Goal: Task Accomplishment & Management: Manage account settings

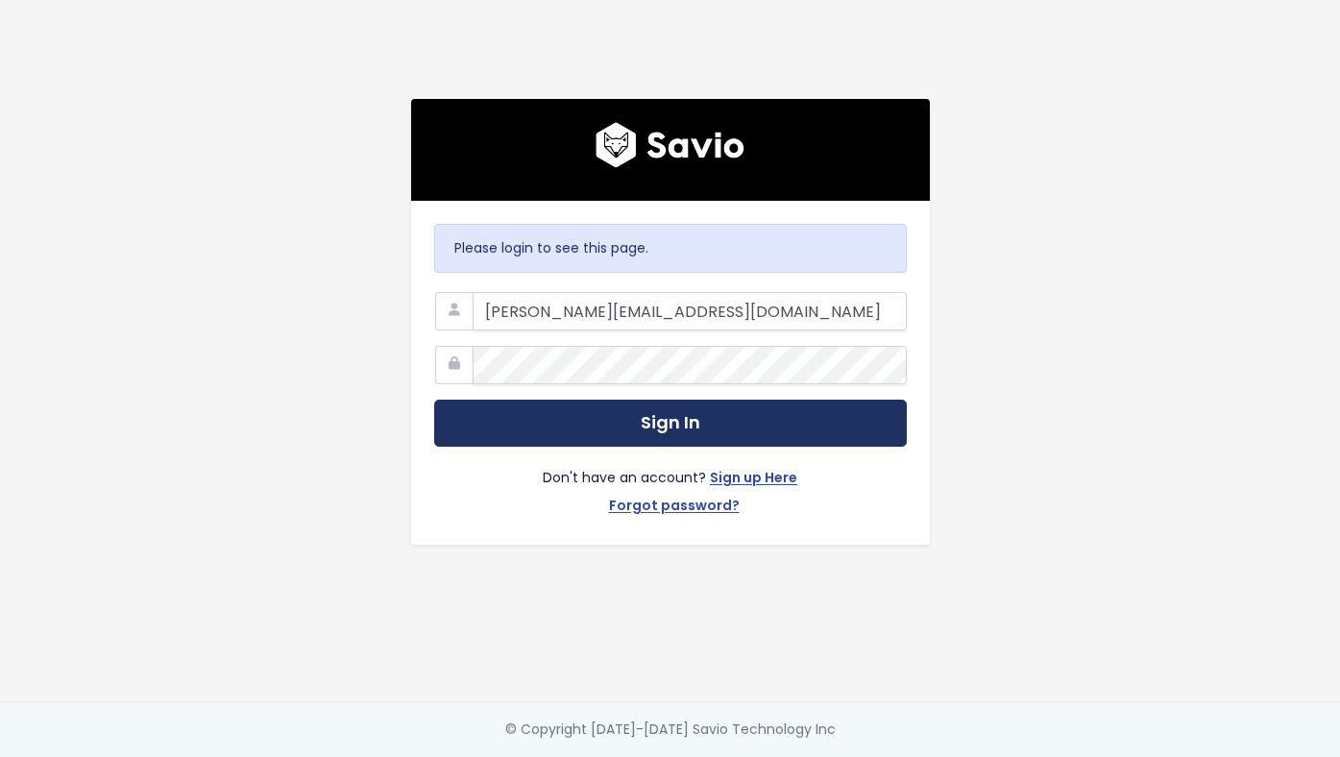
click at [709, 420] on button "Sign In" at bounding box center [670, 423] width 473 height 47
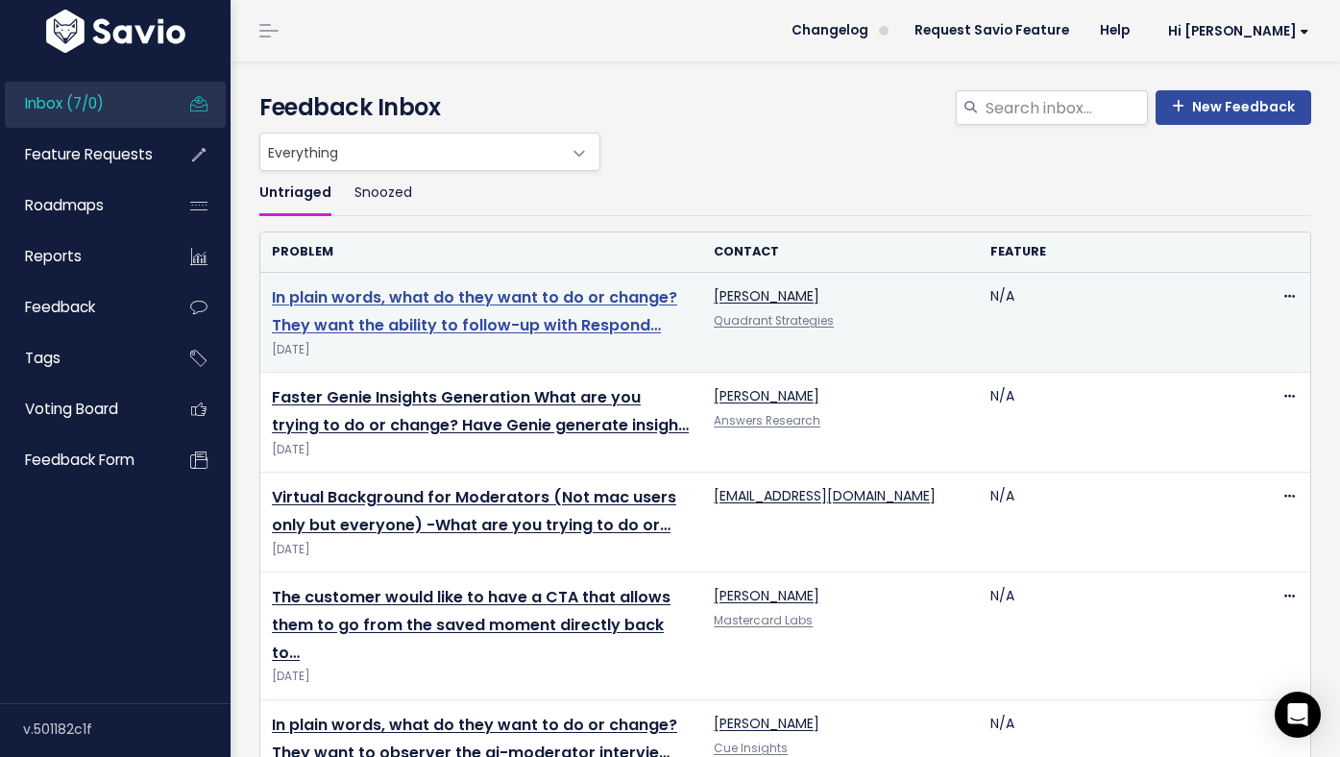
click at [431, 324] on link "In plain words, what do they want to do or change? They want the ability to fol…" at bounding box center [474, 311] width 405 height 50
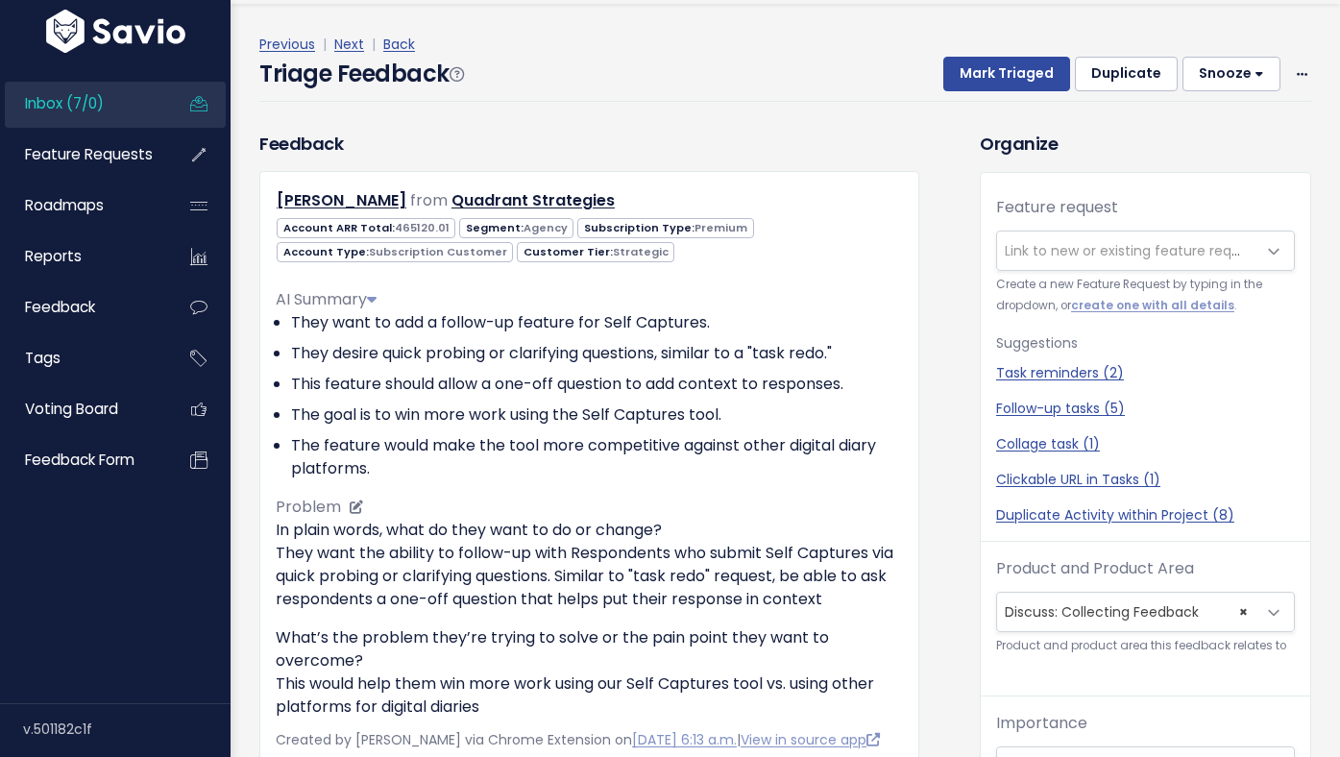
scroll to position [63, 0]
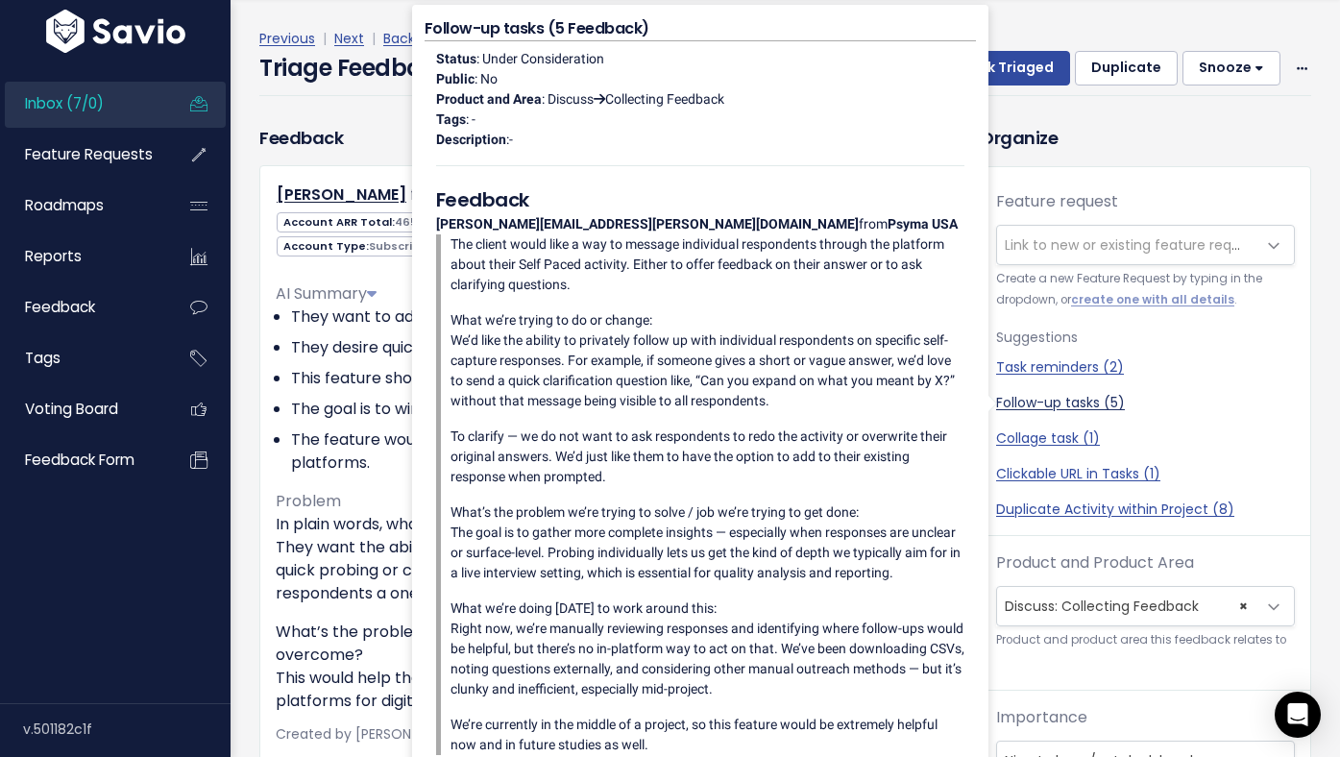
click at [1061, 403] on link "Follow-up tasks (5)" at bounding box center [1145, 403] width 299 height 20
select select "59019"
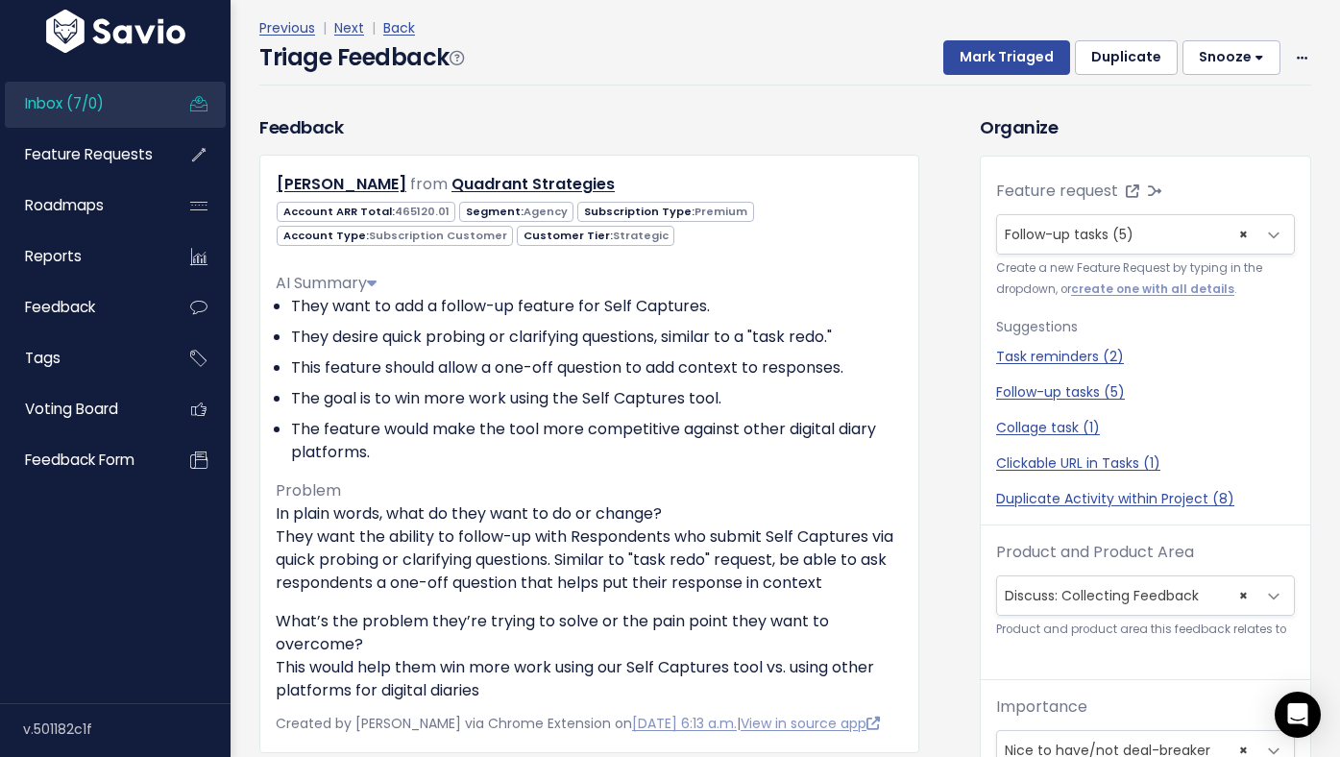
scroll to position [0, 0]
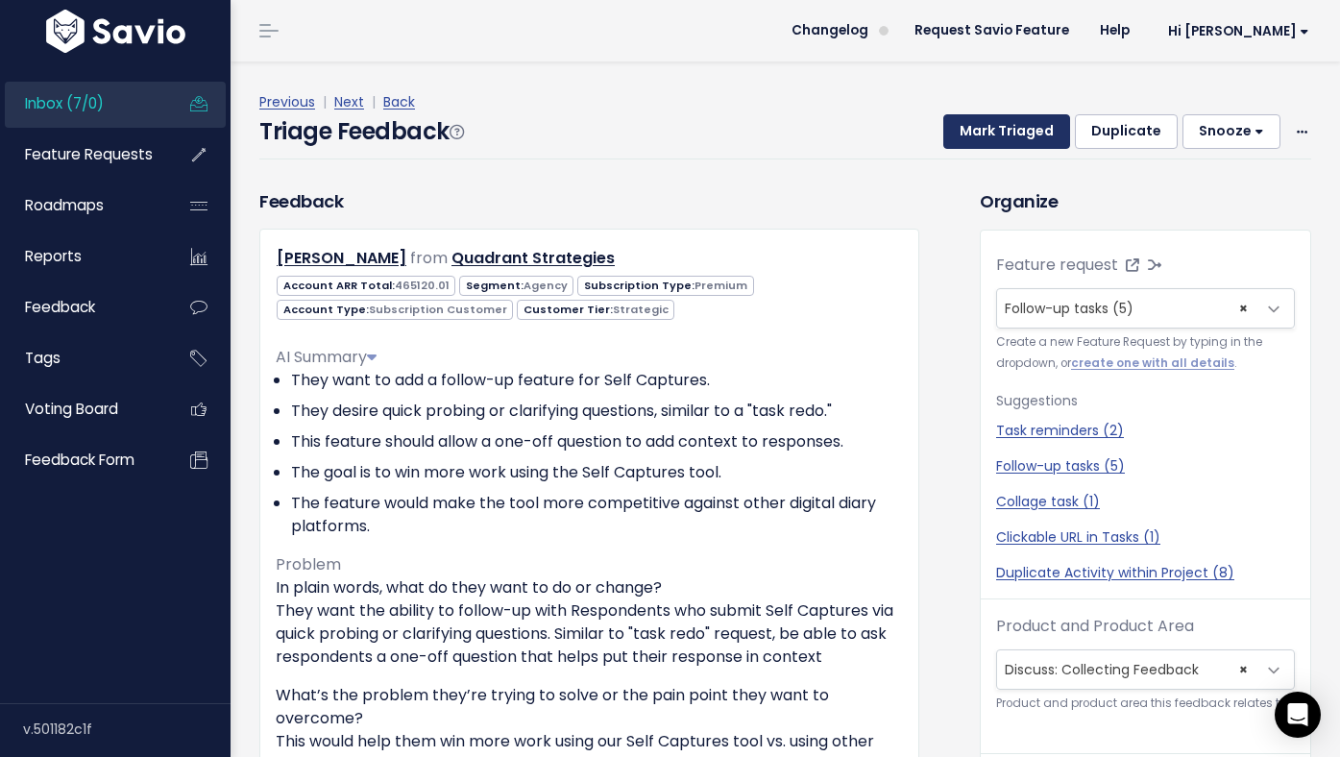
click at [1042, 124] on button "Mark Triaged" at bounding box center [1006, 131] width 127 height 35
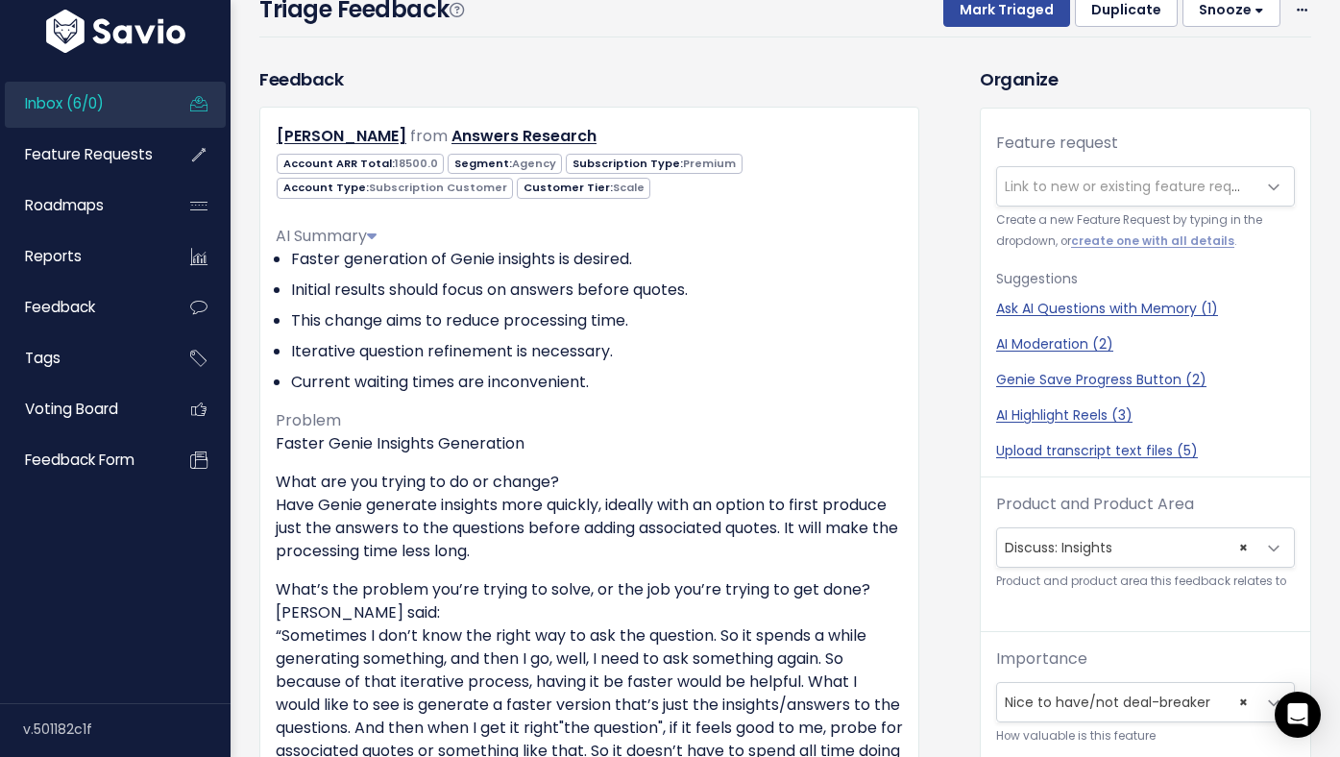
scroll to position [152, 0]
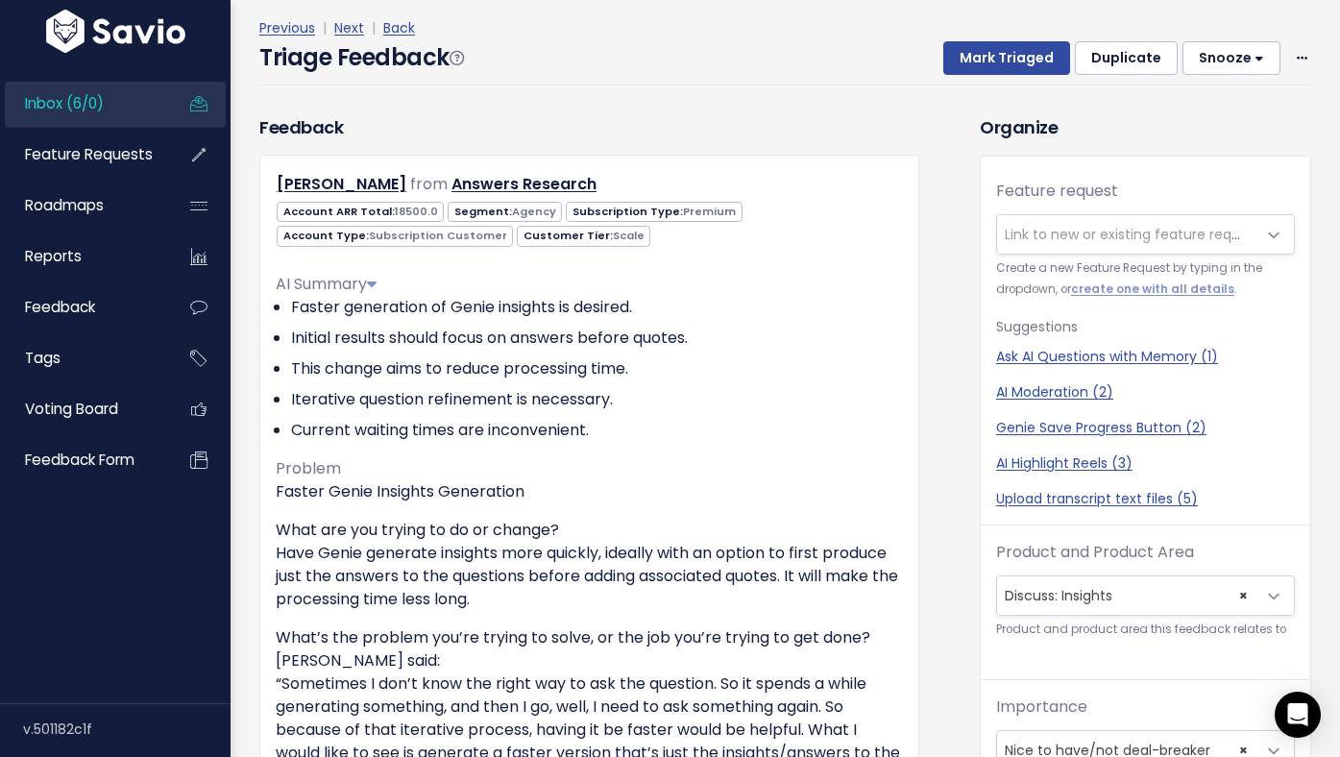
click at [1065, 237] on span "Link to new or existing feature request..." at bounding box center [1137, 234] width 265 height 19
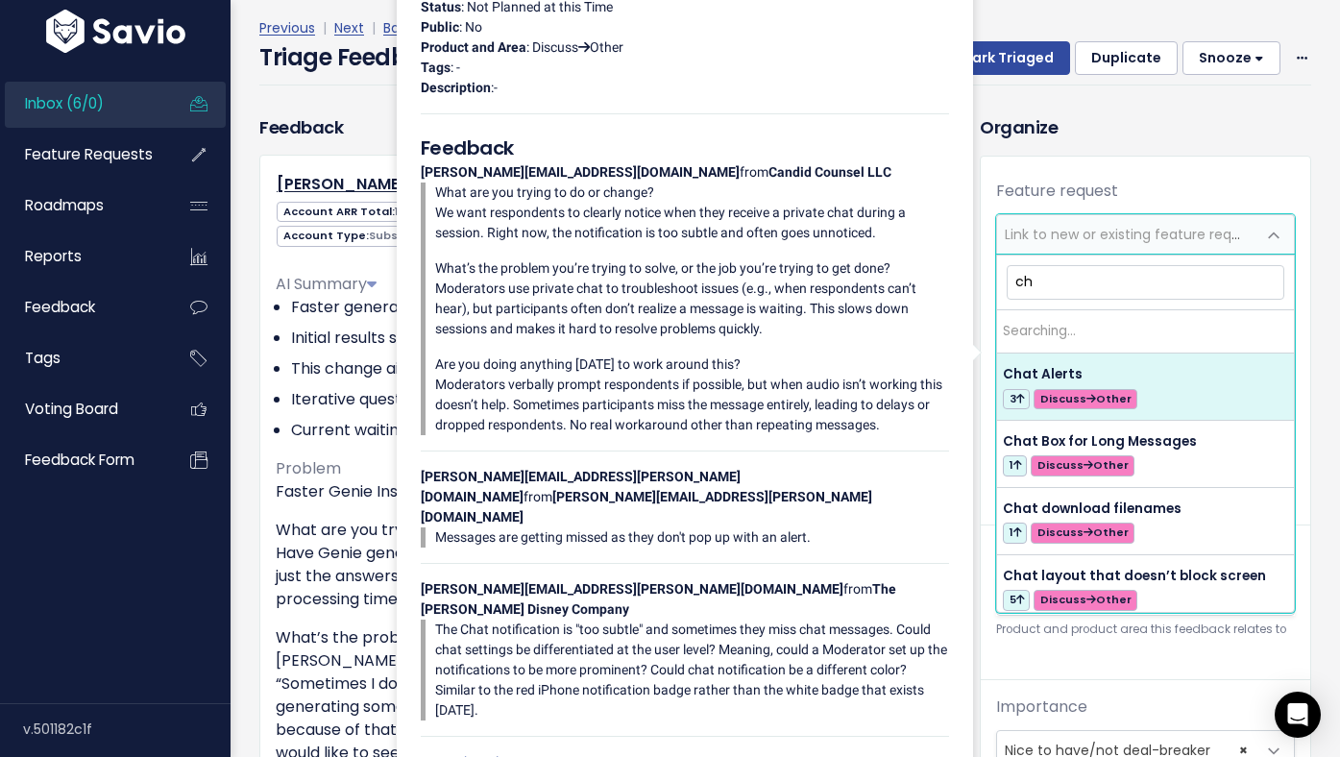
type input "c"
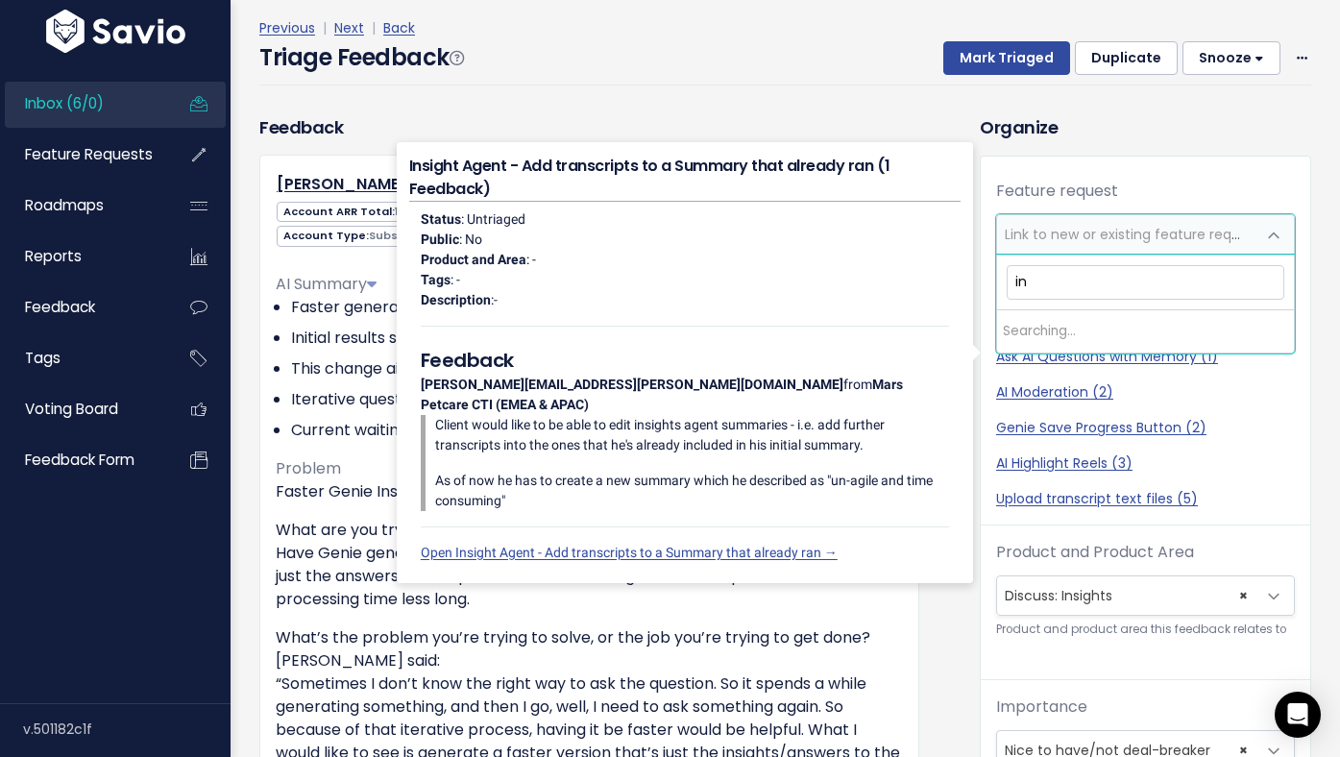
type input "i"
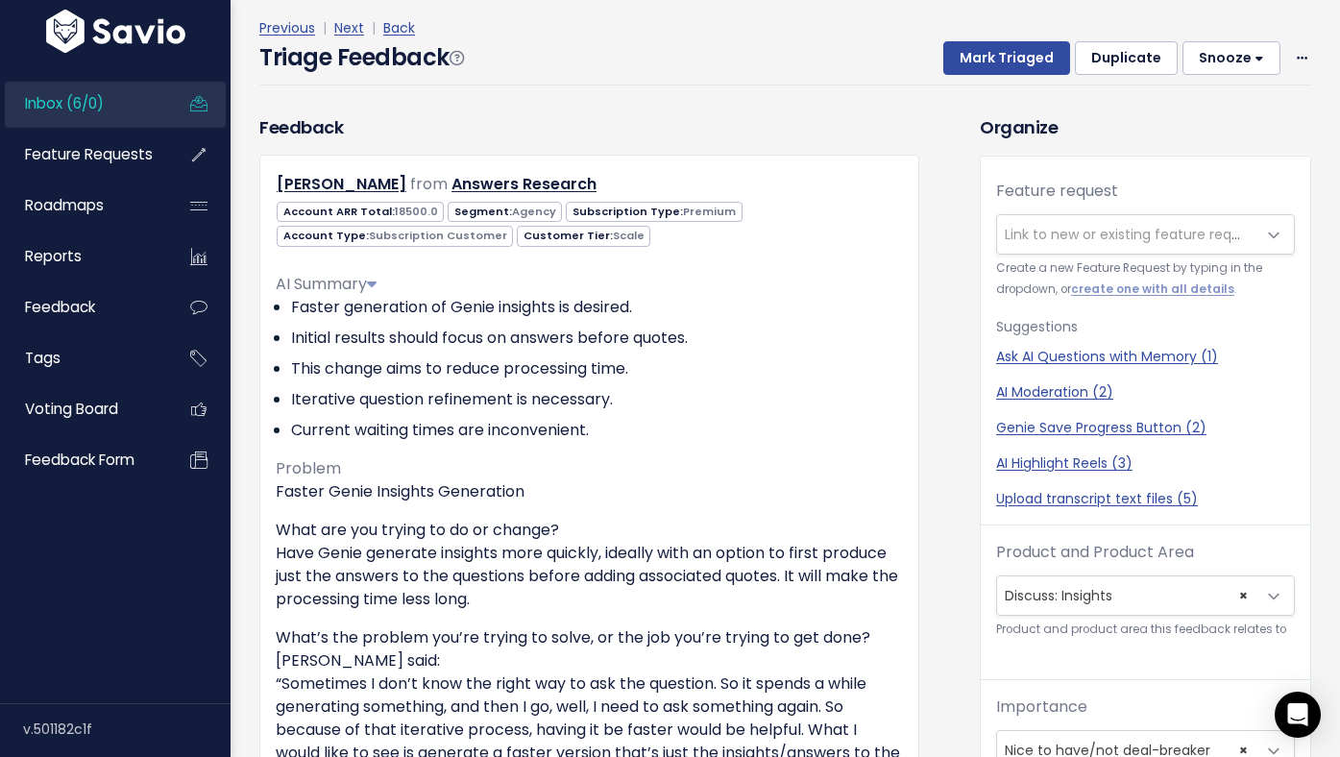
click at [842, 101] on div "Previous | Next | Back Triage Feedback Mark Triaged Duplicate Snooze 1 day 3 da…" at bounding box center [792, 51] width 1066 height 127
click at [1045, 228] on span "Link to new or existing feature request..." at bounding box center [1137, 234] width 265 height 19
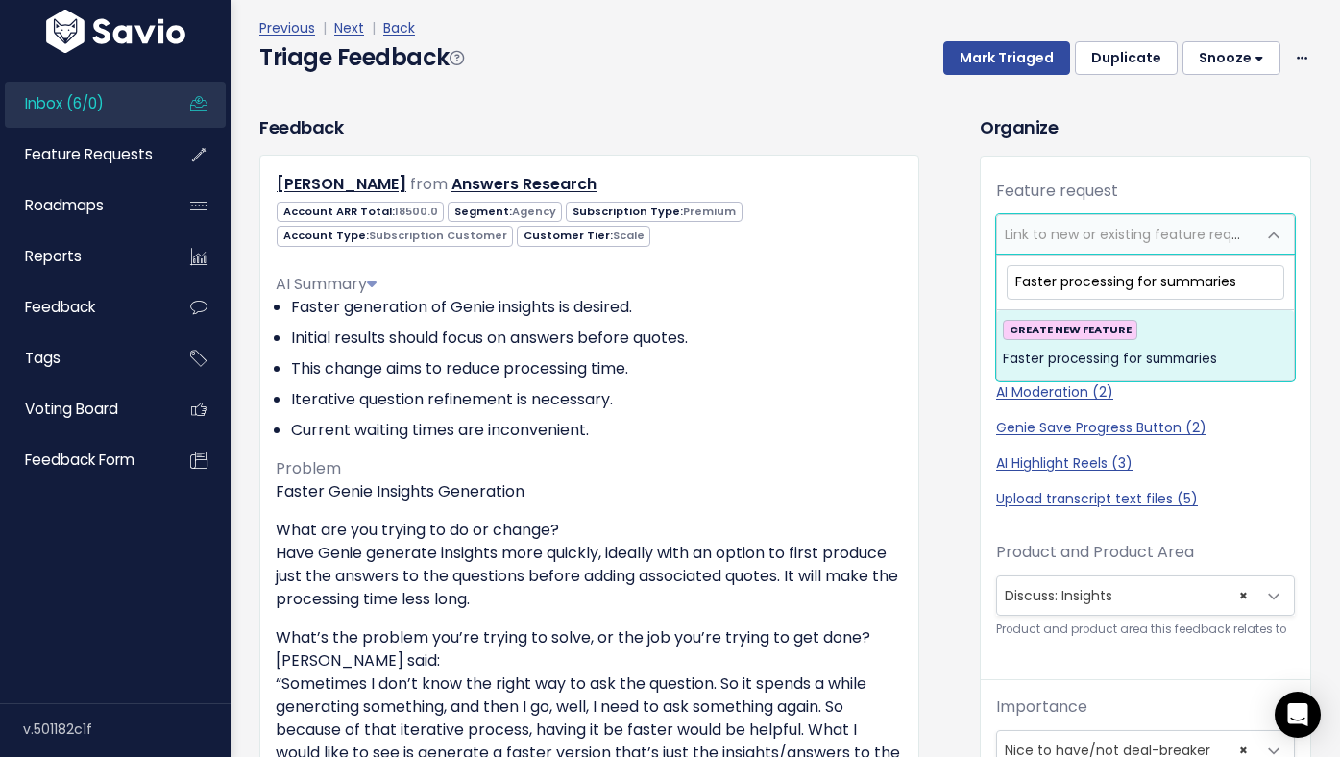
click at [1013, 285] on input "Faster processing for summaries" at bounding box center [1146, 282] width 278 height 34
click at [1134, 286] on input "Faster processing for summaries" at bounding box center [1146, 282] width 278 height 34
click at [1057, 283] on input "Faster processing for summaries" at bounding box center [1146, 282] width 278 height 34
click at [1014, 283] on input "Faster processing for summaries" at bounding box center [1146, 282] width 278 height 34
drag, startPoint x: 1135, startPoint y: 288, endPoint x: 1062, endPoint y: 295, distance: 73.3
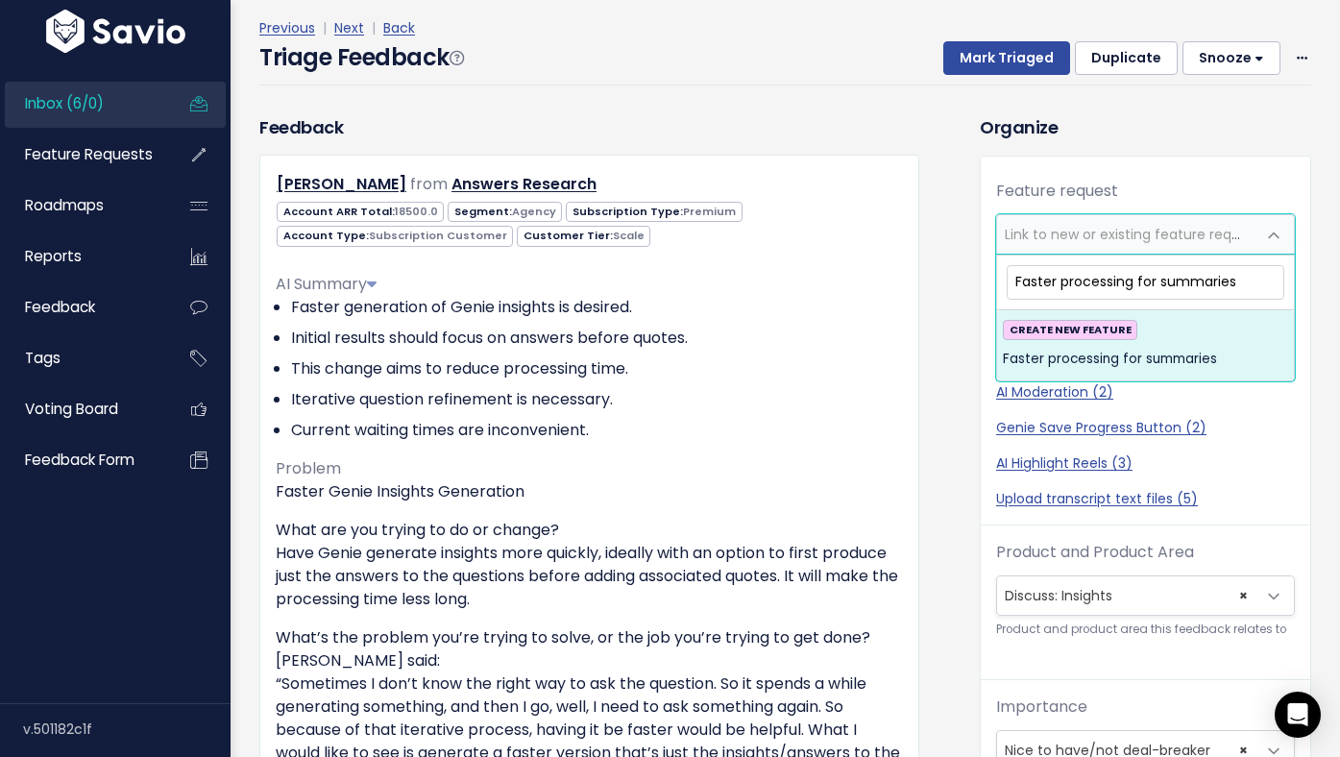
click at [1062, 295] on input "Faster processing for summaries" at bounding box center [1146, 282] width 278 height 34
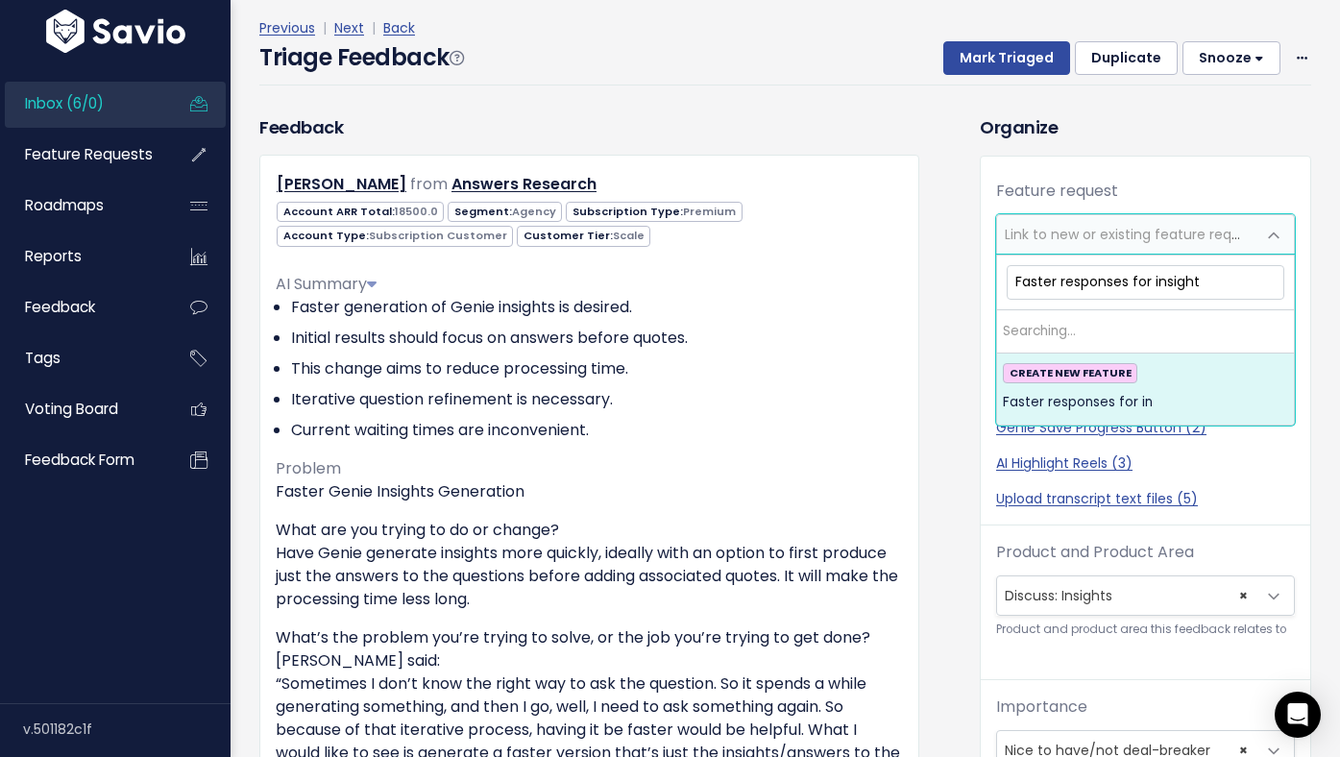
type input "Faster responses for insights"
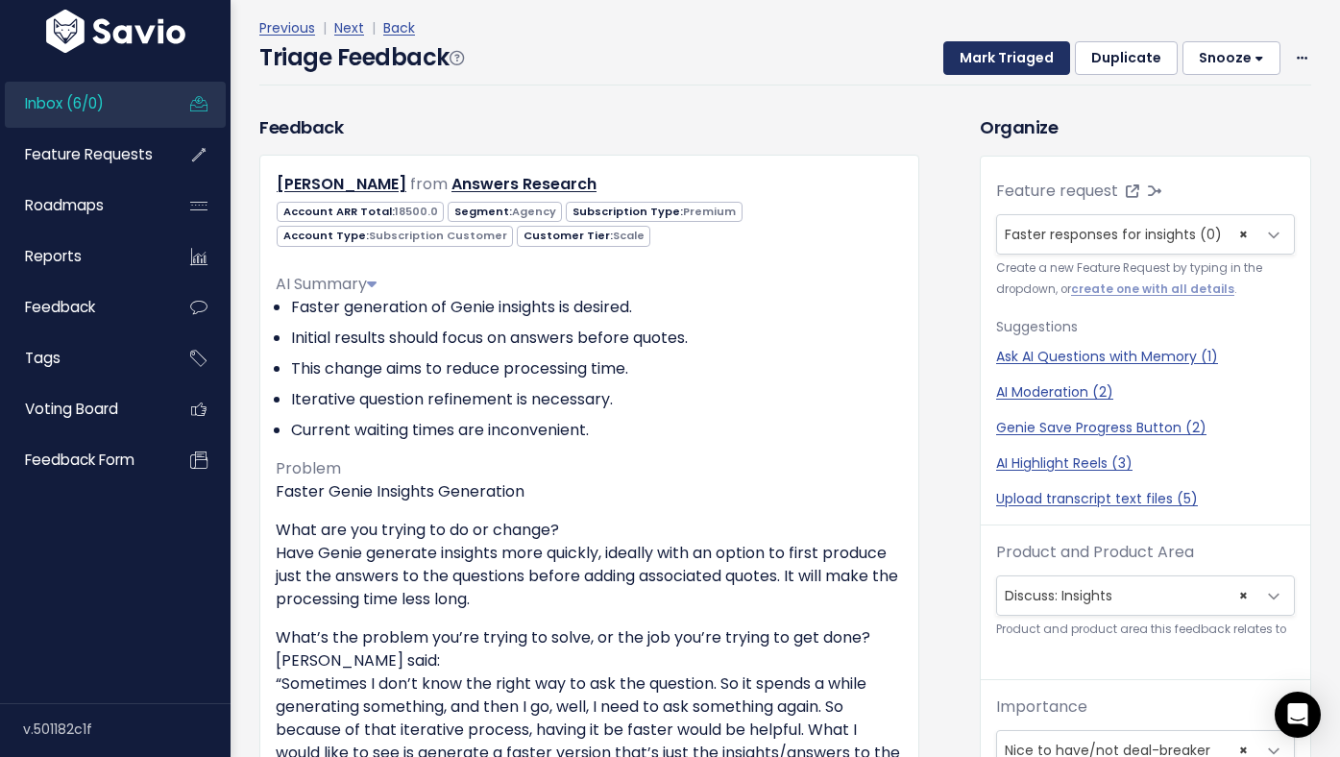
click at [1007, 65] on button "Mark Triaged" at bounding box center [1006, 58] width 127 height 35
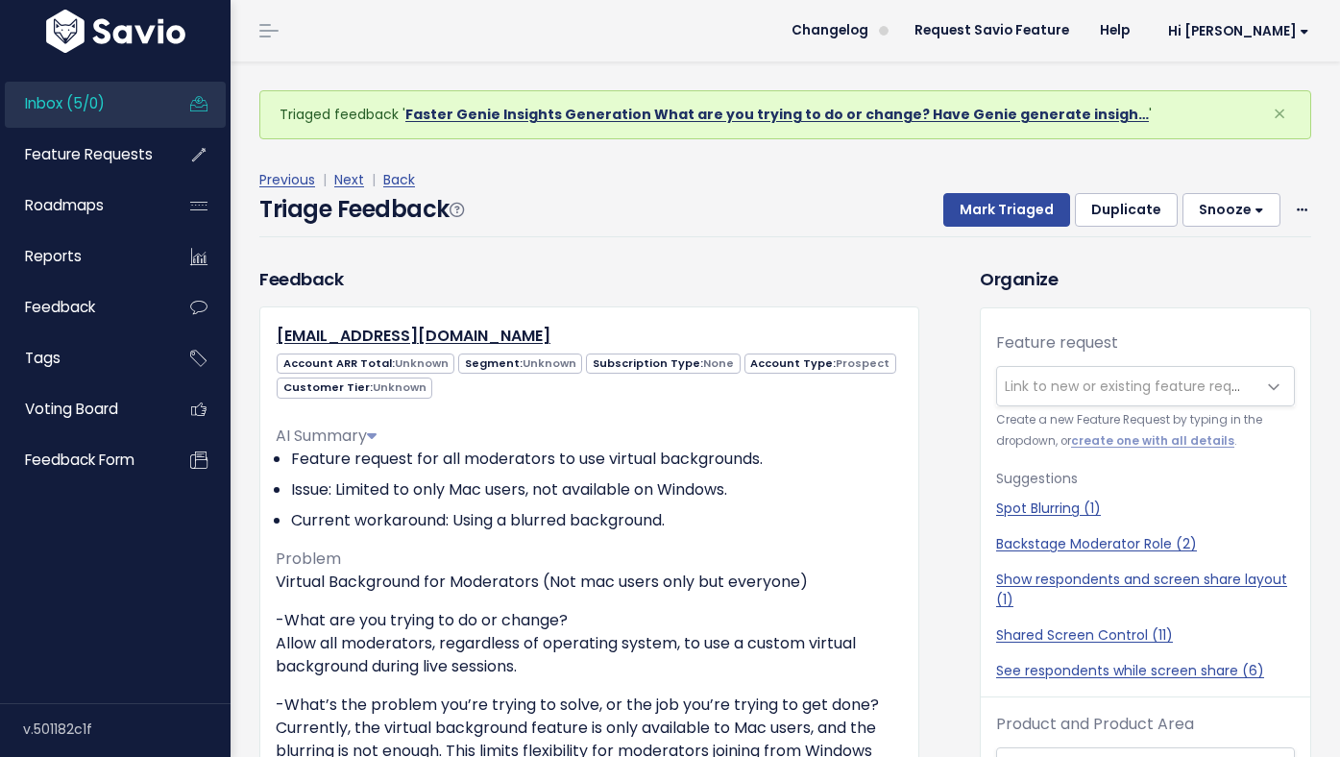
click at [684, 113] on link "Faster Genie Insights Generation What are you trying to do or change? Have Geni…" at bounding box center [777, 114] width 744 height 19
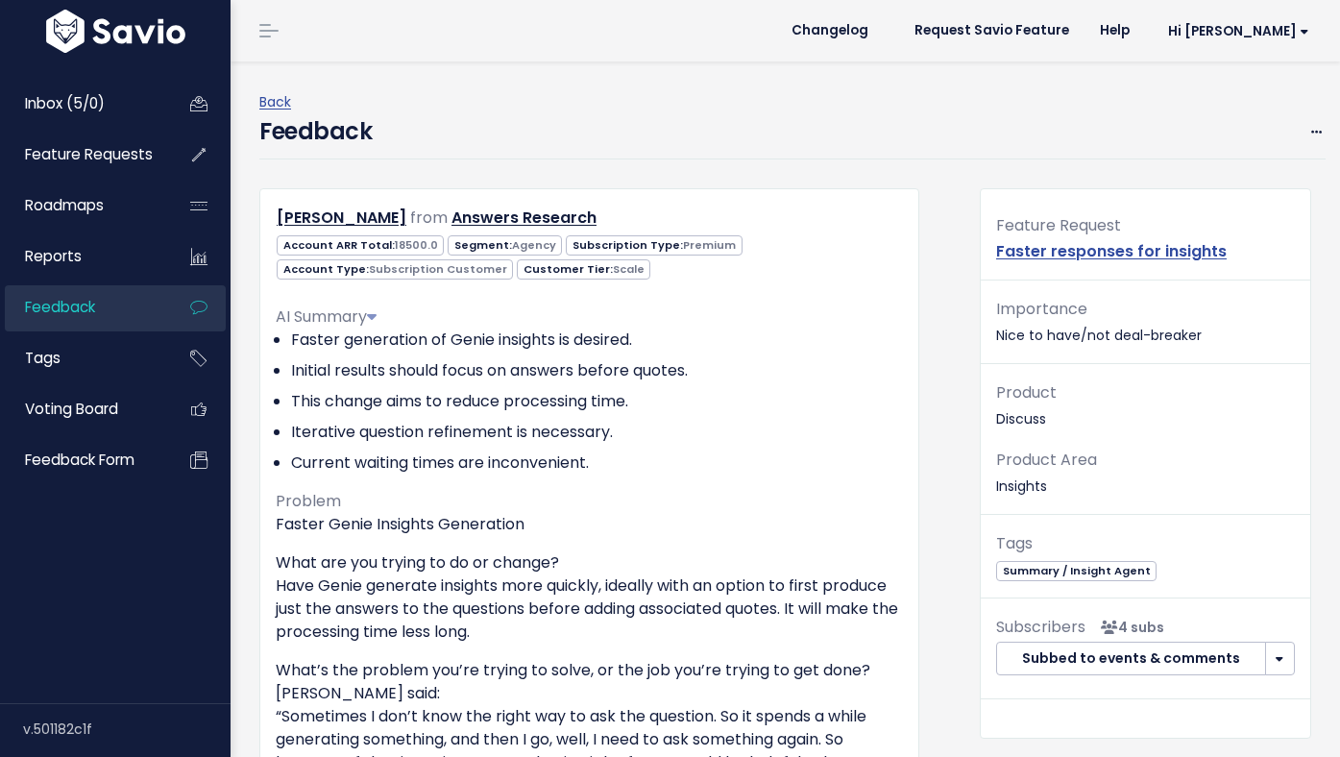
scroll to position [569, 0]
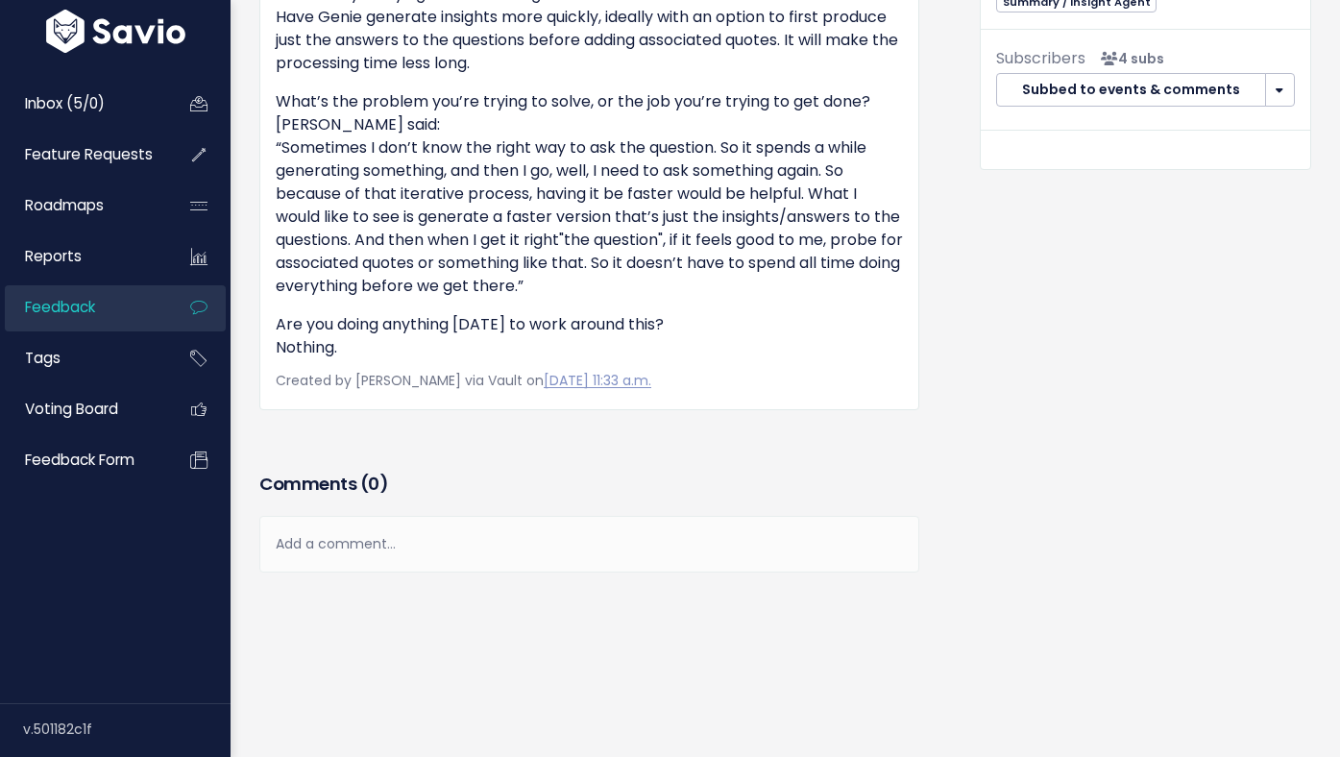
click at [393, 546] on div "Add a comment..." at bounding box center [589, 544] width 660 height 57
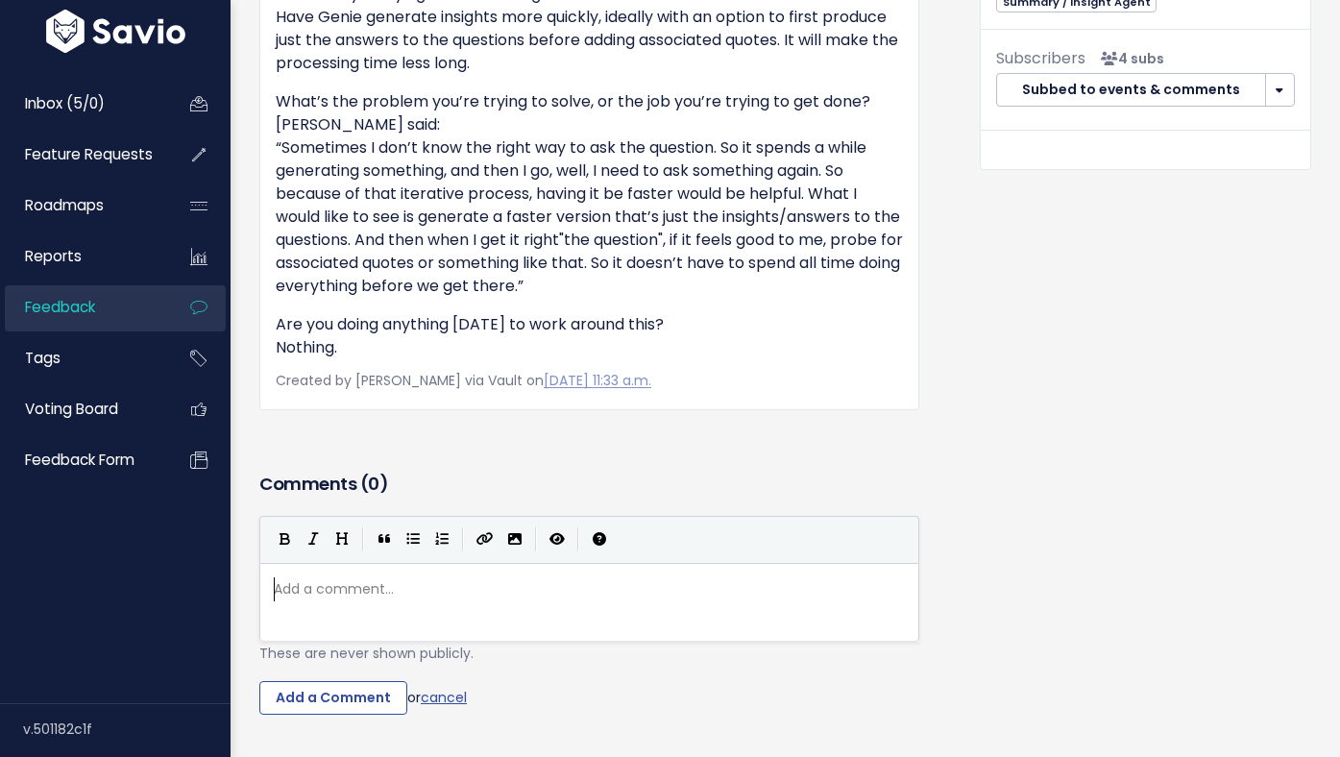
scroll to position [7, 0]
type textarea "Ple"
type textarea "We will not generate the answers before the quotes in our su"
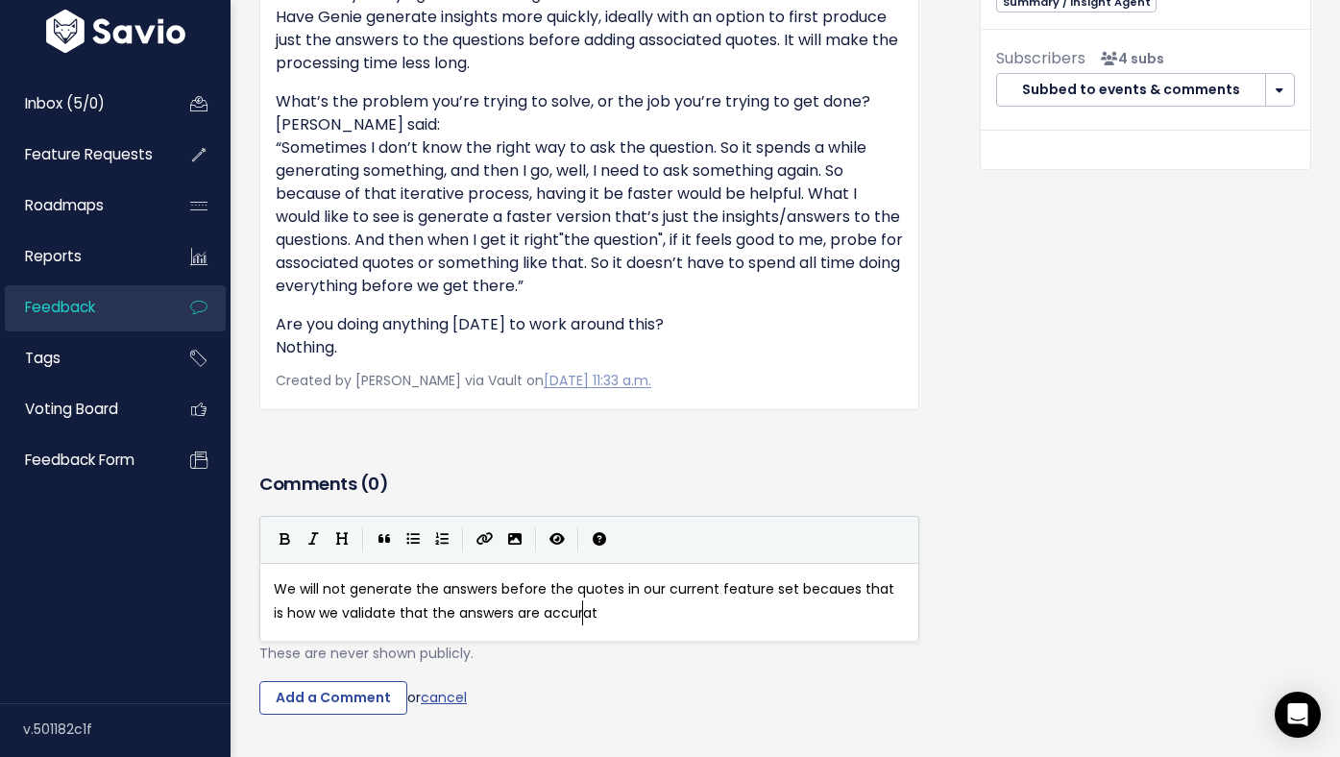
scroll to position [7, 557]
type textarea "current feature set becaues that is how we validate that the answers are accura…"
click at [311, 704] on input "Add a Comment" at bounding box center [333, 698] width 148 height 35
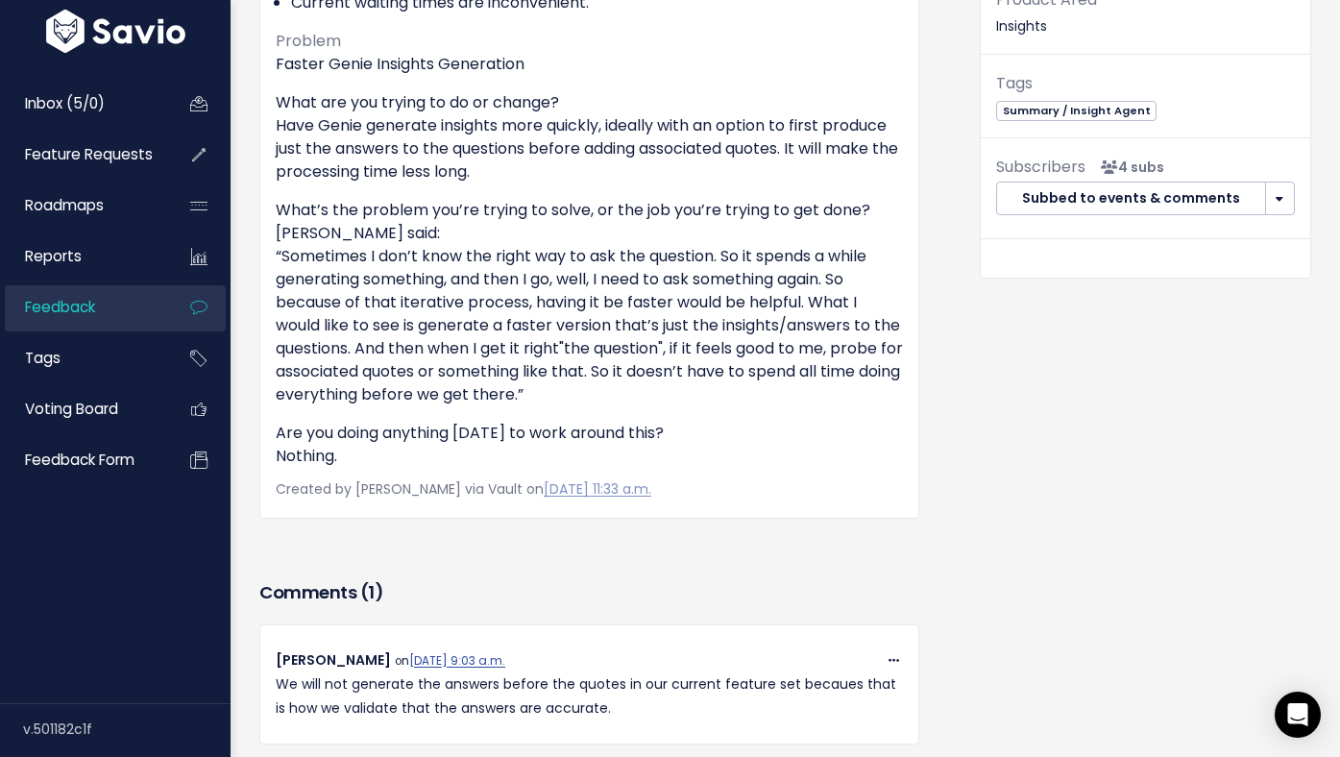
scroll to position [0, 0]
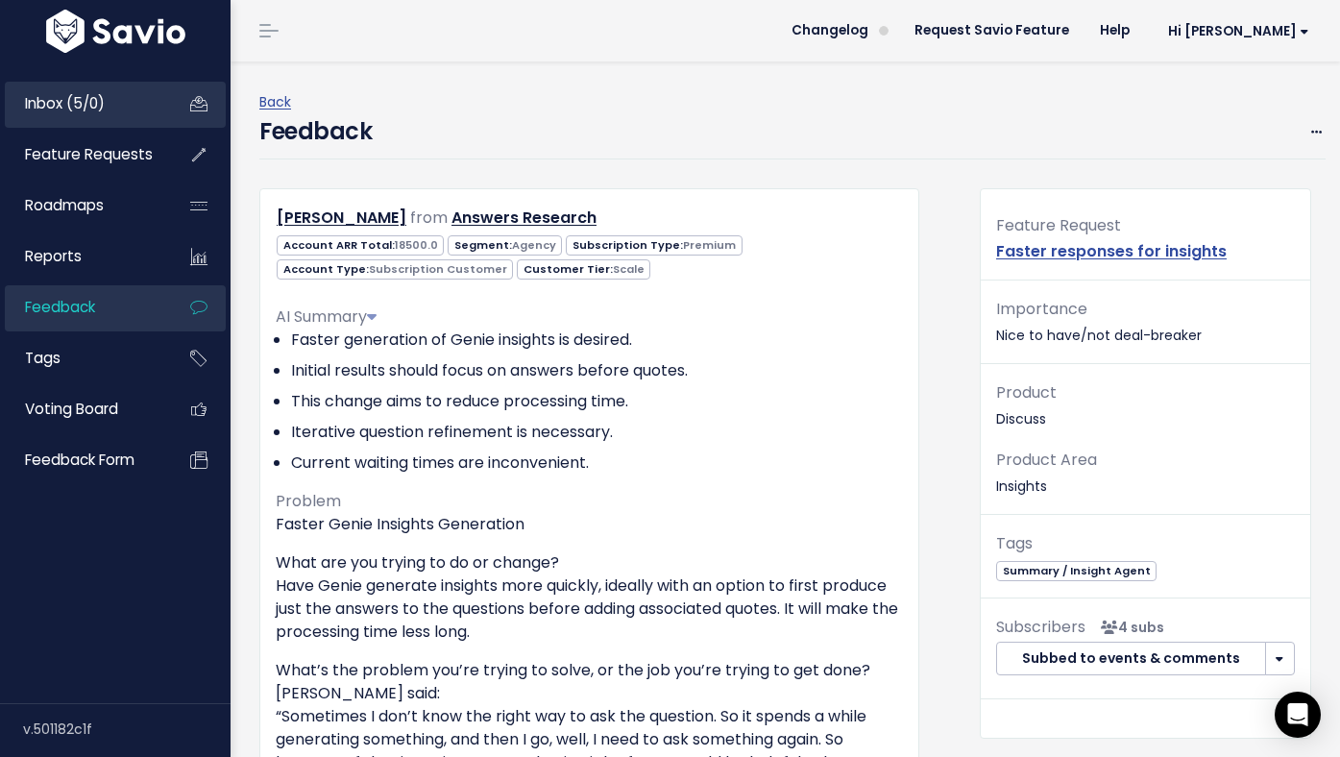
click at [116, 101] on link "Inbox (5/0)" at bounding box center [82, 104] width 155 height 44
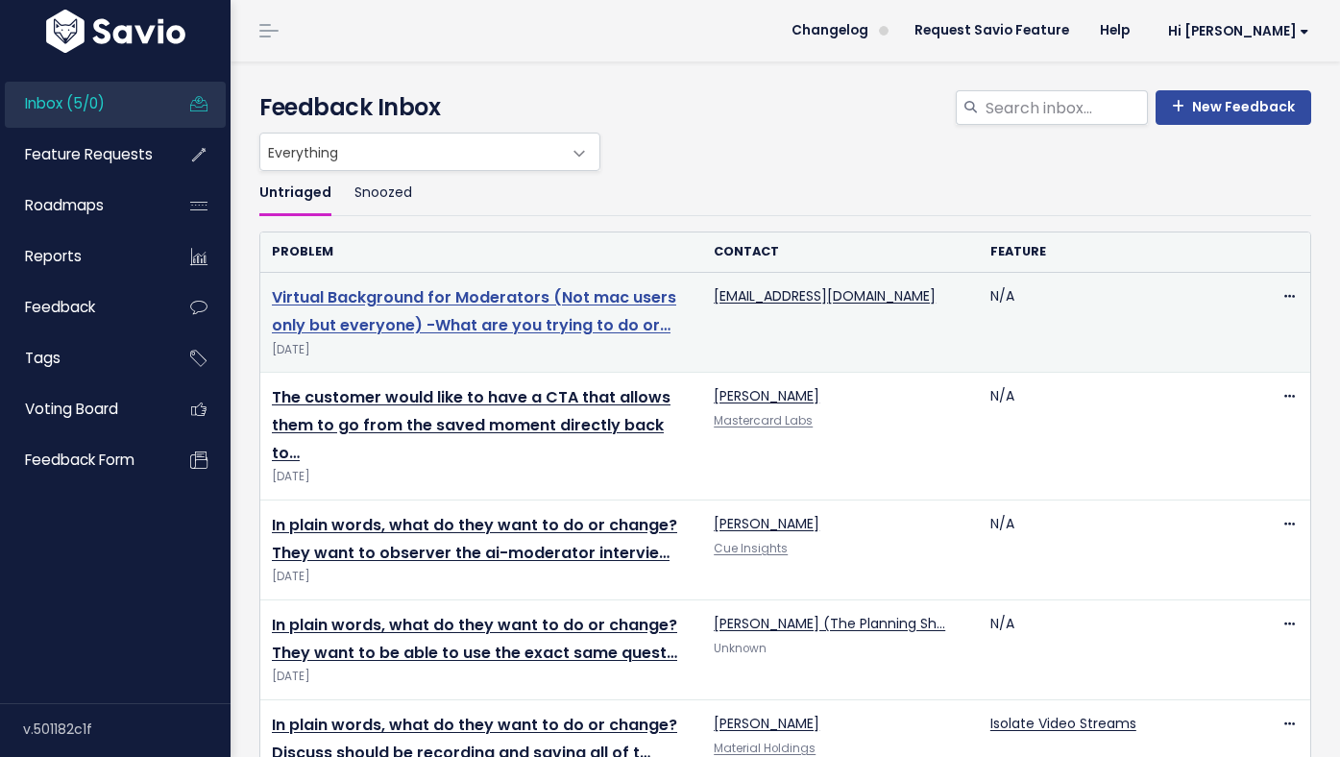
click at [489, 302] on link "Virtual Background for Moderators (Not mac users only but everyone) -What are y…" at bounding box center [474, 311] width 404 height 50
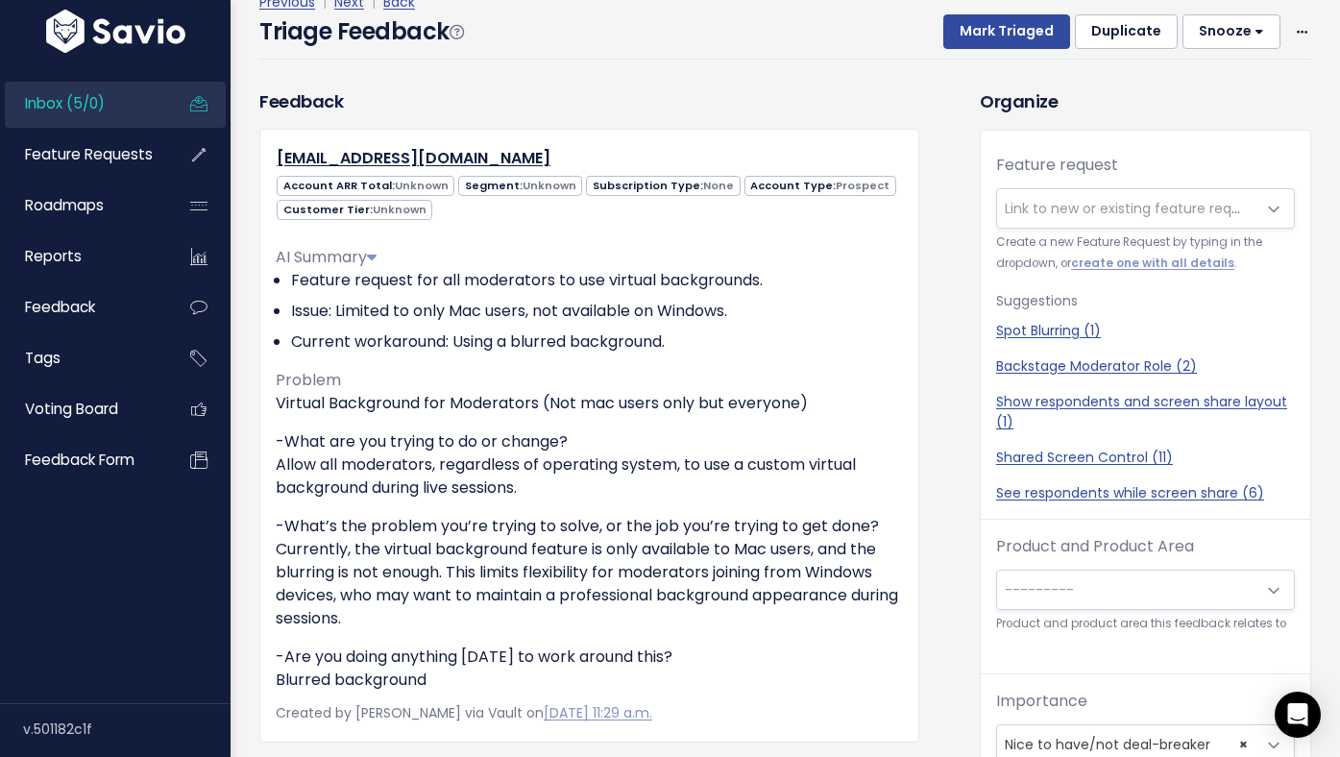
click at [1048, 207] on span "Link to new or existing feature request..." at bounding box center [1137, 208] width 265 height 19
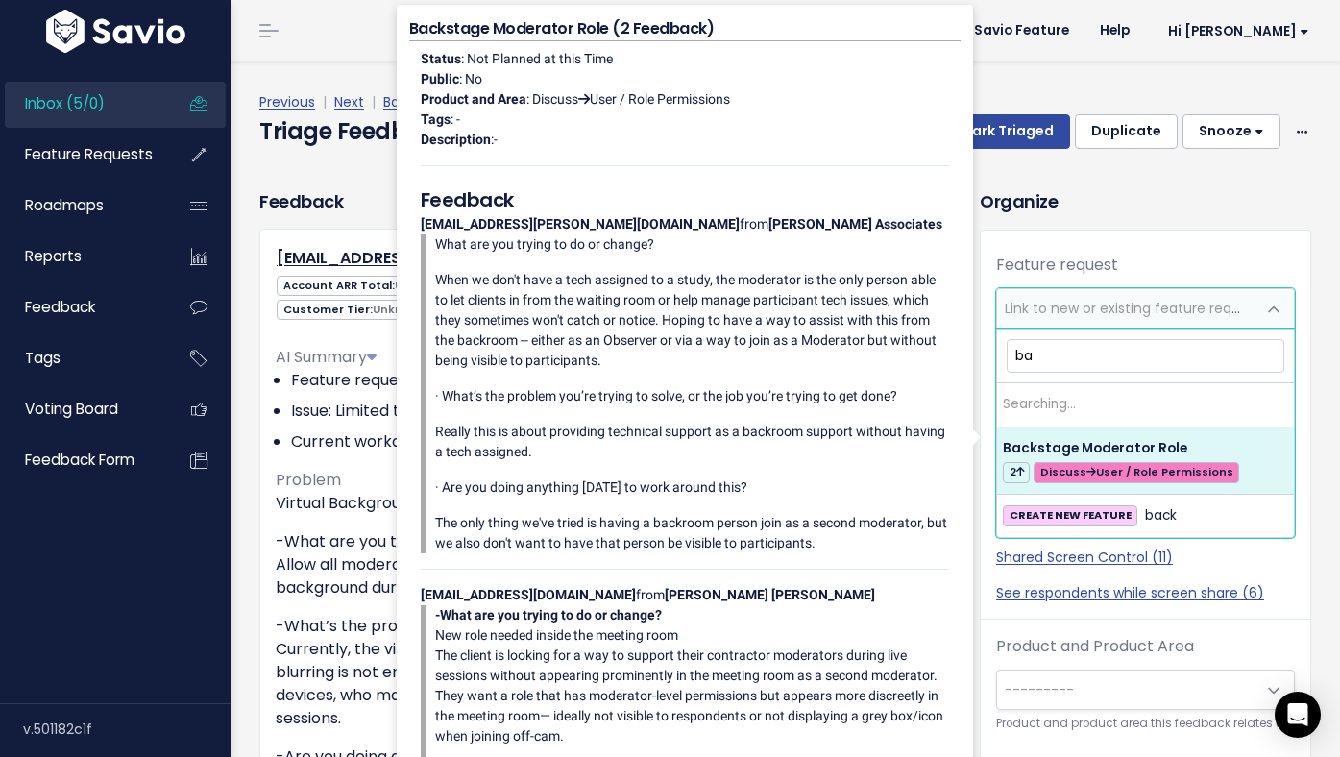
type input "b"
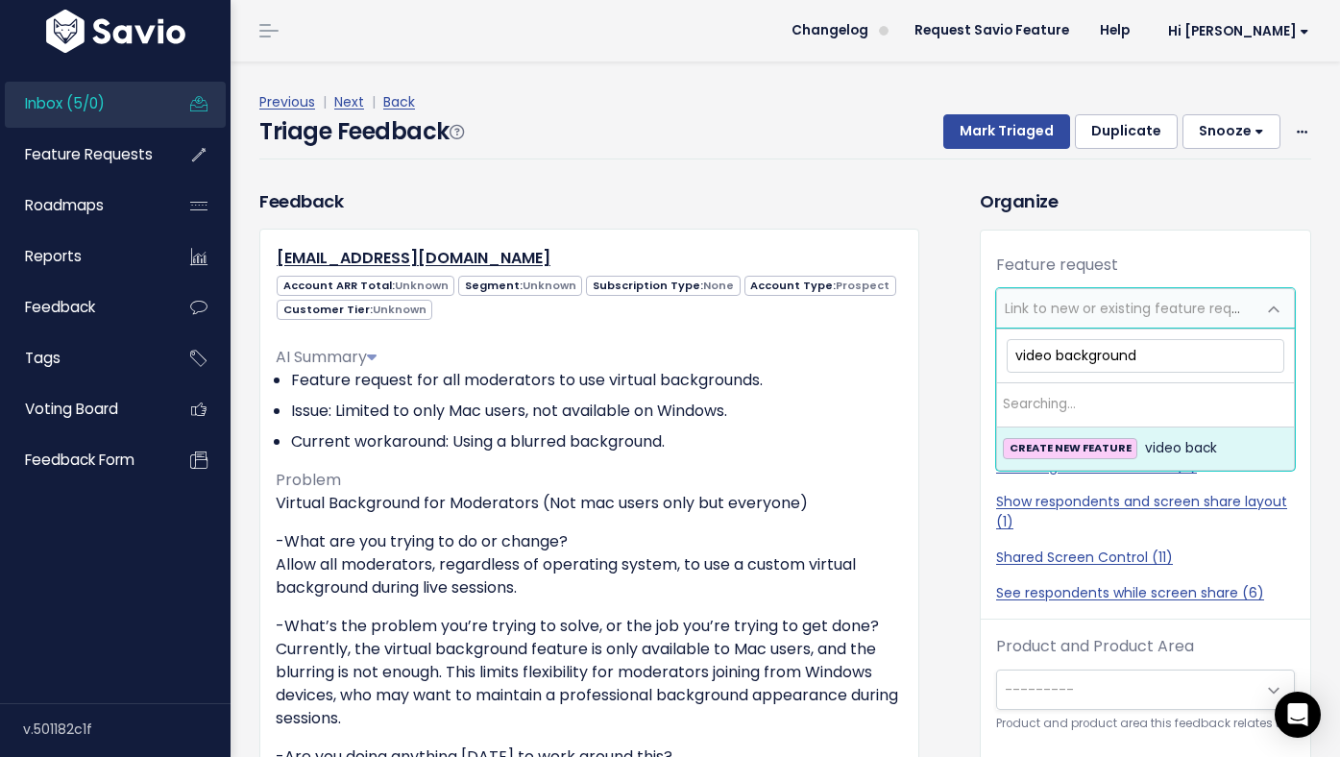
type input "video backgrounds"
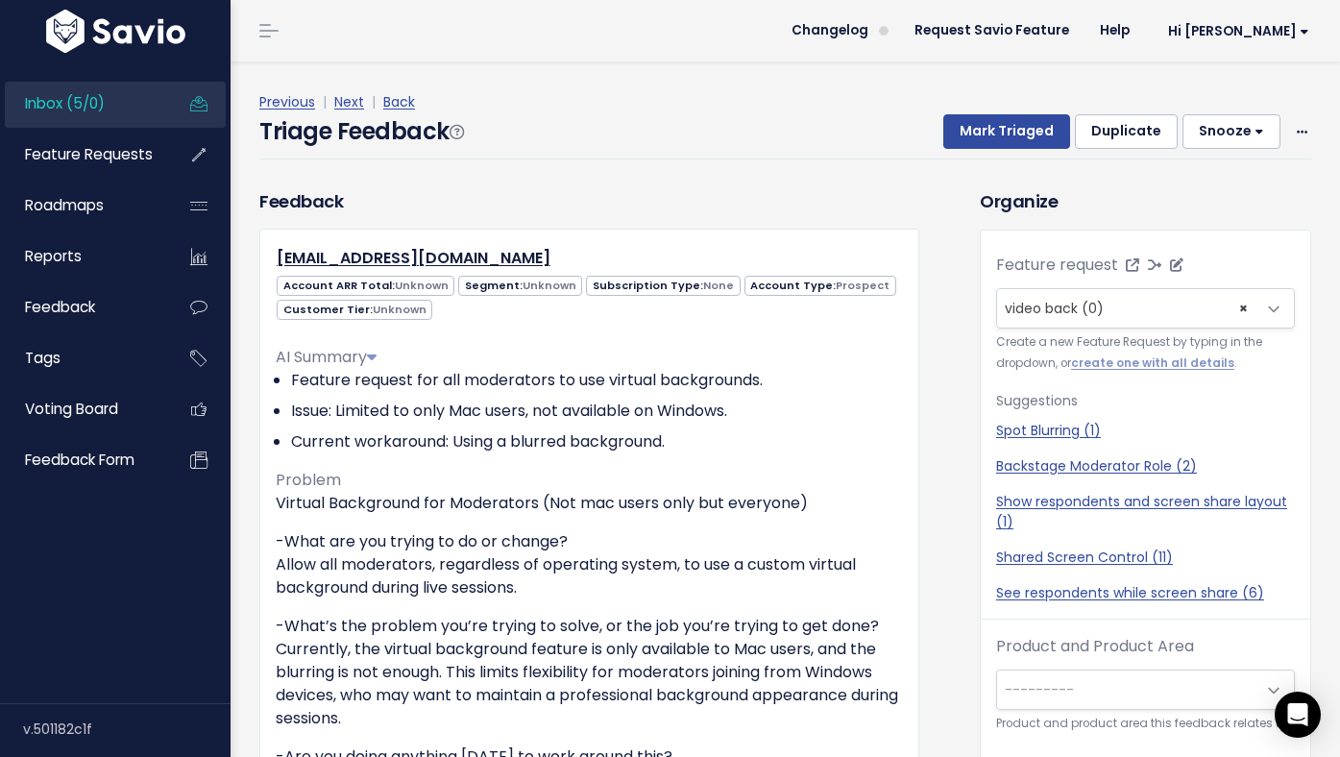
click at [1076, 305] on span "video back (0)" at bounding box center [1054, 308] width 99 height 19
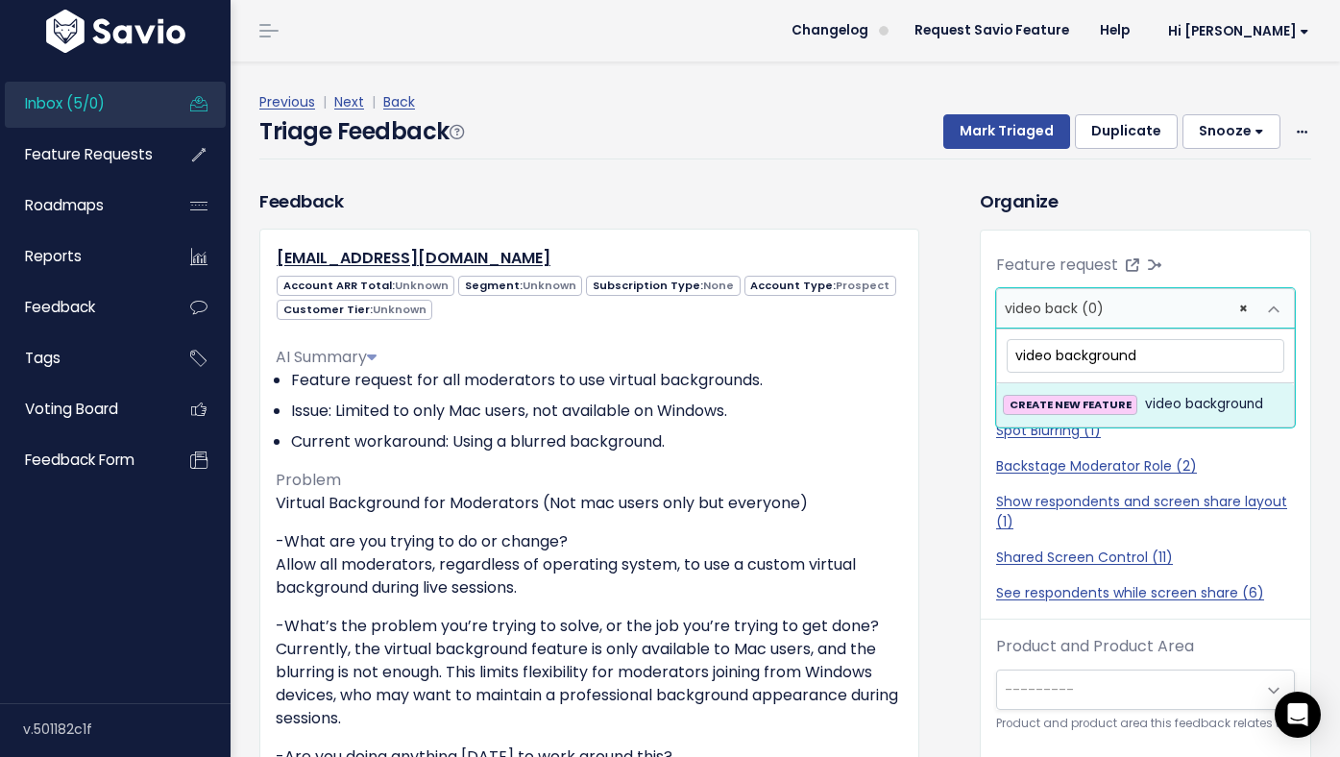
type input "video background"
click at [1061, 403] on strong "CREATE NEW FEATURE" at bounding box center [1071, 404] width 122 height 15
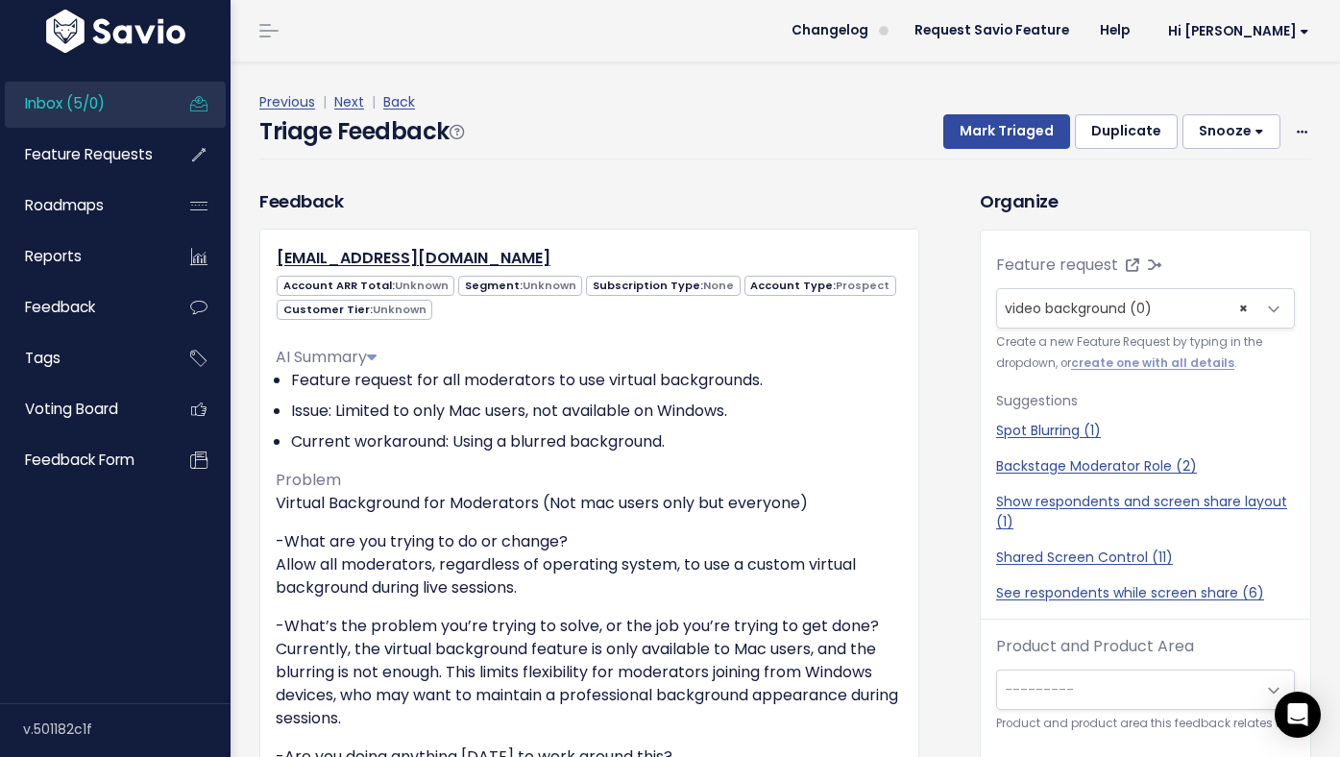
click at [1030, 151] on div "Triage Feedback Mark Triaged Duplicate Snooze 1 day 3 days 7 days 14 days Edit …" at bounding box center [785, 136] width 1052 height 45
click at [1030, 133] on button "Mark Triaged" at bounding box center [1006, 131] width 127 height 35
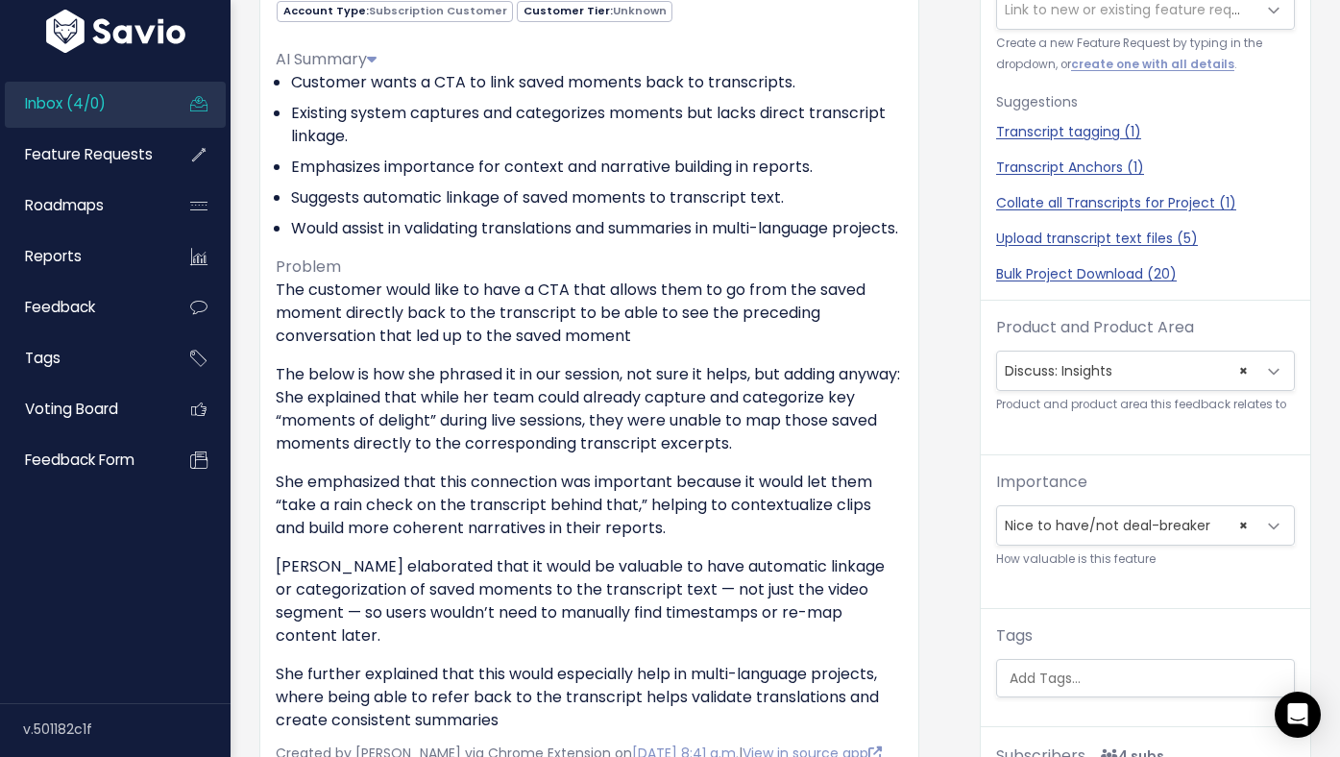
scroll to position [259, 0]
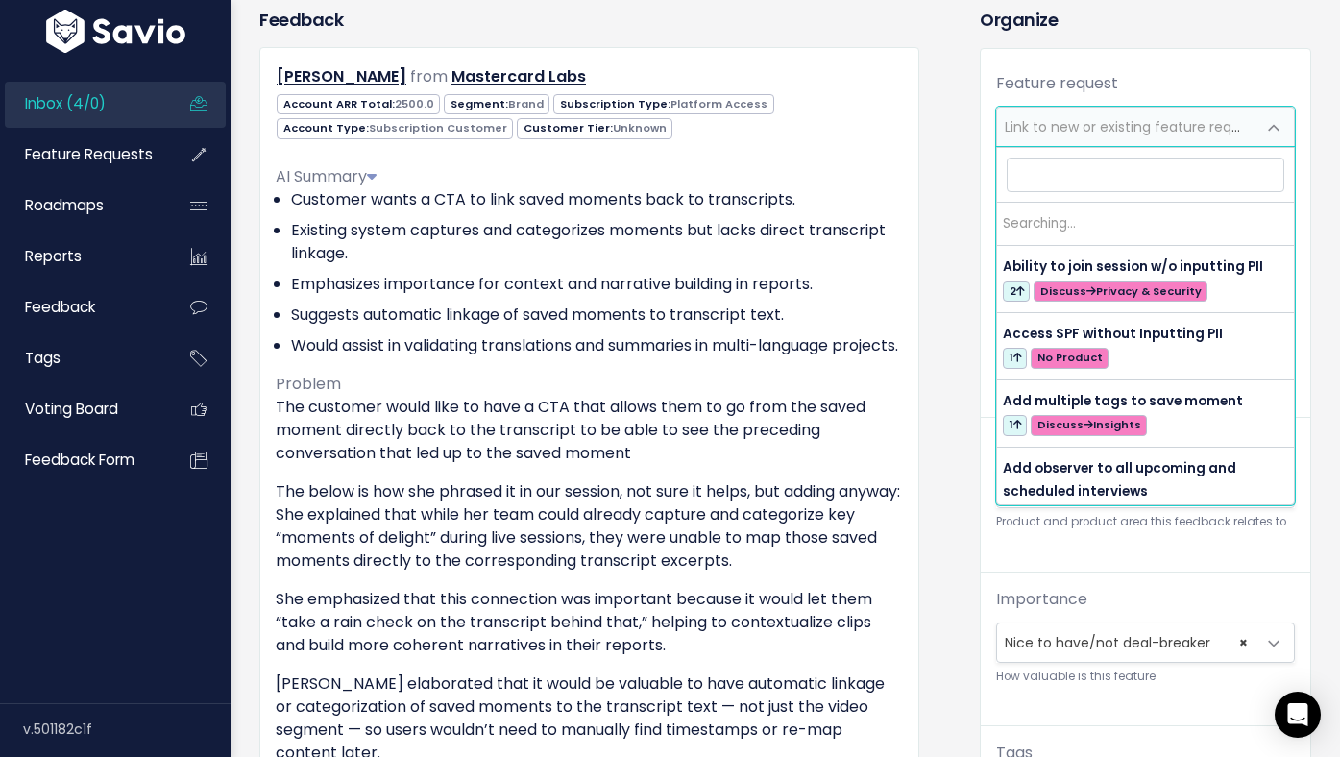
click at [1083, 126] on span "Link to new or existing feature request..." at bounding box center [1137, 126] width 265 height 19
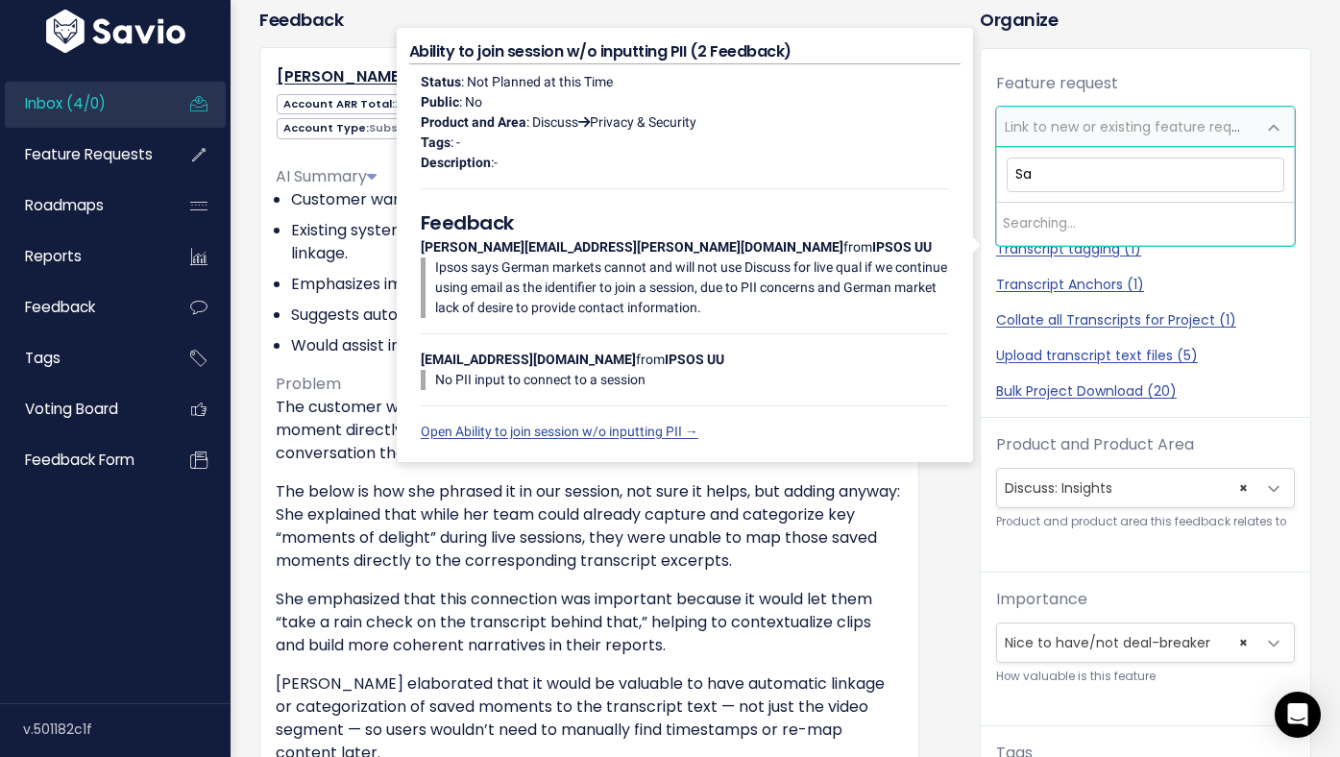
type input "S"
type input "C"
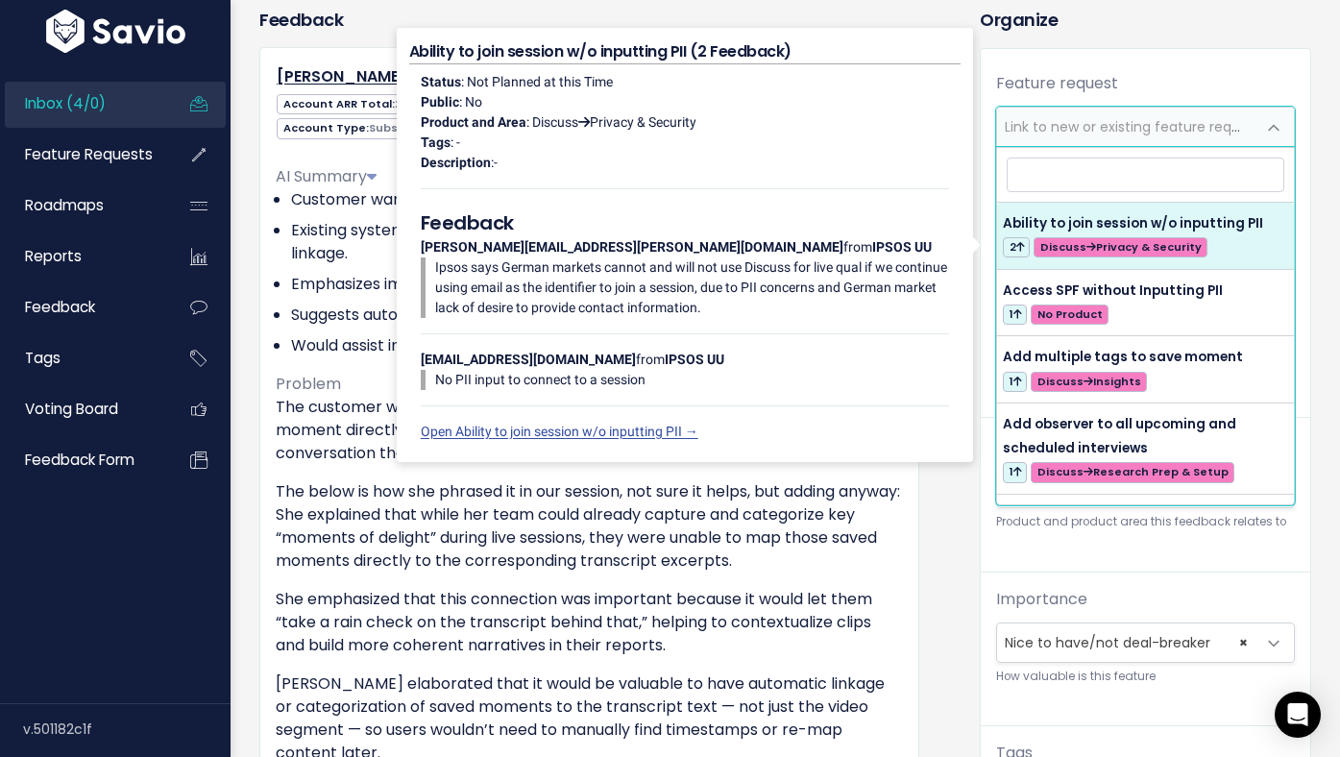
select select "58934"
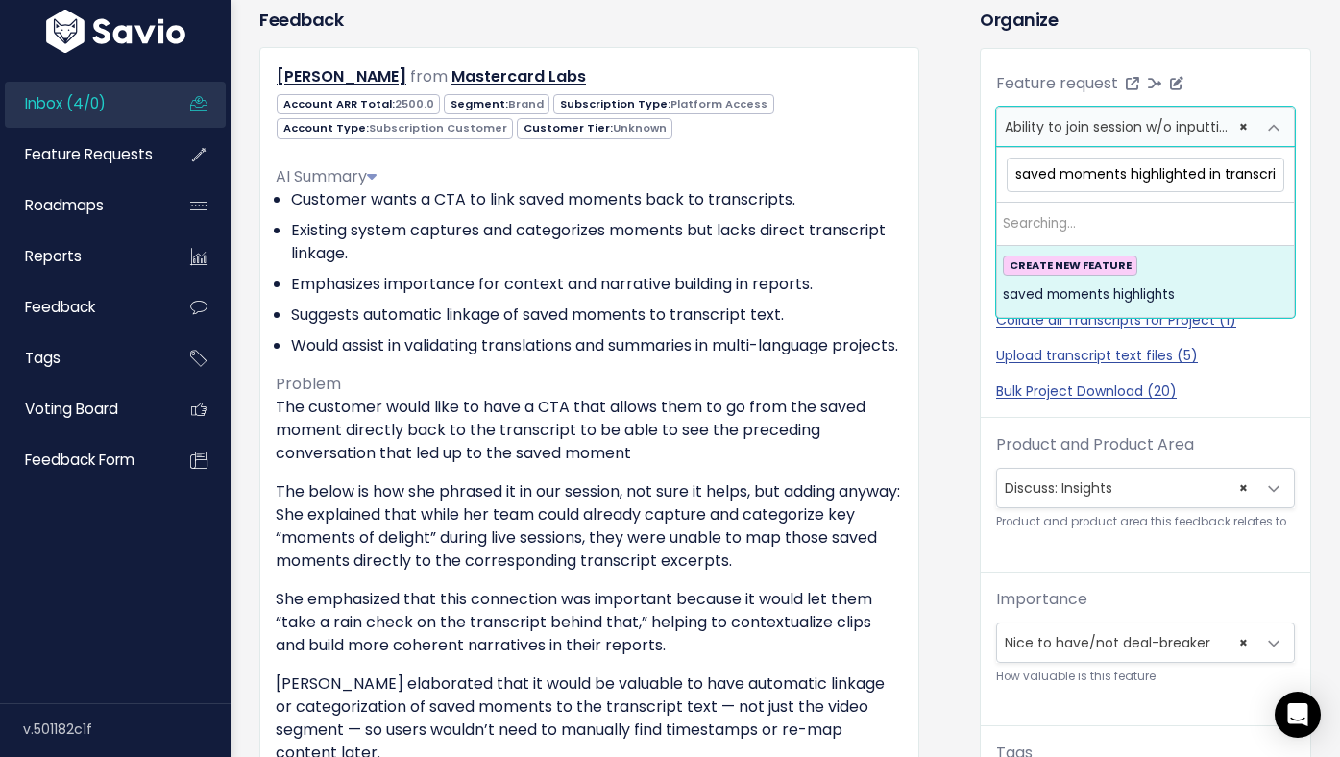
type input "saved moments highlighted in transcript"
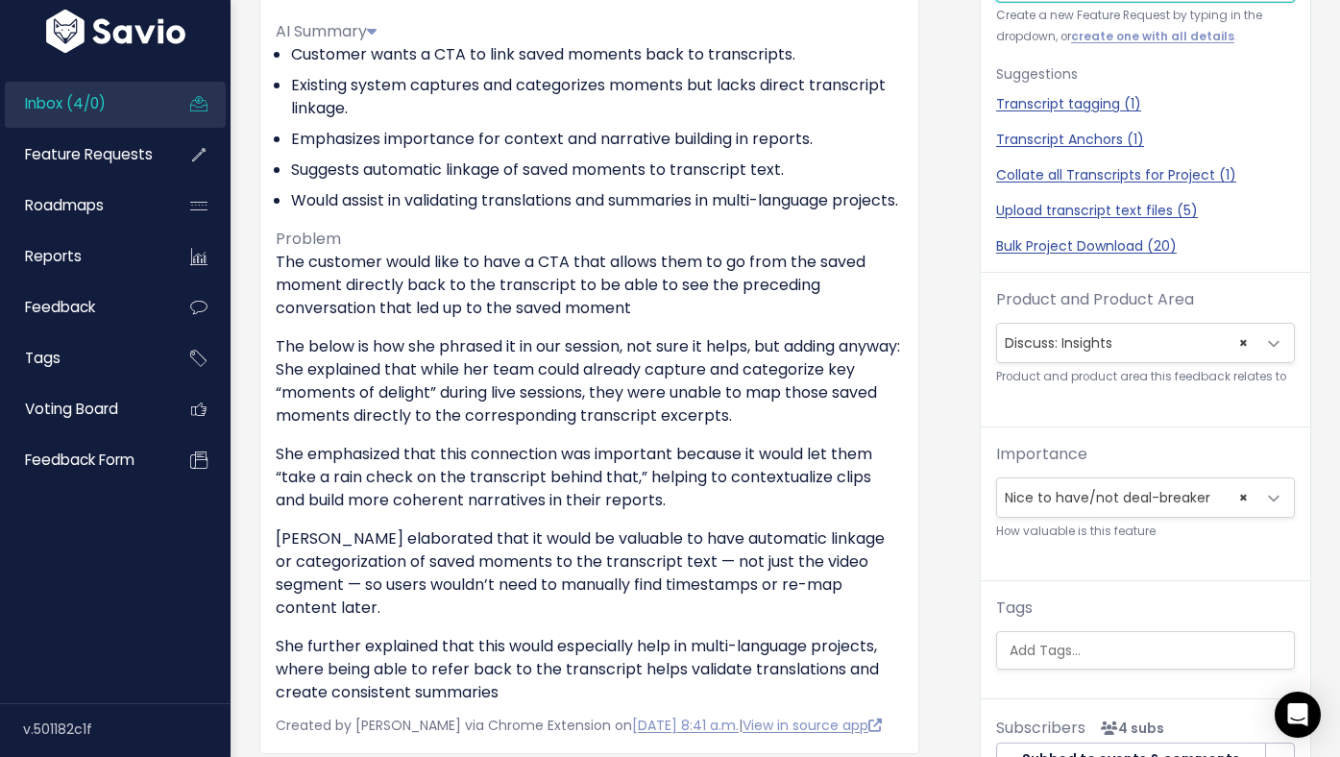
scroll to position [0, 0]
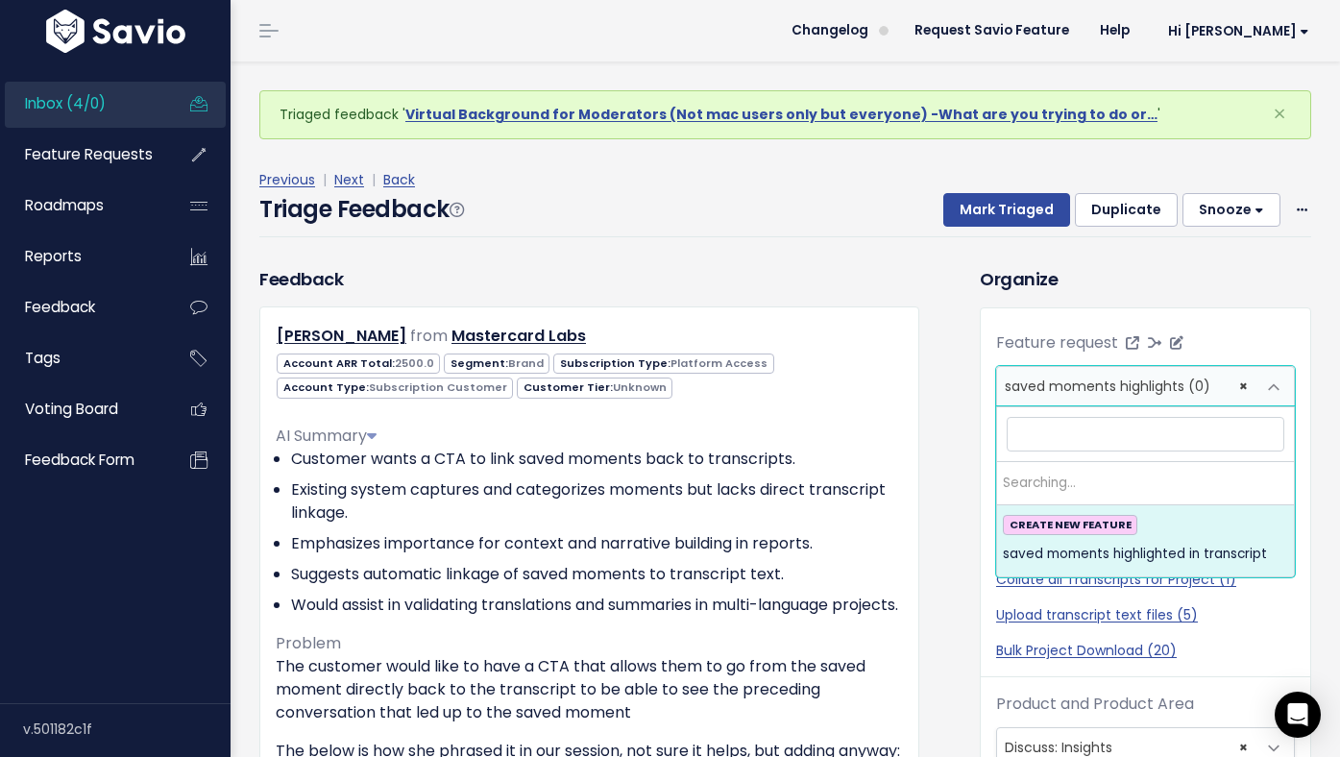
click at [1057, 384] on span "saved moments highlights (0)" at bounding box center [1108, 386] width 206 height 19
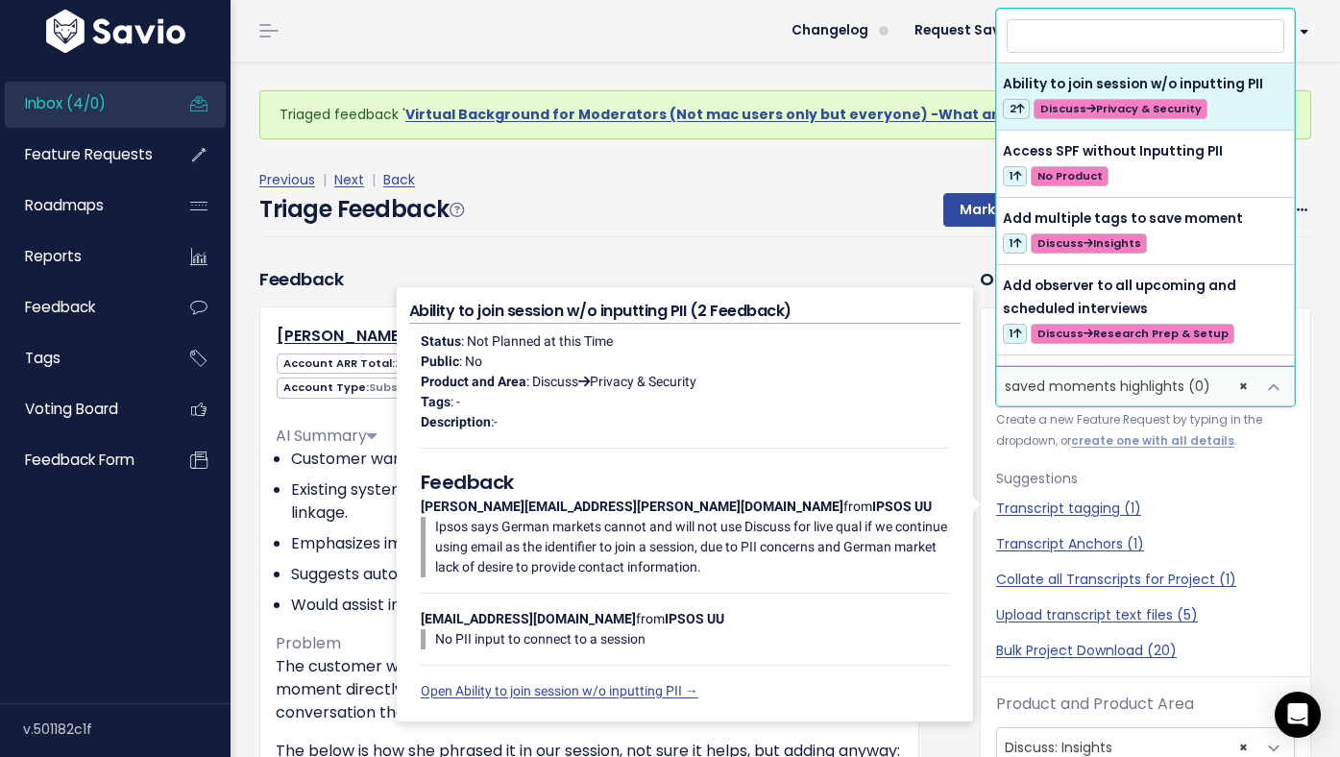
click at [1173, 474] on p "Suggestions" at bounding box center [1145, 479] width 299 height 24
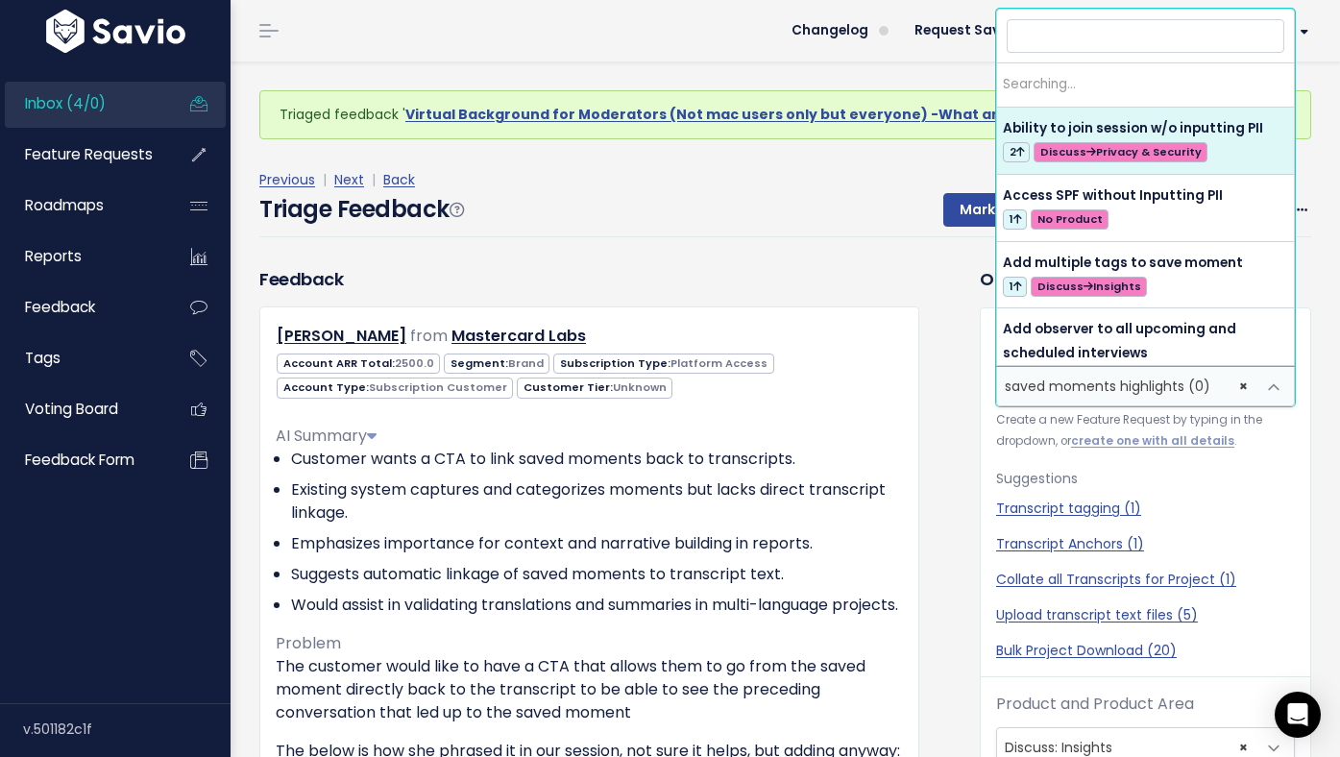
click at [1250, 386] on span "× saved moments highlights (0)" at bounding box center [1126, 386] width 258 height 38
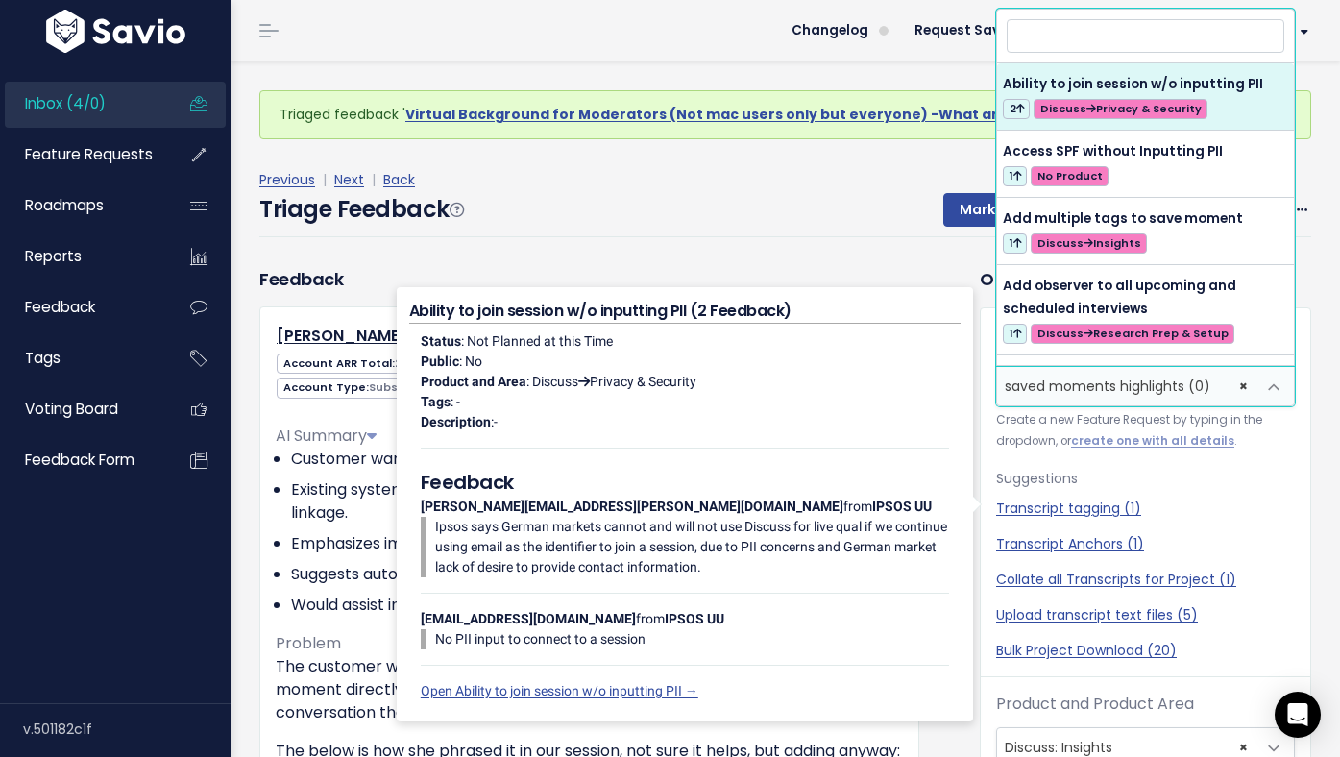
select select
click at [1136, 386] on span "Link to new or existing feature request..." at bounding box center [1137, 386] width 265 height 19
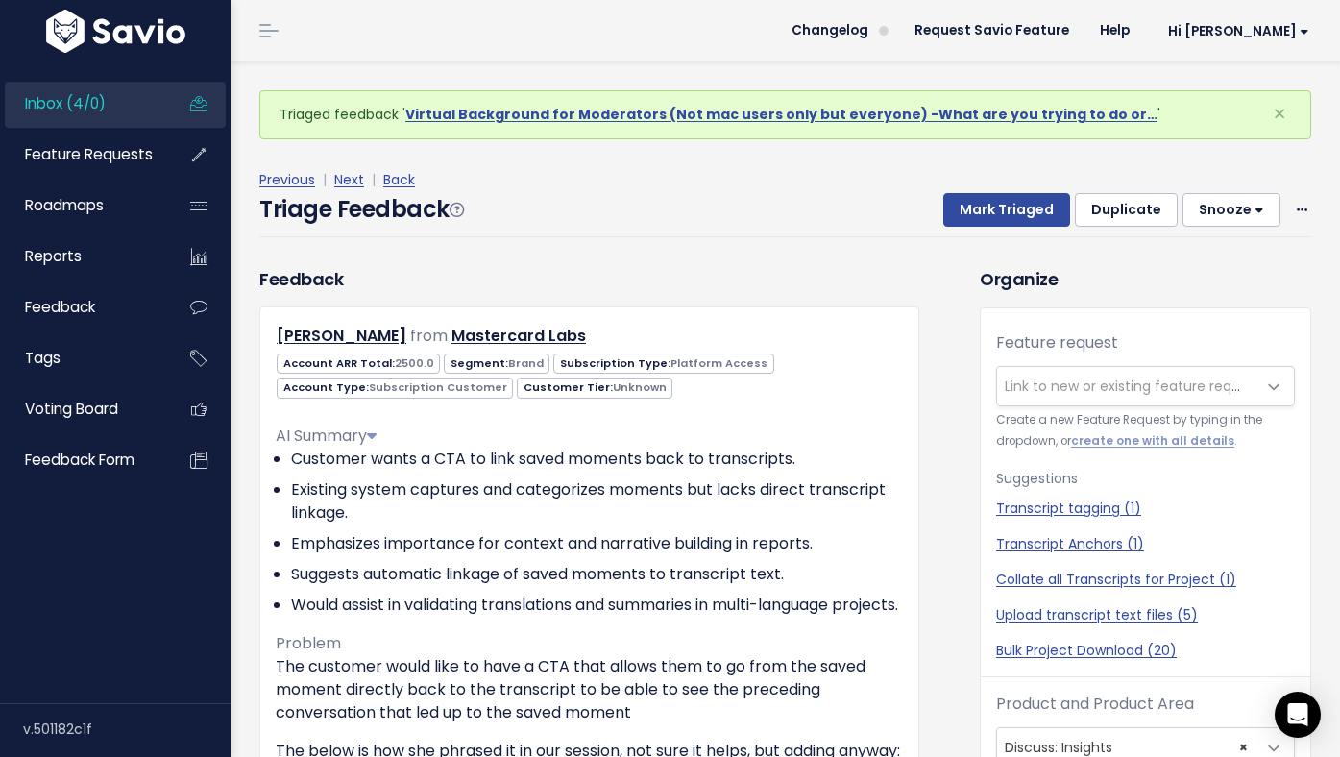
click at [1136, 386] on span "Link to new or existing feature request..." at bounding box center [1137, 386] width 265 height 19
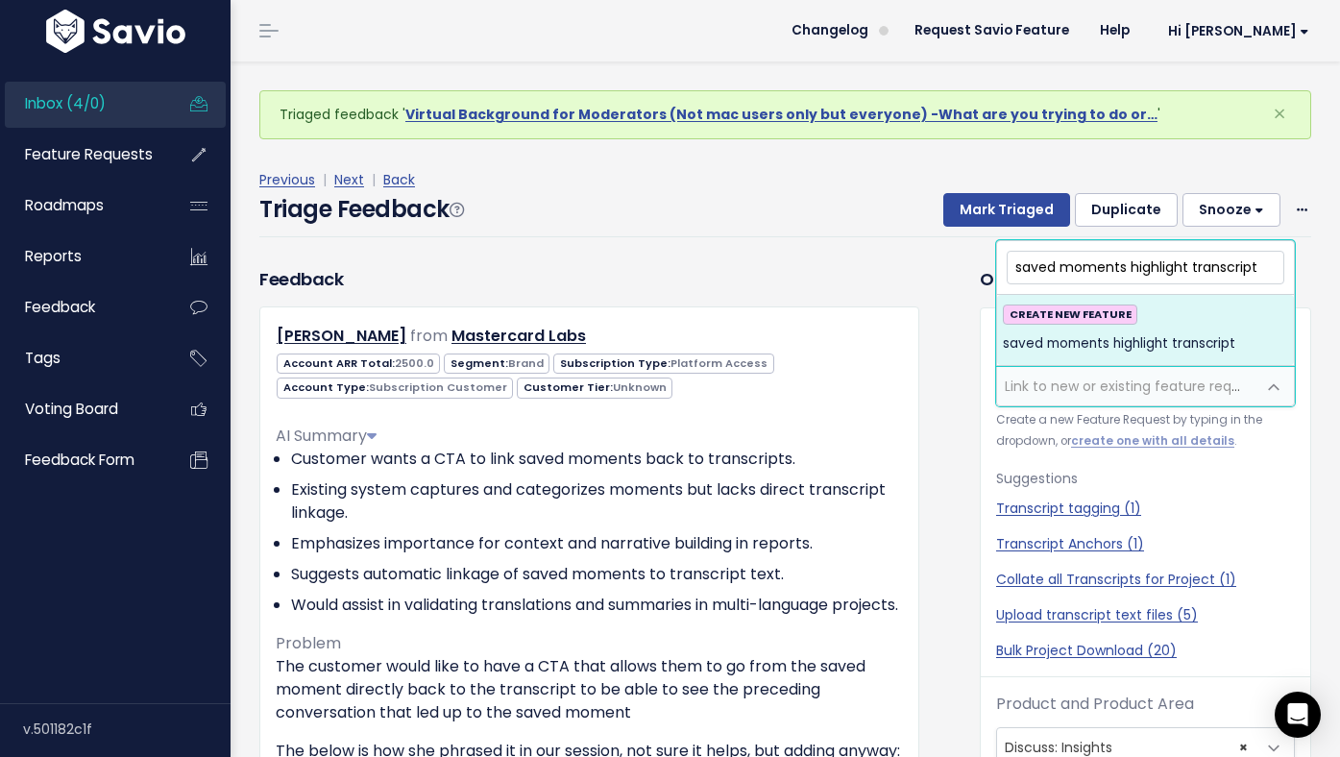
type input "saved moments highlight transcript"
click at [1208, 354] on span "saved moments highlight transcript" at bounding box center [1119, 343] width 232 height 23
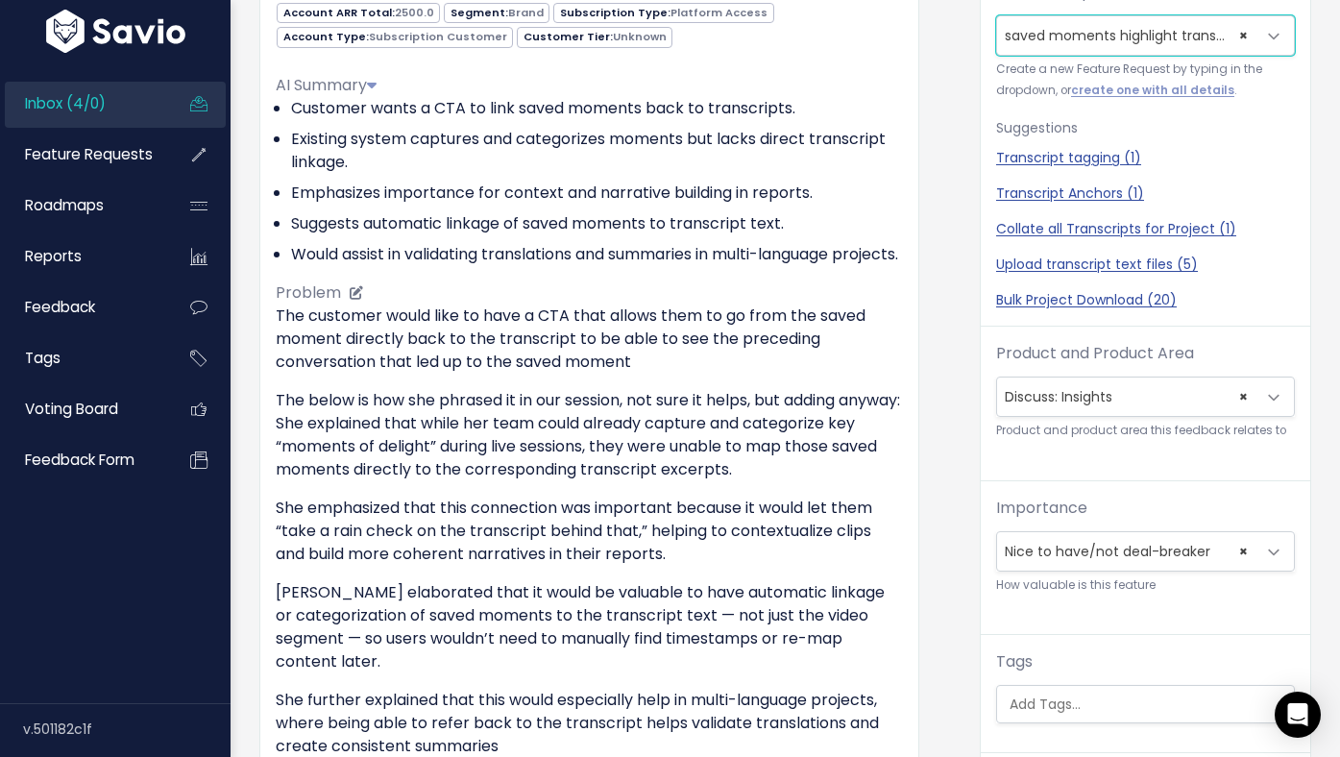
scroll to position [761, 0]
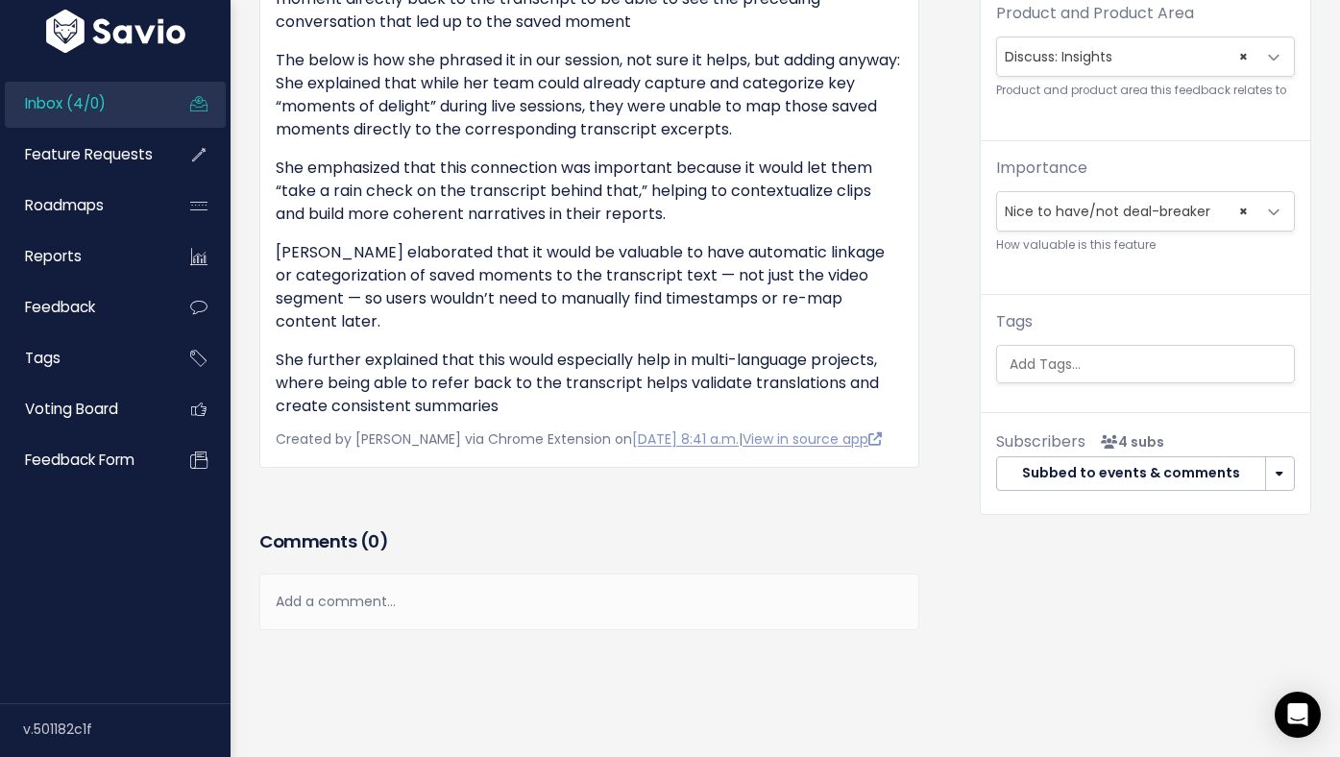
click at [417, 605] on div "Add a comment..." at bounding box center [589, 602] width 660 height 57
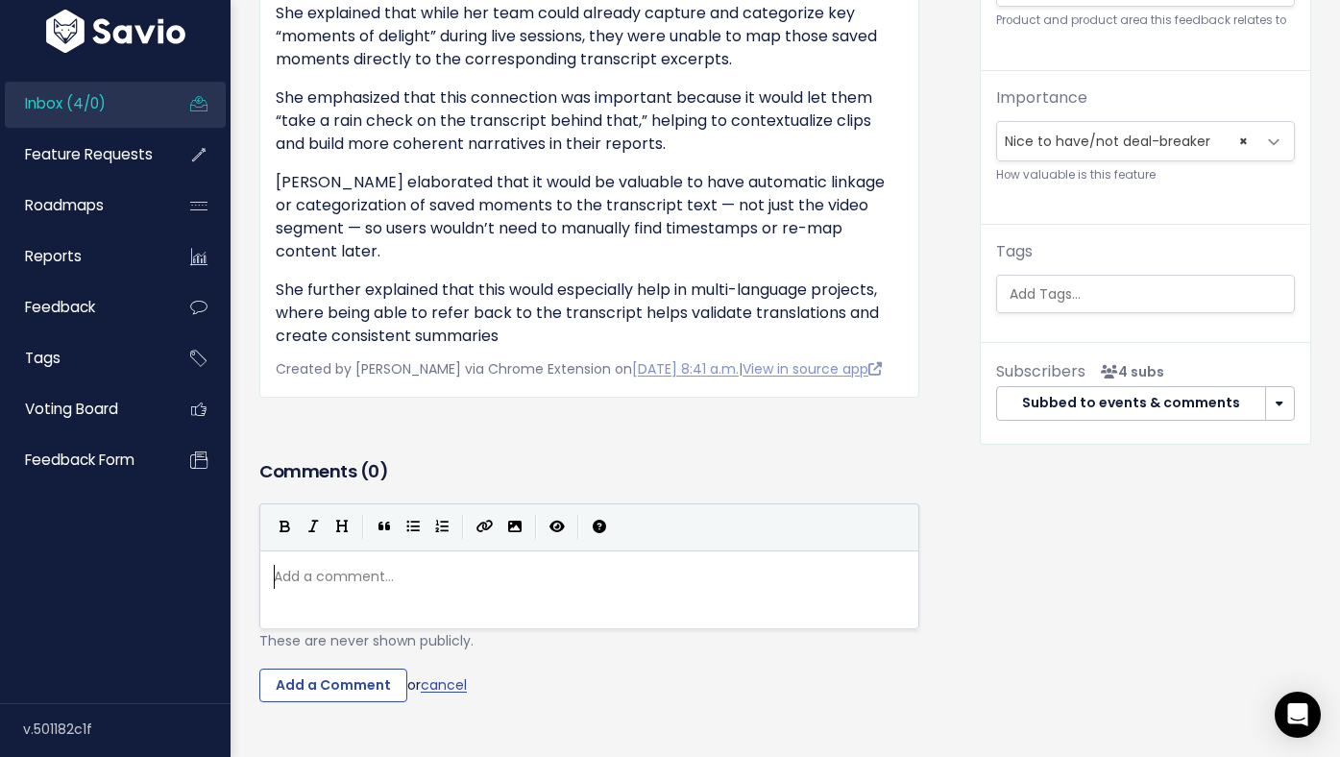
scroll to position [7, 0]
type textarea "There is a workaround for this in the clip video,"
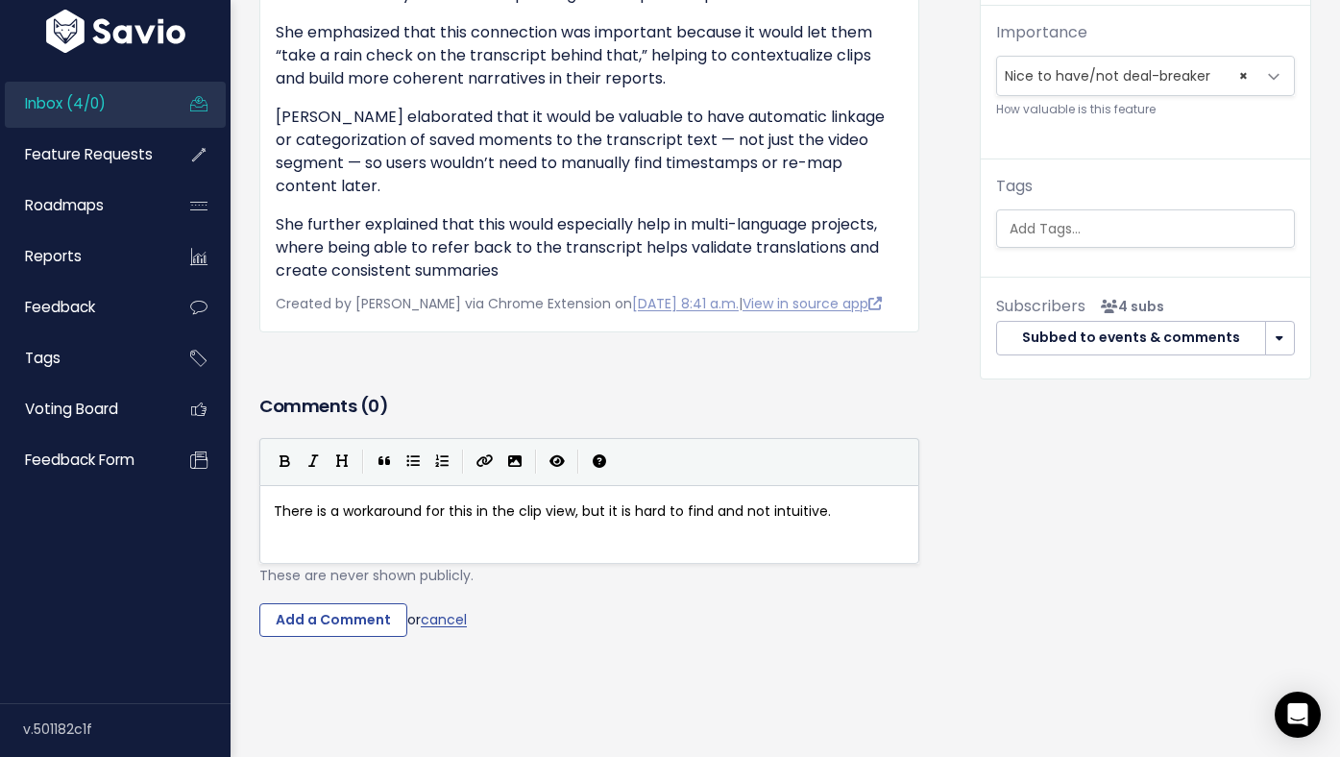
scroll to position [884, 0]
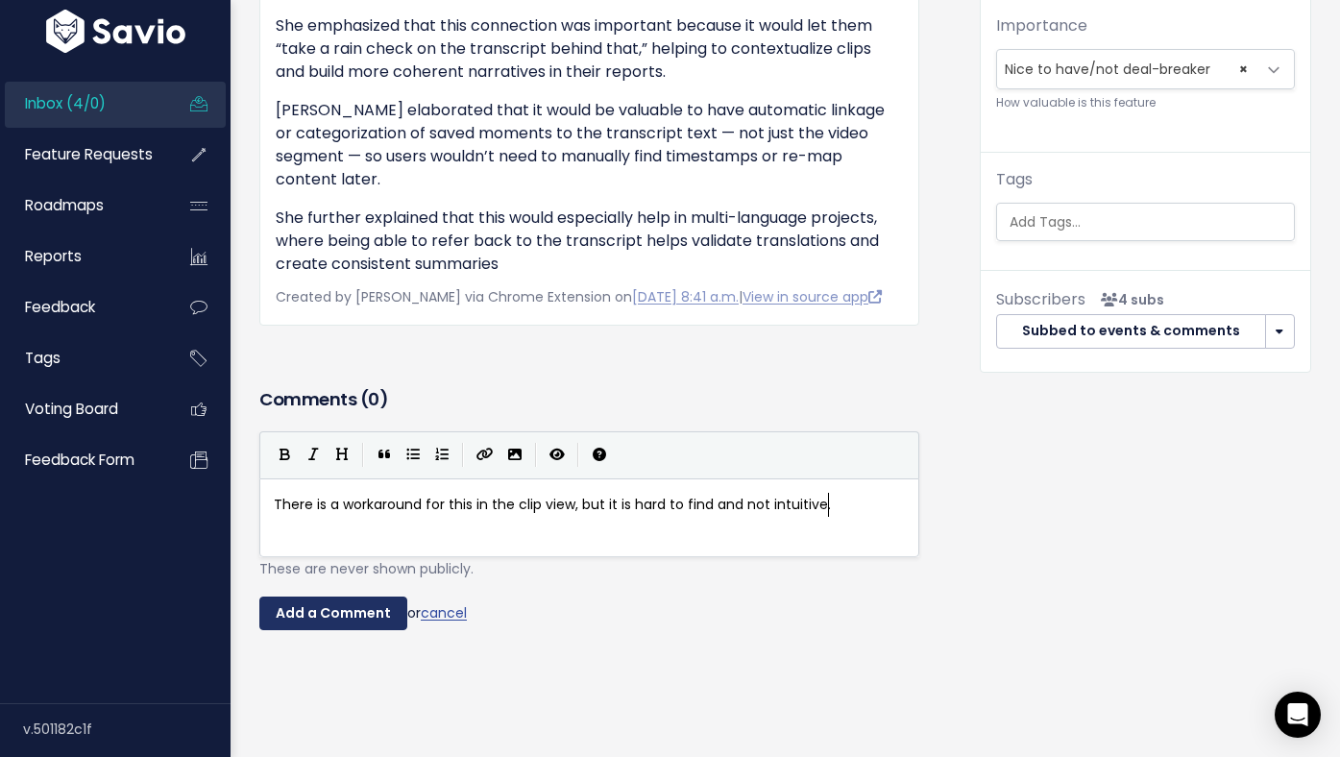
type textarea "ew, but it is hard to find and not intuitive."
click at [319, 631] on input "Add a Comment" at bounding box center [333, 614] width 148 height 35
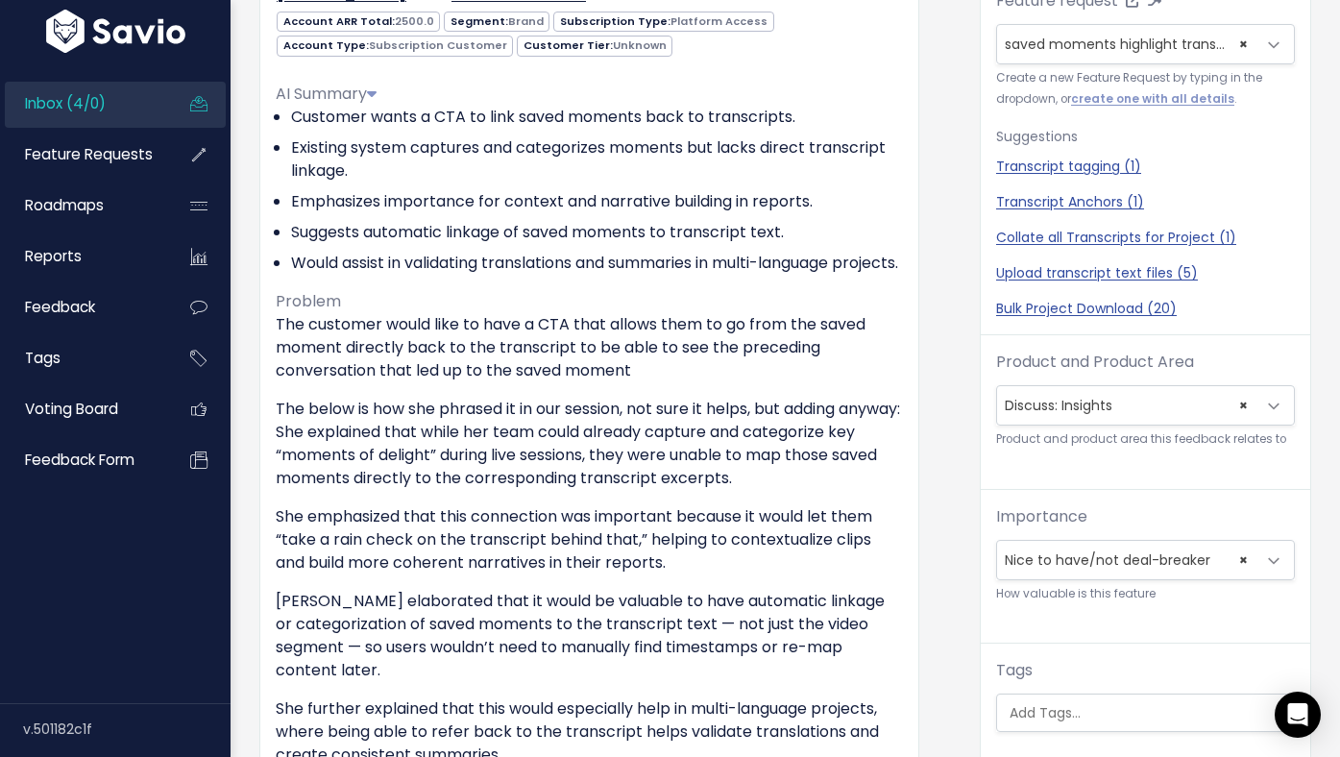
scroll to position [0, 0]
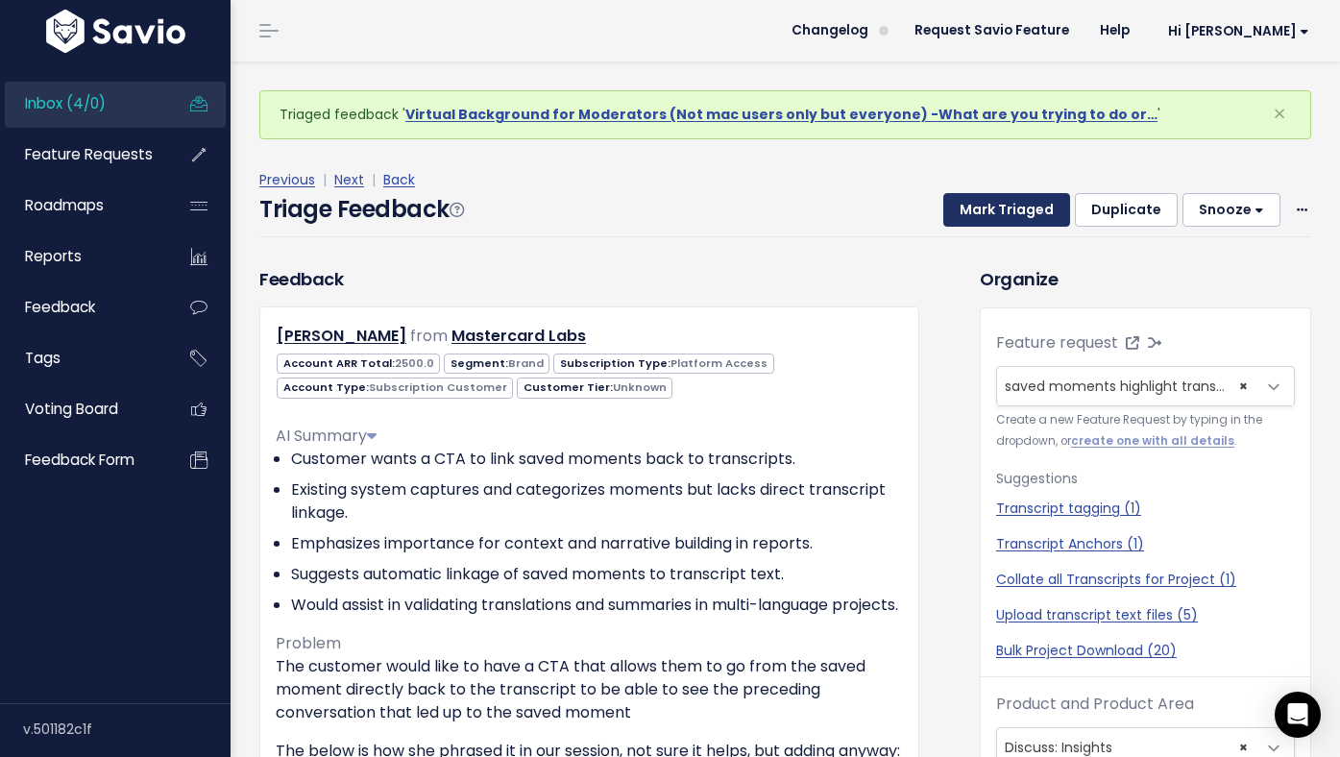
click at [1004, 211] on button "Mark Triaged" at bounding box center [1006, 210] width 127 height 35
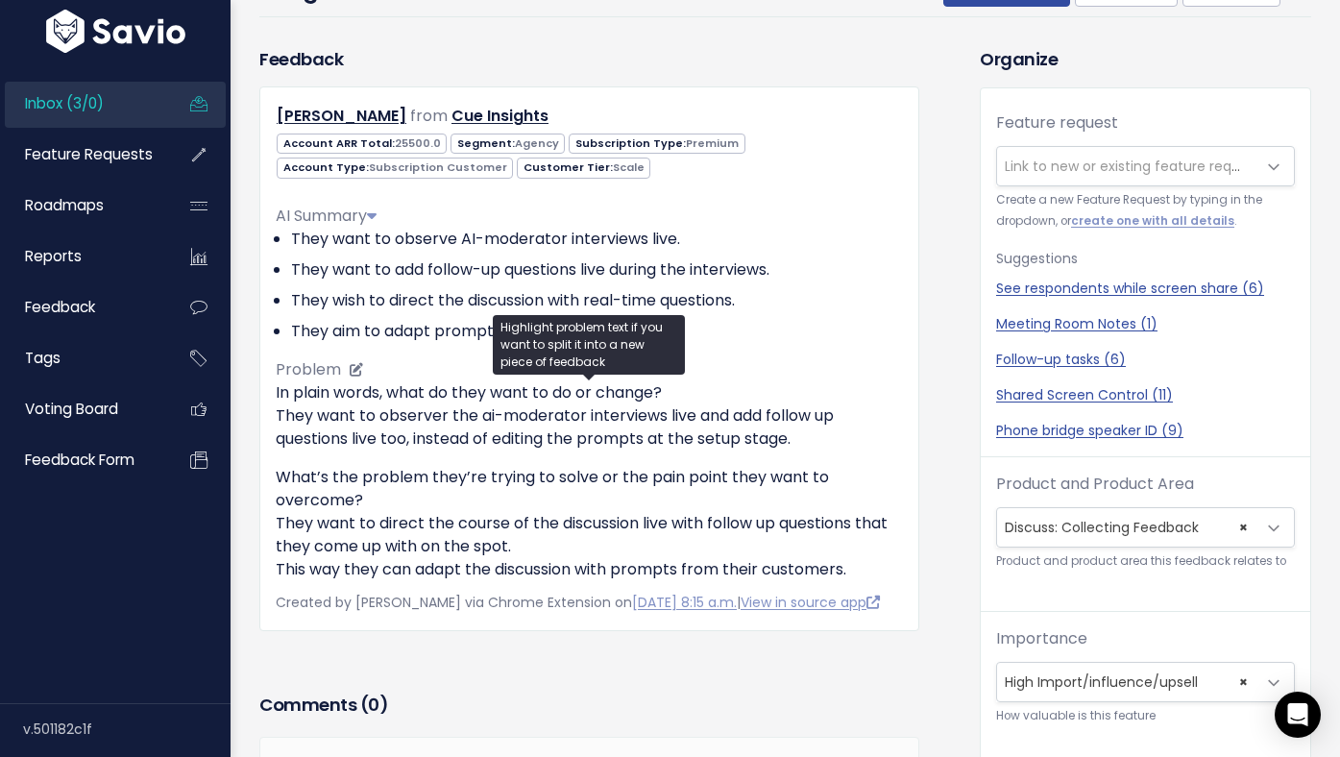
scroll to position [1, 0]
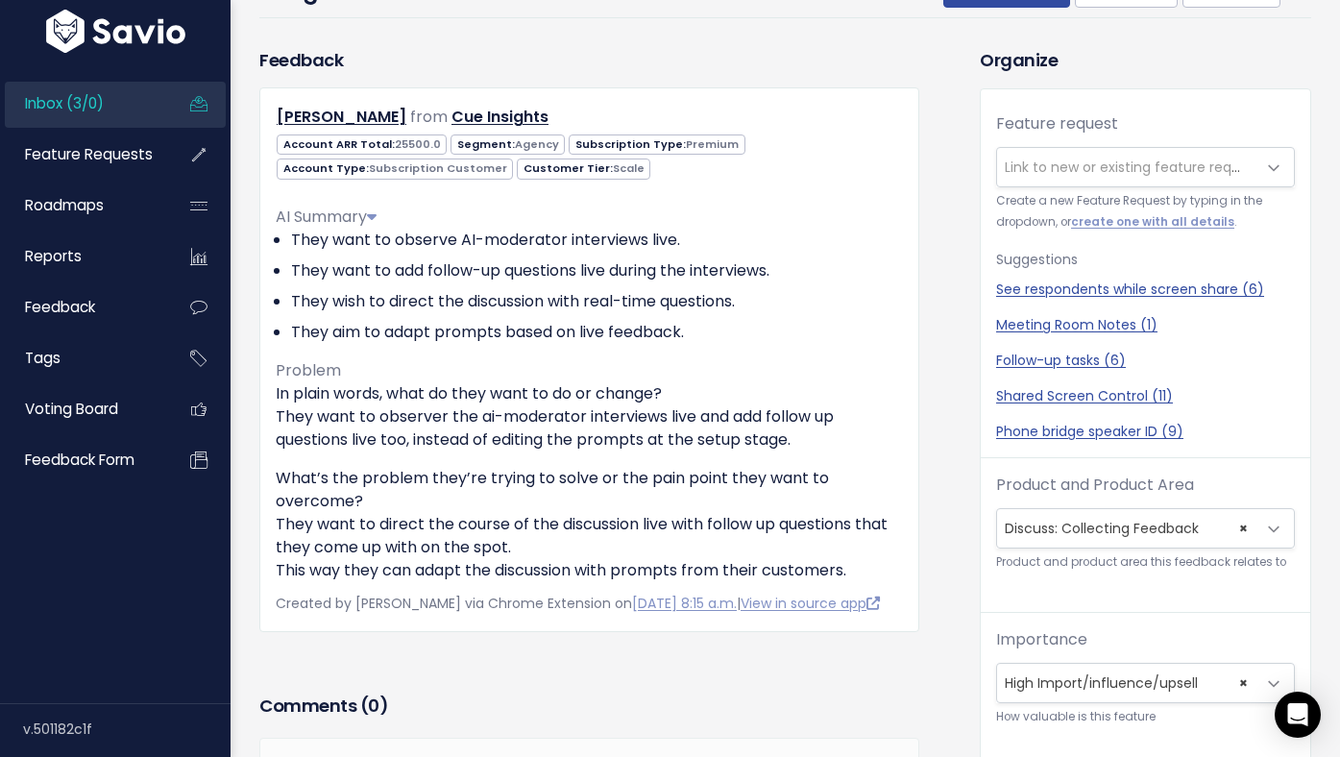
click at [1032, 165] on span "Link to new or existing feature request..." at bounding box center [1137, 167] width 265 height 19
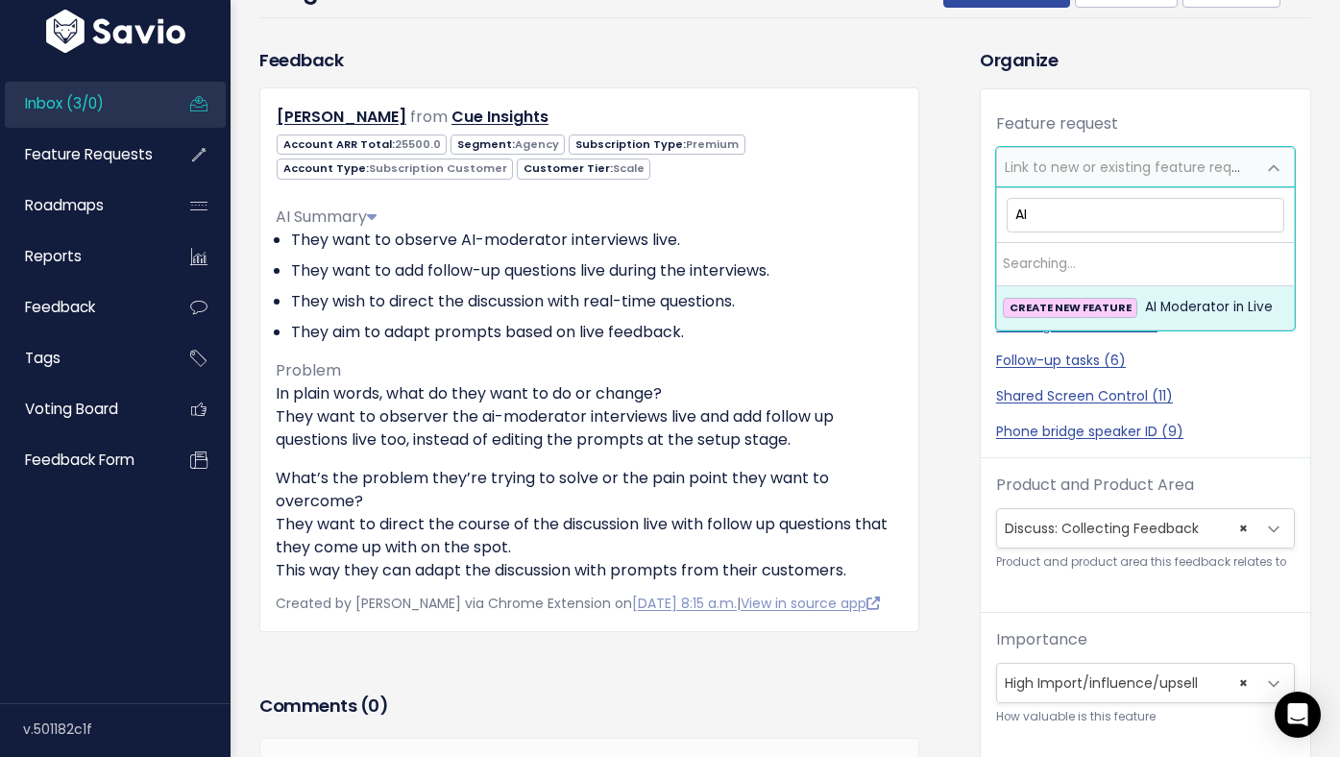
type input "A"
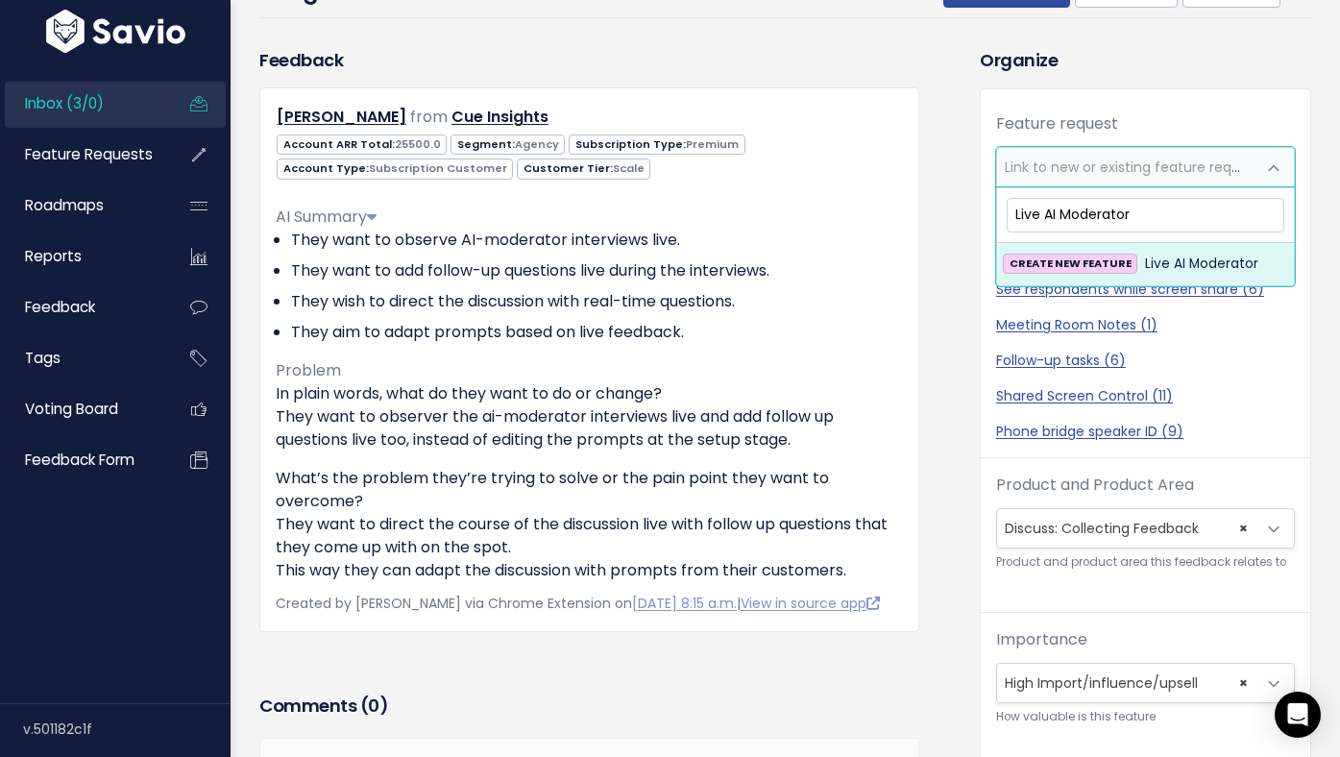
type input "Live AI Moderator"
click at [1192, 262] on span "Live AI Moderator" at bounding box center [1201, 264] width 113 height 23
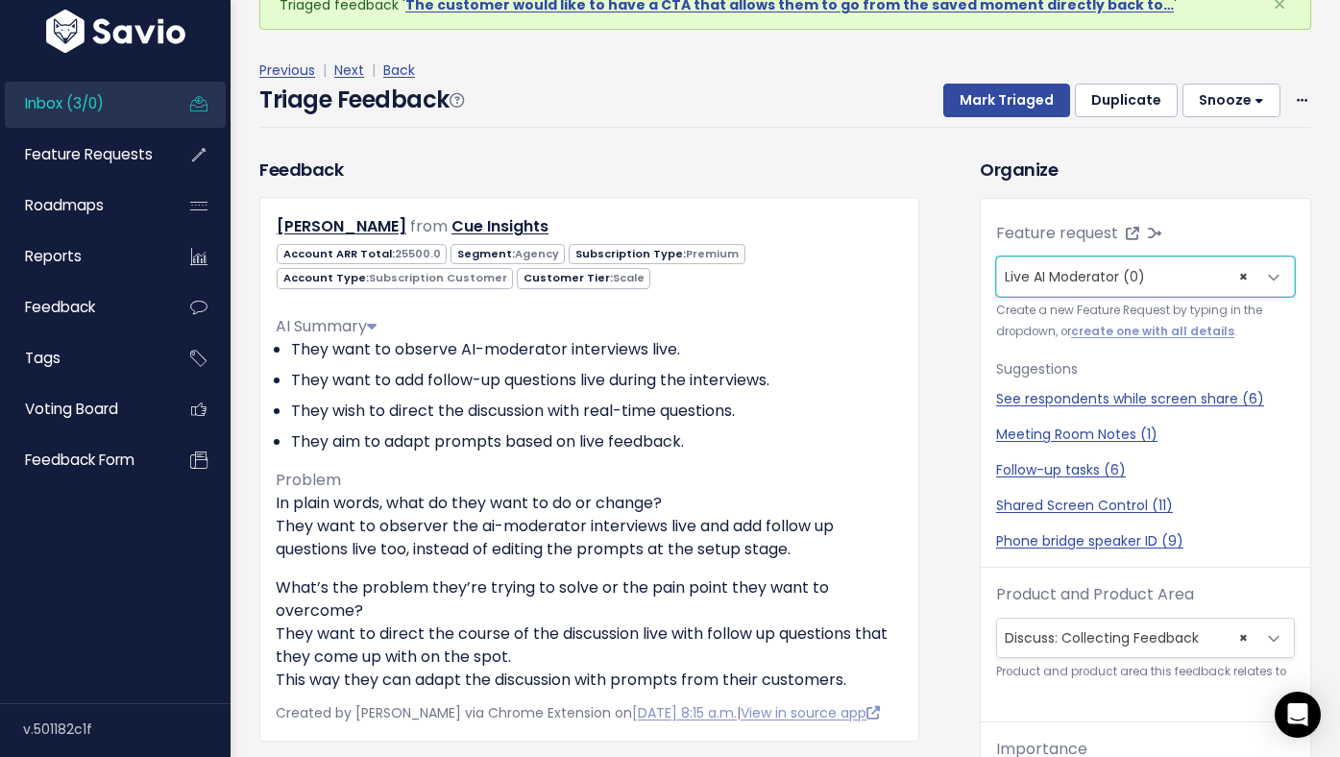
scroll to position [0, 0]
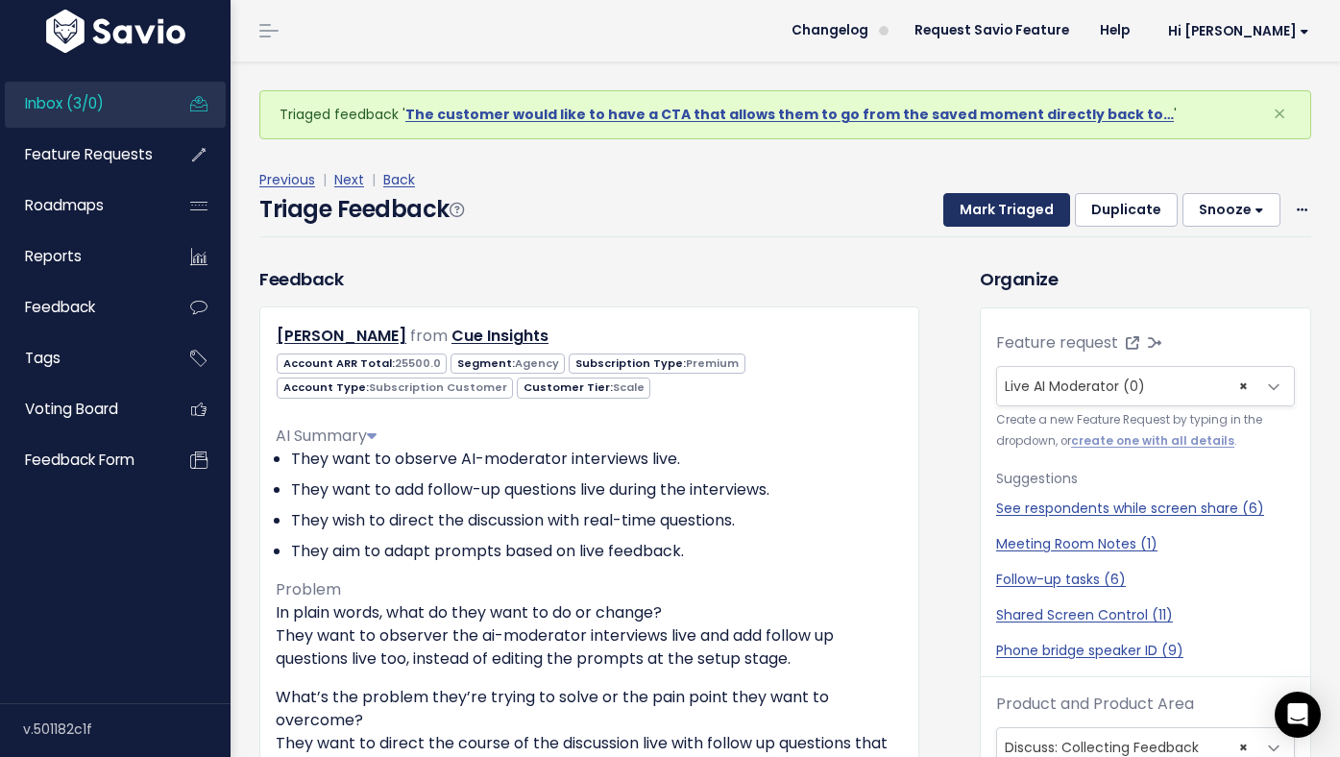
click at [999, 212] on button "Mark Triaged" at bounding box center [1006, 210] width 127 height 35
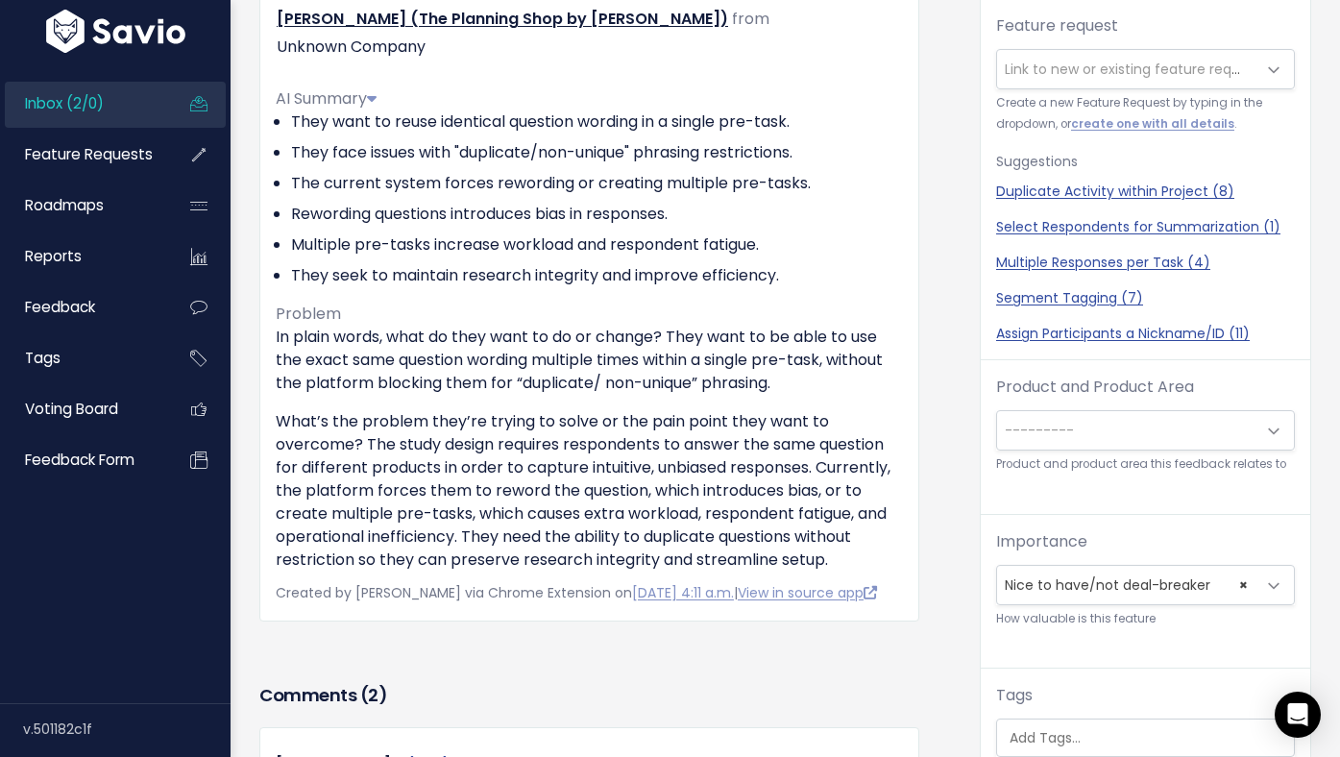
scroll to position [318, 0]
click at [1092, 76] on span "Link to new or existing feature request..." at bounding box center [1137, 68] width 265 height 19
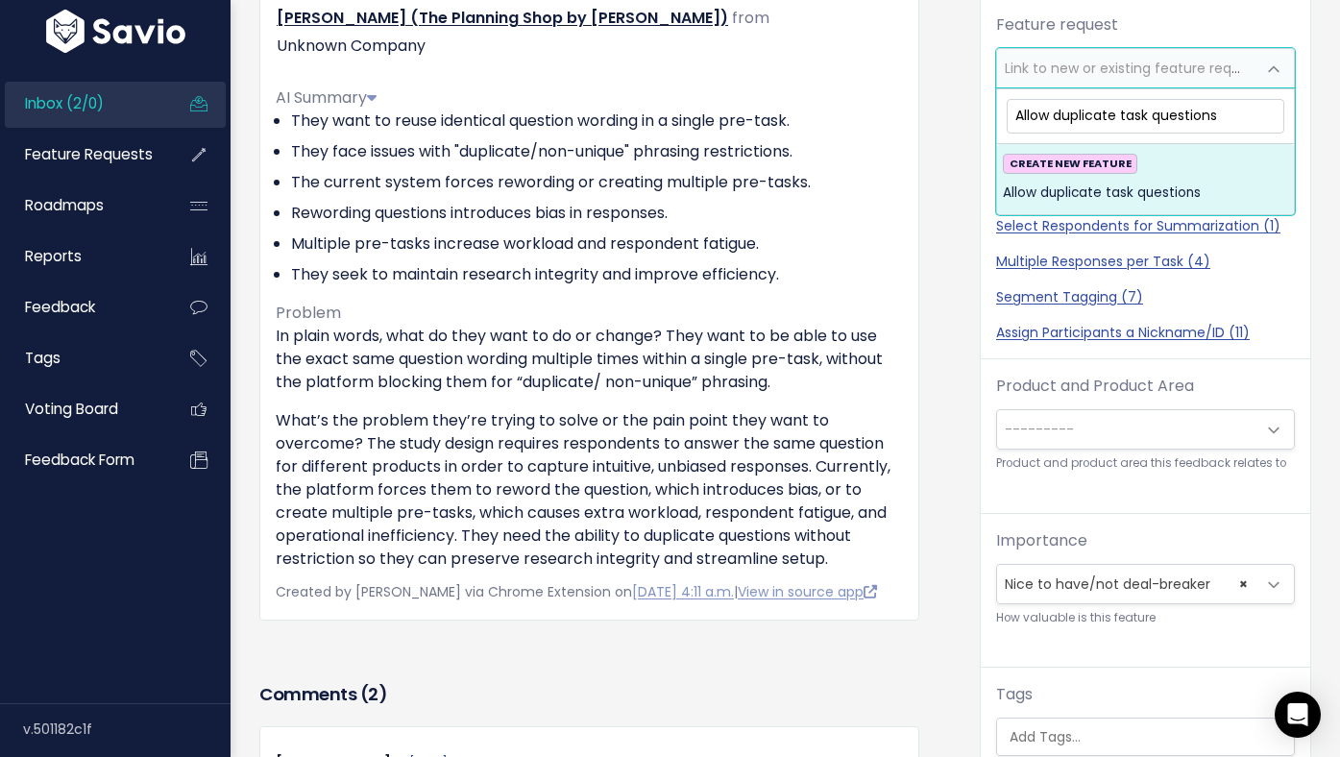
type input "Allow duplicate task questions"
click at [1052, 194] on span "Allow duplicate task questions" at bounding box center [1102, 193] width 198 height 23
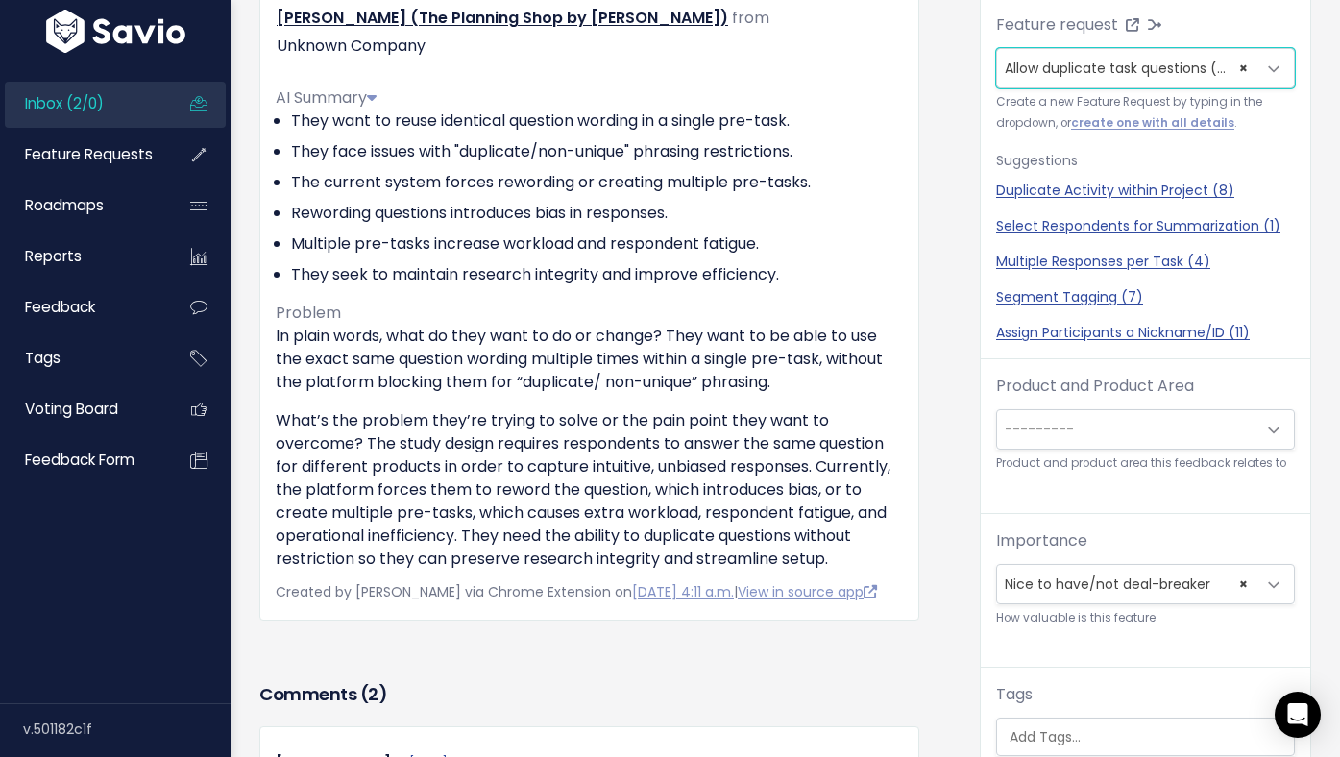
scroll to position [0, 0]
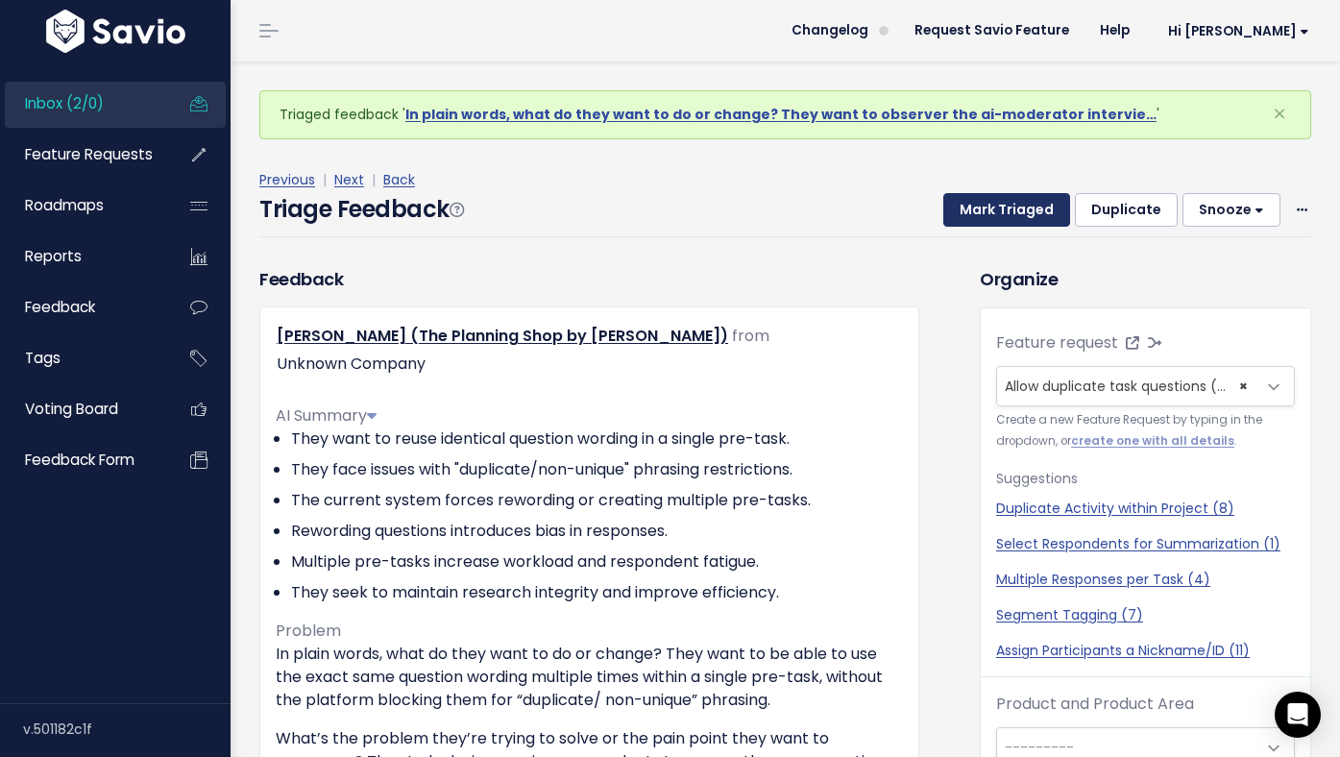
click at [993, 207] on button "Mark Triaged" at bounding box center [1006, 210] width 127 height 35
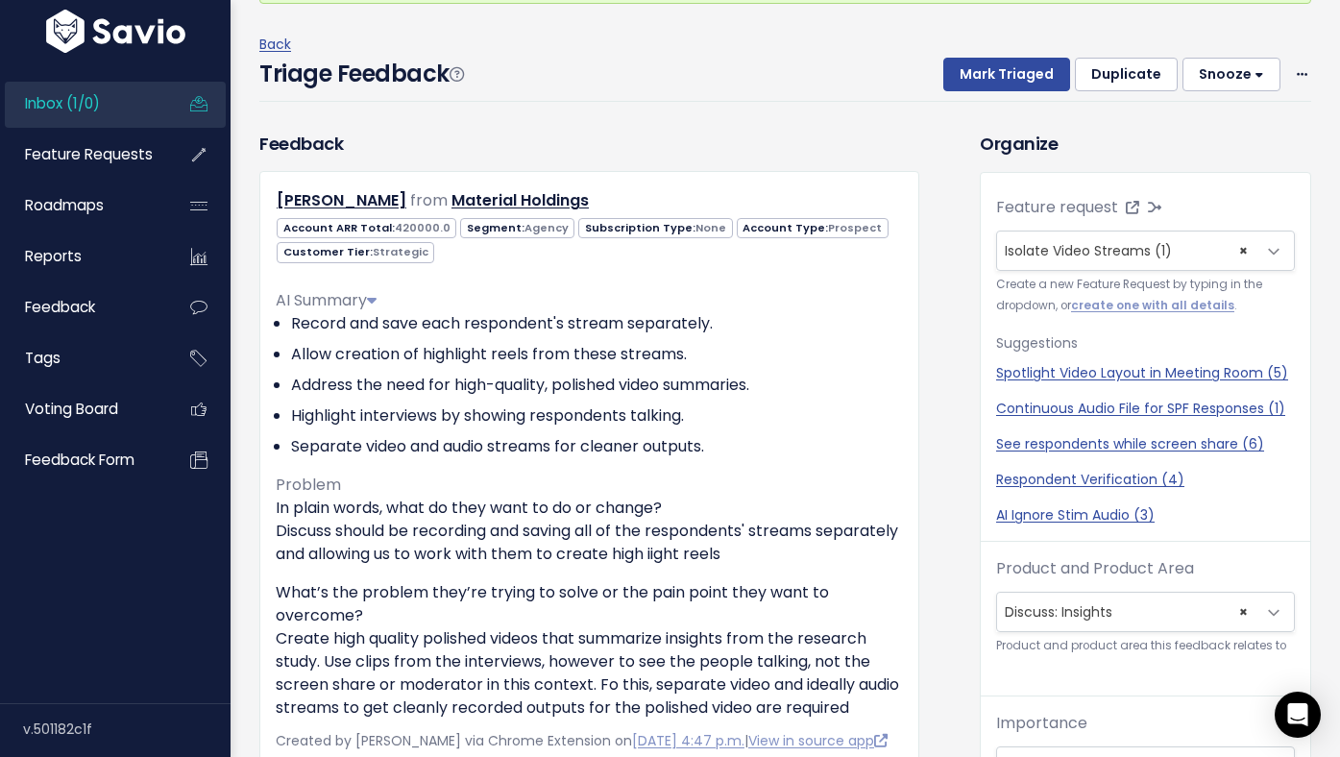
scroll to position [90, 0]
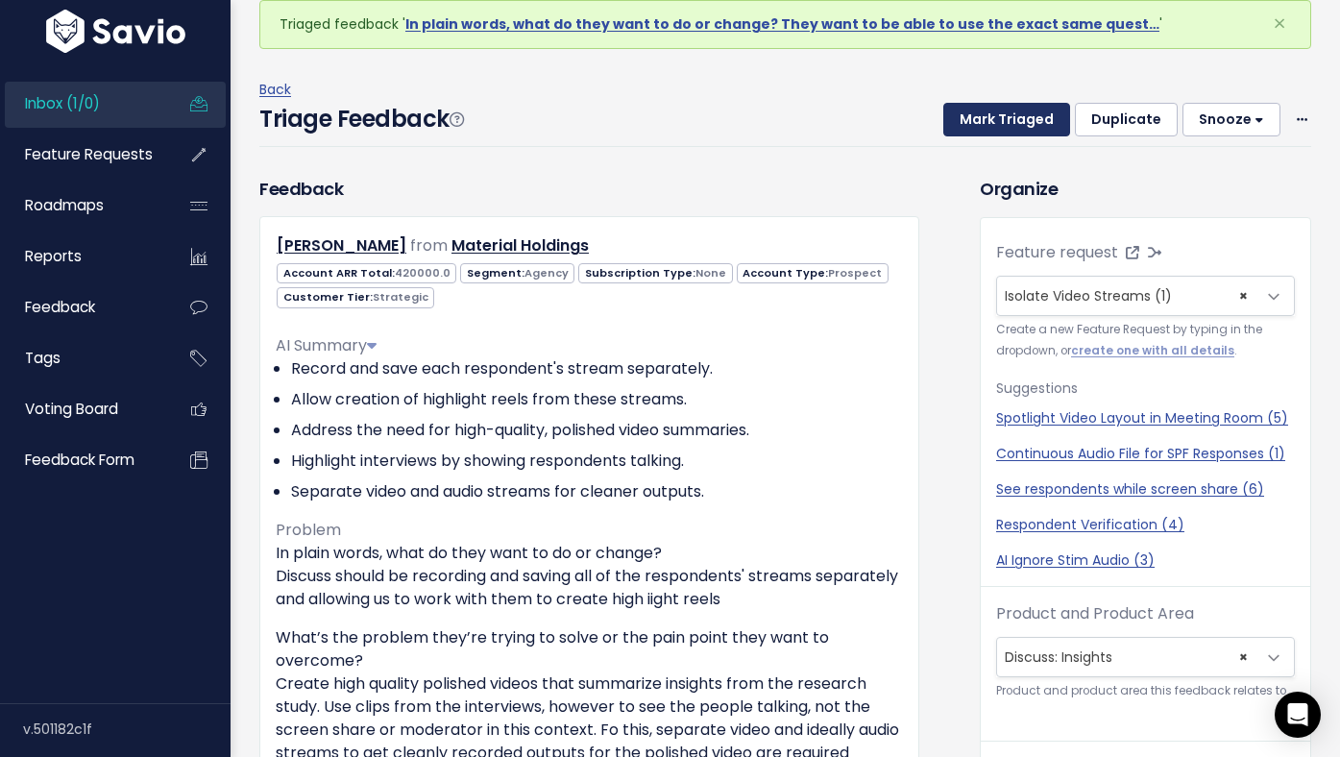
click at [1026, 121] on button "Mark Triaged" at bounding box center [1006, 120] width 127 height 35
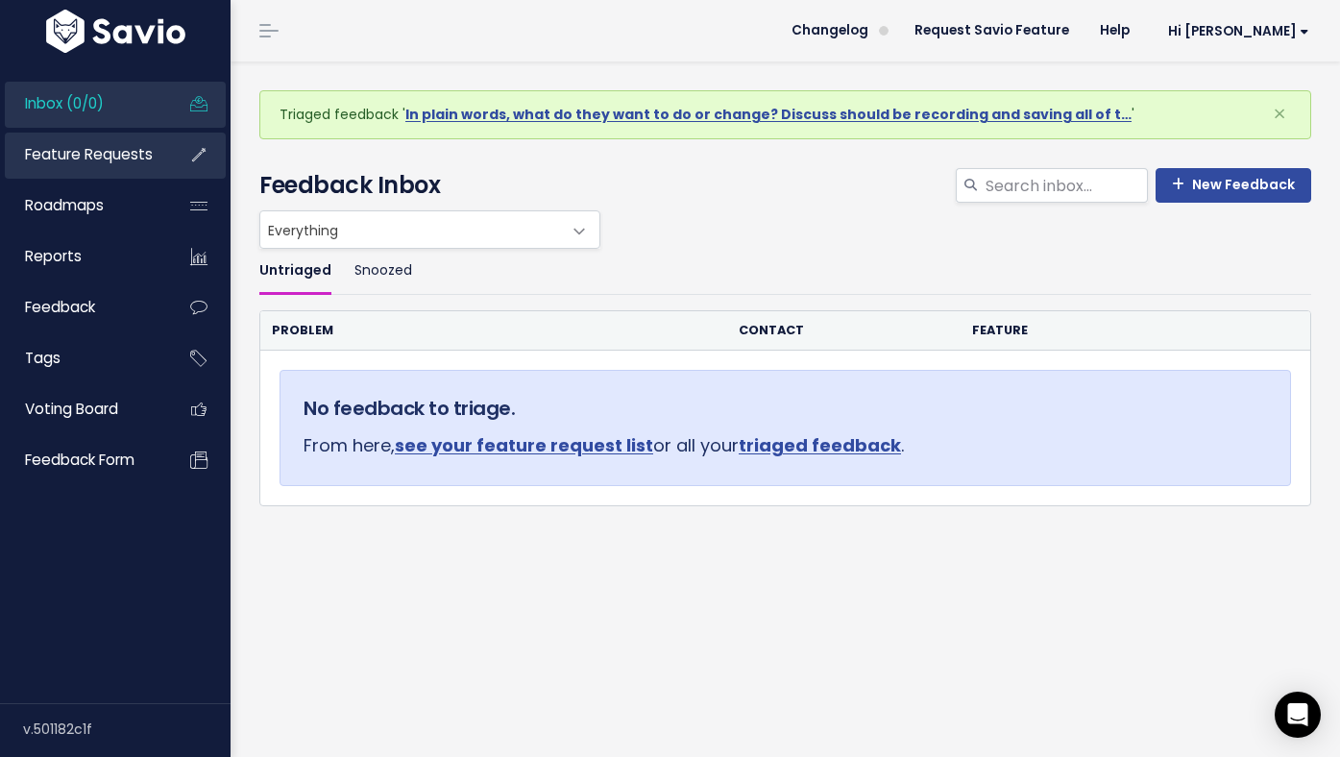
click at [120, 156] on span "Feature Requests" at bounding box center [89, 154] width 128 height 20
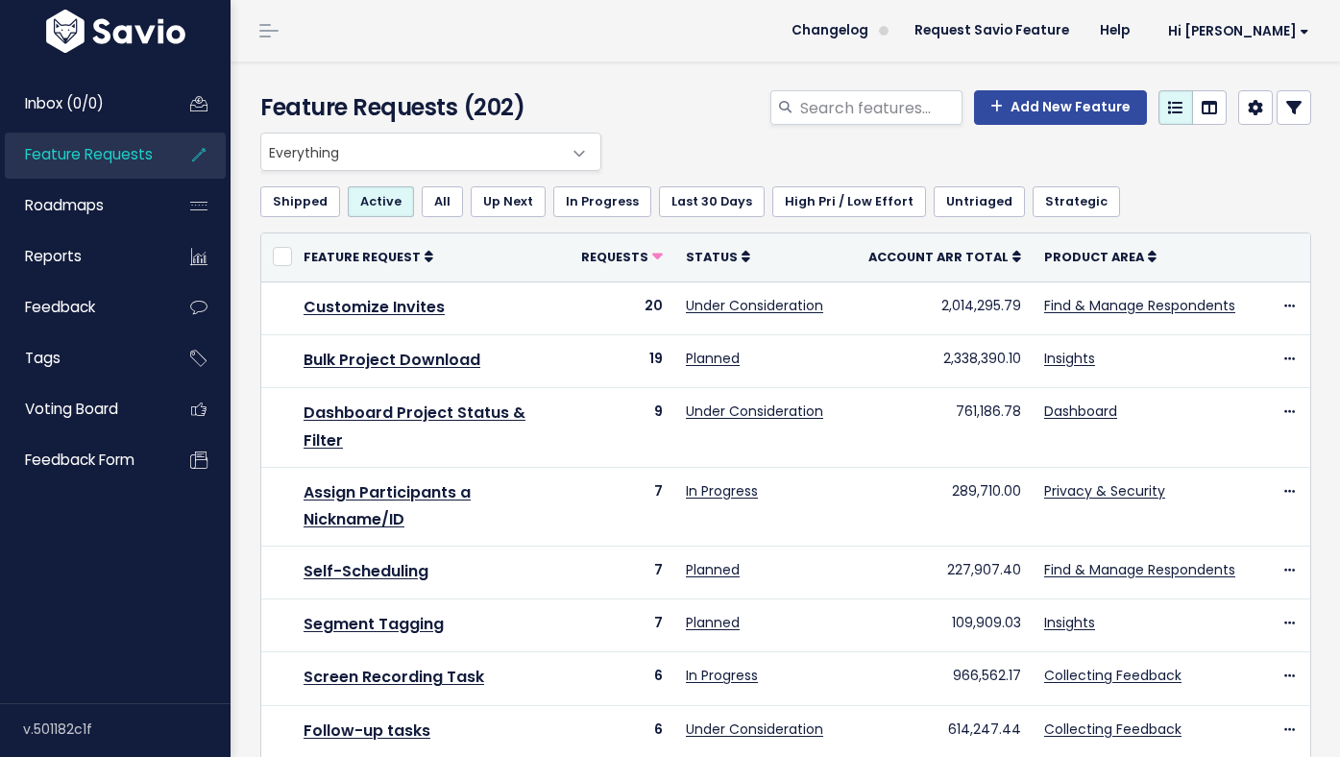
click at [395, 163] on span "Everything" at bounding box center [411, 152] width 301 height 37
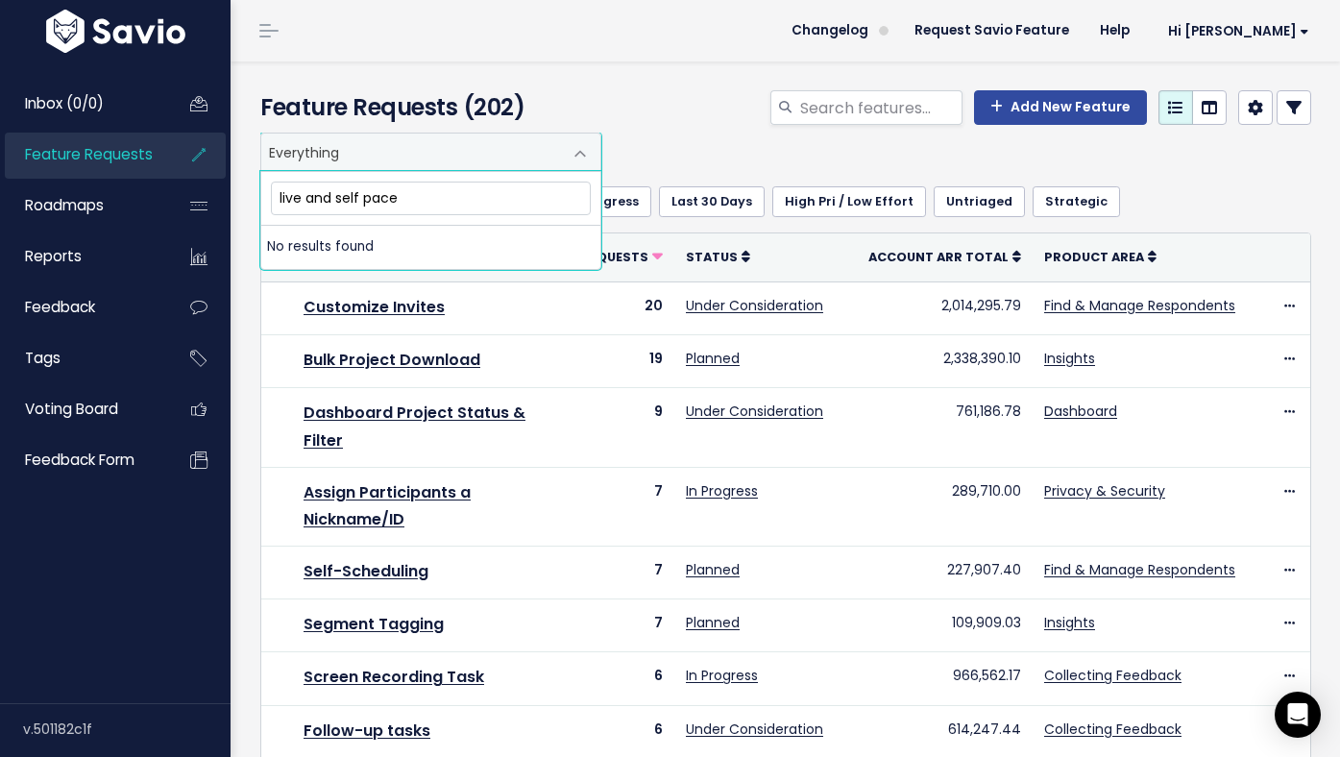
type input "live and self paced"
click at [597, 153] on span at bounding box center [580, 153] width 38 height 38
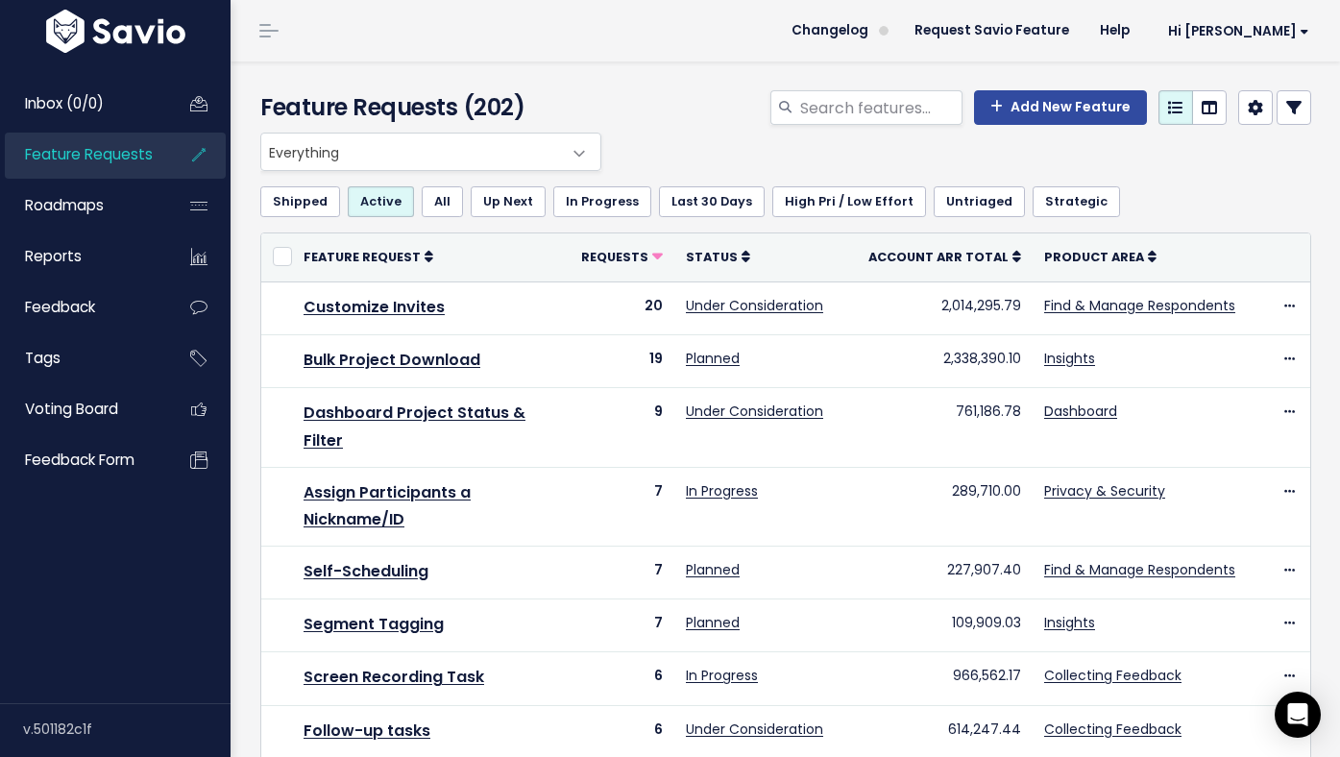
click at [673, 136] on div "Everything Any Product: Any Product Area Any Product: No Product Area No Produc…" at bounding box center [781, 152] width 1051 height 38
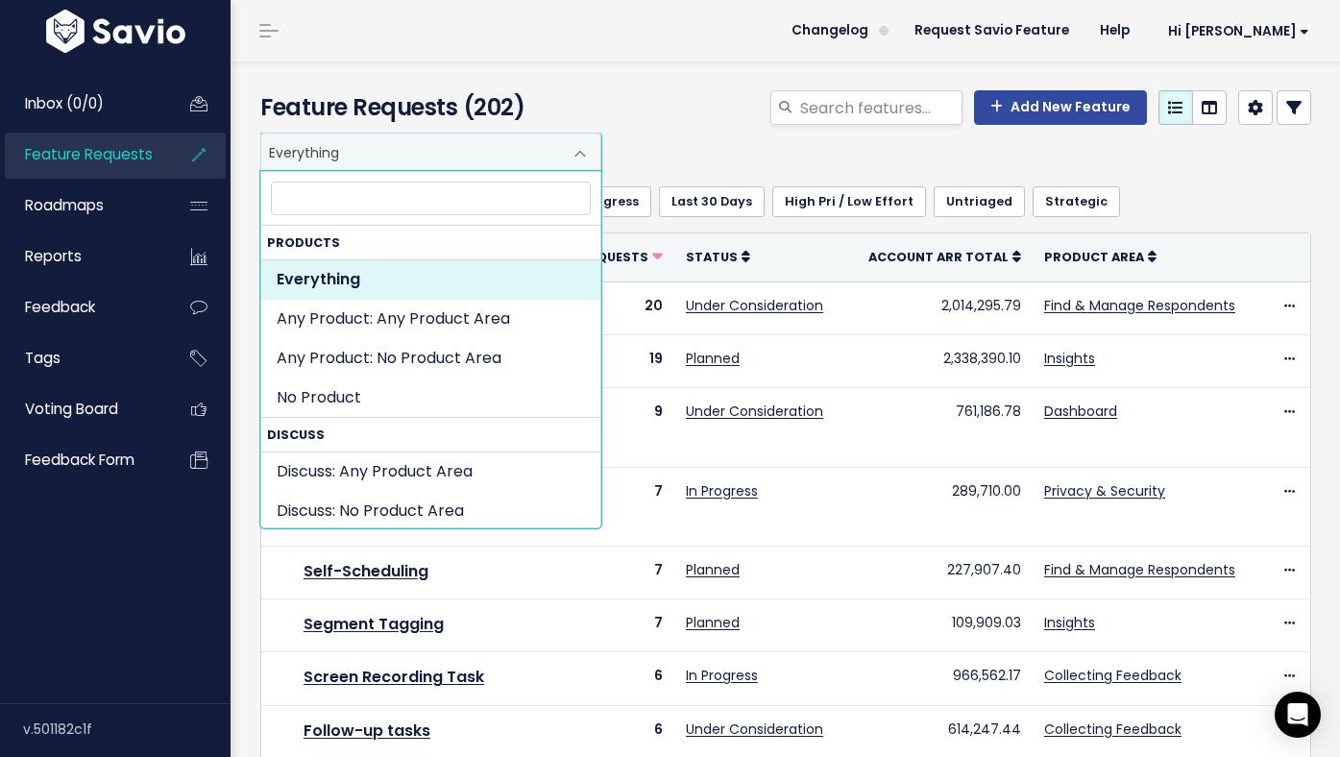
click at [532, 159] on span "Everything" at bounding box center [411, 152] width 301 height 37
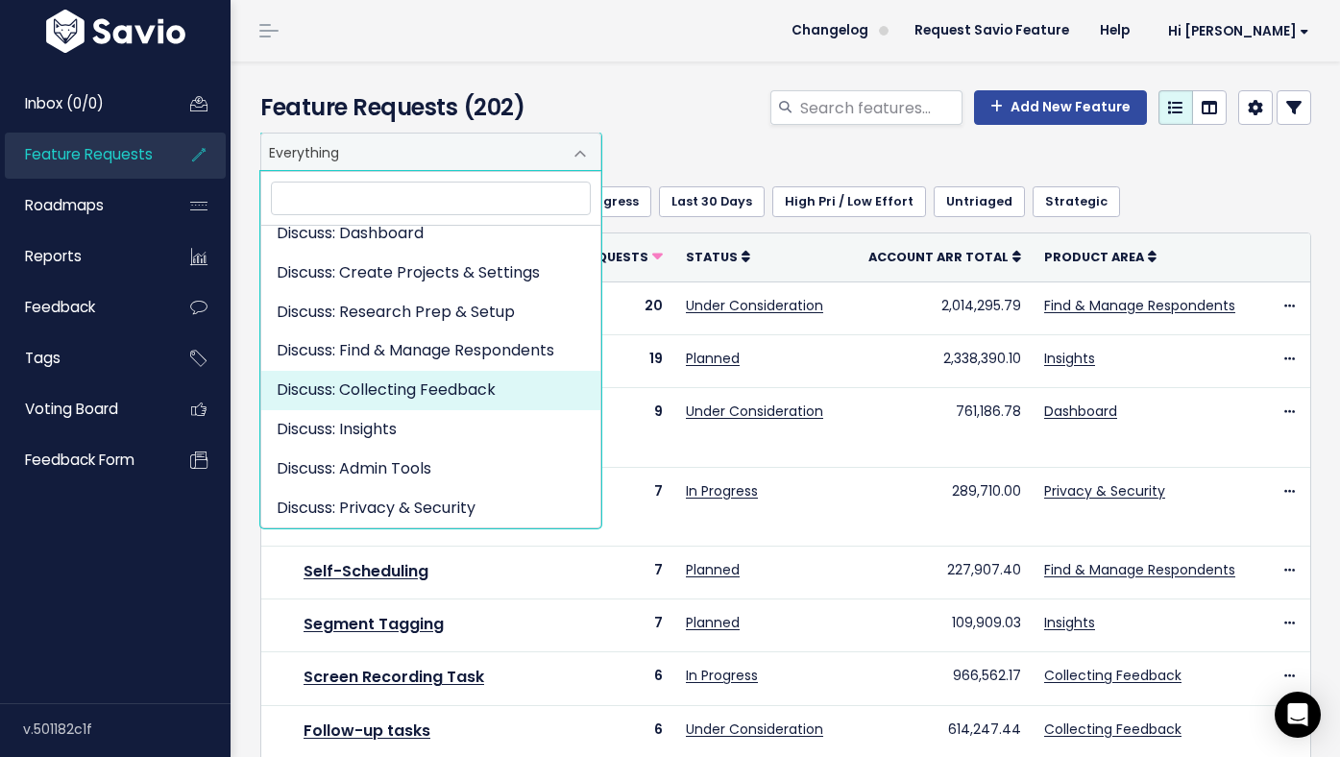
scroll to position [323, 0]
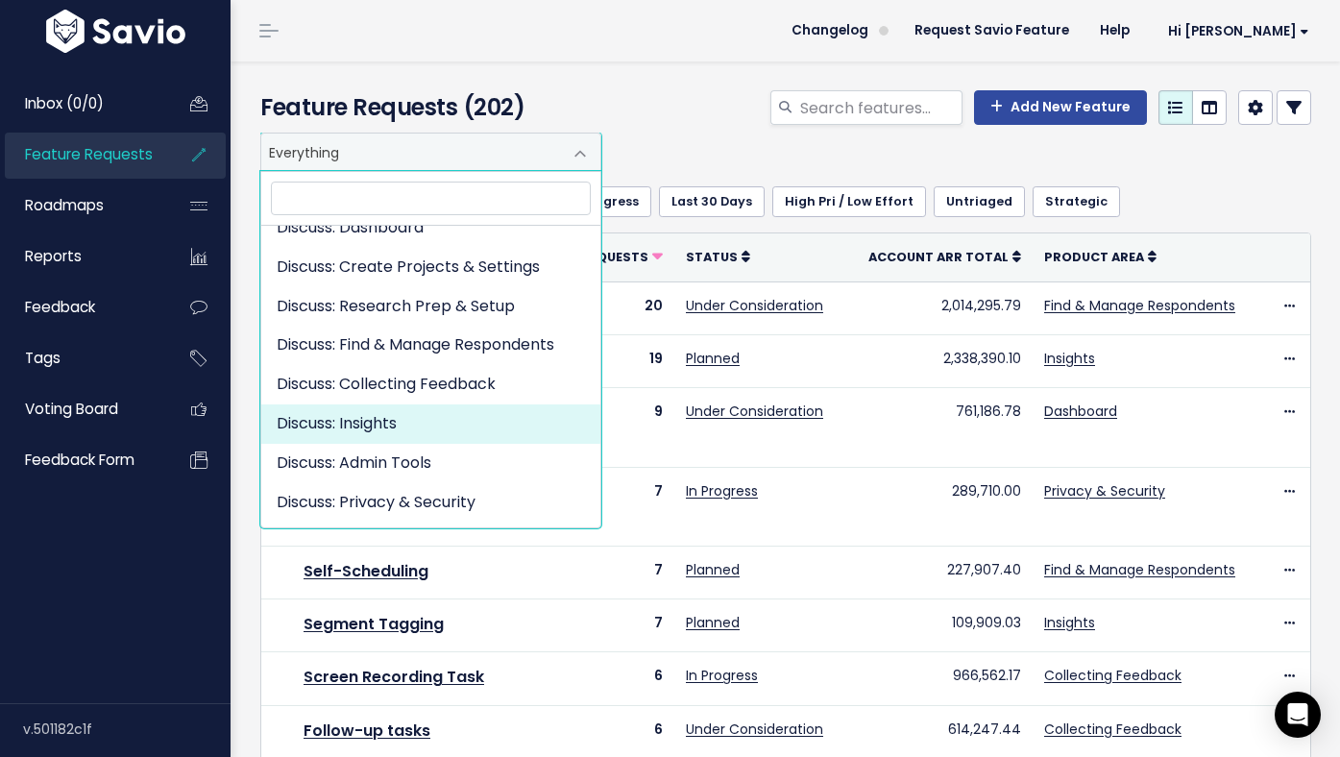
select select "DISCUSS_PLATFORM:INSIGHTS"
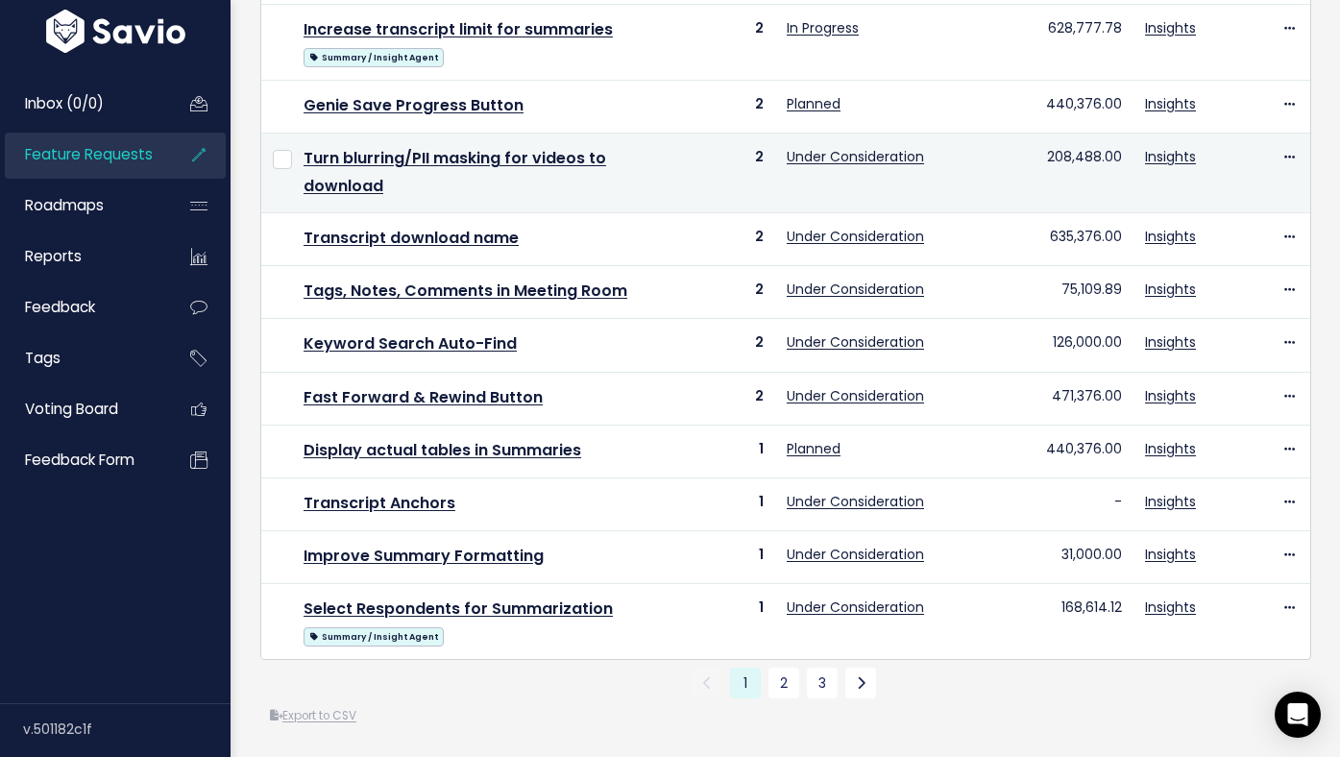
scroll to position [755, 0]
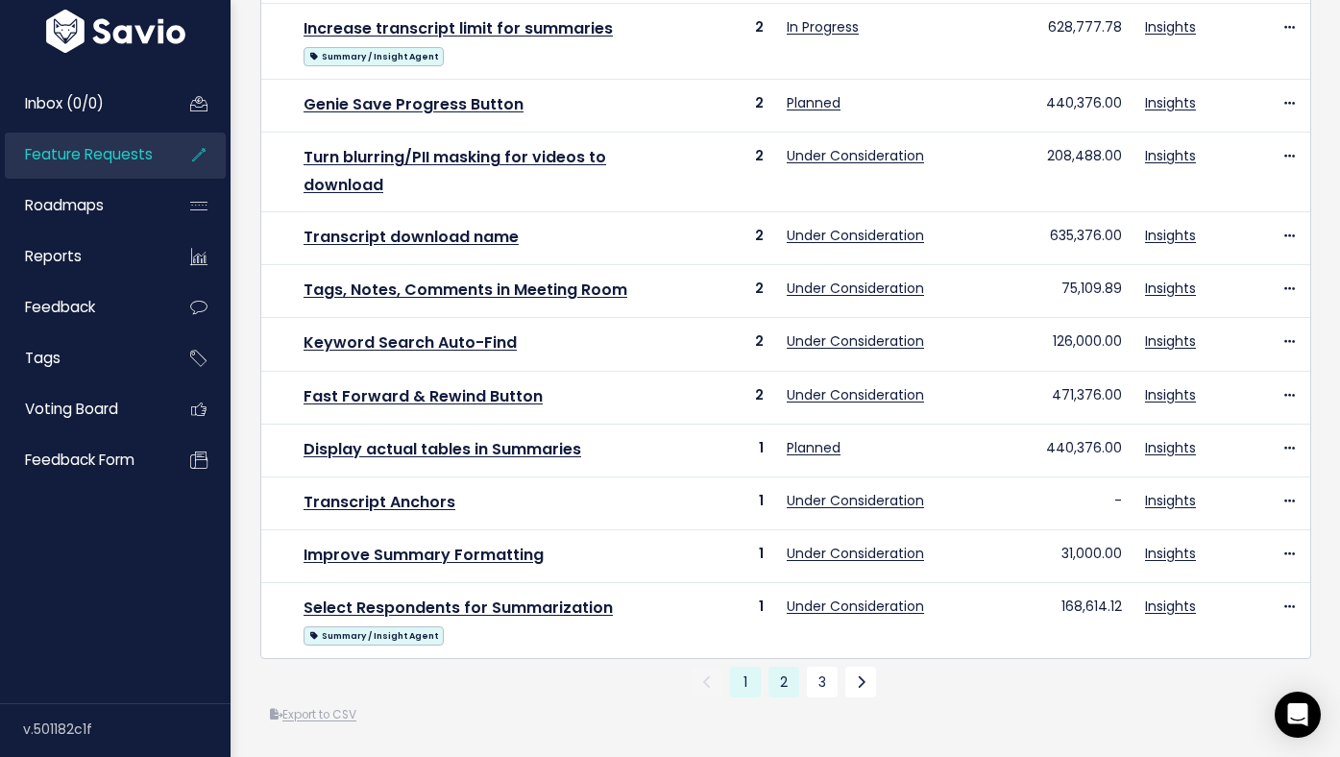
click at [789, 684] on link "2" at bounding box center [784, 682] width 31 height 31
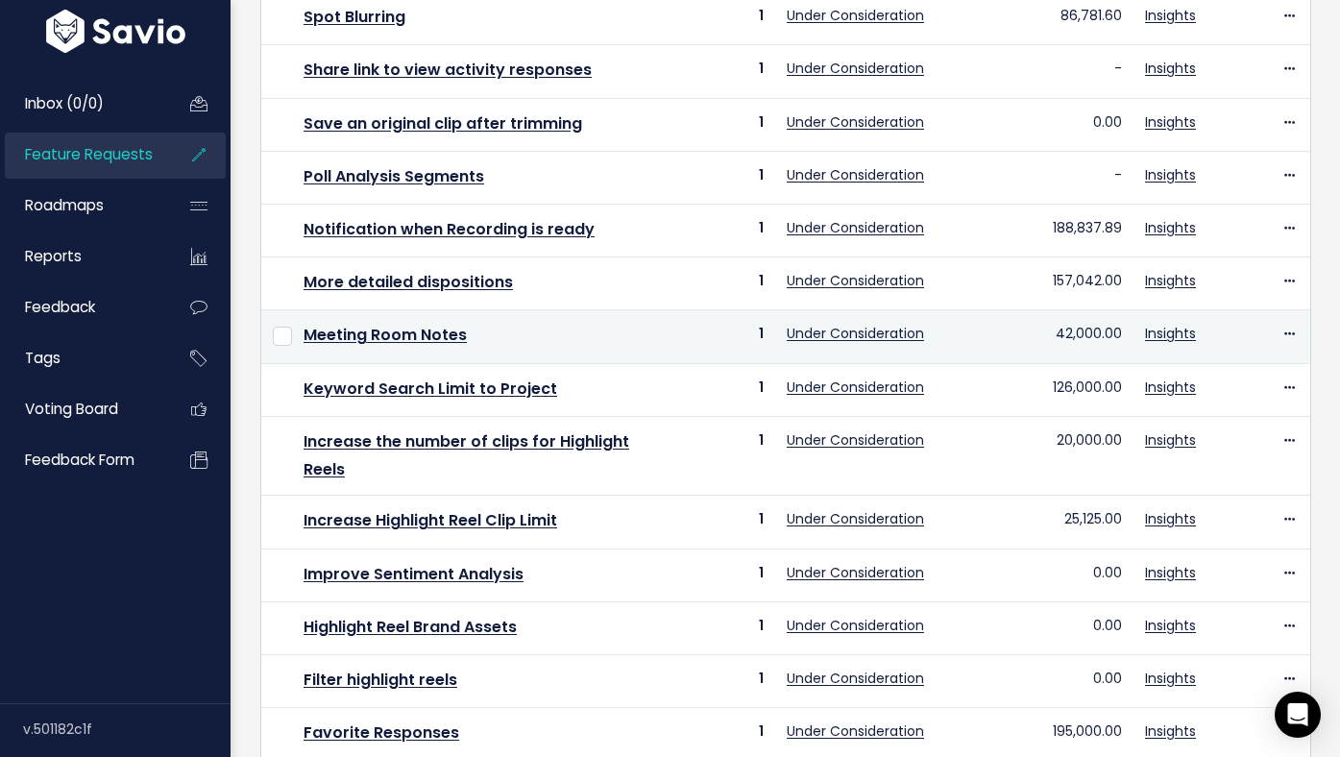
scroll to position [505, 0]
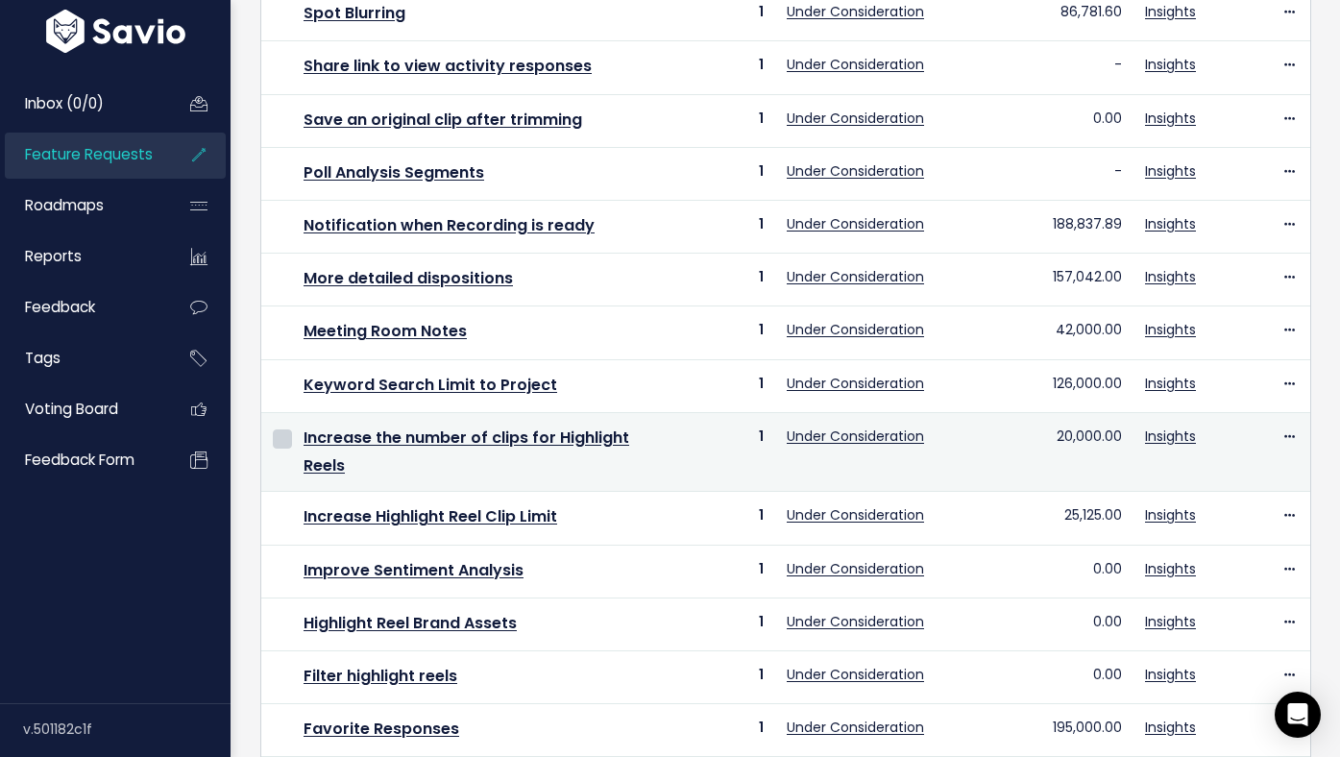
click at [280, 435] on input "checkbox" at bounding box center [282, 438] width 19 height 19
checkbox input "true"
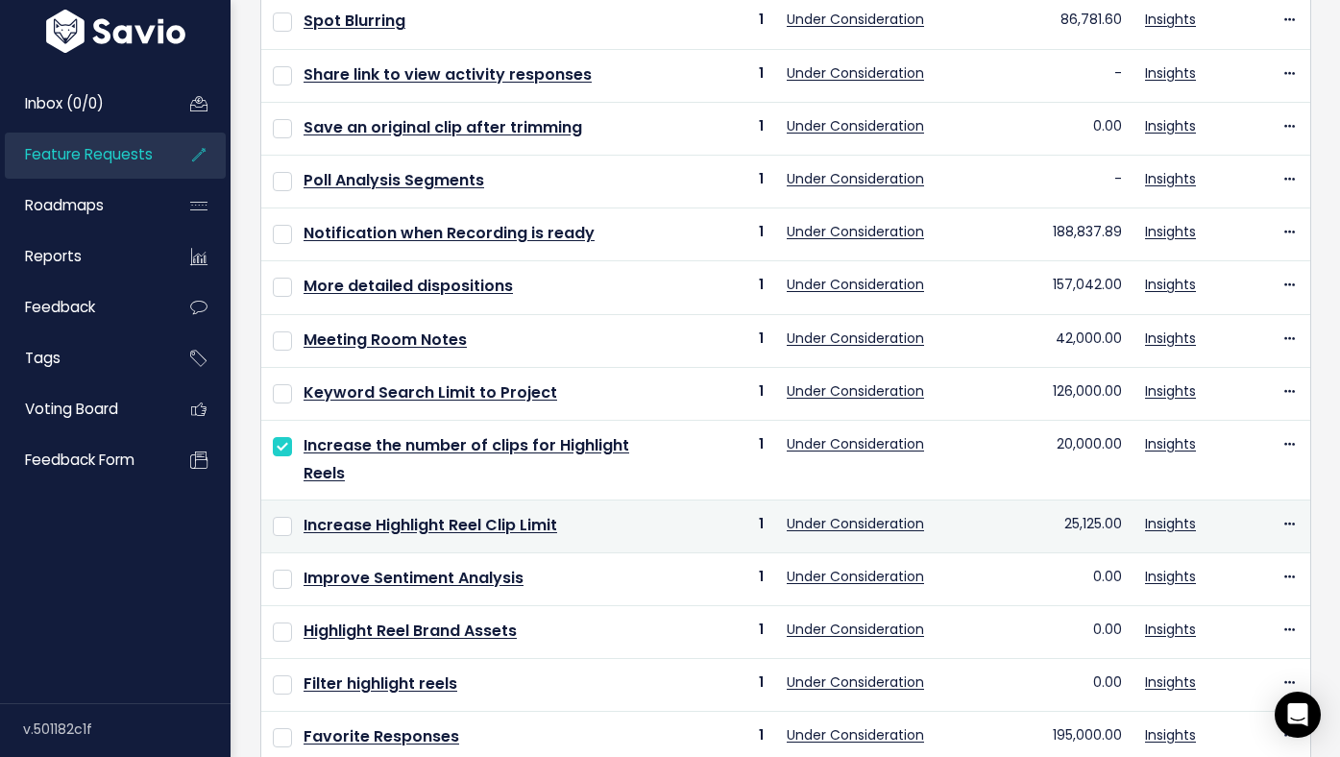
scroll to position [513, 0]
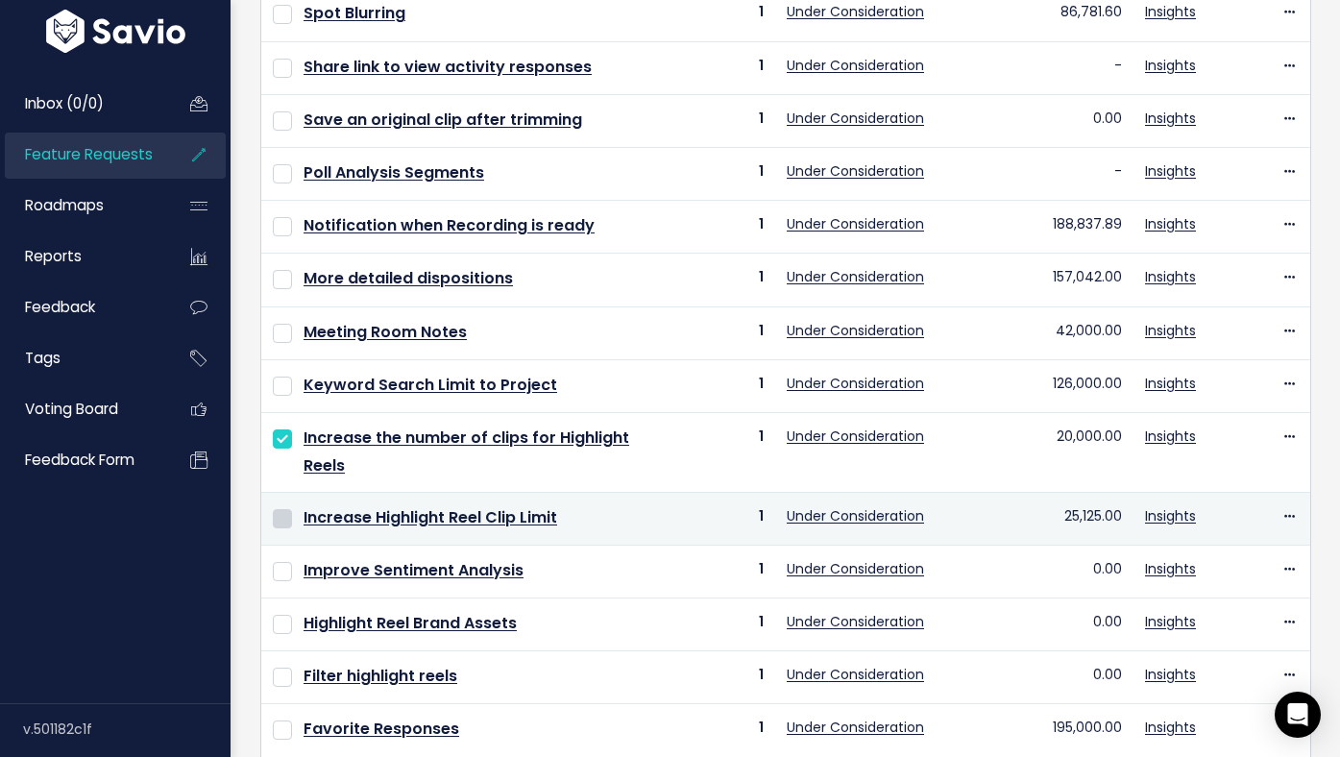
click at [277, 509] on input "checkbox" at bounding box center [282, 518] width 19 height 19
checkbox input "true"
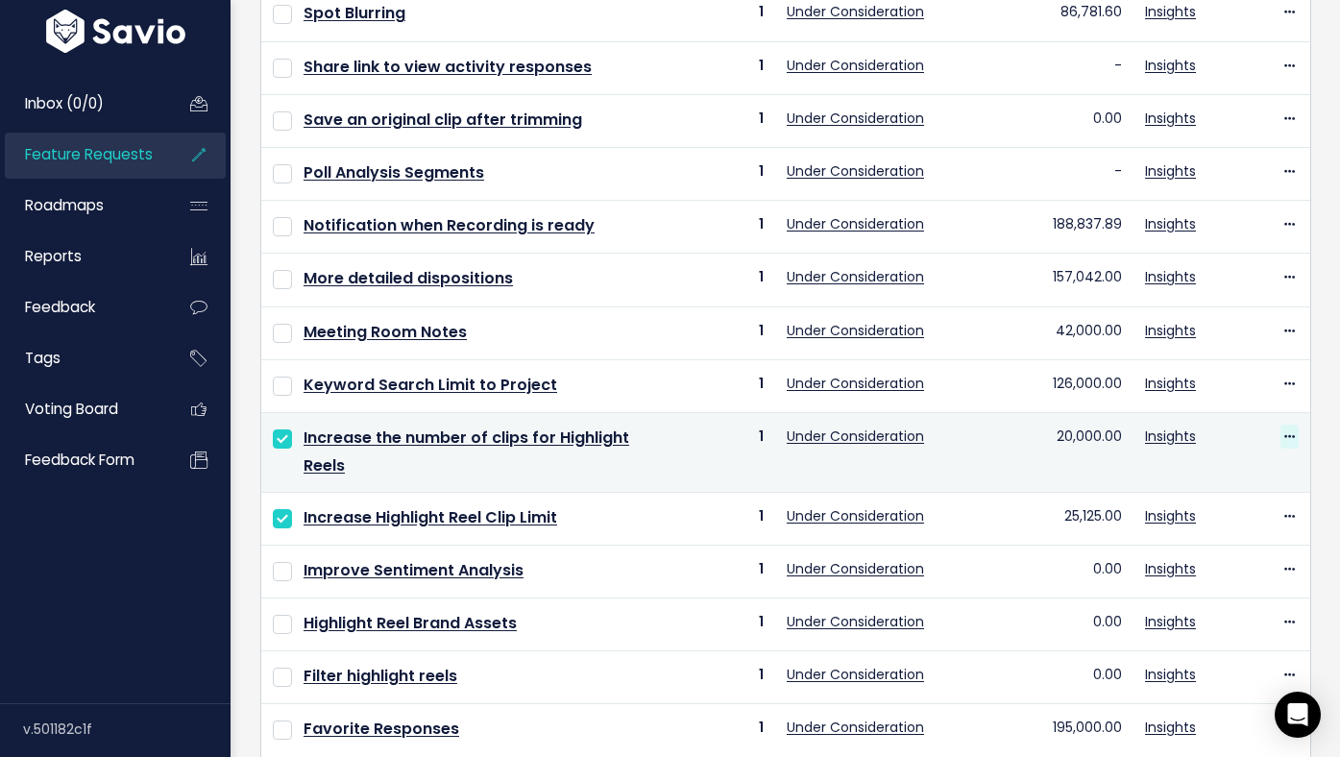
click at [1286, 442] on icon at bounding box center [1289, 437] width 11 height 12
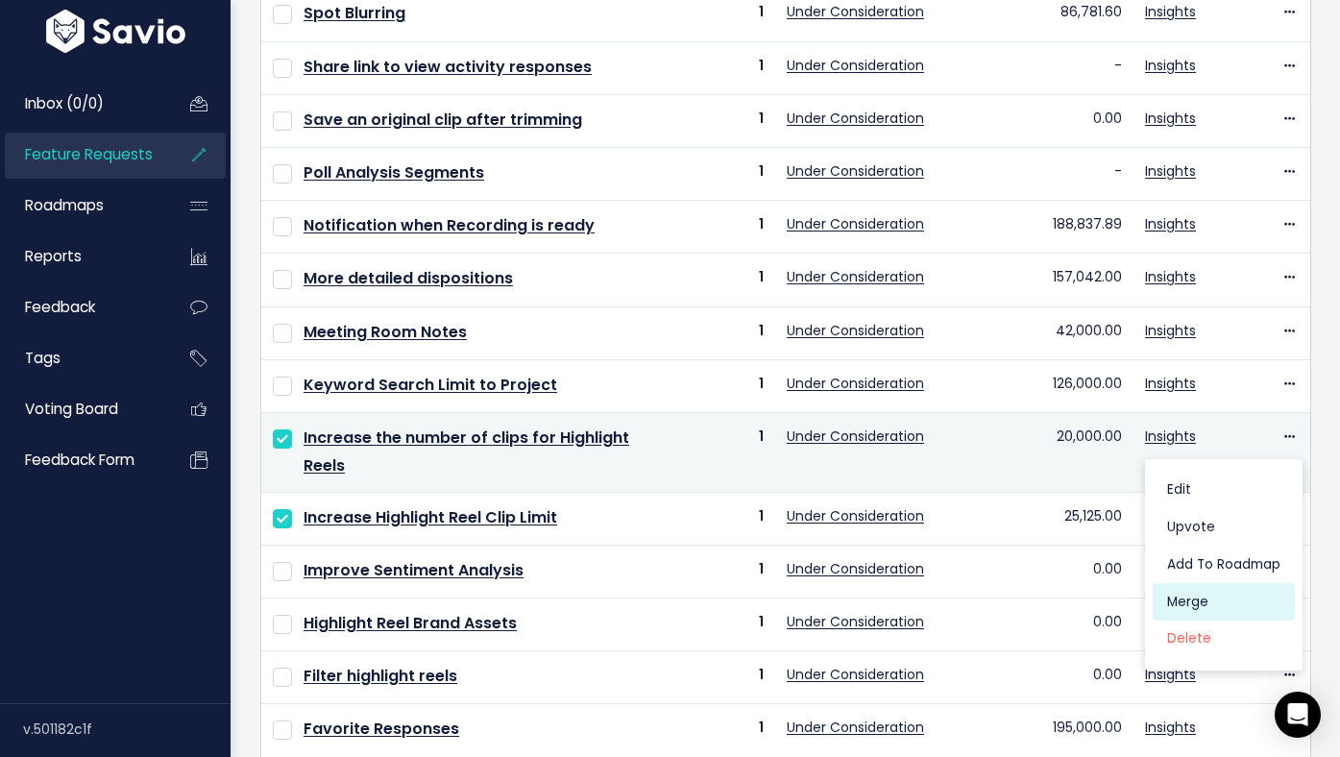
click at [1205, 603] on link "Merge" at bounding box center [1224, 601] width 142 height 37
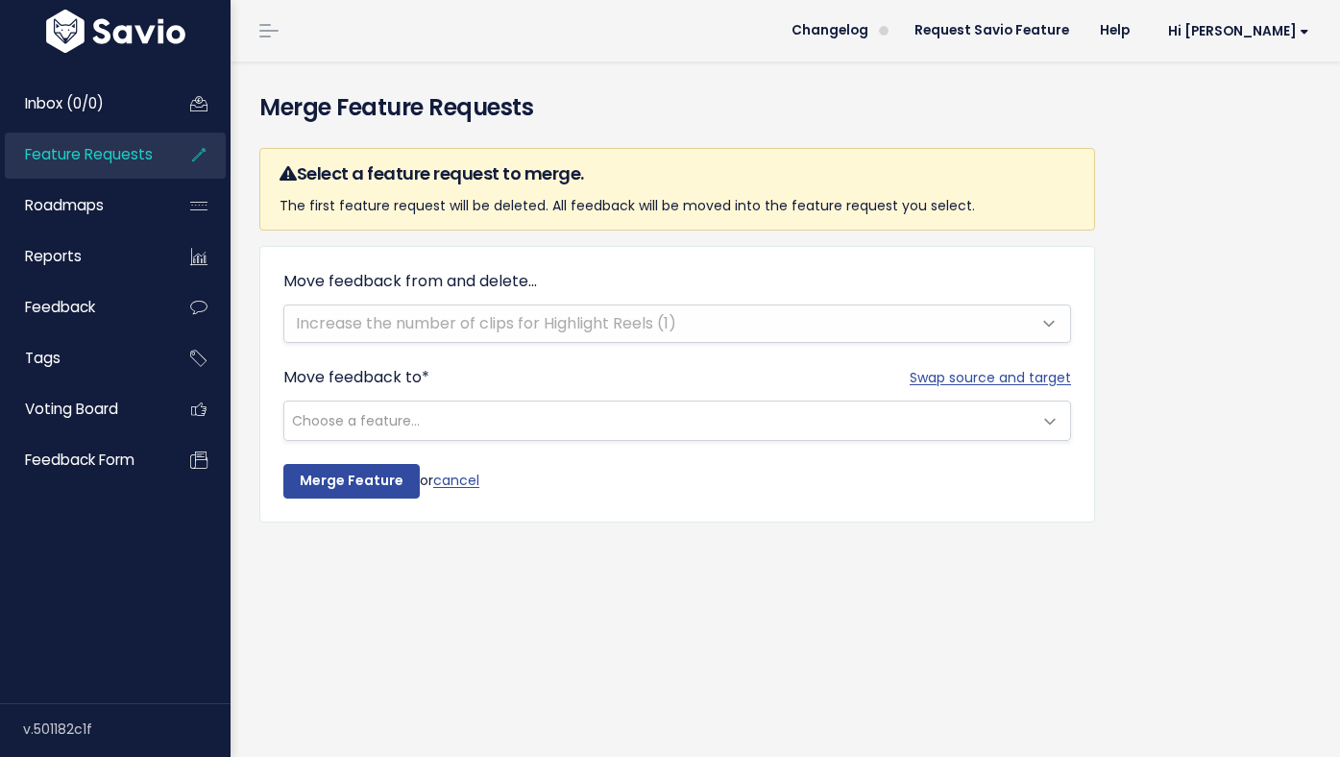
click at [500, 423] on span "Choose a feature..." at bounding box center [657, 421] width 747 height 38
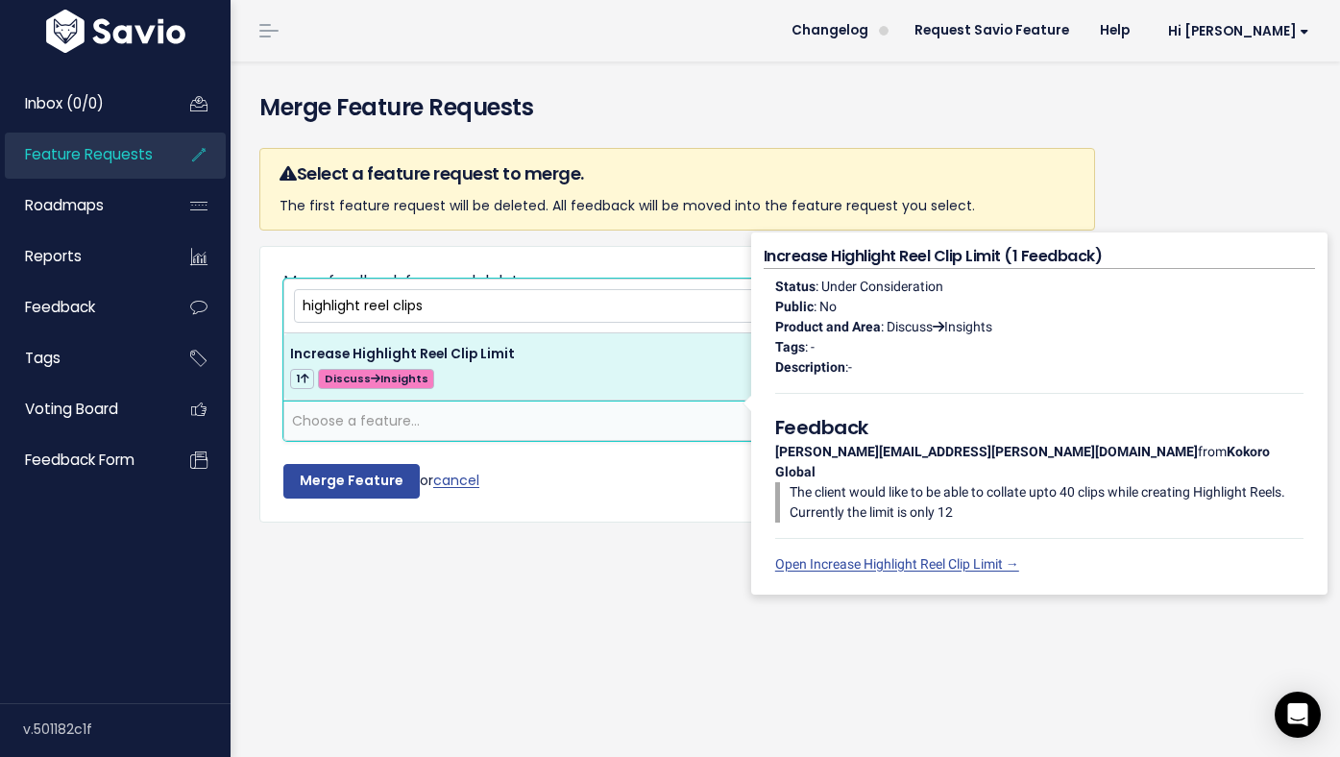
type input "highlight reel clips"
select select "59029"
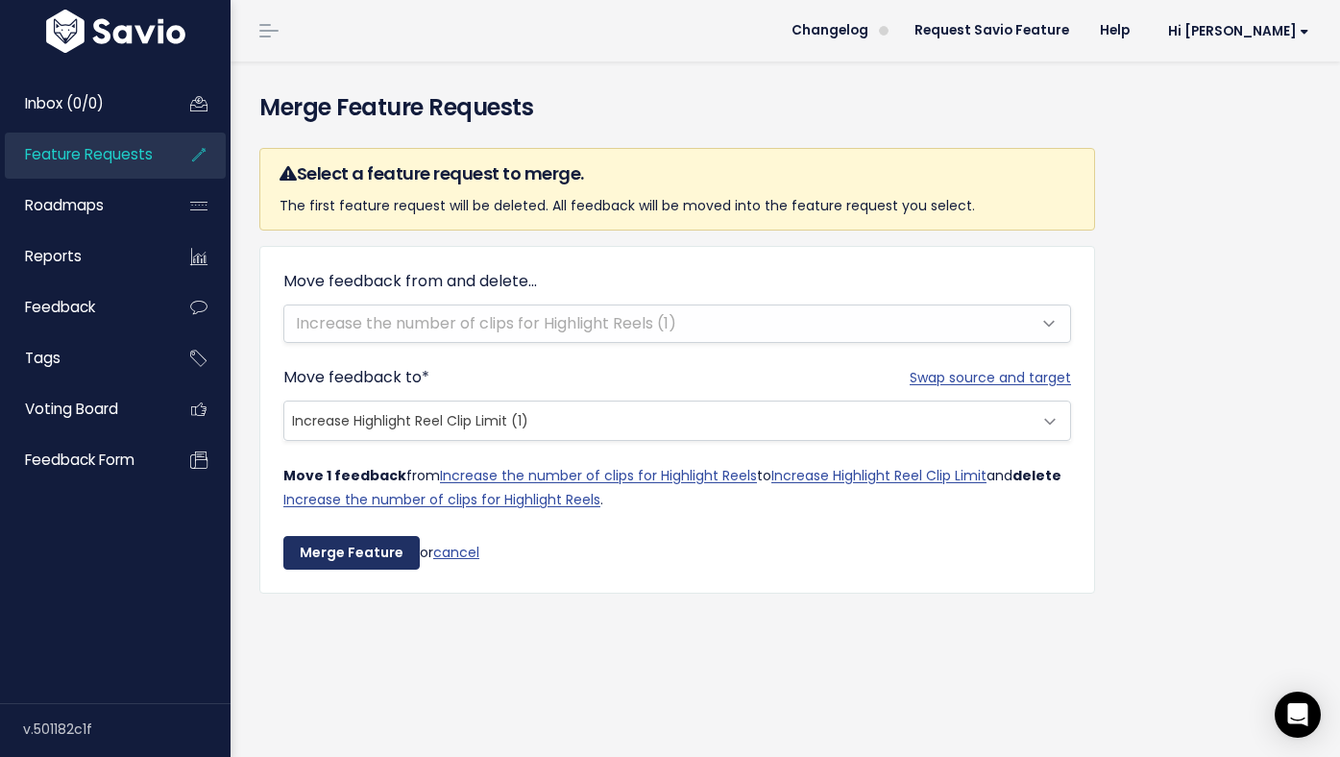
click at [392, 549] on input "Merge Feature" at bounding box center [351, 553] width 136 height 35
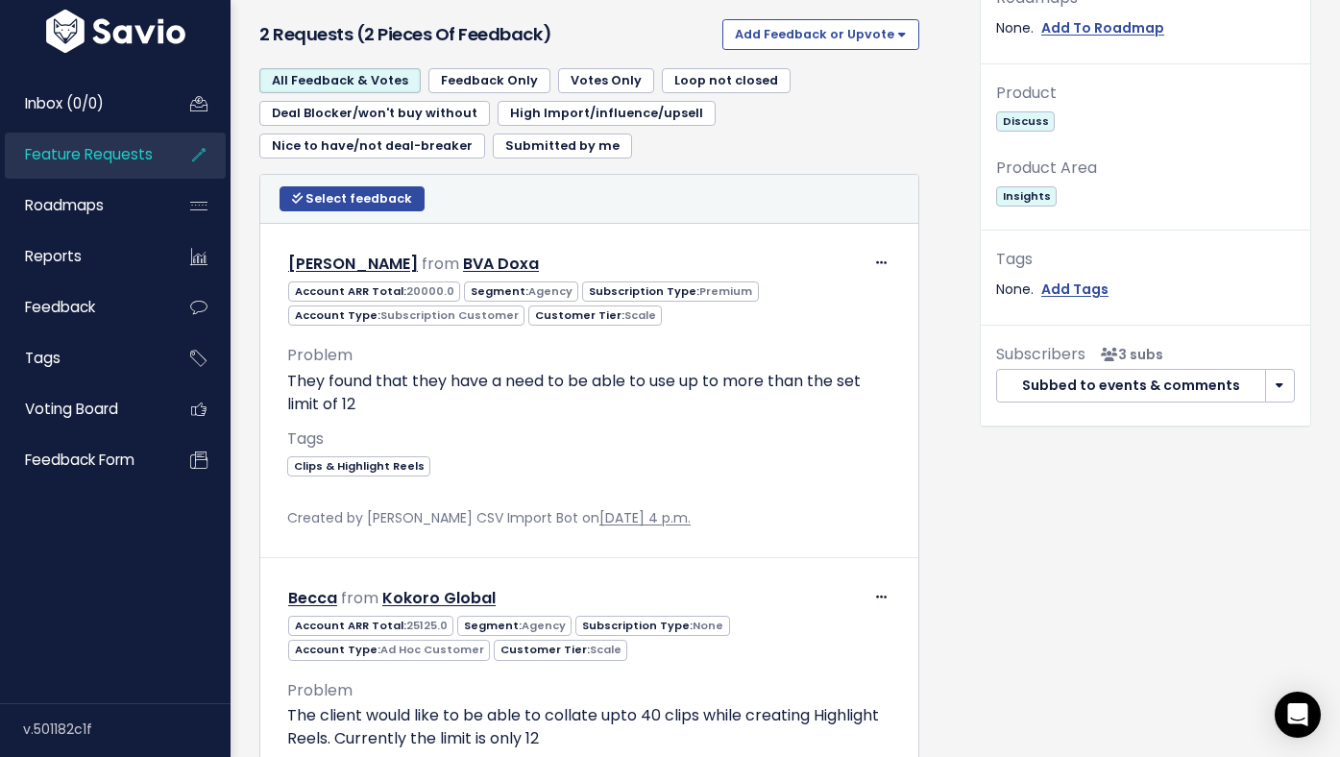
scroll to position [339, 0]
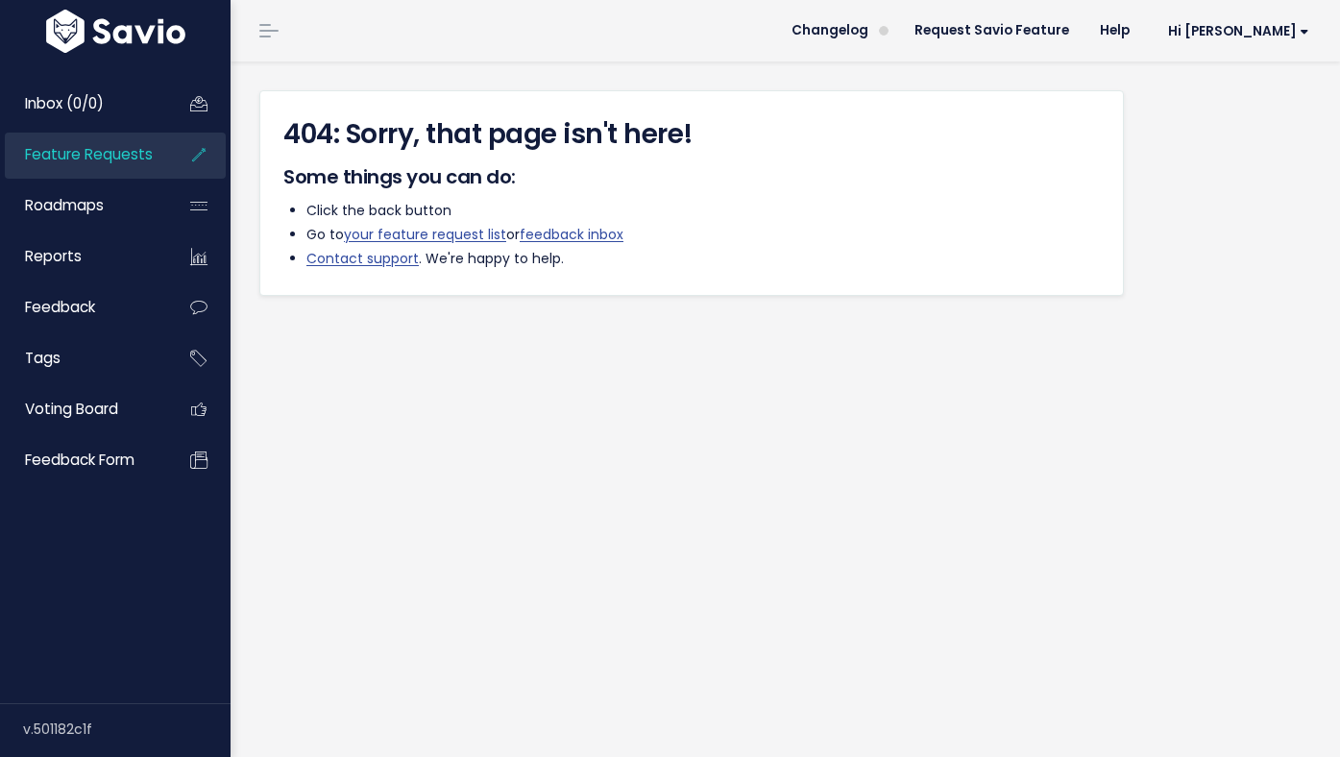
click at [83, 159] on span "Feature Requests" at bounding box center [89, 154] width 128 height 20
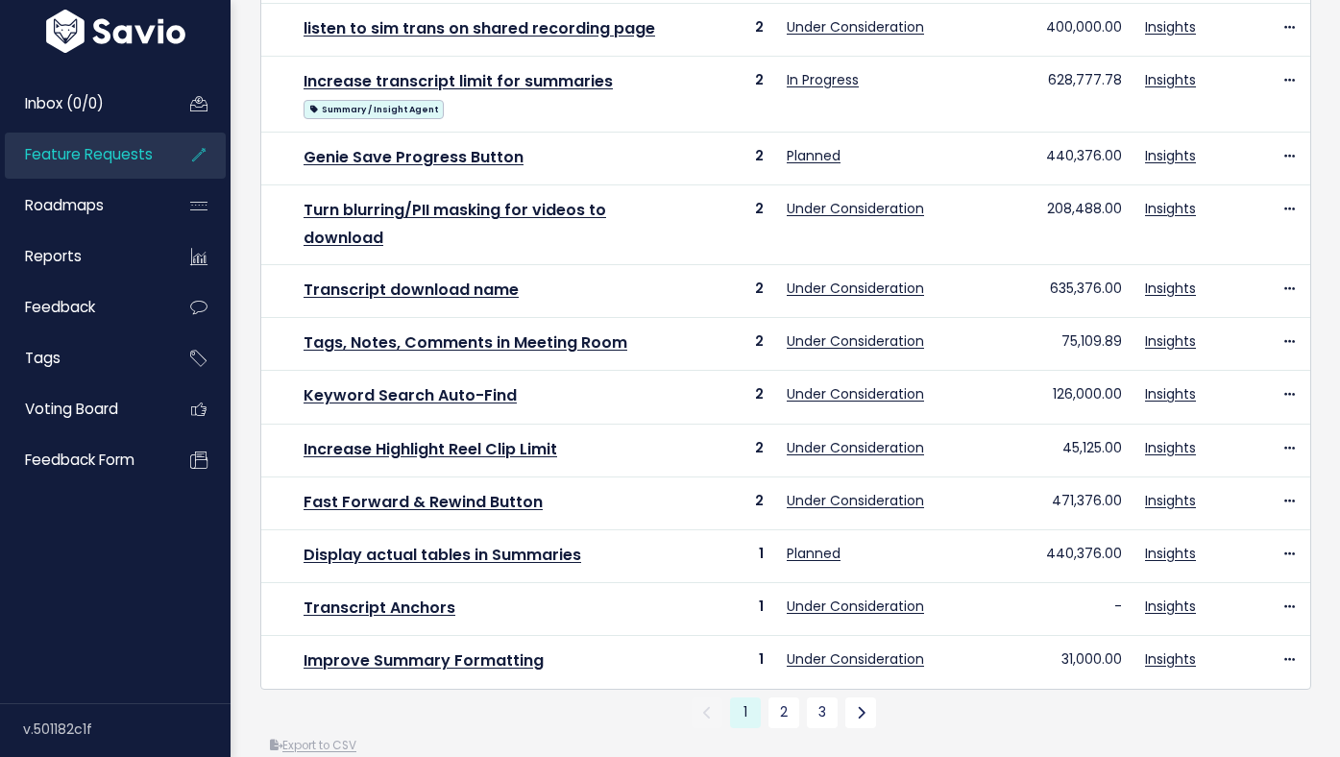
scroll to position [732, 0]
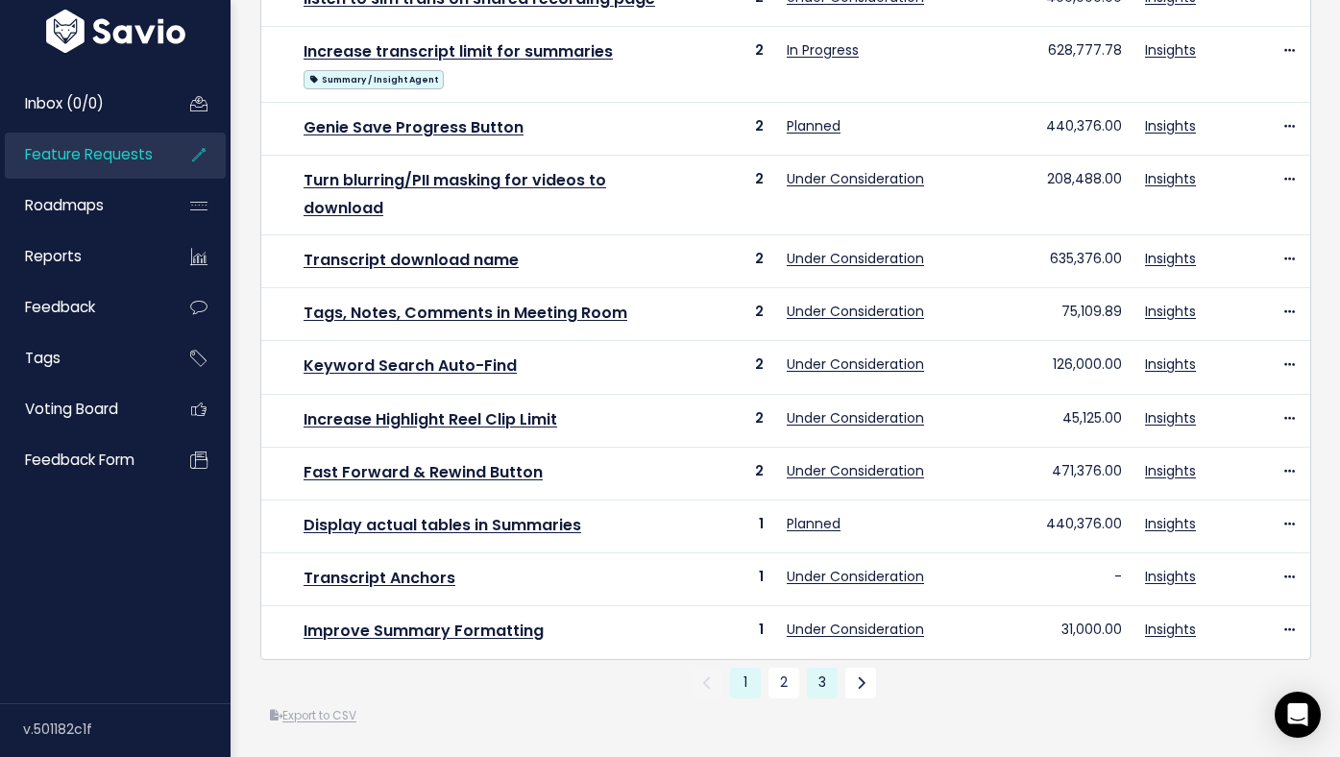
click at [824, 685] on link "3" at bounding box center [822, 683] width 31 height 31
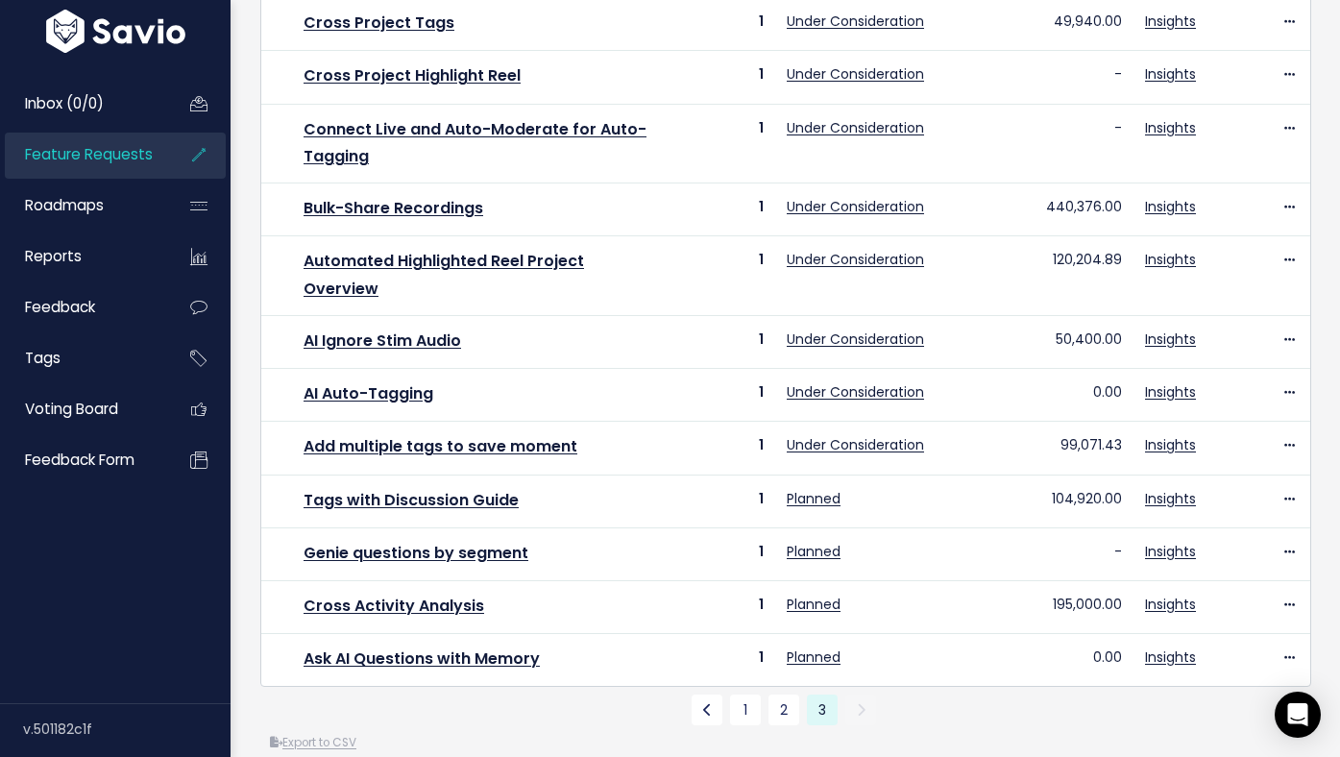
scroll to position [497, 0]
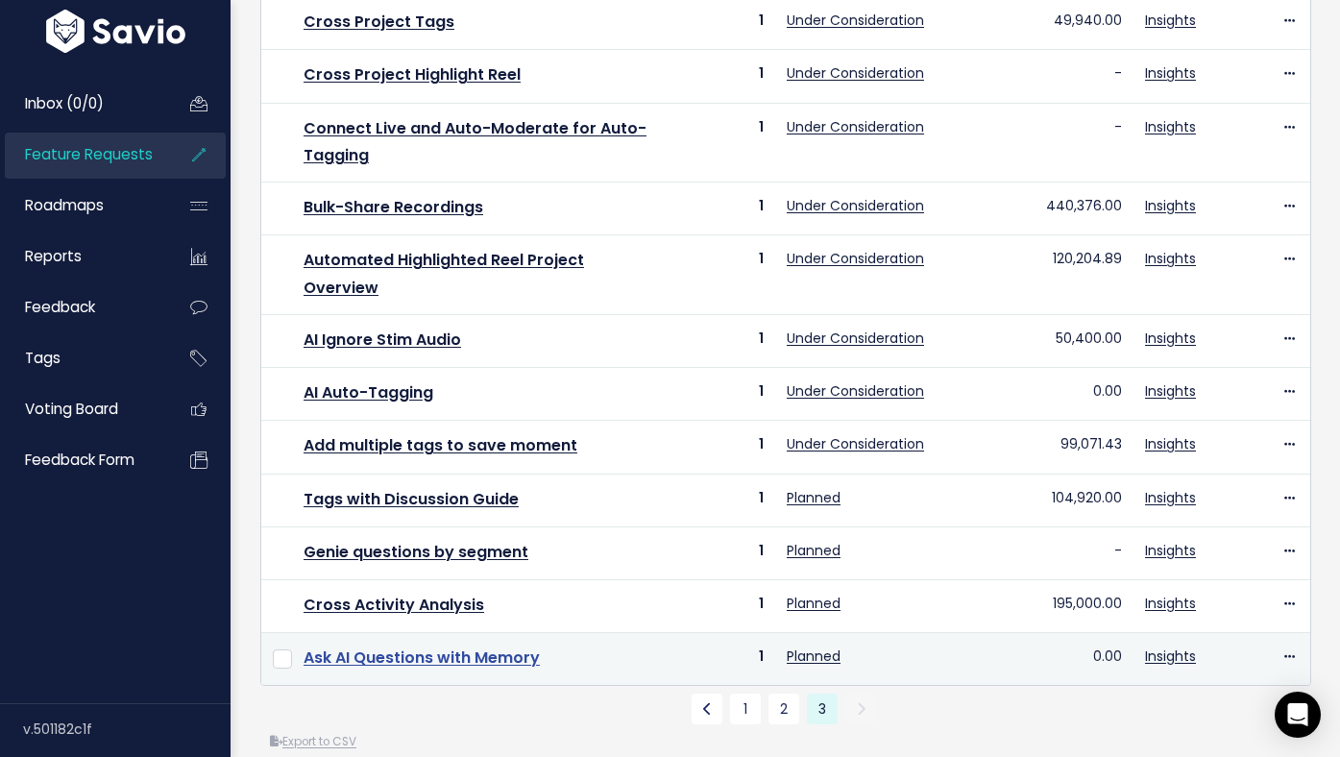
click at [488, 647] on link "Ask AI Questions with Memory" at bounding box center [422, 658] width 236 height 22
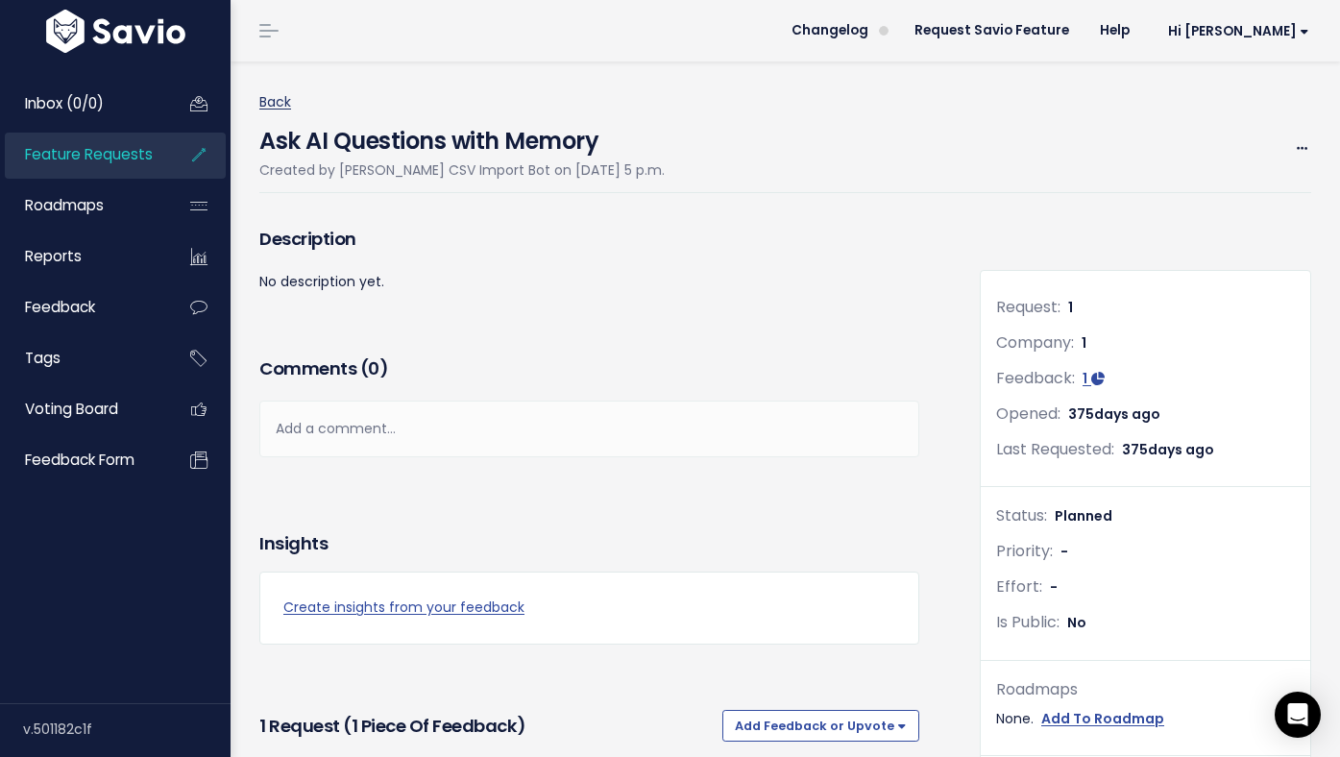
click at [265, 100] on link "Back" at bounding box center [275, 101] width 32 height 19
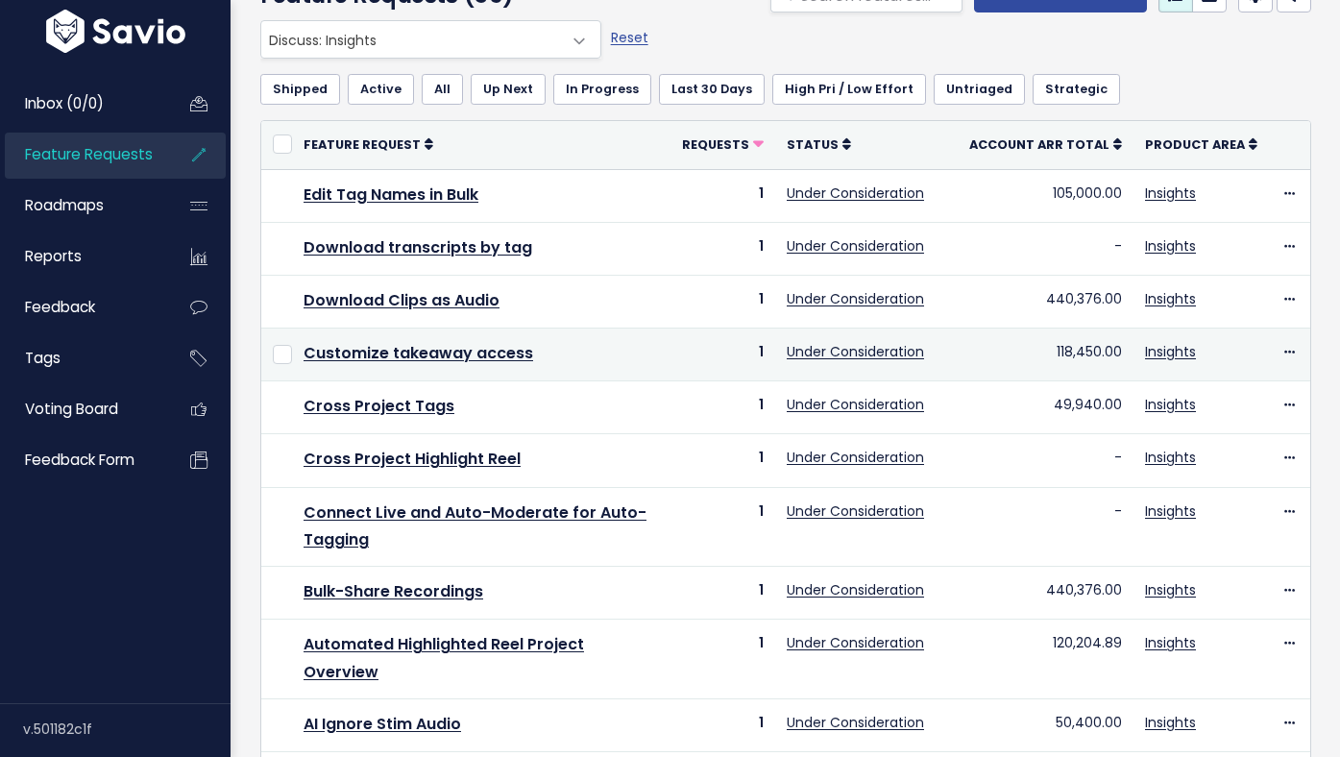
scroll to position [497, 0]
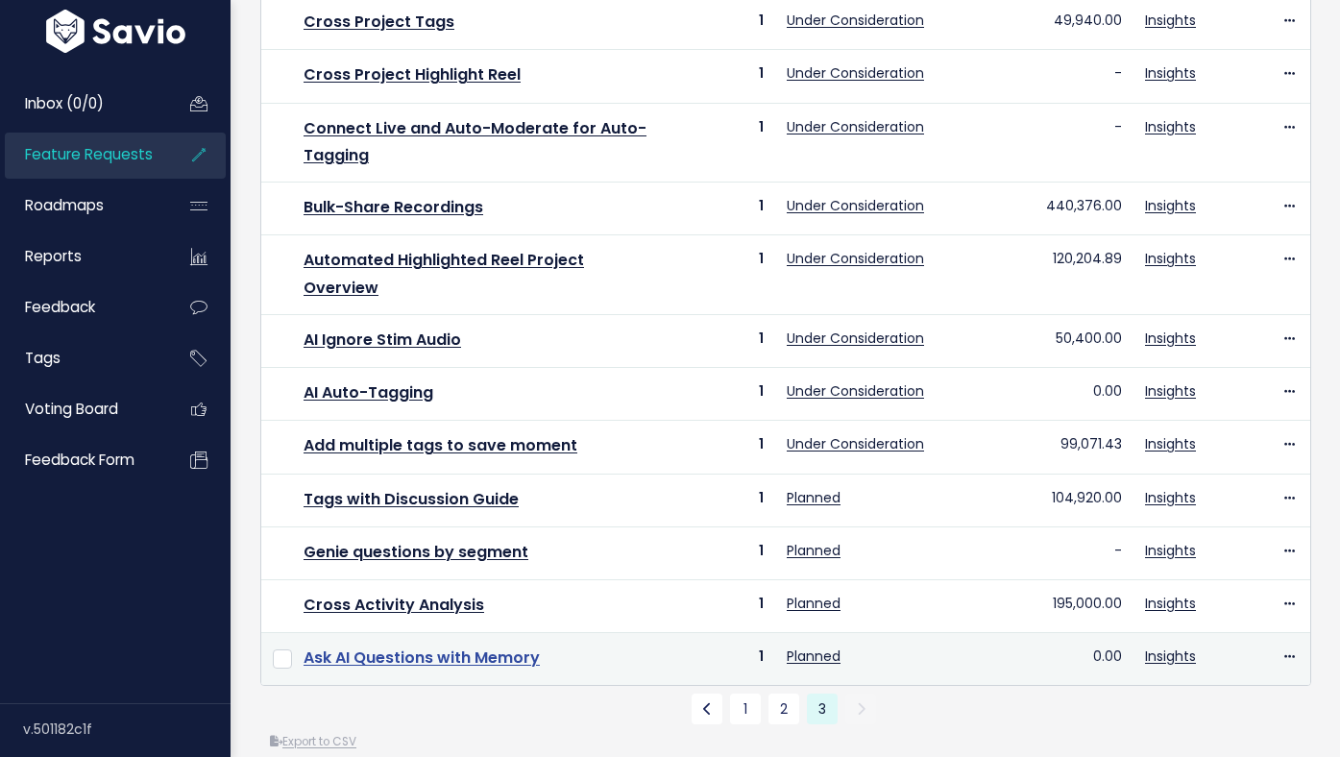
click at [449, 647] on link "Ask AI Questions with Memory" at bounding box center [422, 658] width 236 height 22
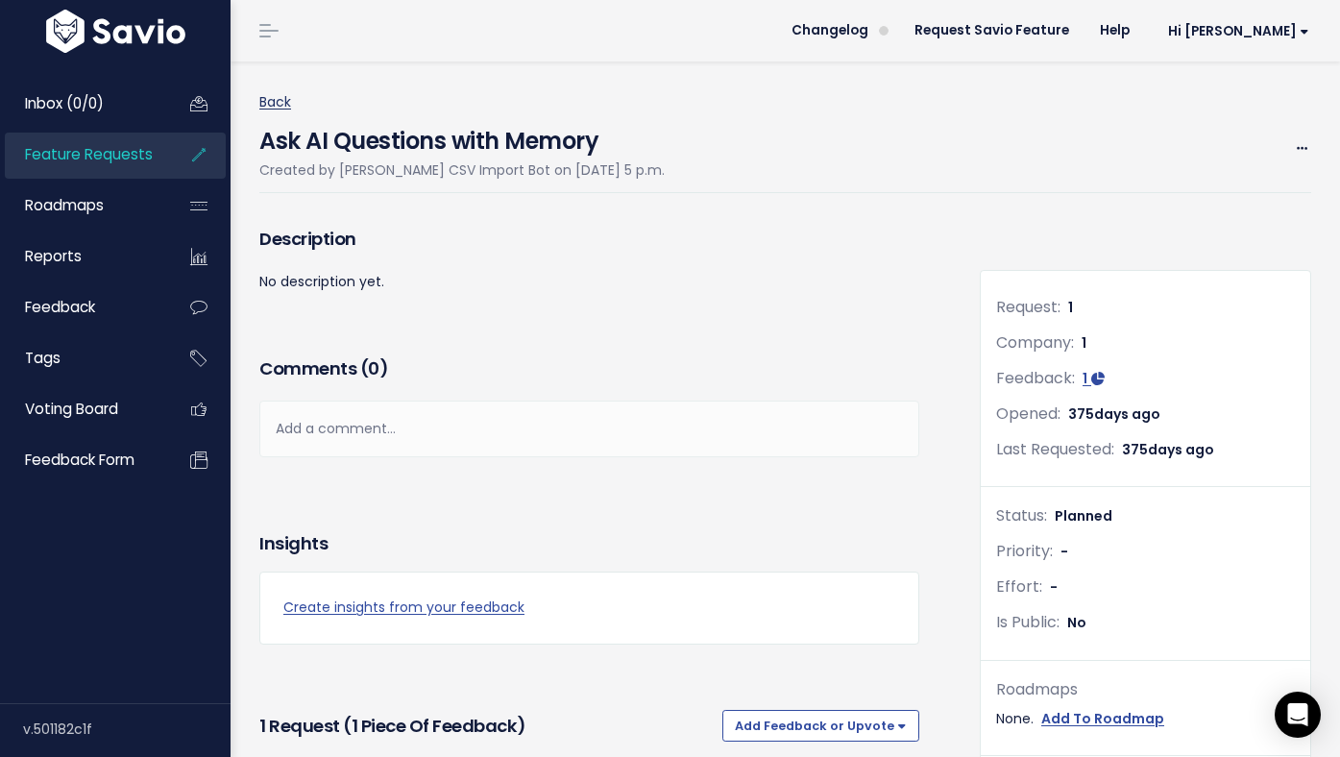
click at [276, 100] on link "Back" at bounding box center [275, 101] width 32 height 19
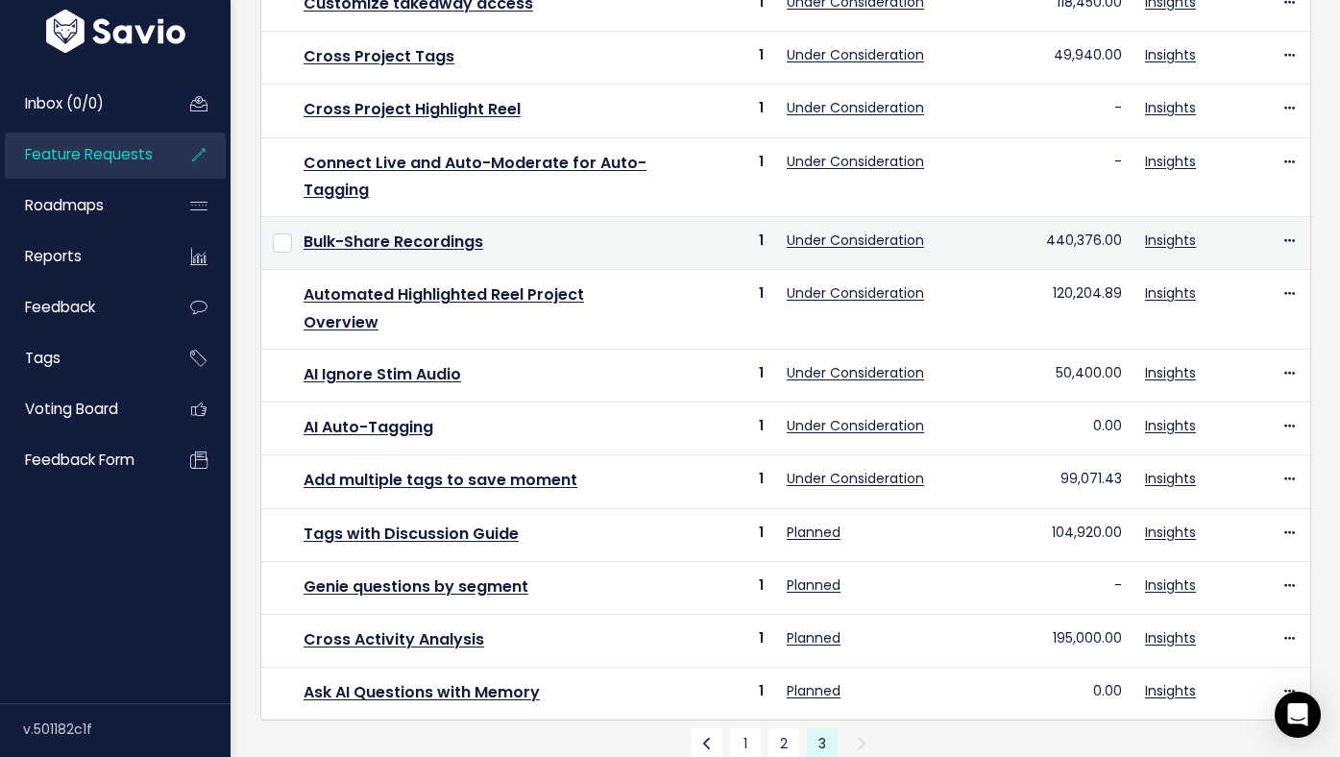
scroll to position [497, 0]
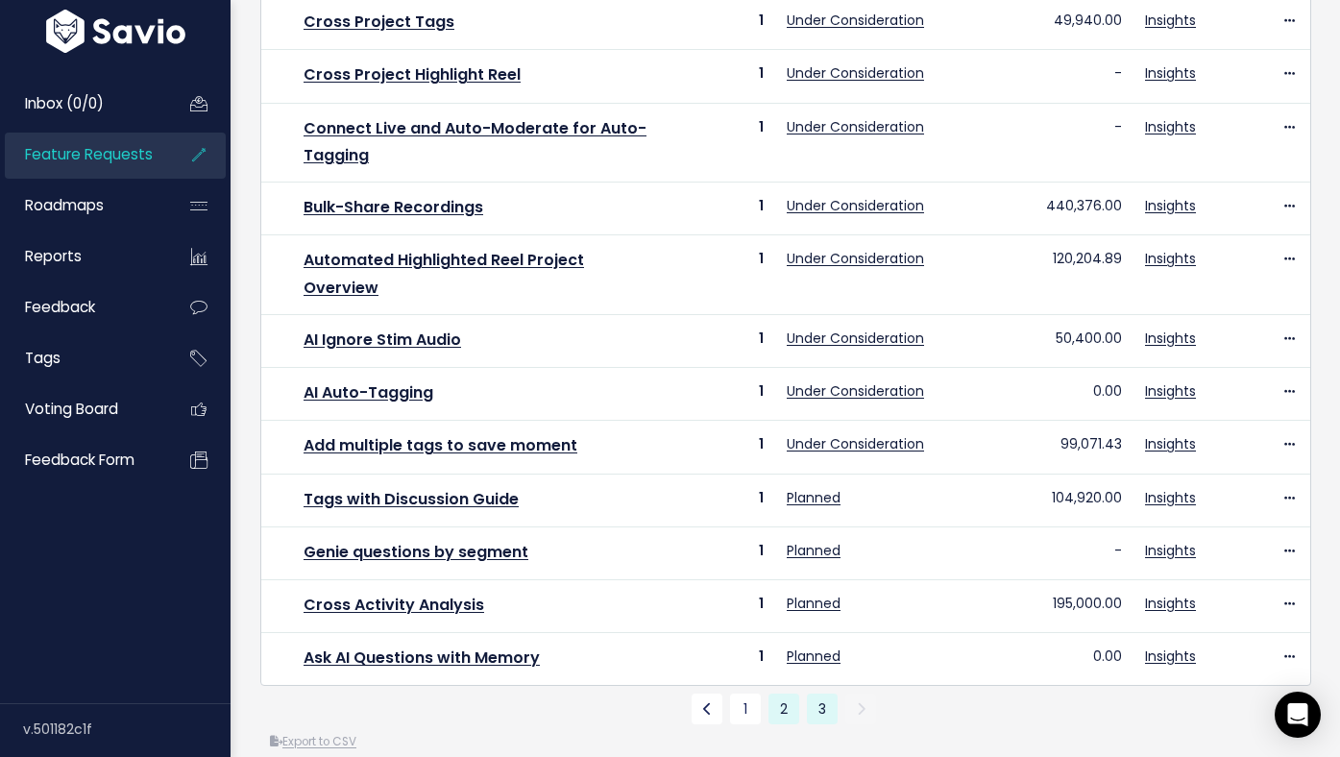
click at [782, 694] on link "2" at bounding box center [784, 709] width 31 height 31
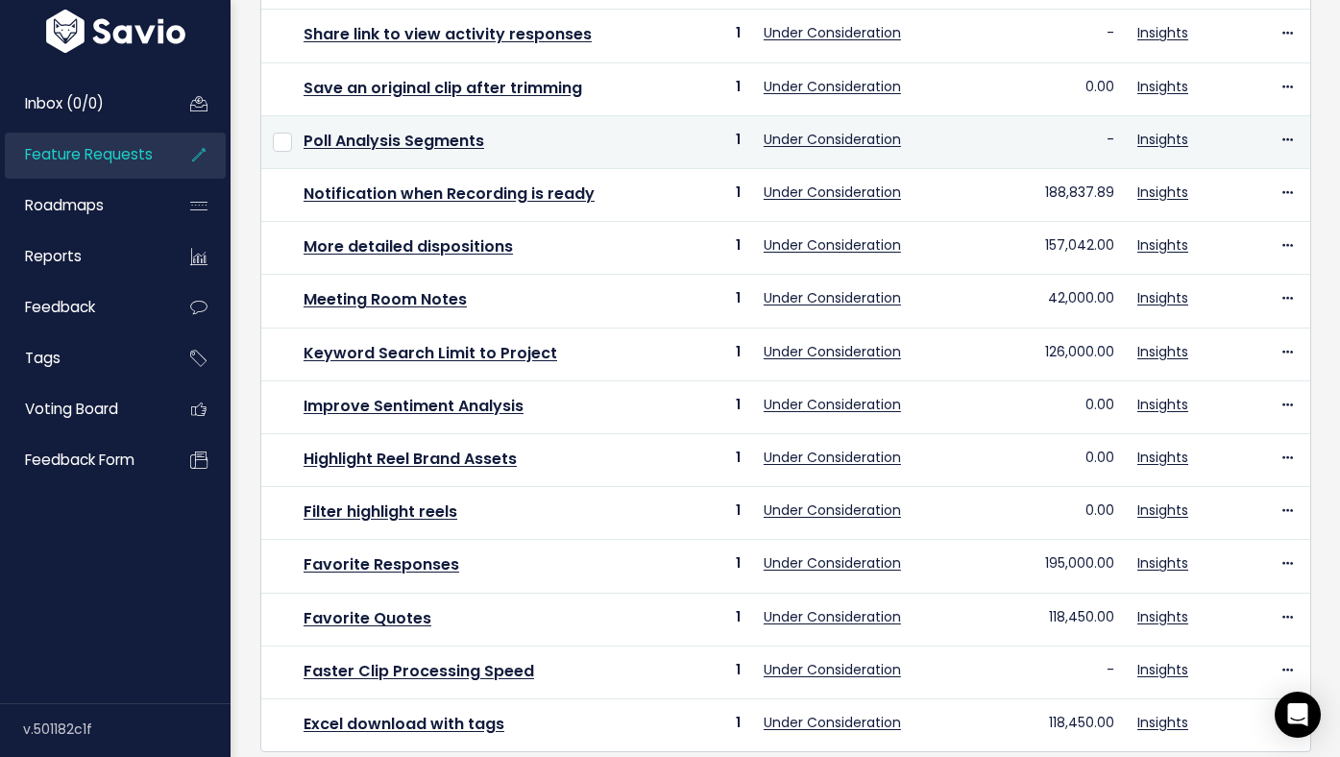
scroll to position [705, 0]
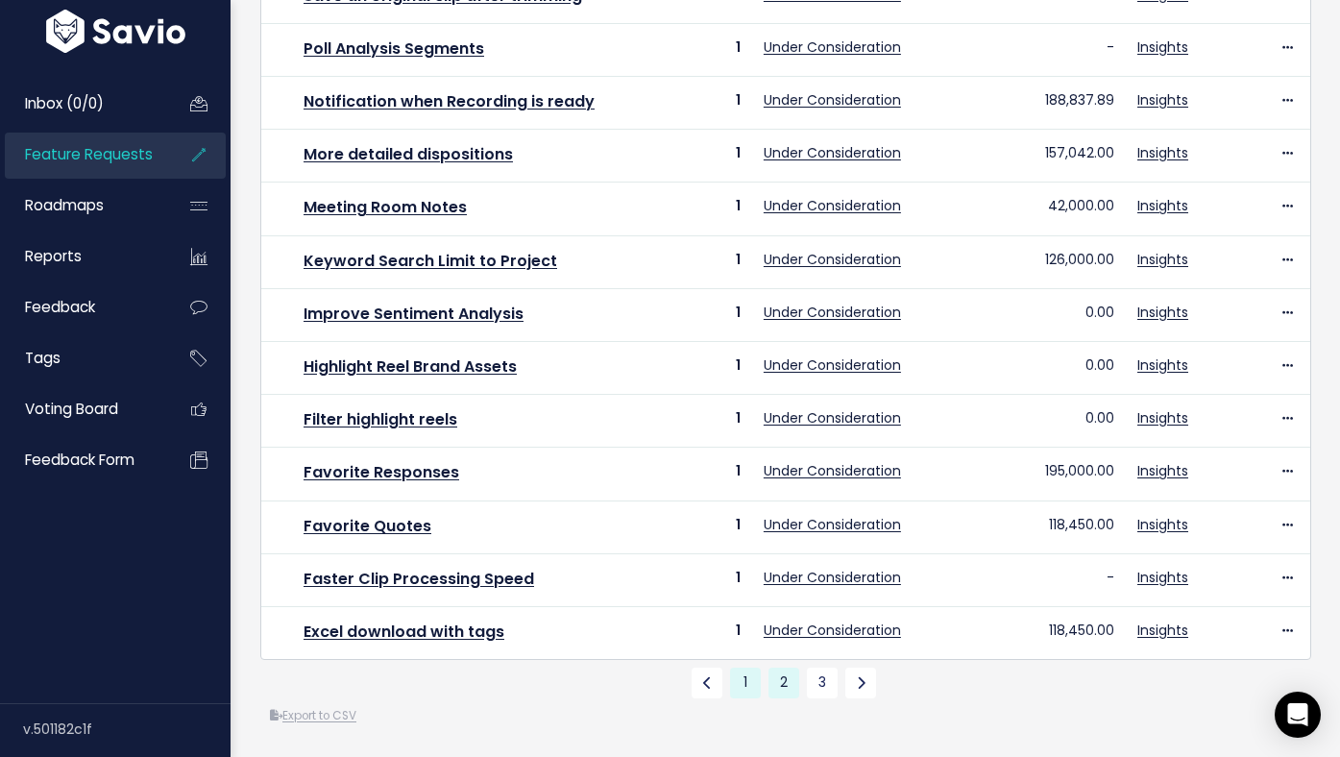
click at [738, 681] on link "1" at bounding box center [745, 683] width 31 height 31
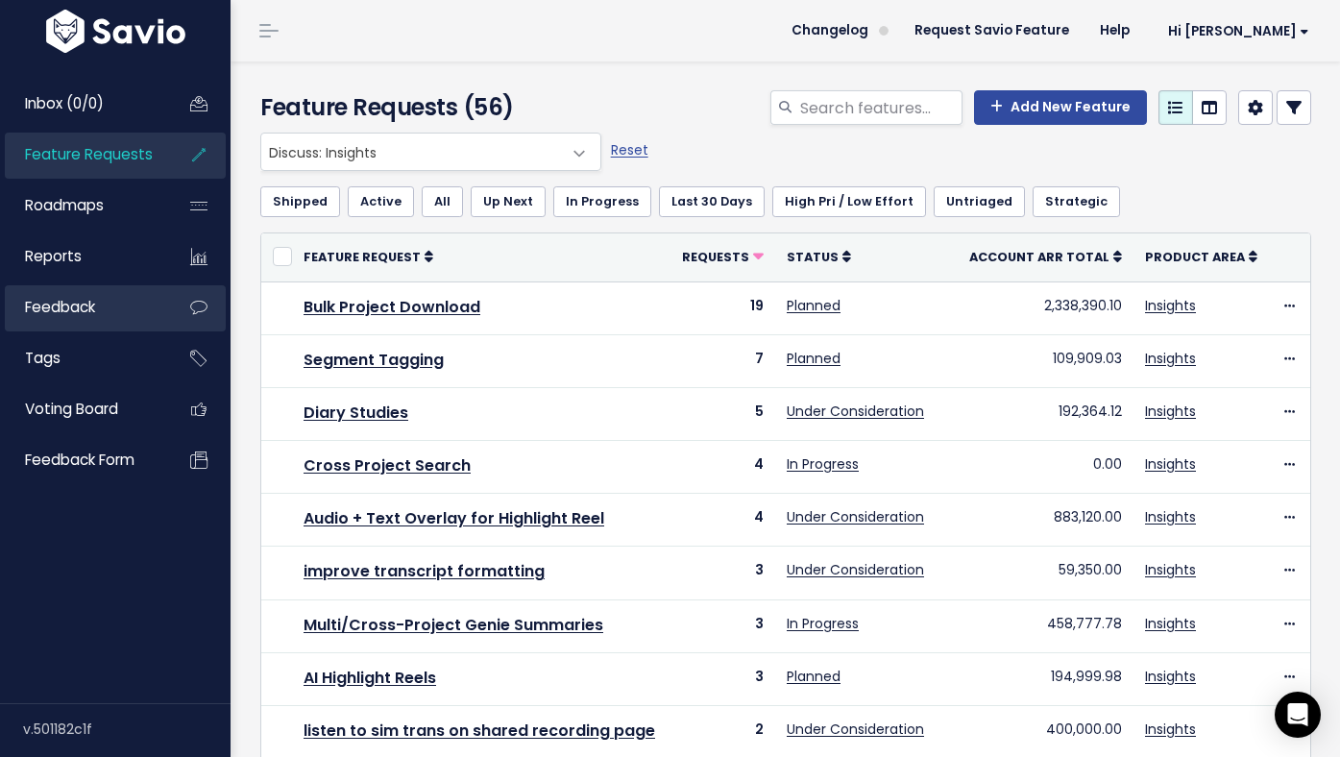
click at [104, 314] on link "Feedback" at bounding box center [82, 307] width 155 height 44
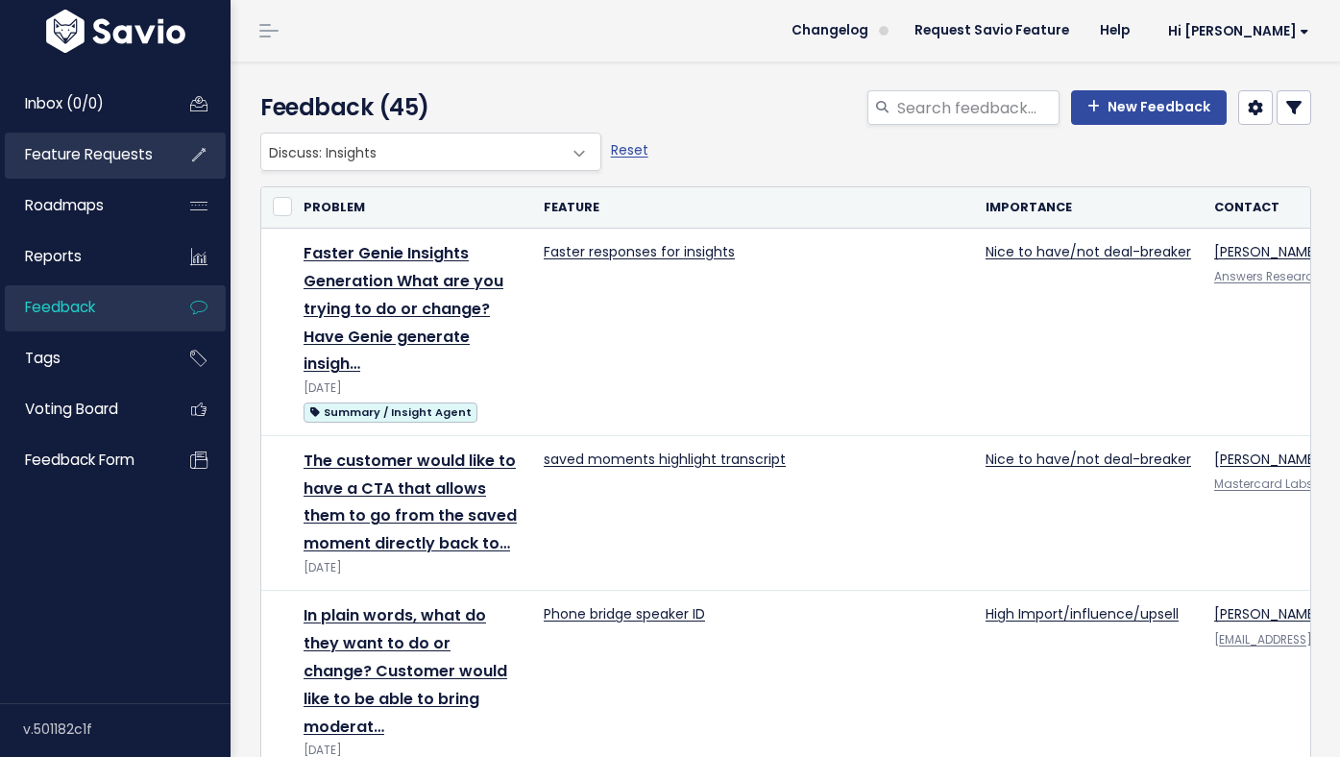
click at [72, 160] on span "Feature Requests" at bounding box center [89, 154] width 128 height 20
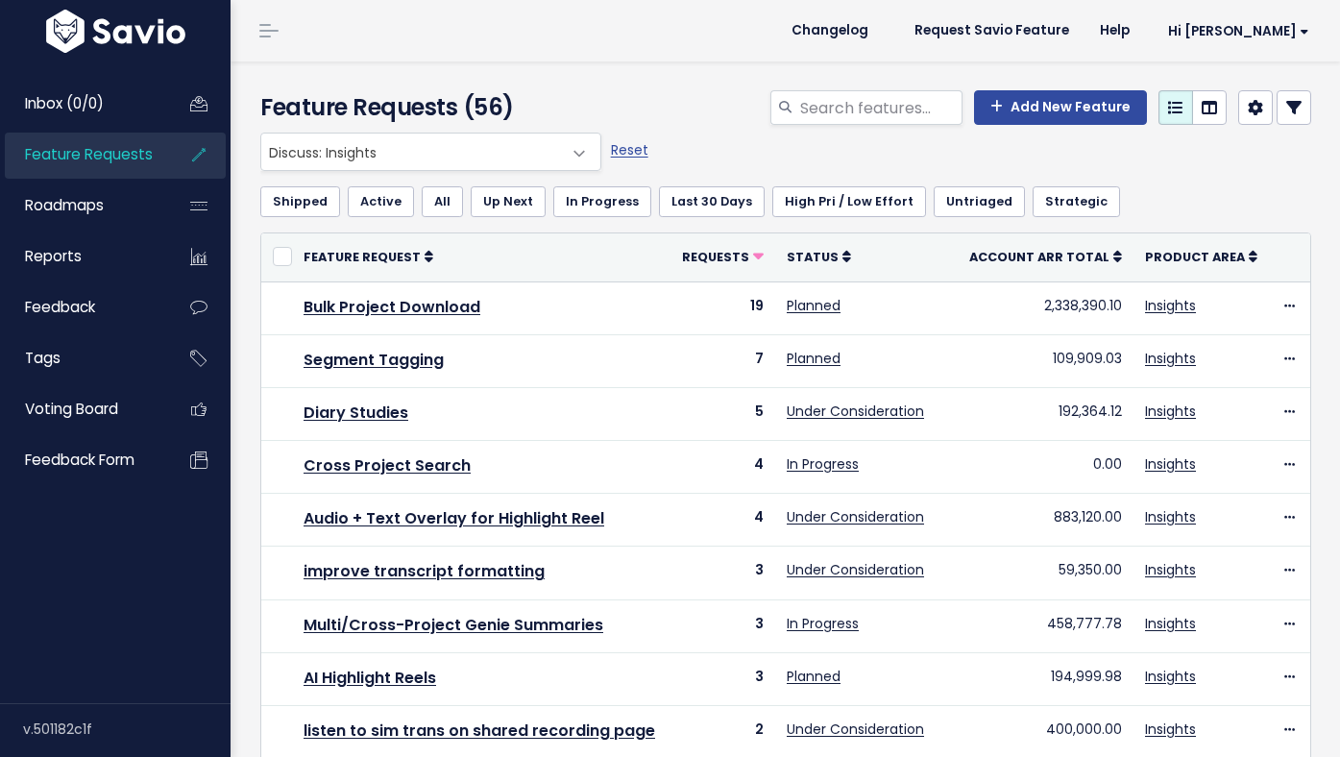
click at [386, 150] on span "Discuss: Insights" at bounding box center [411, 152] width 301 height 37
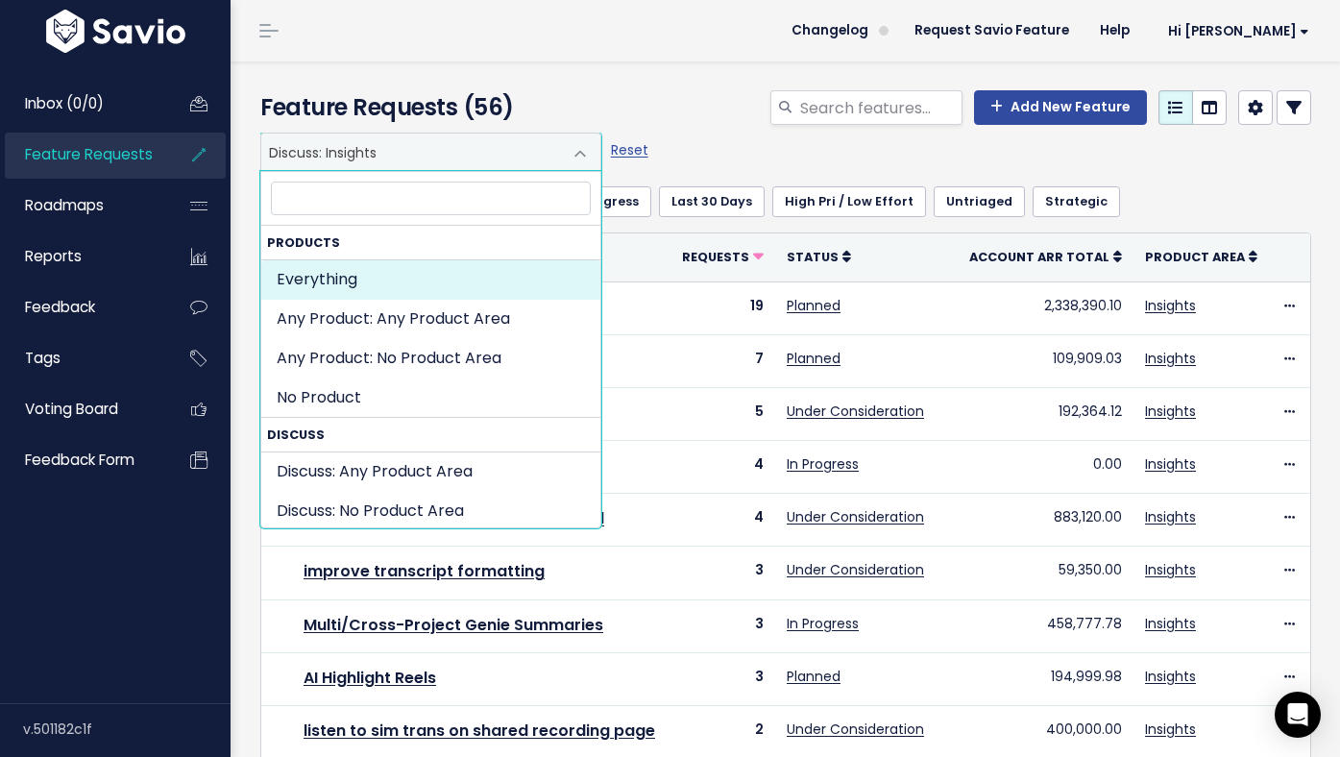
select select ":"
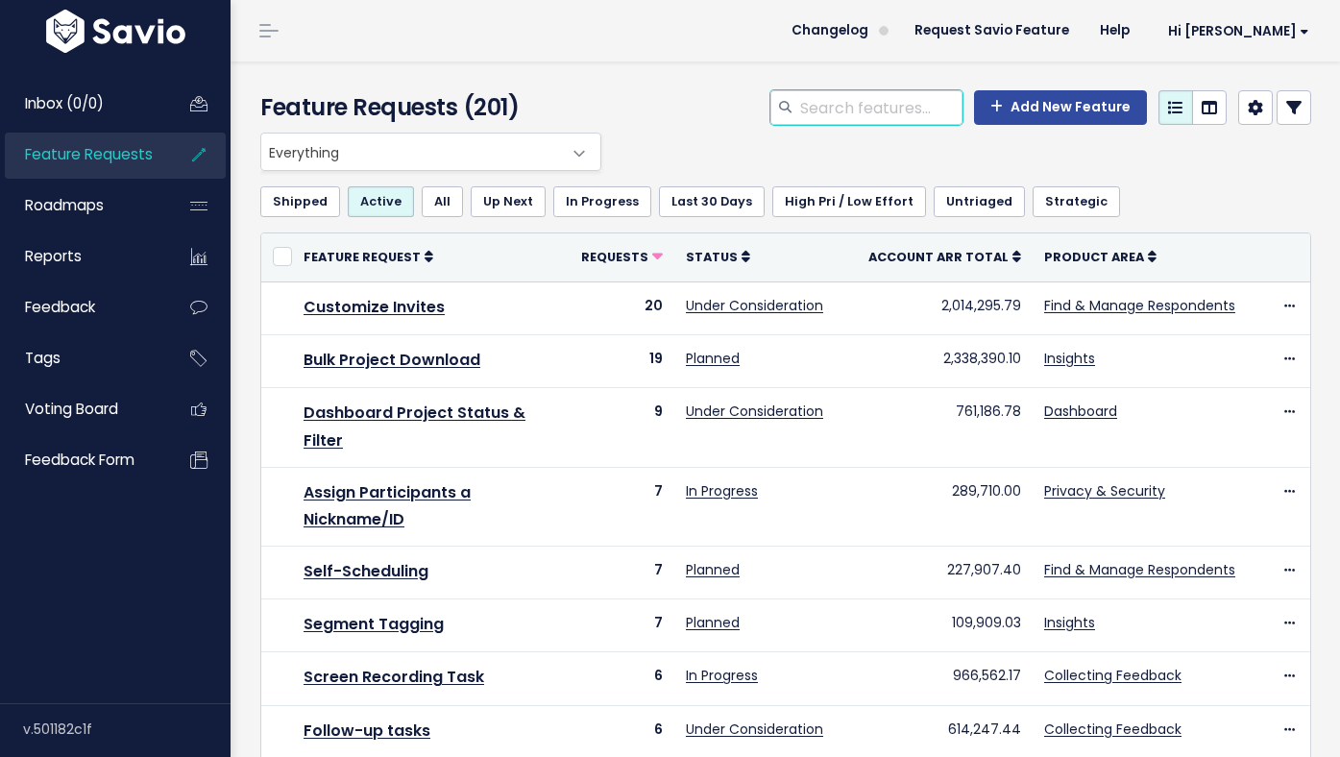
click at [844, 106] on input "search" at bounding box center [880, 107] width 164 height 35
type input "summary"
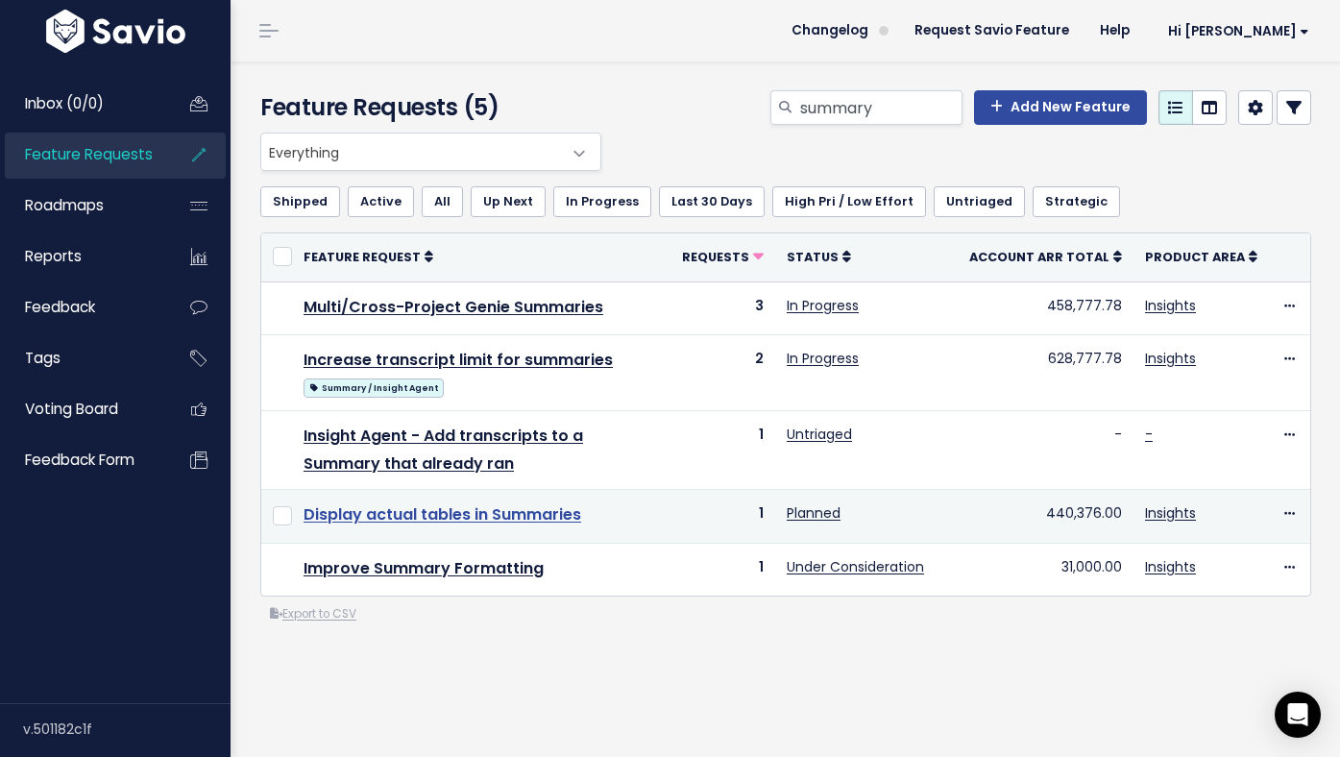
click at [521, 522] on link "Display actual tables in Summaries" at bounding box center [443, 514] width 278 height 22
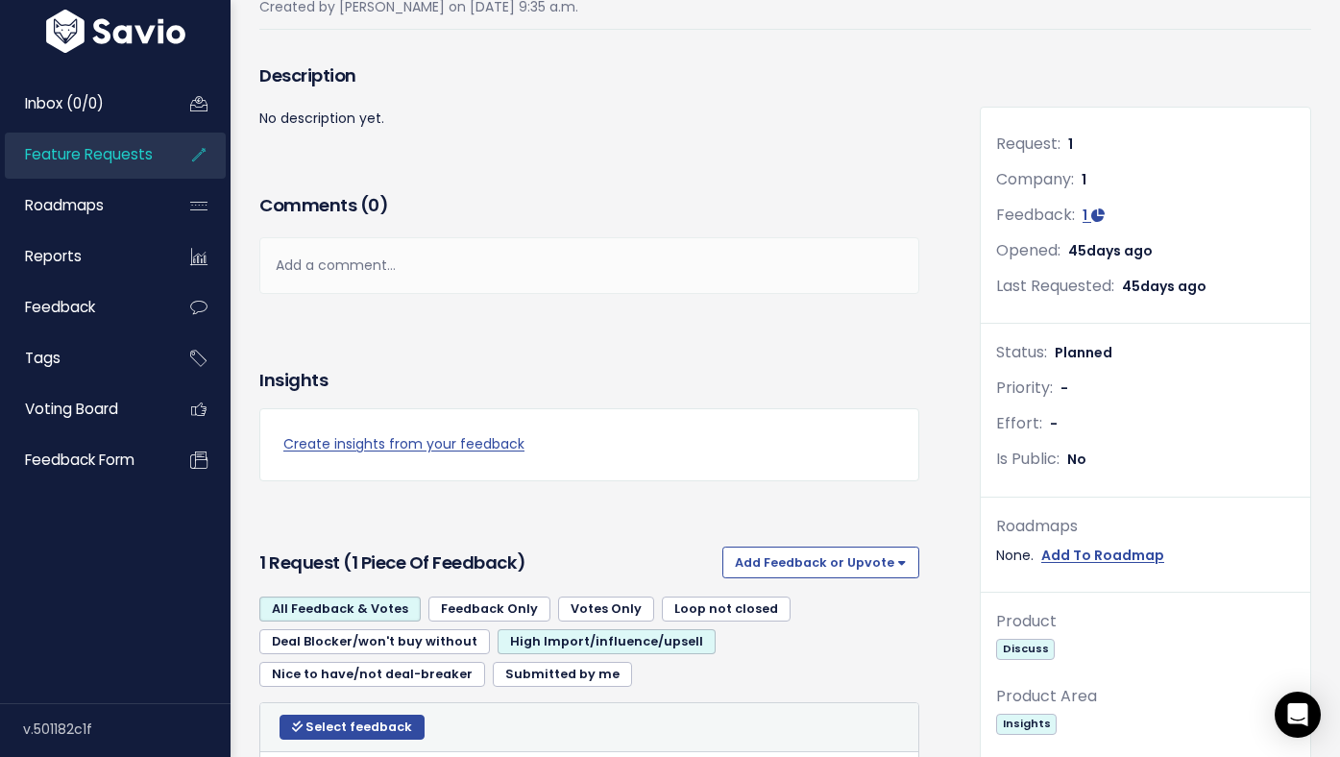
scroll to position [23, 0]
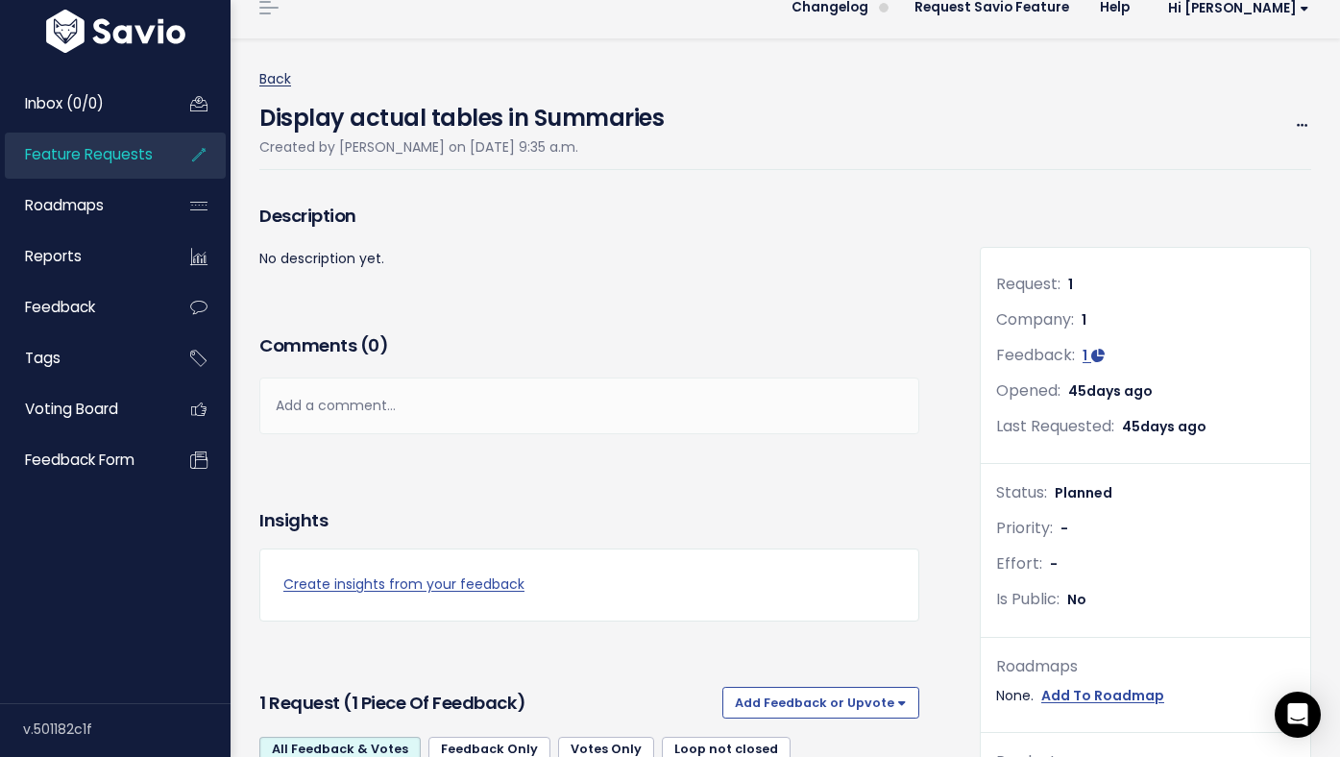
click at [272, 82] on link "Back" at bounding box center [275, 78] width 32 height 19
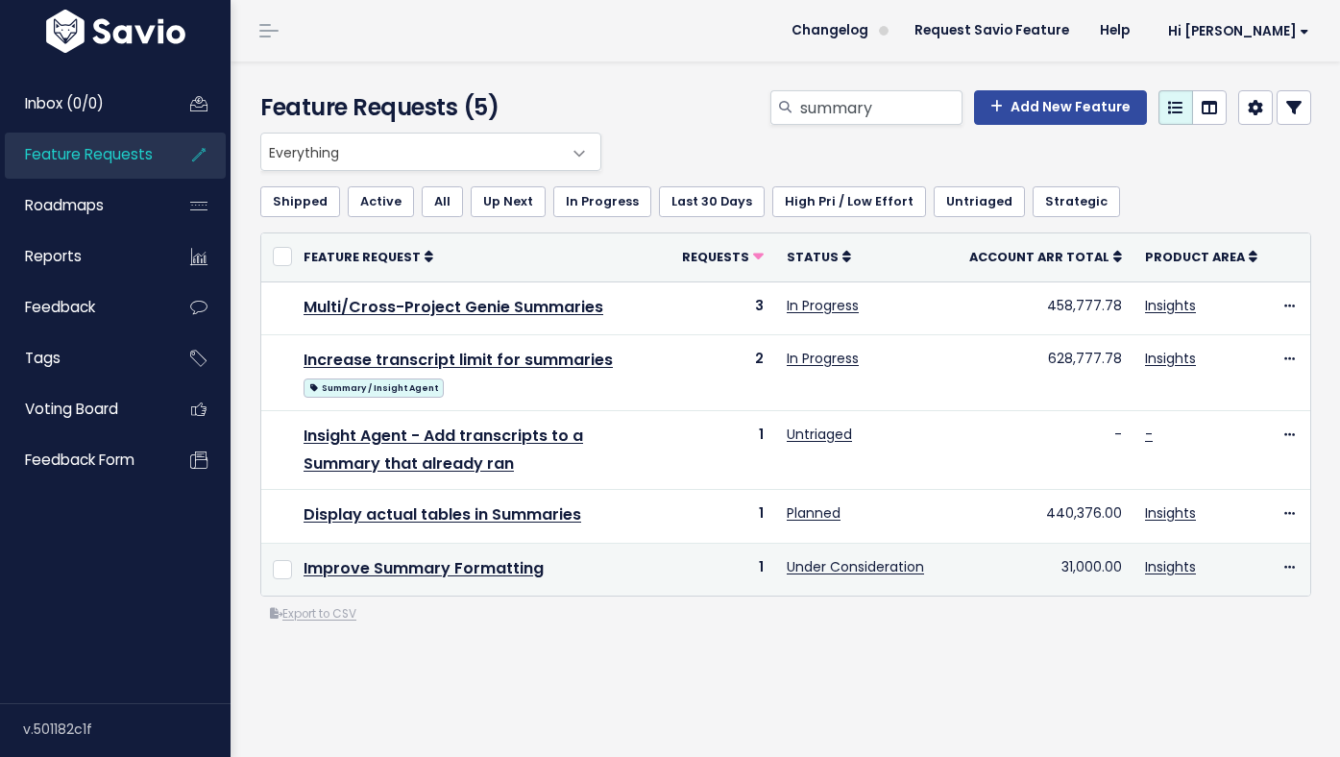
click at [402, 582] on td "Improve Summary Formatting" at bounding box center [481, 569] width 378 height 53
click at [403, 571] on link "Improve Summary Formatting" at bounding box center [424, 568] width 240 height 22
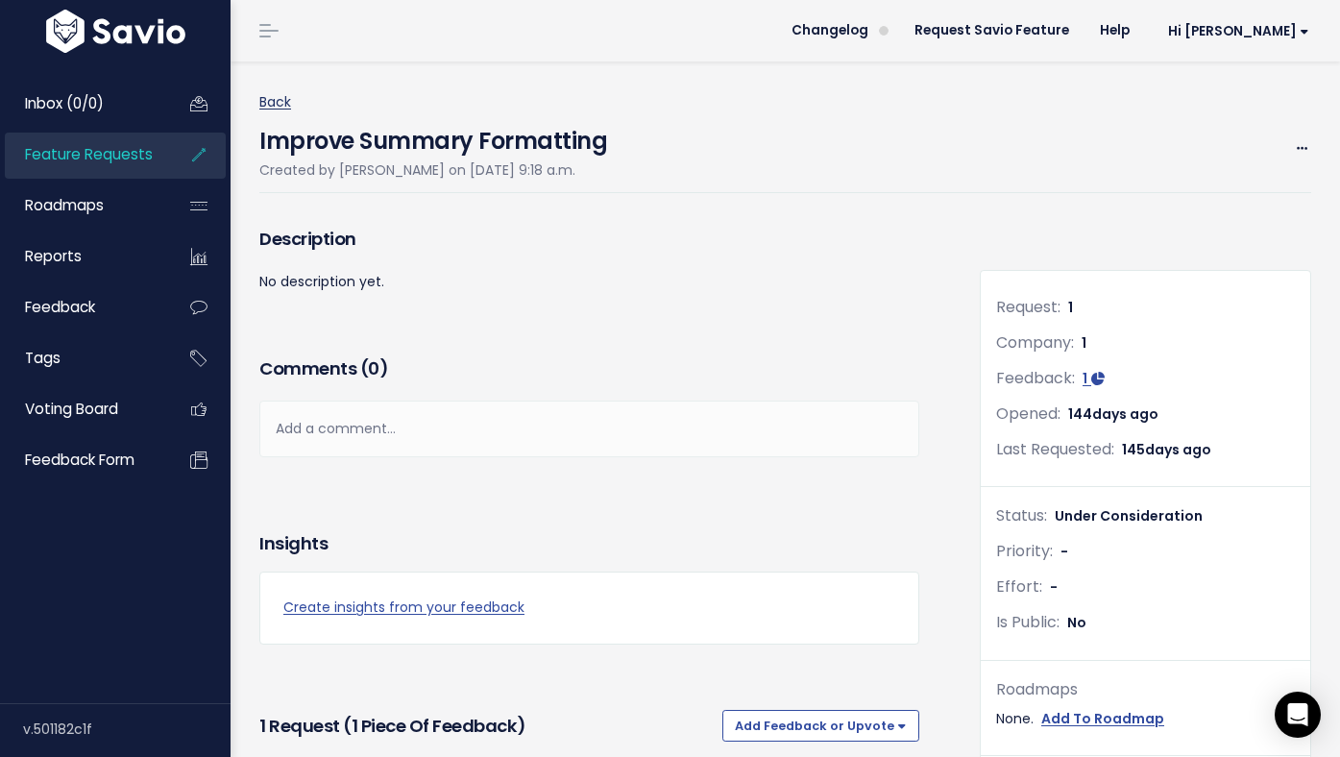
click at [281, 100] on link "Back" at bounding box center [275, 101] width 32 height 19
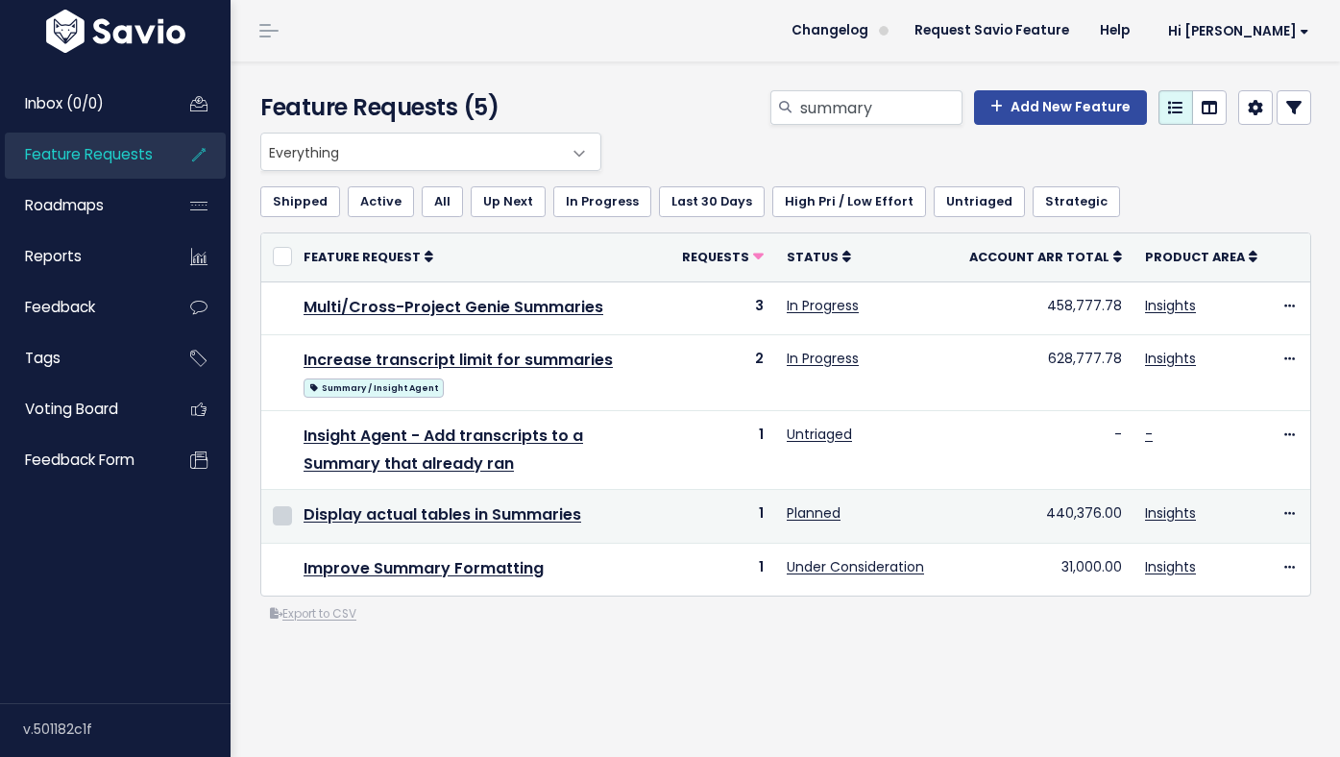
click at [287, 514] on input "checkbox" at bounding box center [282, 515] width 19 height 19
checkbox input "true"
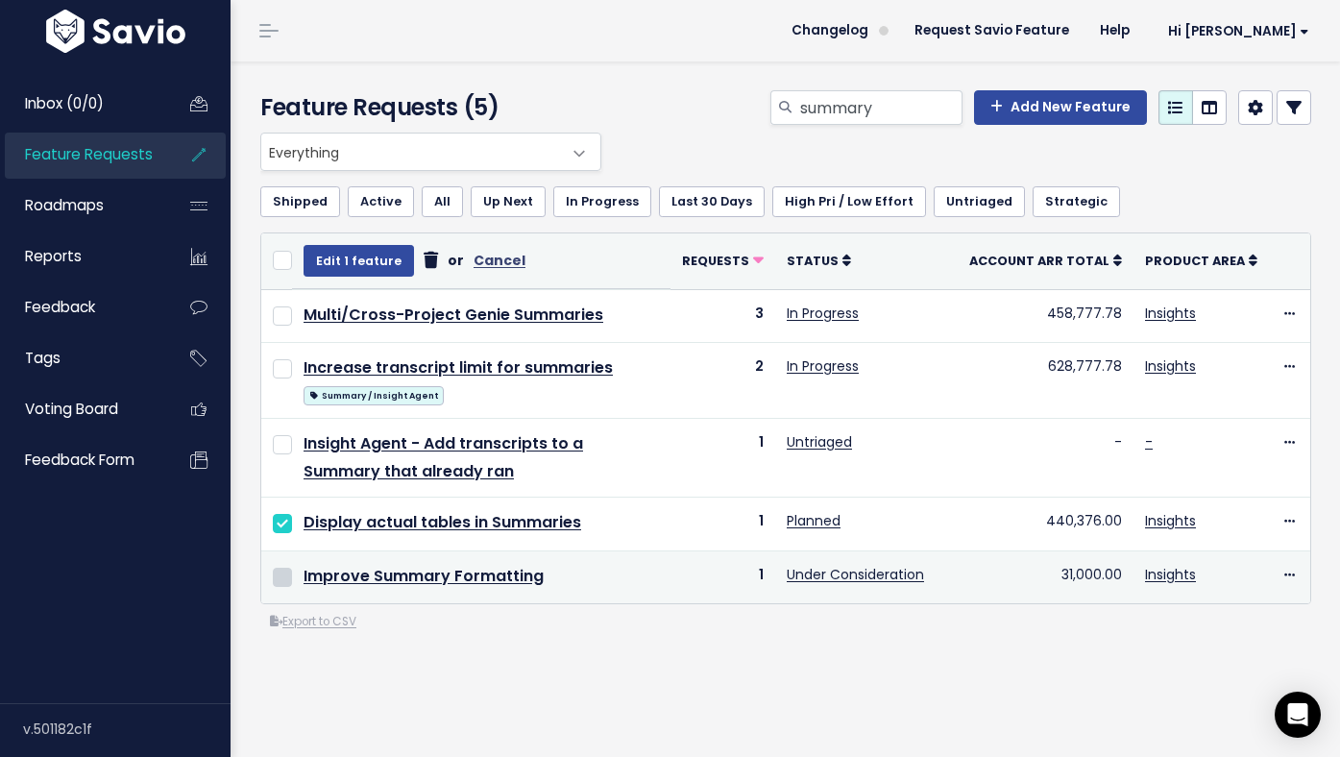
click at [281, 582] on input "checkbox" at bounding box center [282, 577] width 19 height 19
checkbox input "true"
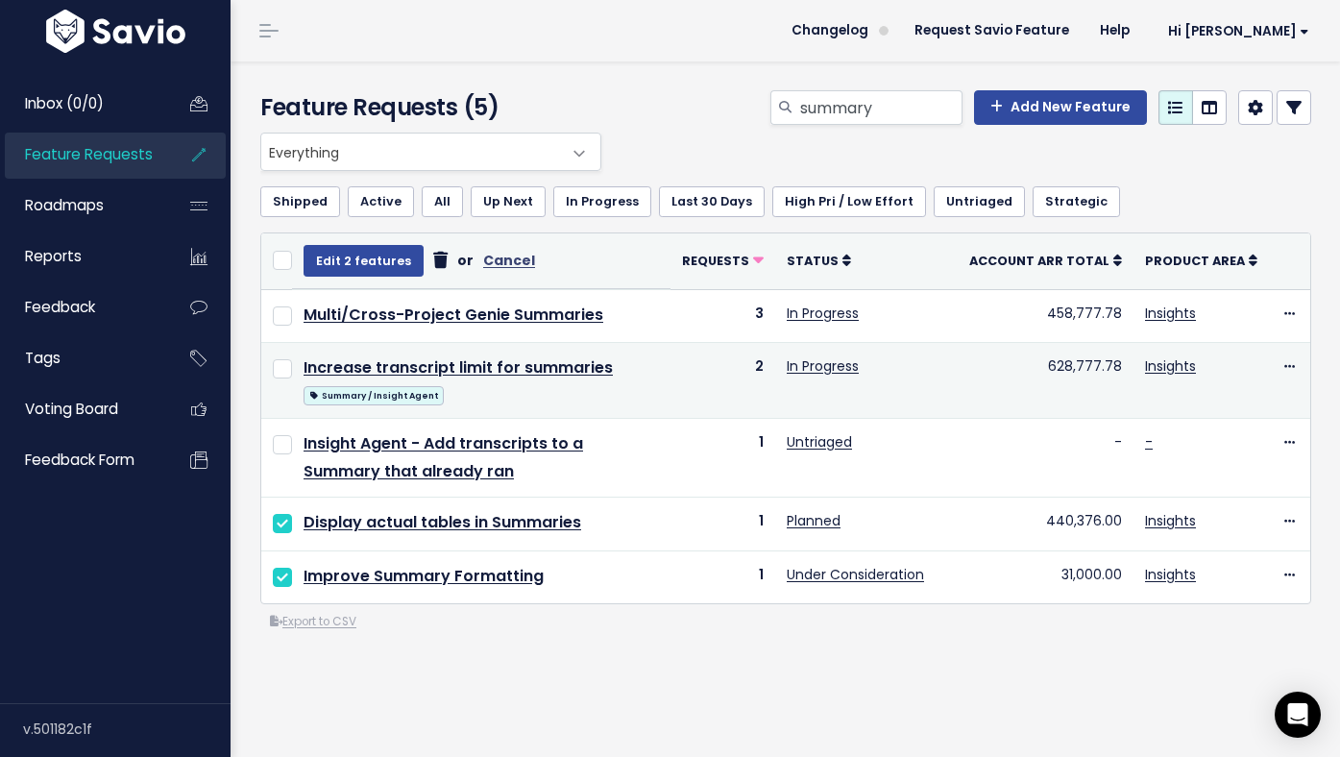
scroll to position [1, 0]
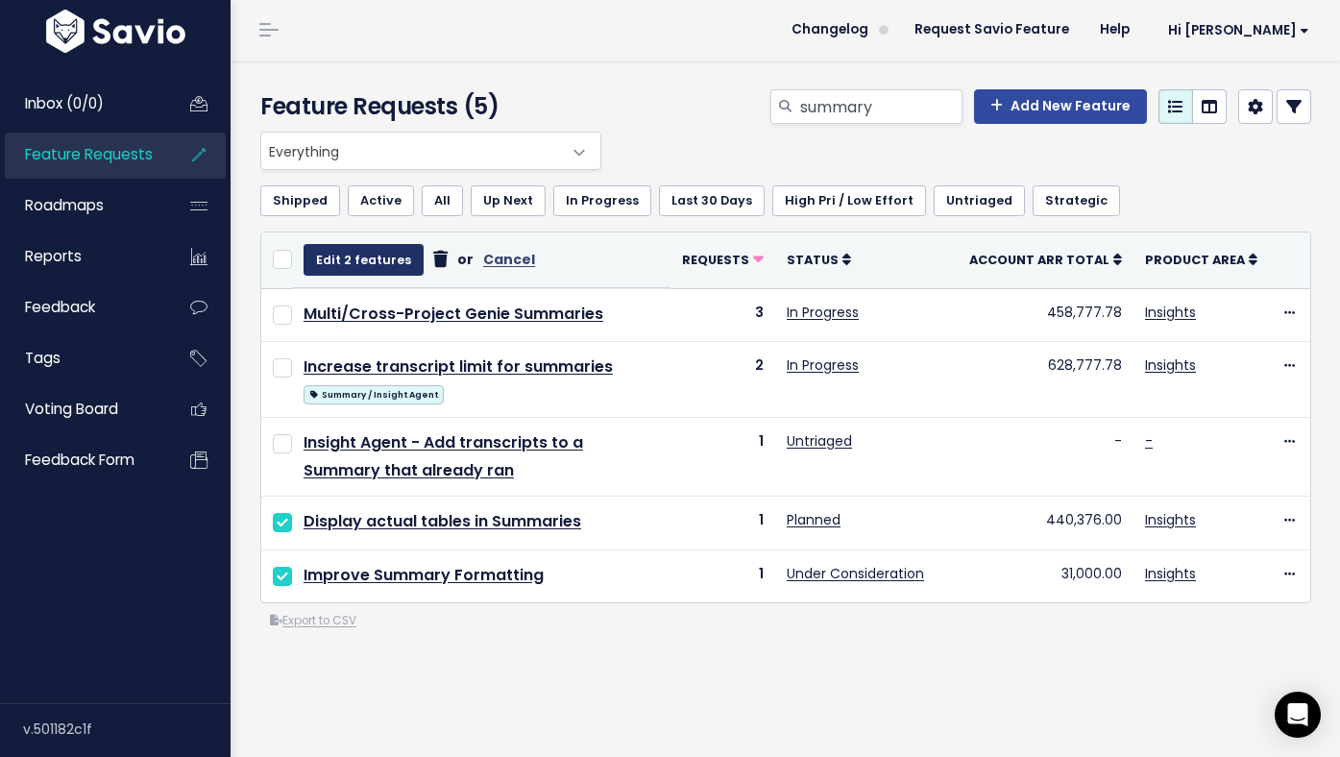
click at [401, 262] on button "Edit 2 features" at bounding box center [364, 259] width 120 height 31
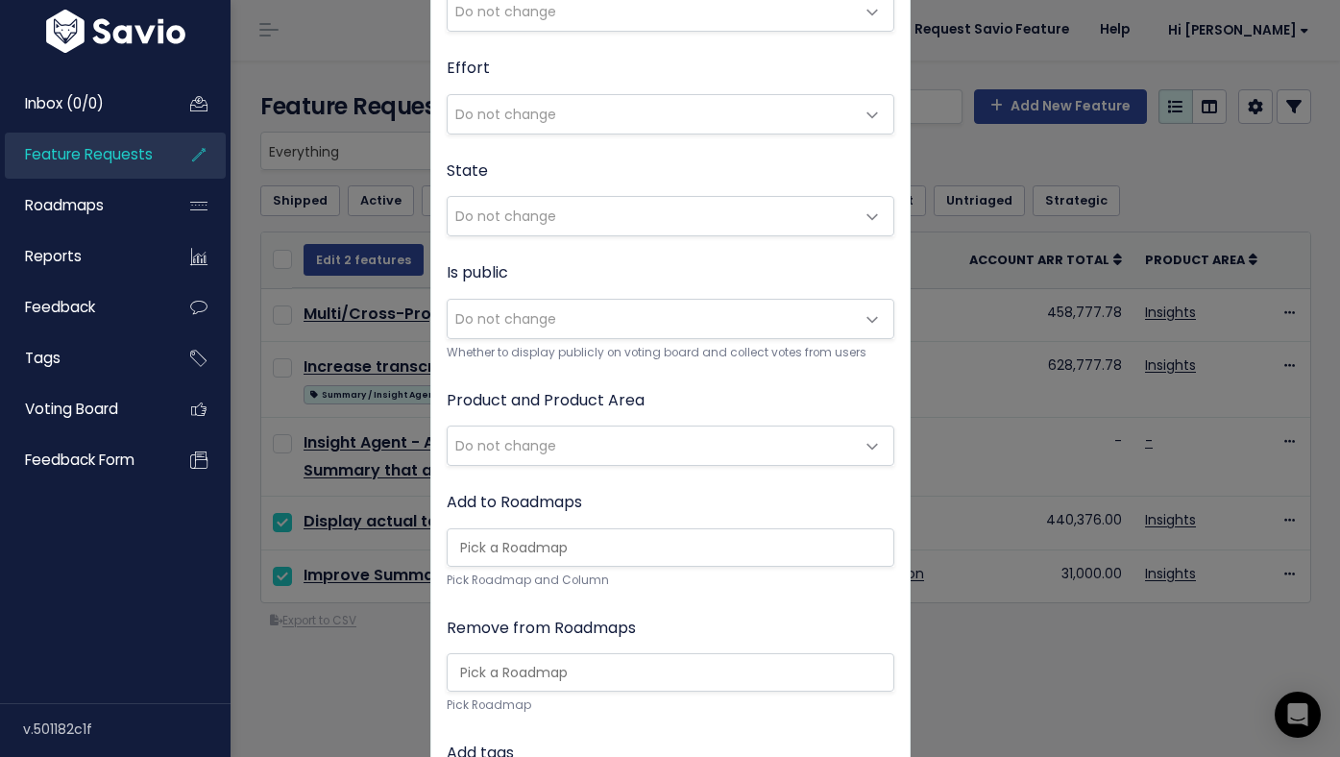
scroll to position [0, 0]
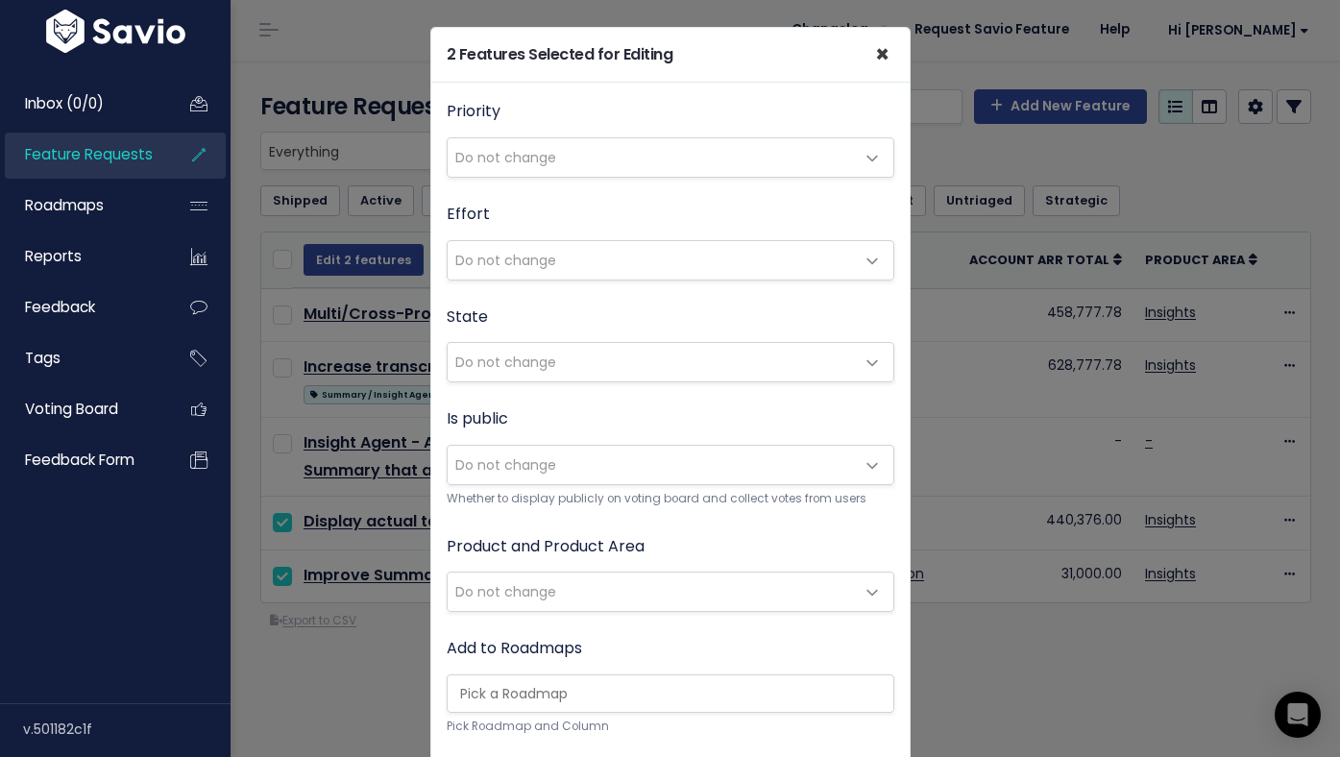
click at [888, 56] on span "×" at bounding box center [882, 54] width 14 height 32
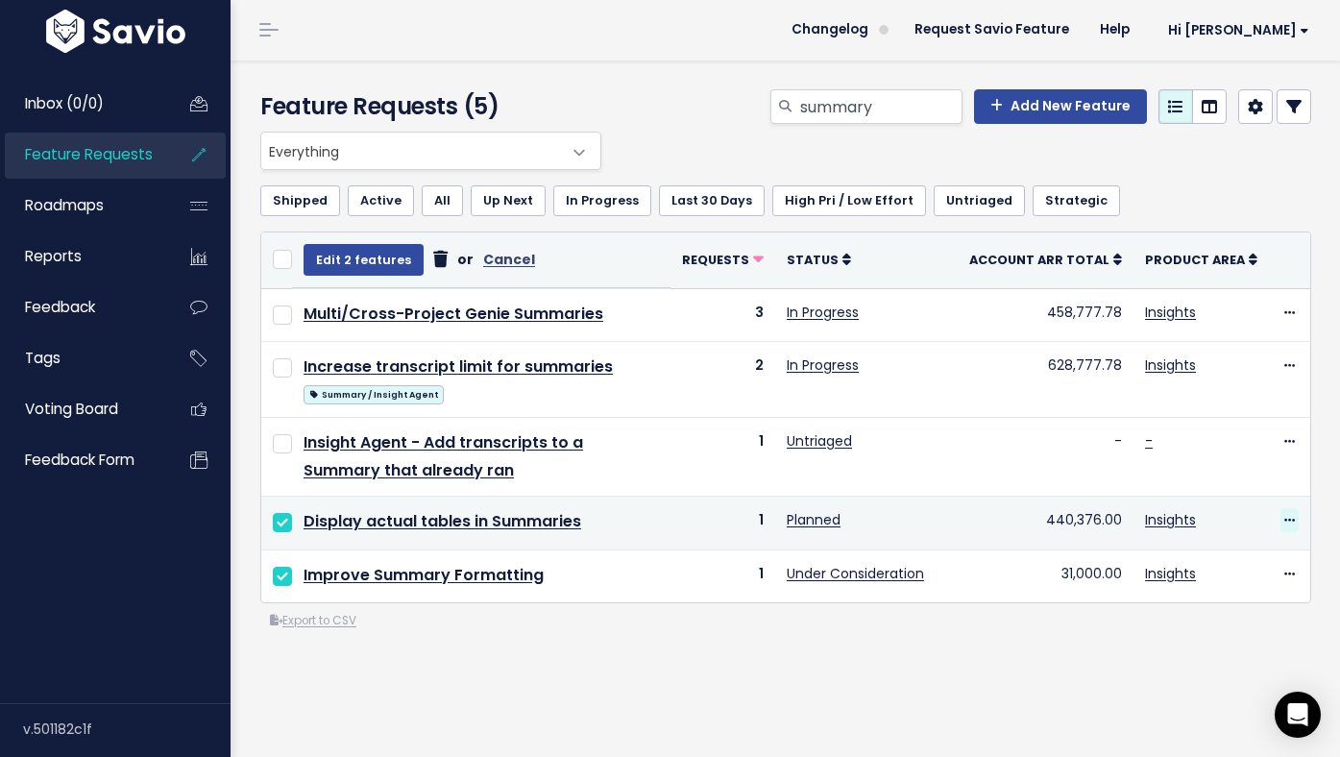
click at [1290, 519] on icon at bounding box center [1289, 521] width 11 height 12
click at [1261, 430] on link "Merge" at bounding box center [1243, 430] width 142 height 37
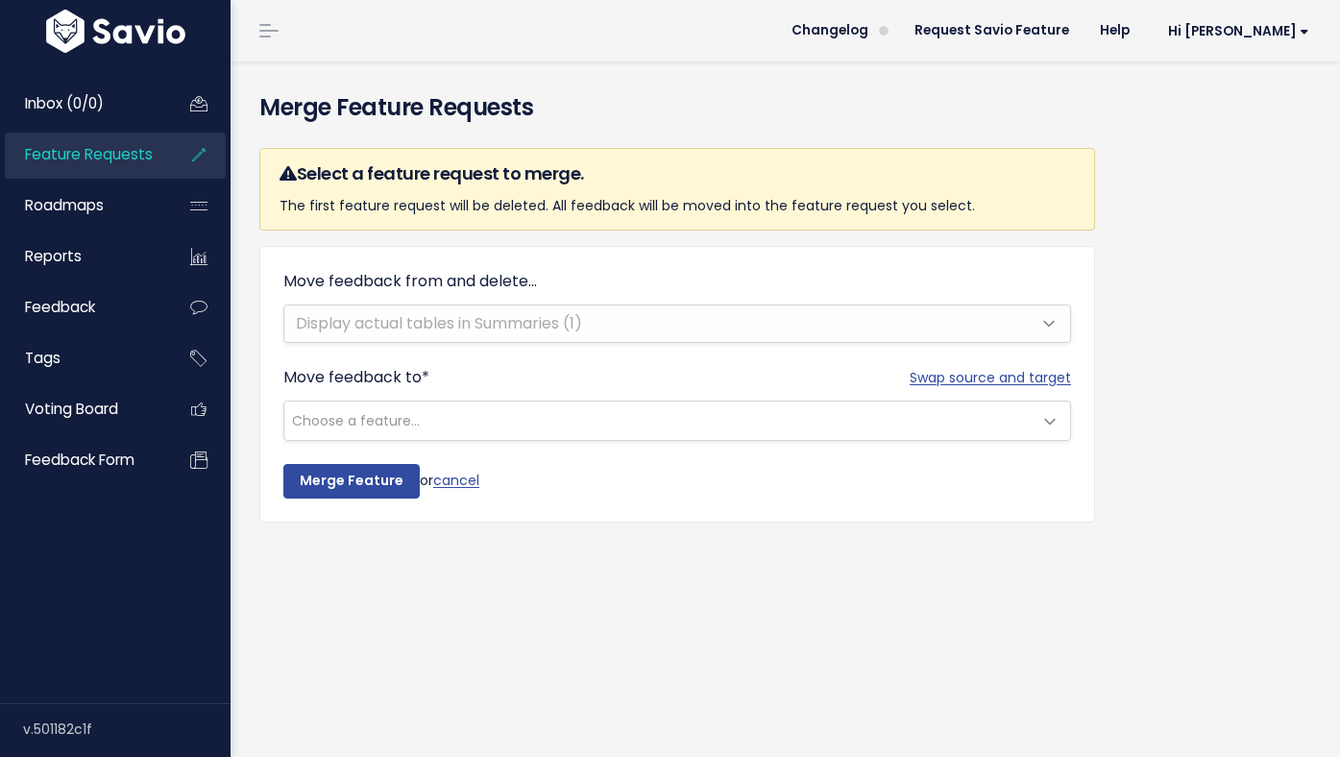
click at [548, 432] on span "Choose a feature..." at bounding box center [657, 421] width 747 height 38
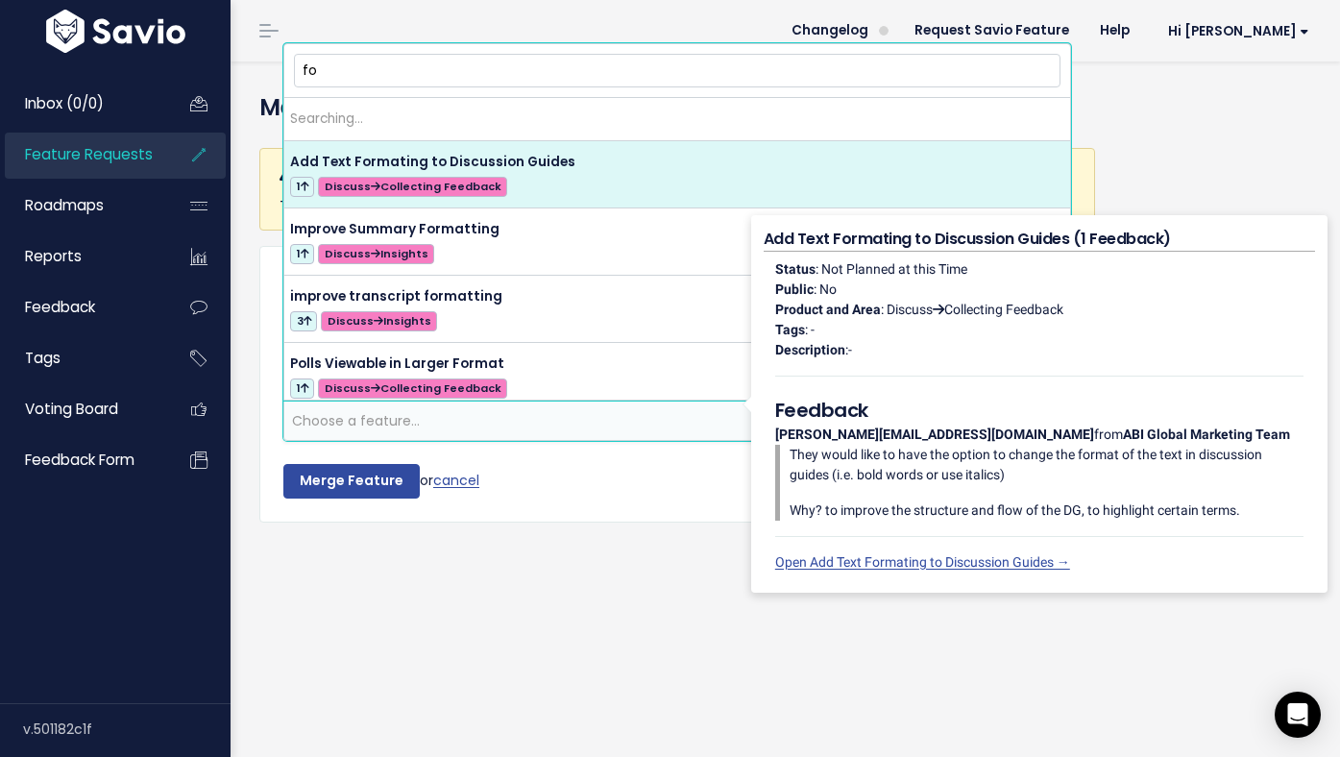
type input "f"
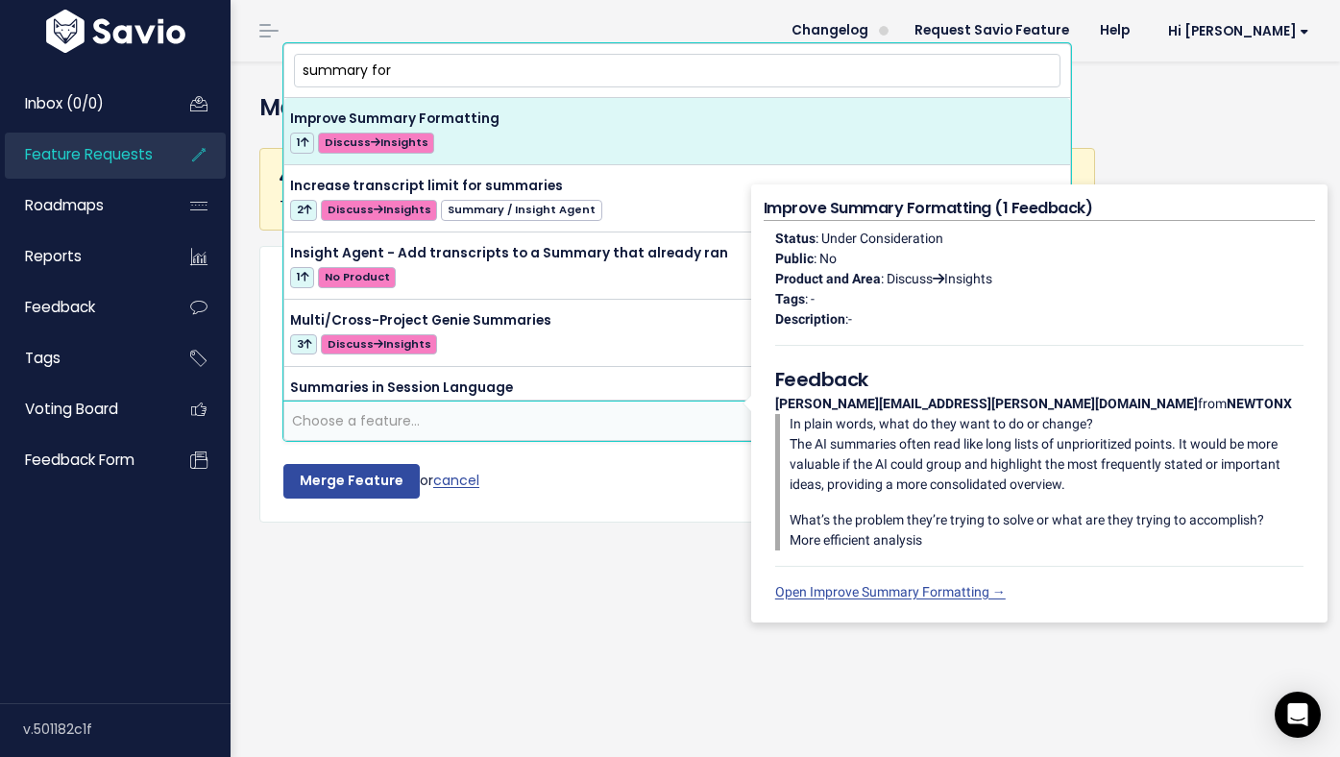
type input "summary for"
select select "60653"
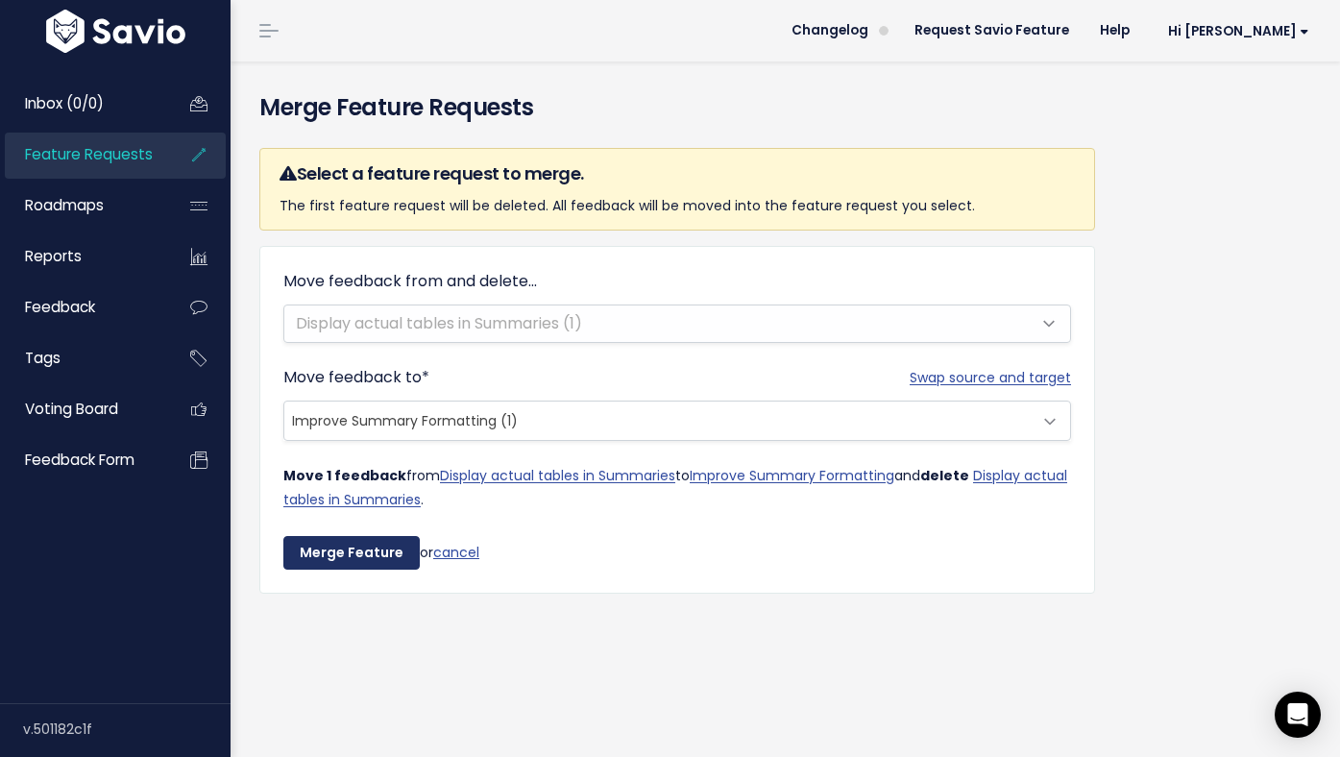
click at [331, 552] on input "Merge Feature" at bounding box center [351, 553] width 136 height 35
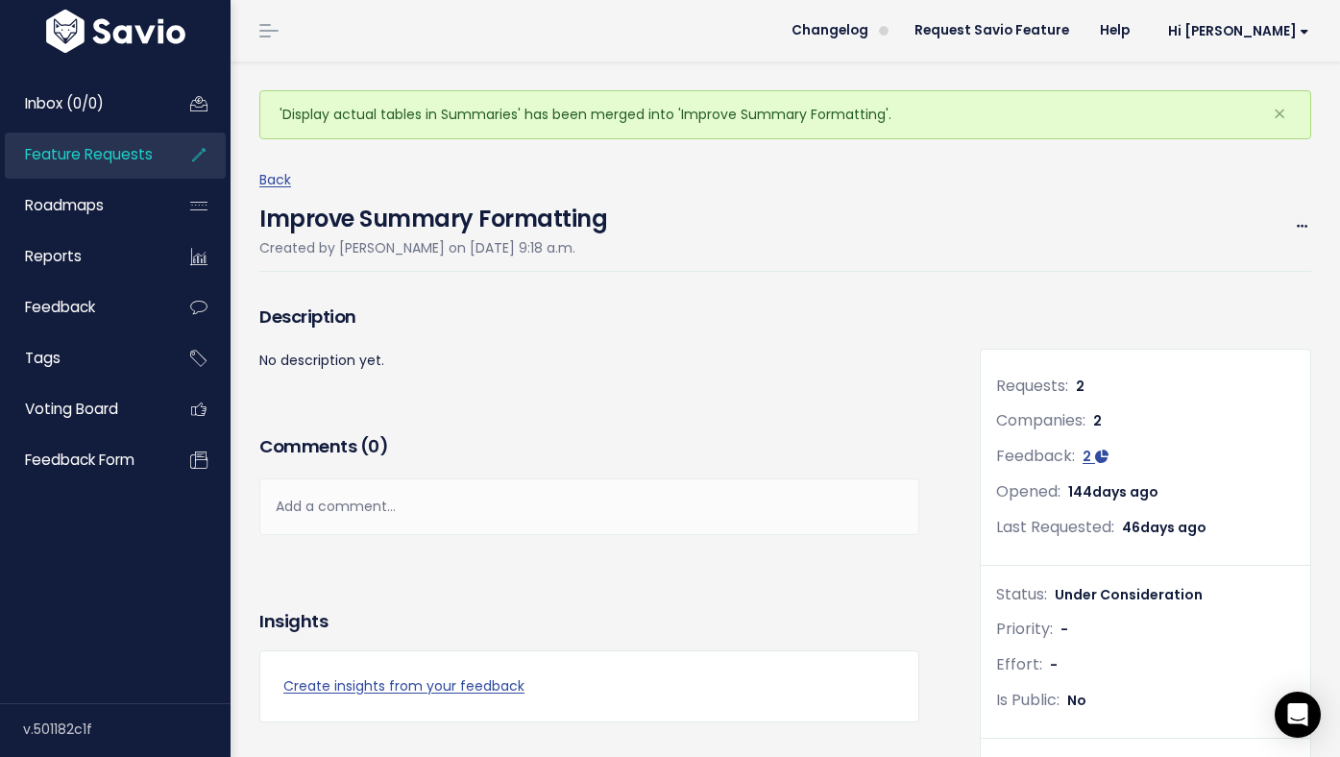
click at [153, 159] on link "Feature Requests" at bounding box center [82, 155] width 155 height 44
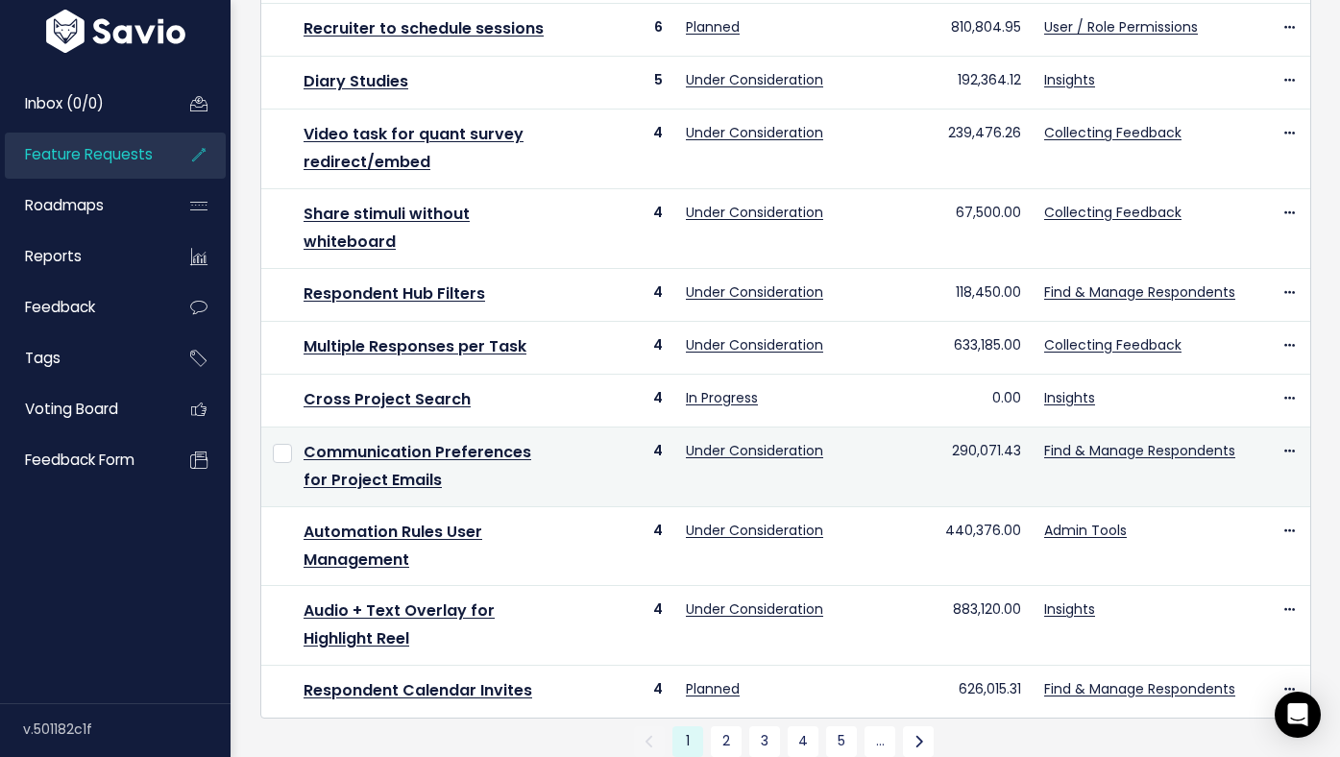
scroll to position [815, 0]
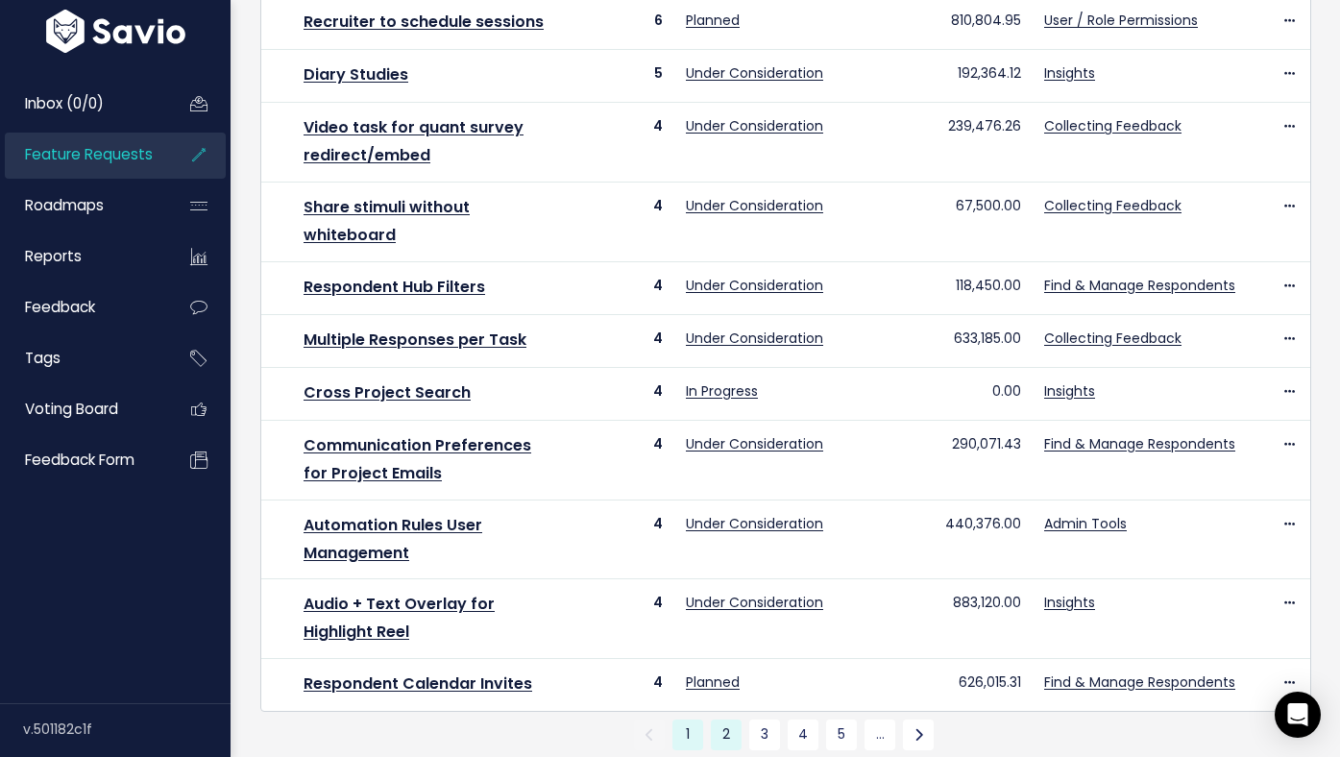
click at [727, 720] on link "2" at bounding box center [726, 735] width 31 height 31
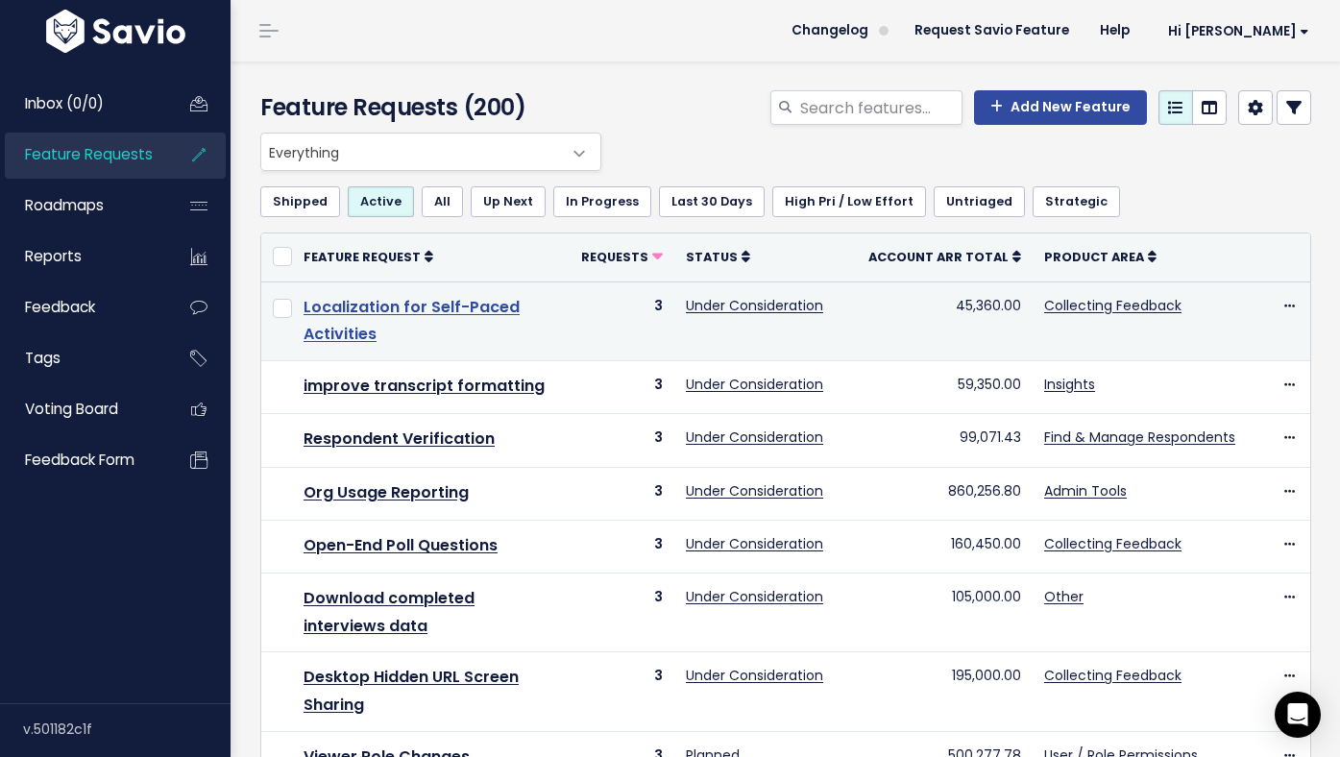
click at [495, 312] on link "Localization for Self-Paced Activities" at bounding box center [412, 321] width 216 height 50
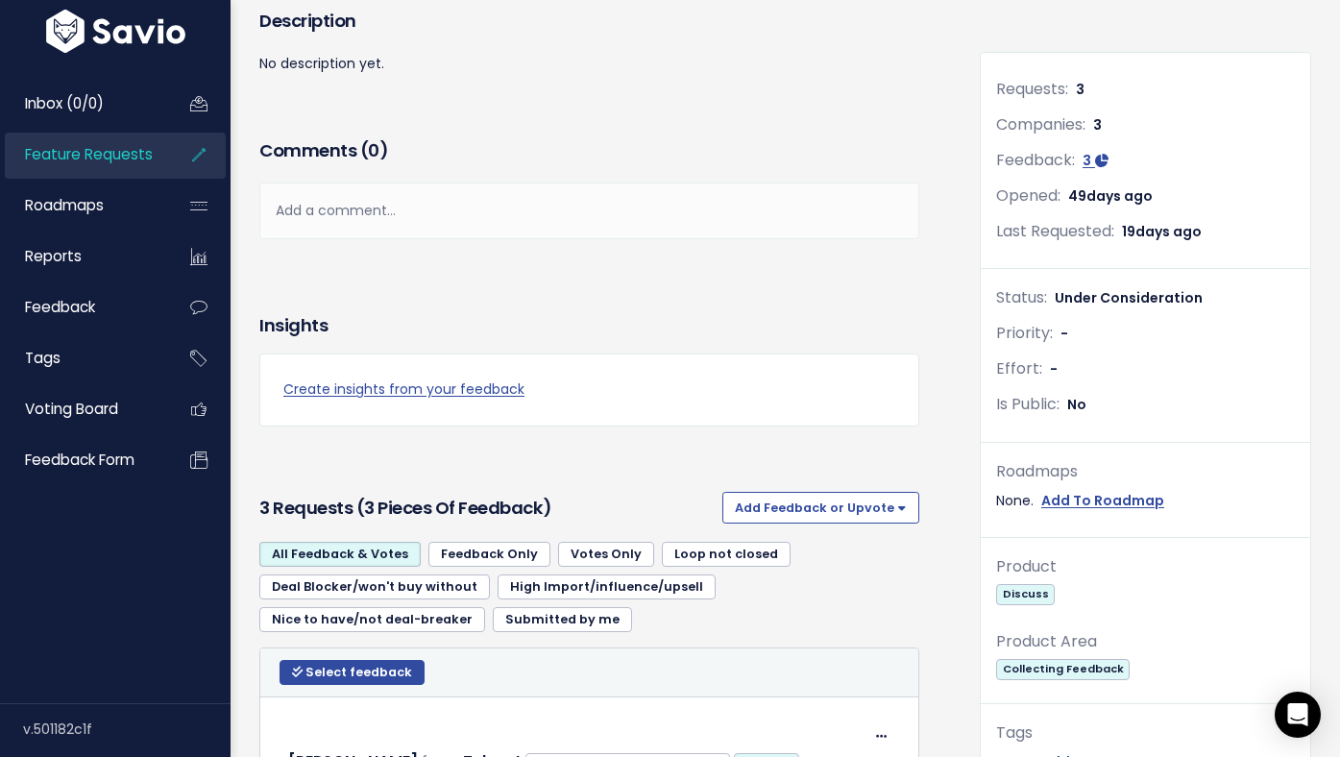
scroll to position [424, 0]
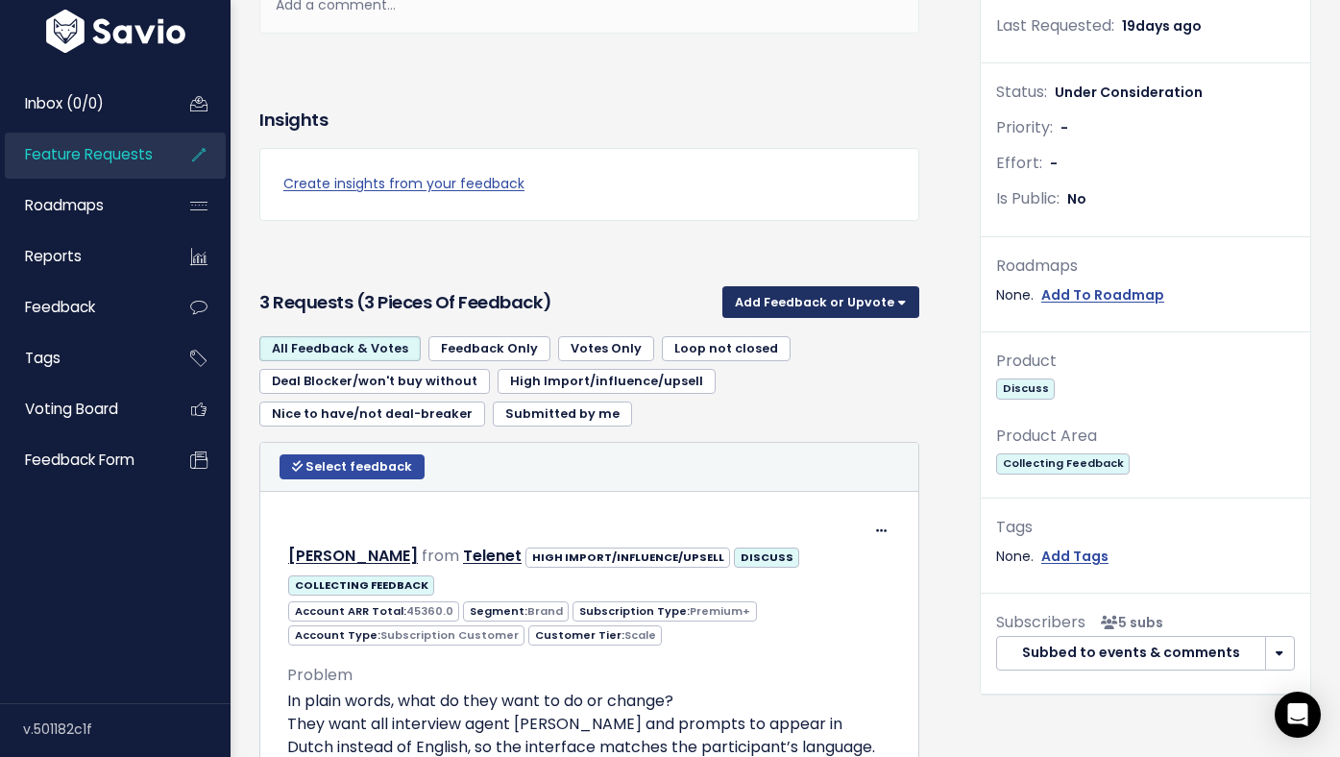
click at [902, 308] on button "Add Feedback or Upvote" at bounding box center [820, 301] width 197 height 31
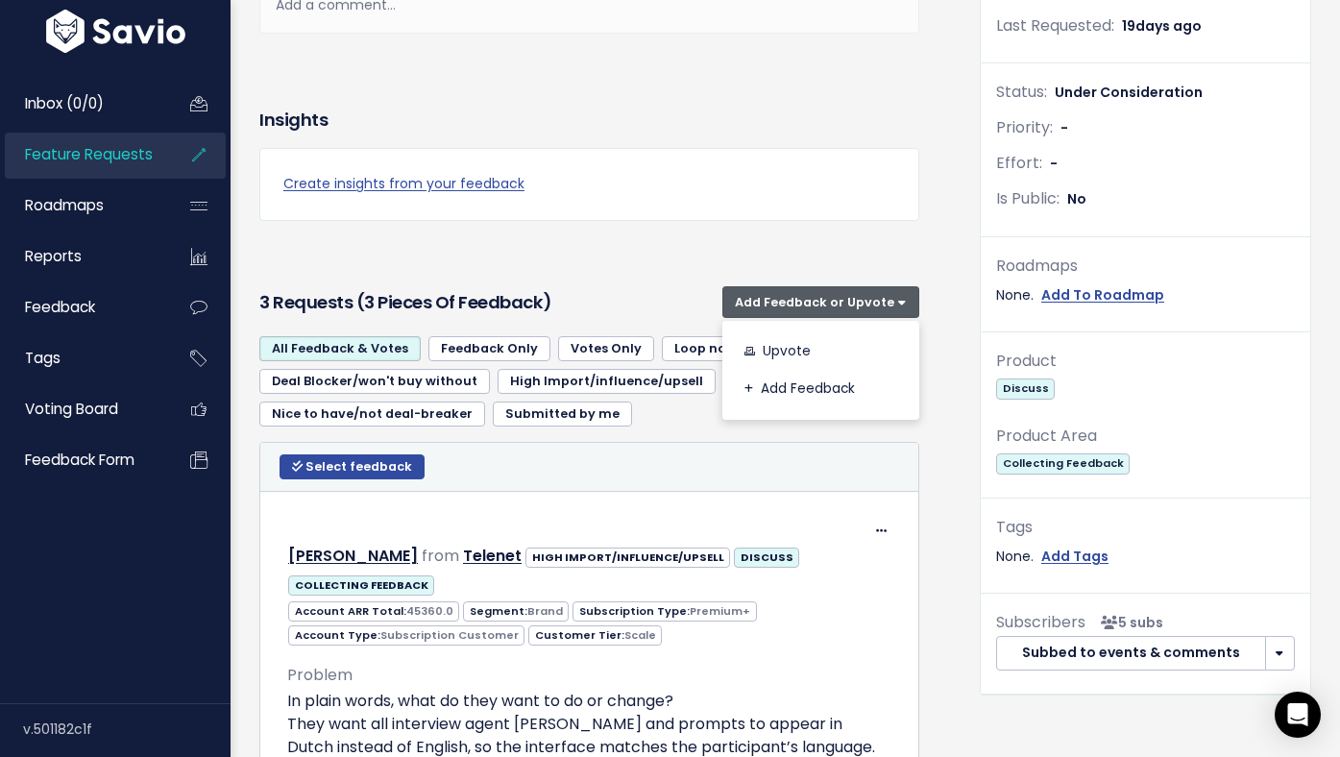
click at [928, 244] on div "Insights Create insights from your feedback" at bounding box center [589, 184] width 689 height 187
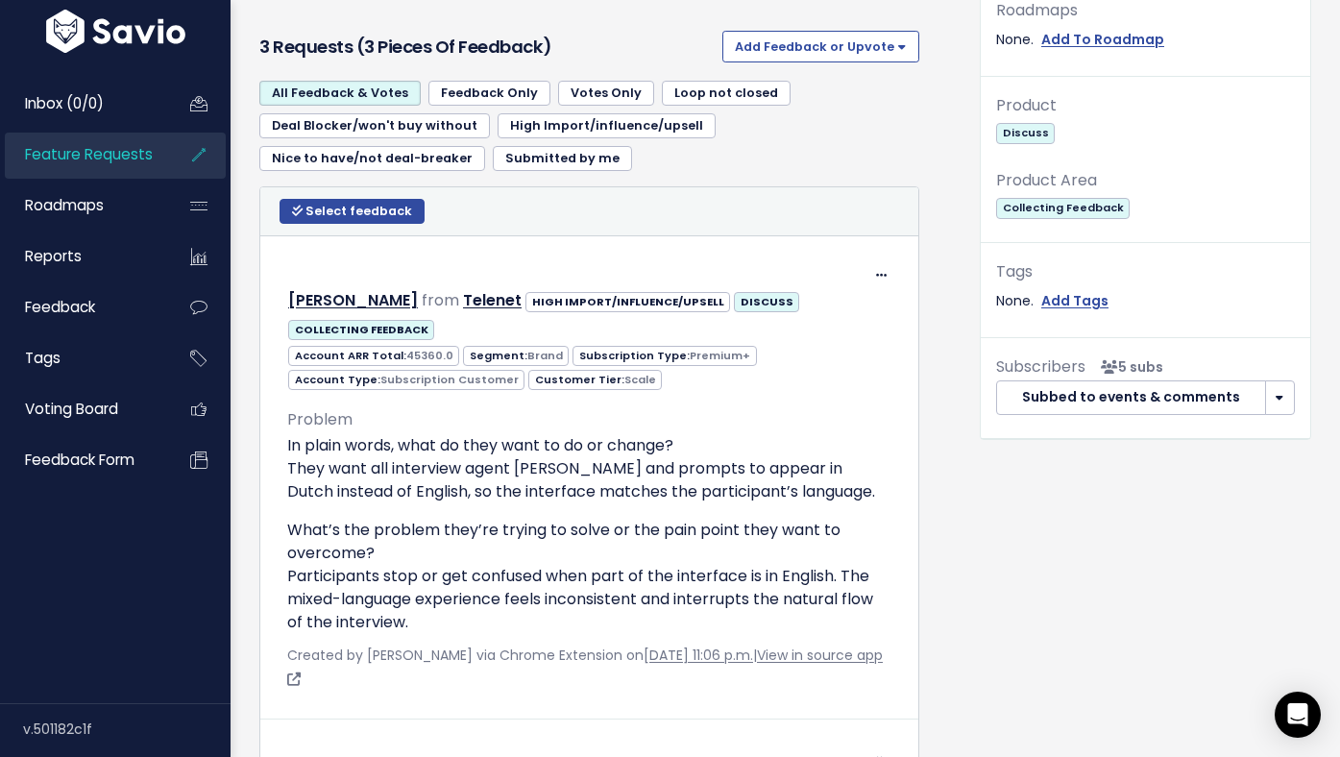
scroll to position [0, 0]
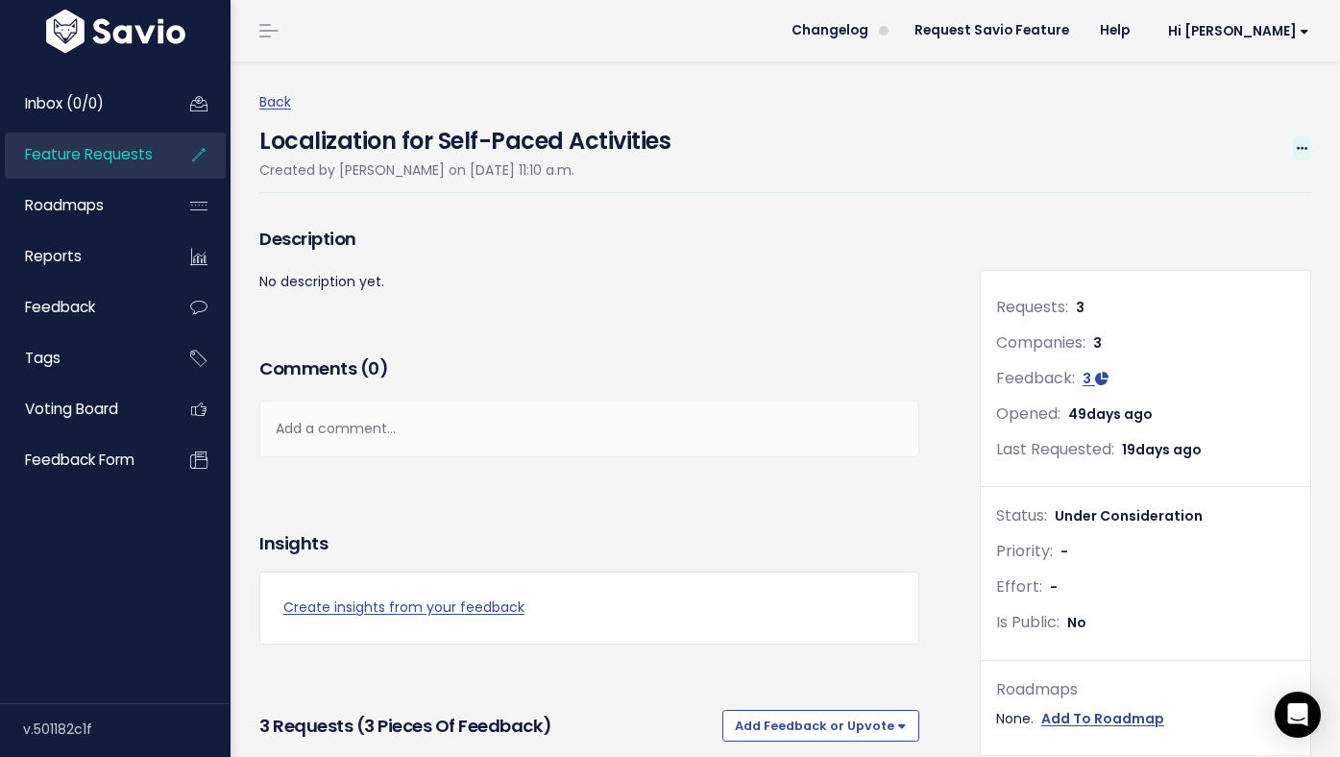
click at [1293, 144] on span at bounding box center [1302, 148] width 18 height 24
click at [832, 251] on h3 "Description" at bounding box center [589, 239] width 660 height 27
click at [280, 107] on link "Back" at bounding box center [275, 101] width 32 height 19
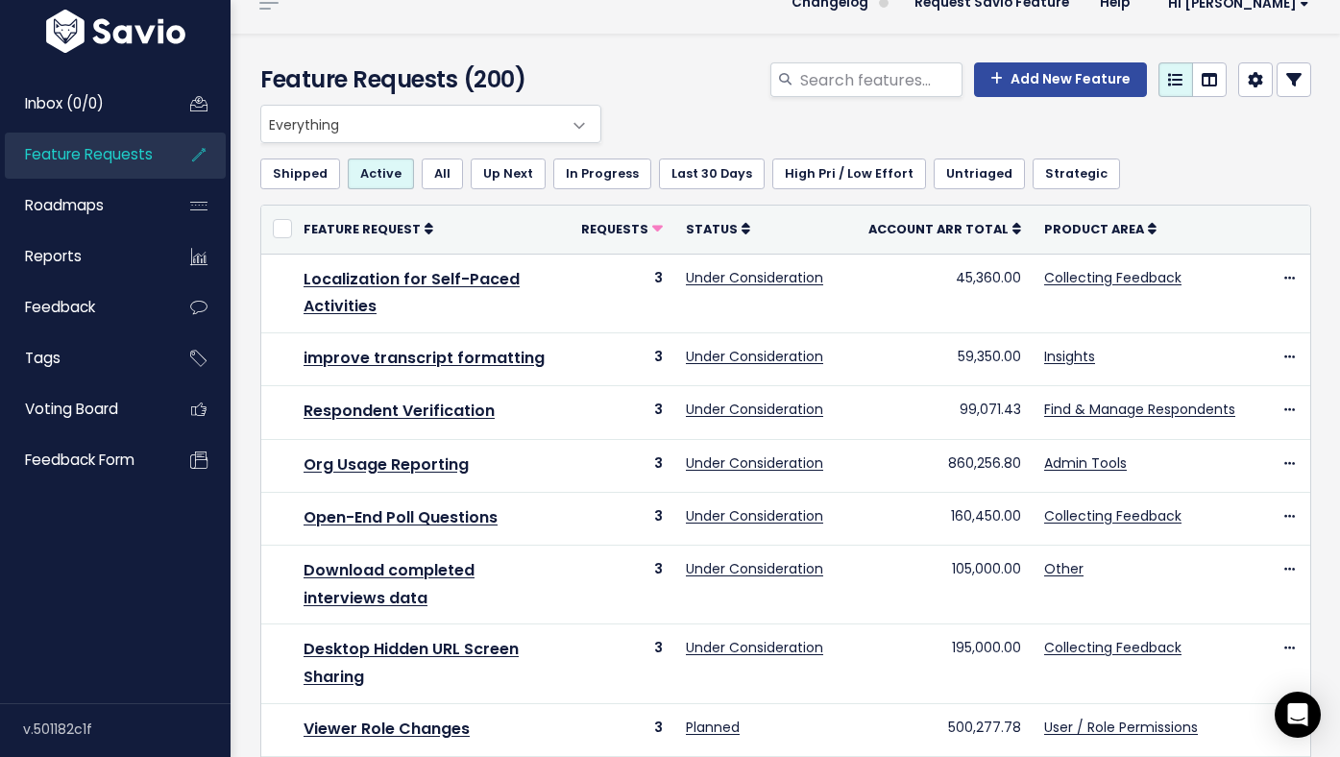
scroll to position [41, 0]
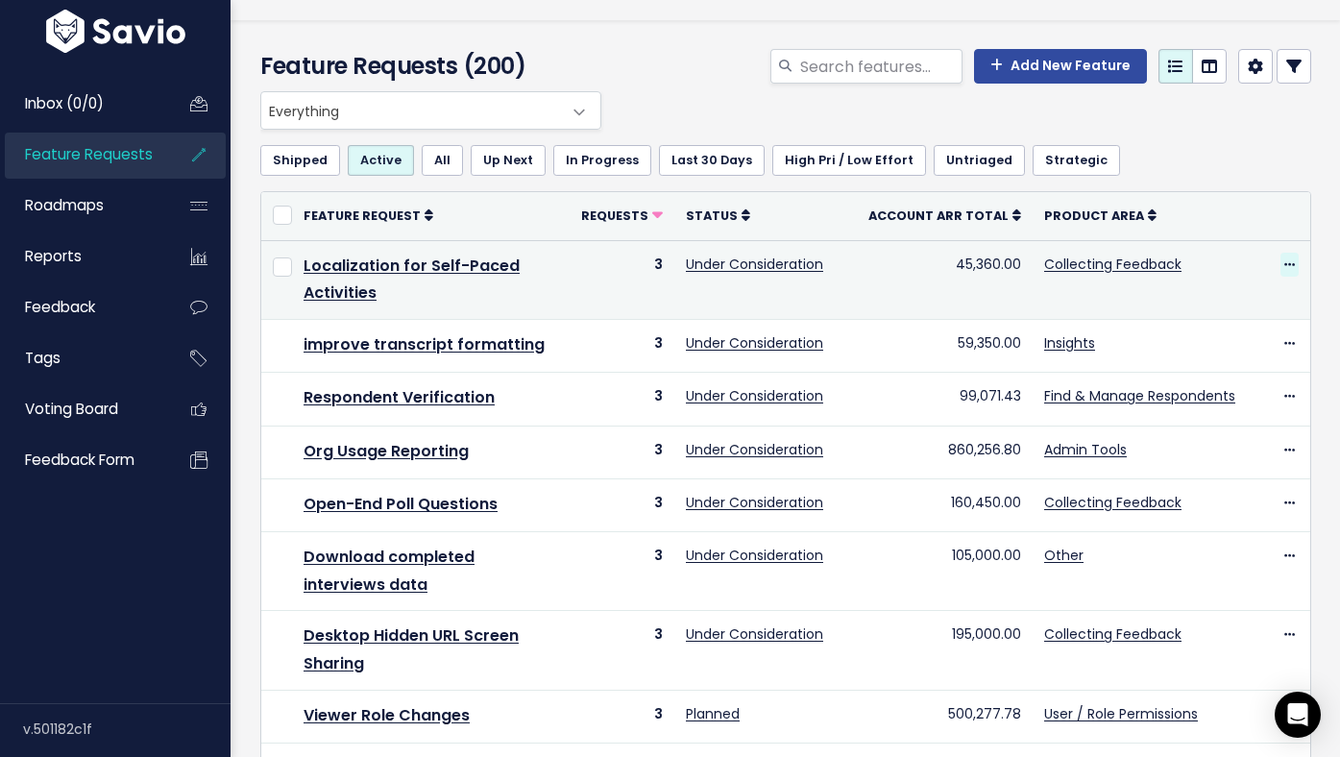
click at [1289, 259] on icon at bounding box center [1289, 265] width 11 height 12
click at [838, 282] on td "Under Consideration" at bounding box center [765, 280] width 183 height 80
click at [845, 257] on icon at bounding box center [838, 263] width 13 height 13
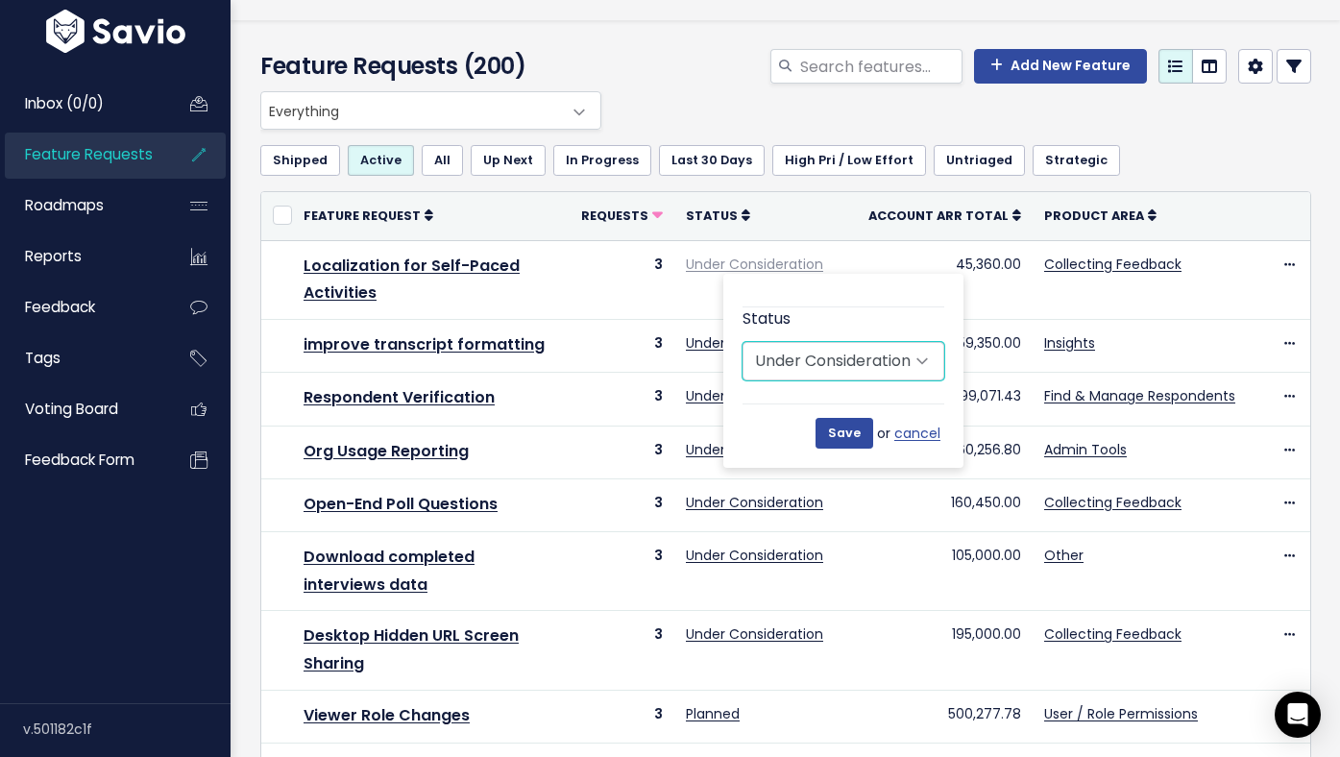
click at [825, 364] on select "Untriaged Under Consideration Planned In Progress Done Closed Won't do Not Plan…" at bounding box center [844, 361] width 202 height 38
select select "IN_PROGRESS"
click at [743, 342] on select "Untriaged Under Consideration Planned In Progress Done Closed Won't do Not Plan…" at bounding box center [844, 361] width 202 height 38
click at [855, 438] on input "Save" at bounding box center [845, 433] width 58 height 31
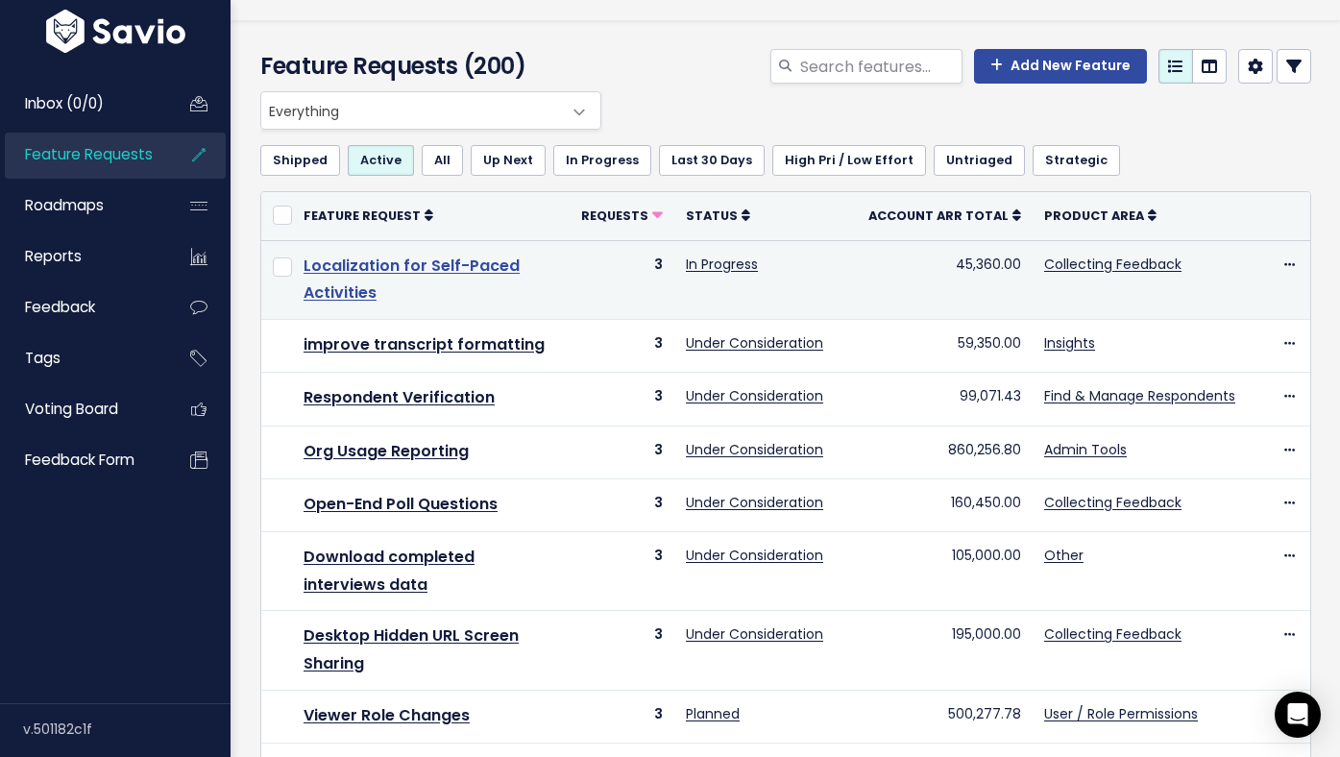
click at [458, 270] on link "Localization for Self-Paced Activities" at bounding box center [412, 280] width 216 height 50
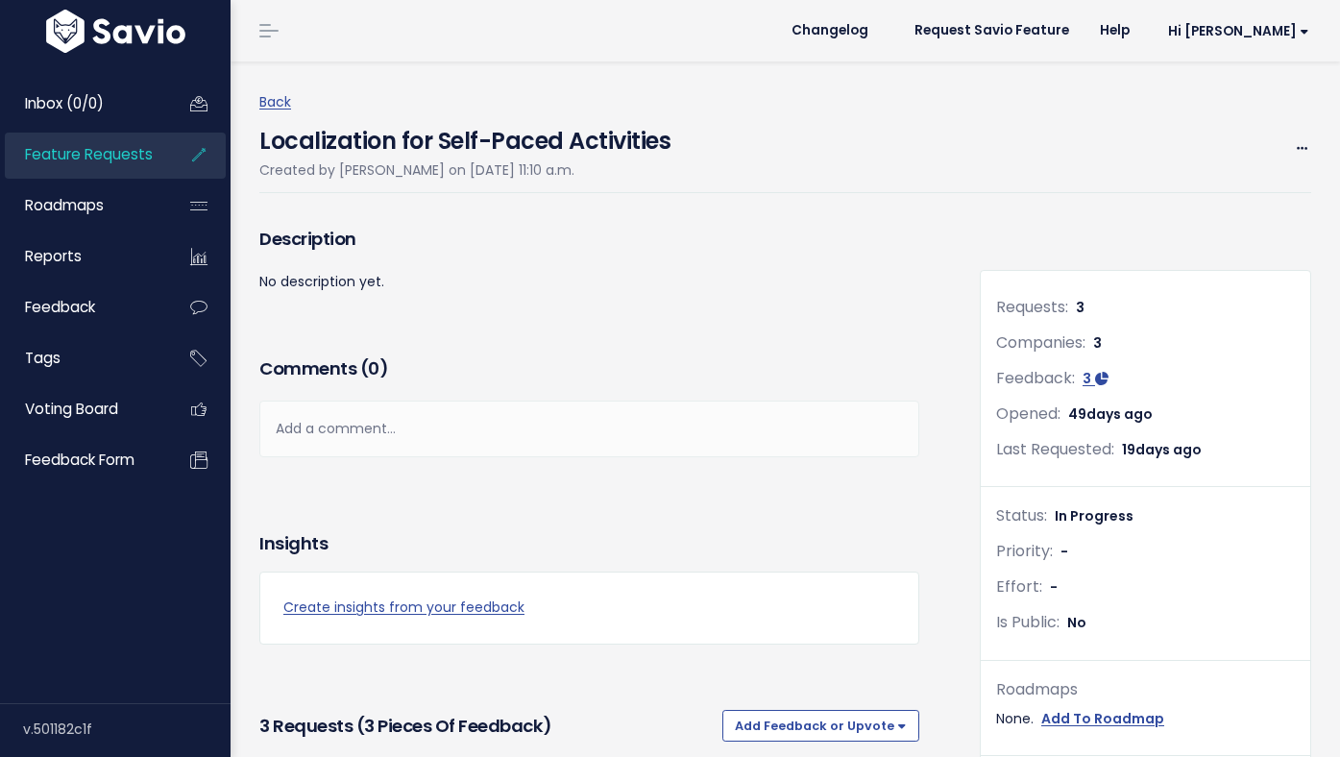
click at [623, 141] on h4 "Localization for Self-Paced Activities" at bounding box center [464, 136] width 411 height 44
click at [282, 102] on link "Back" at bounding box center [275, 101] width 32 height 19
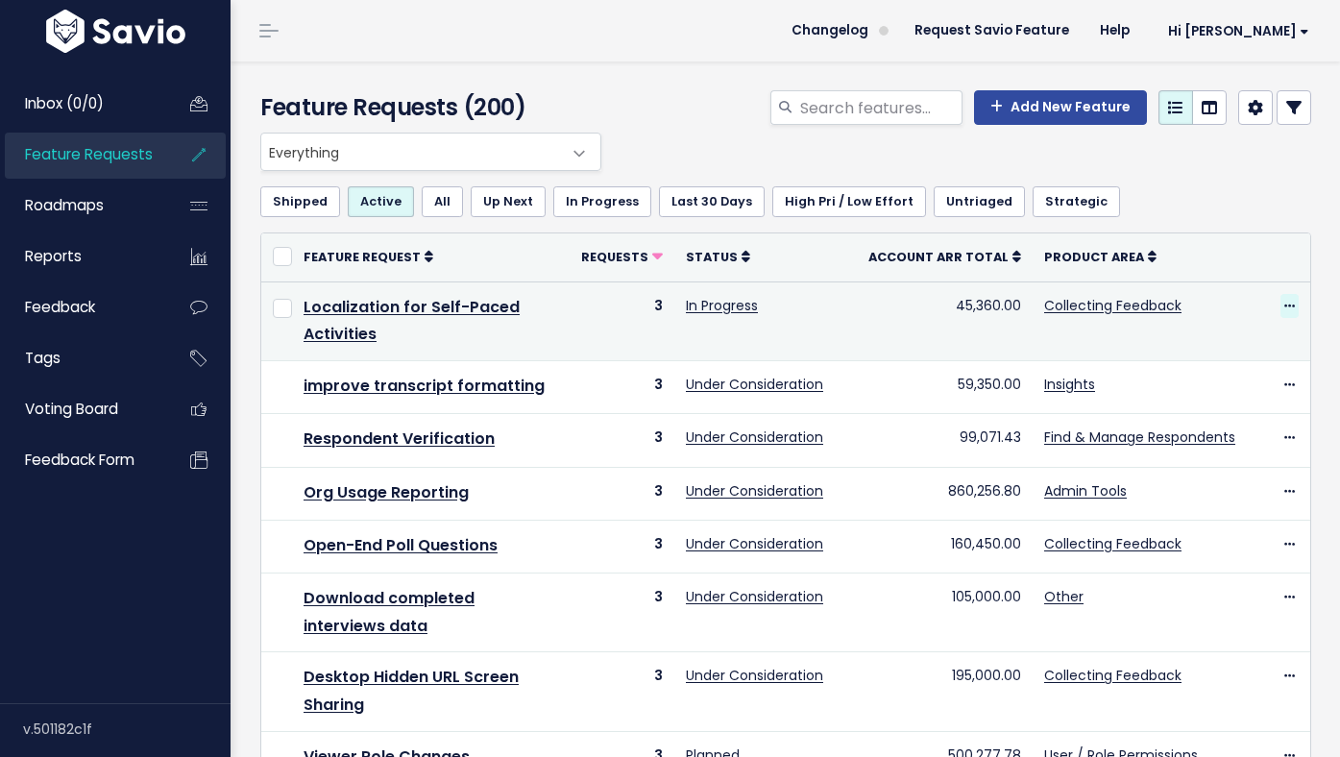
click at [1292, 308] on icon at bounding box center [1289, 307] width 11 height 12
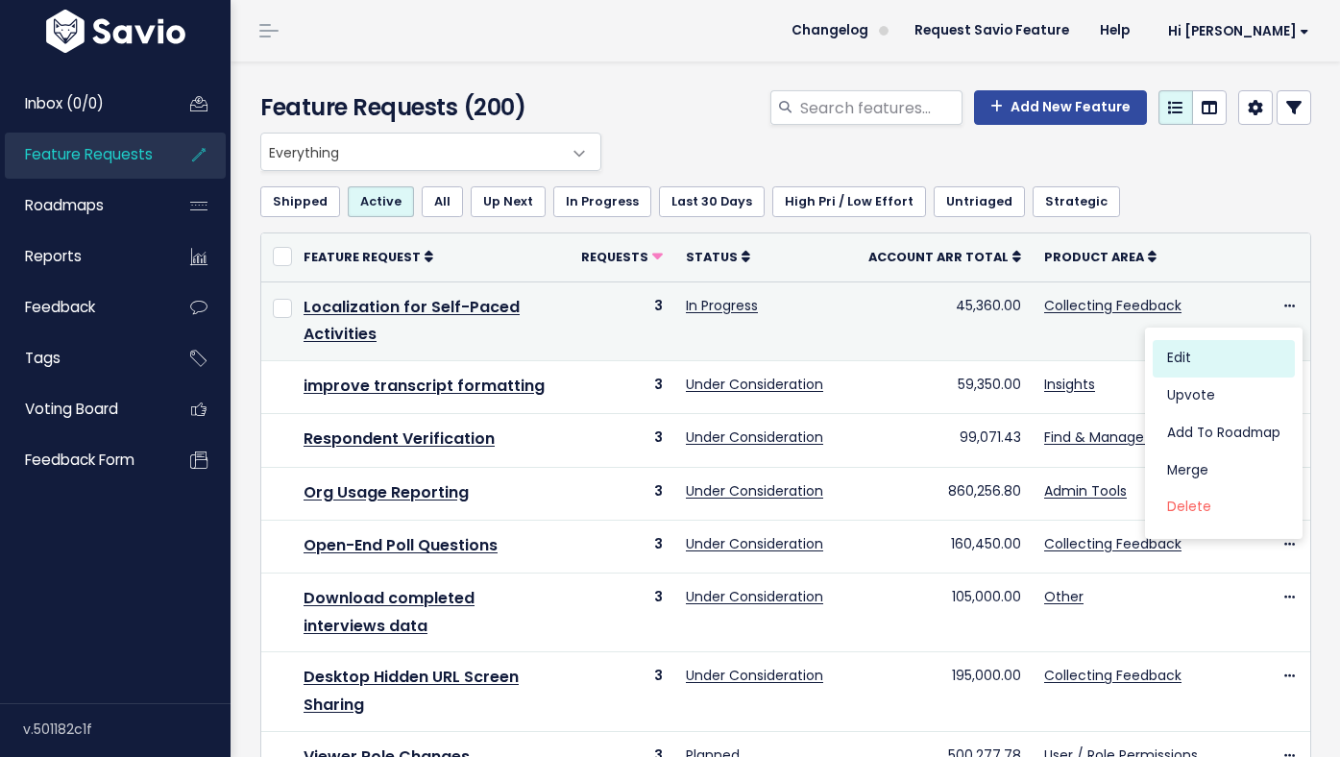
click at [1257, 350] on link "Edit" at bounding box center [1224, 358] width 142 height 37
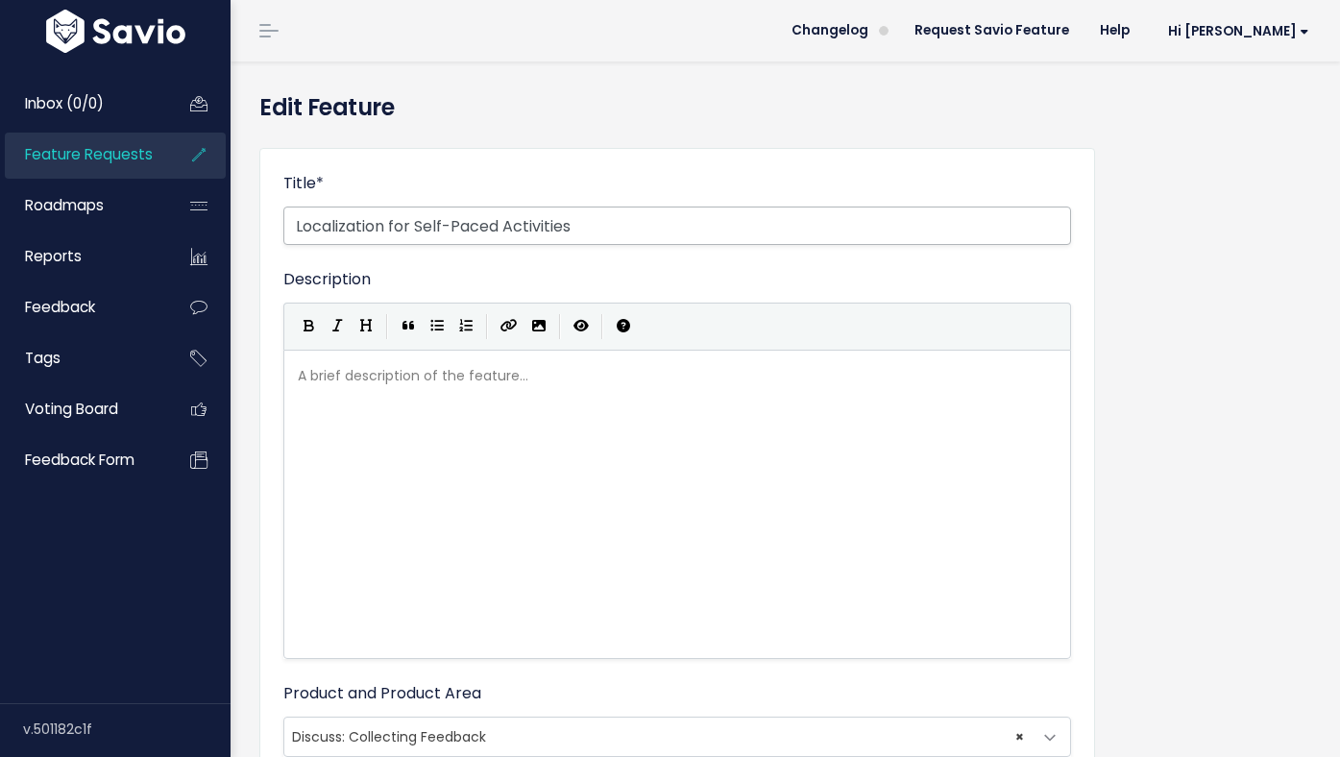
drag, startPoint x: 622, startPoint y: 232, endPoint x: 417, endPoint y: 224, distance: 204.8
click at [417, 224] on input "Localization for Self-Paced Activities" at bounding box center [677, 226] width 788 height 38
type input "Localization for Interview Agent Tasks"
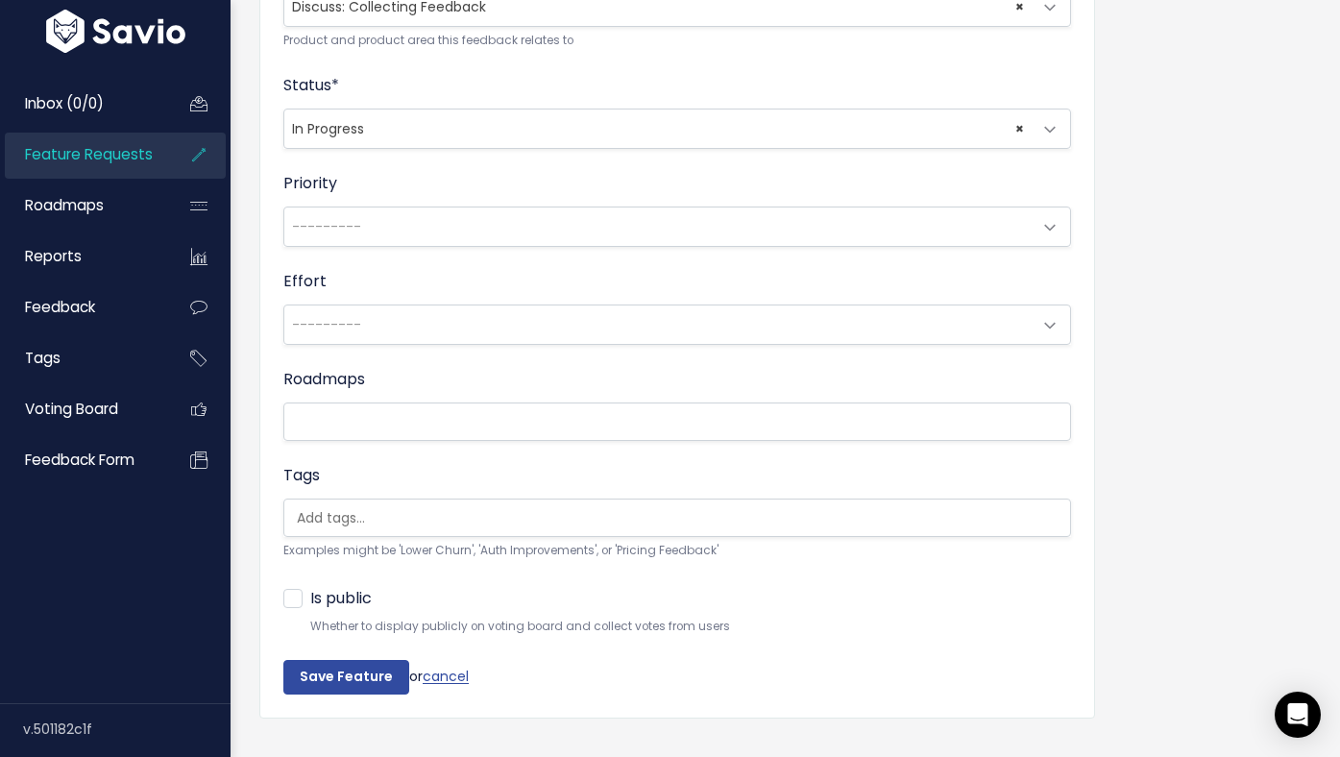
scroll to position [766, 0]
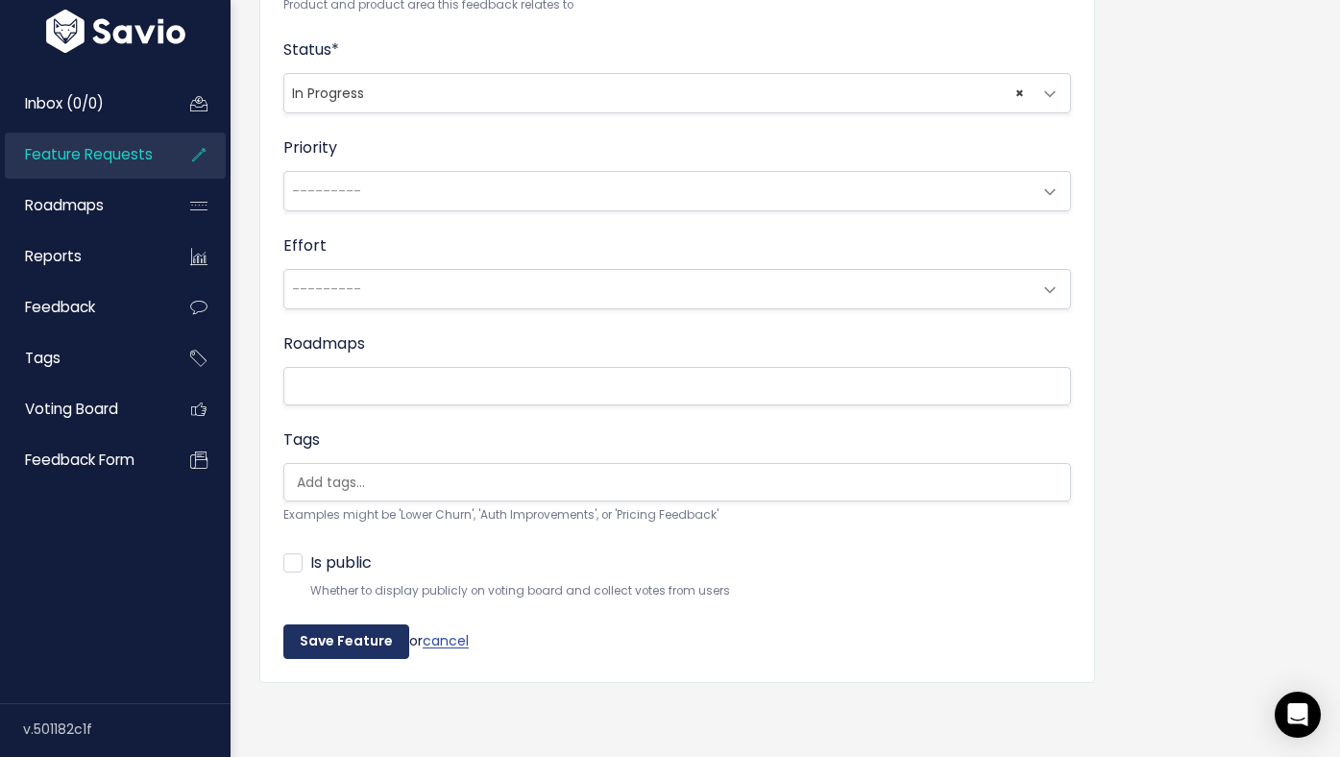
click at [355, 648] on input "Save Feature" at bounding box center [346, 641] width 126 height 35
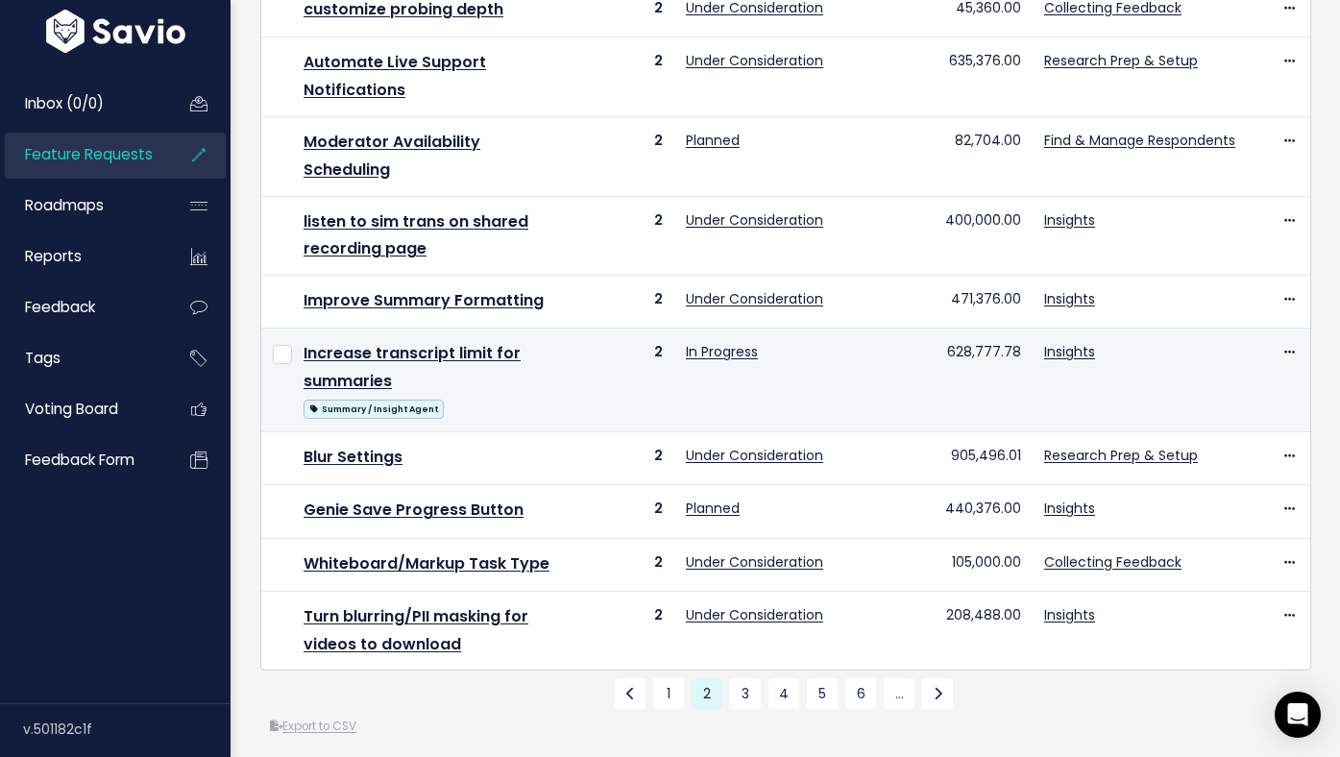
scroll to position [1022, 0]
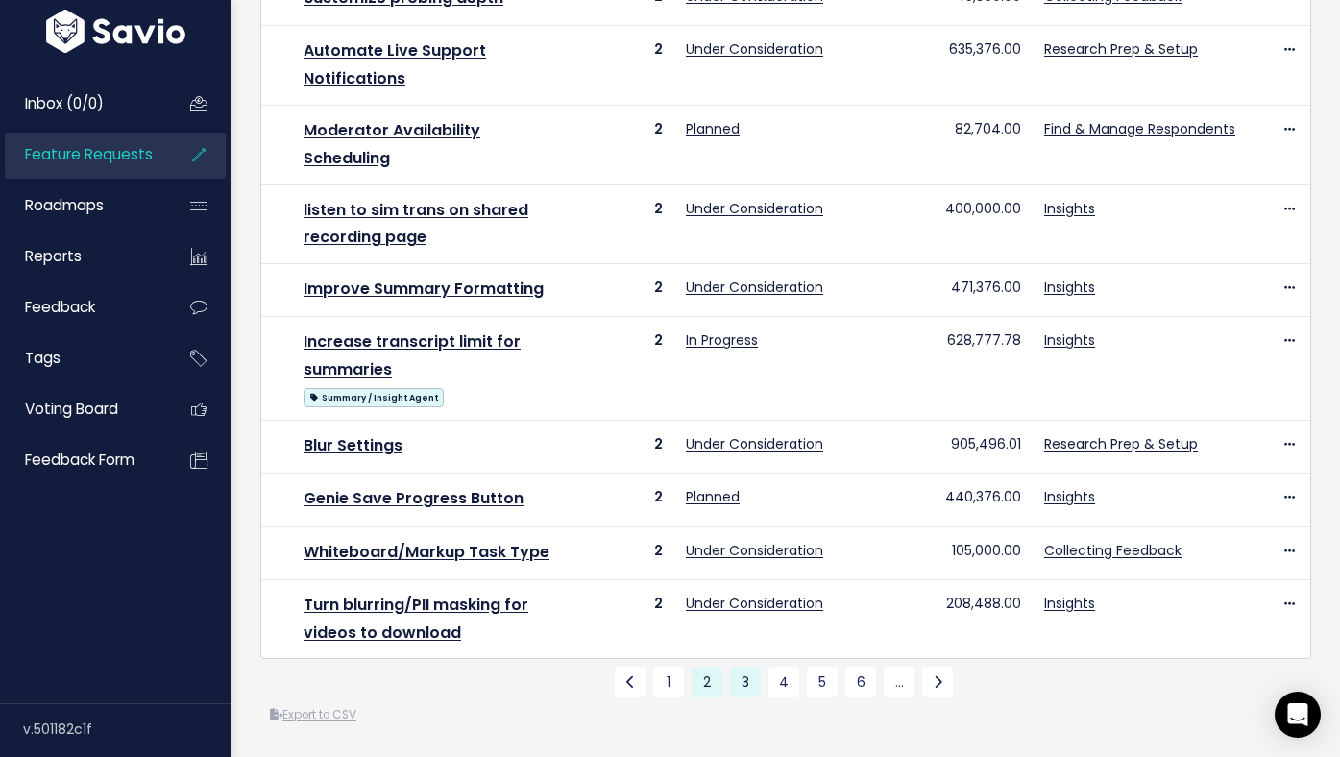
click at [753, 682] on link "3" at bounding box center [745, 682] width 31 height 31
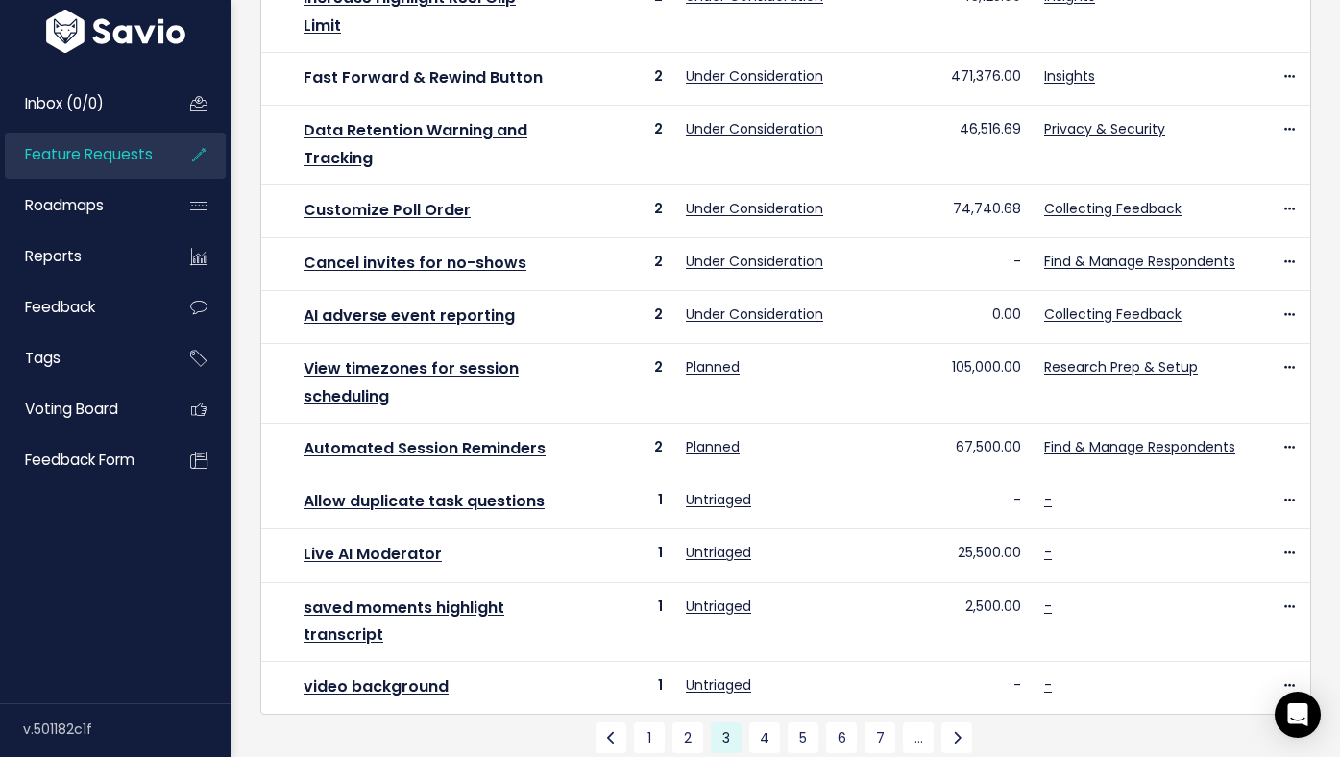
scroll to position [769, 0]
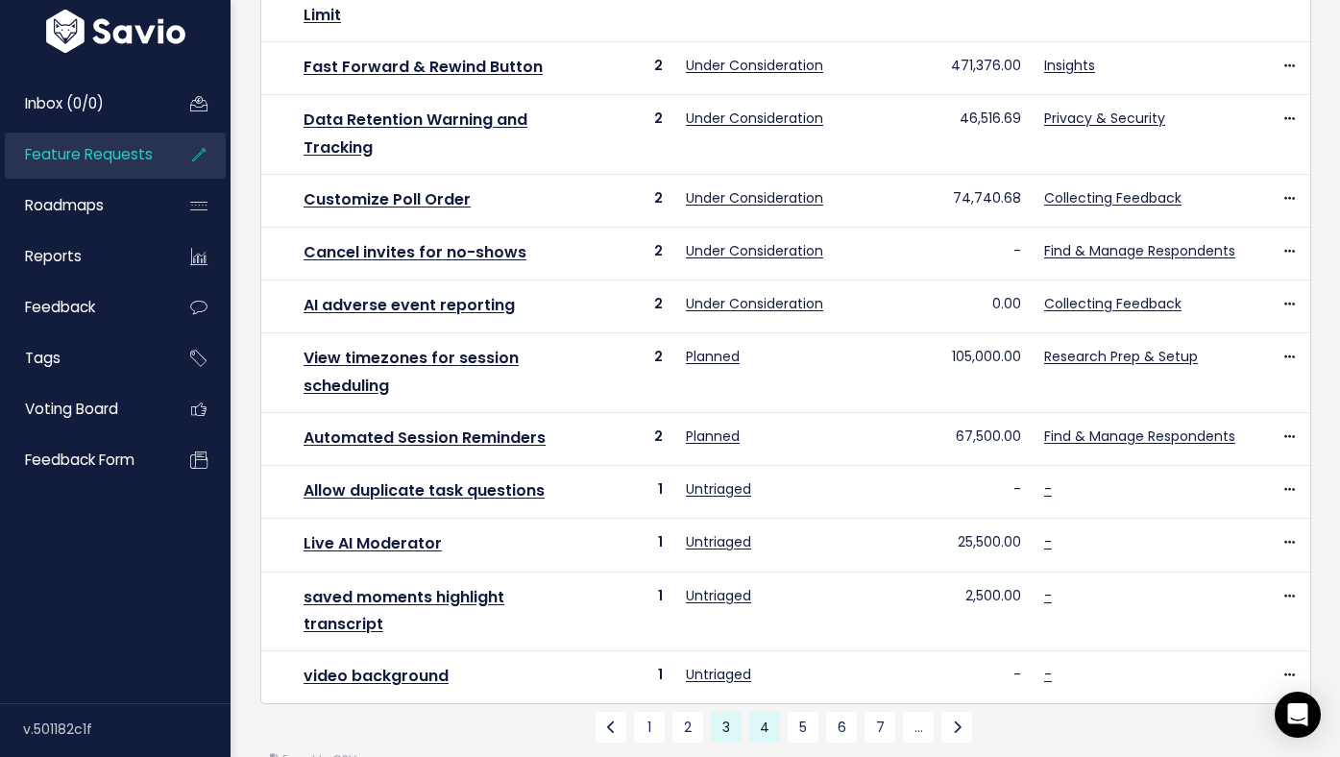
click at [766, 712] on link "4" at bounding box center [764, 727] width 31 height 31
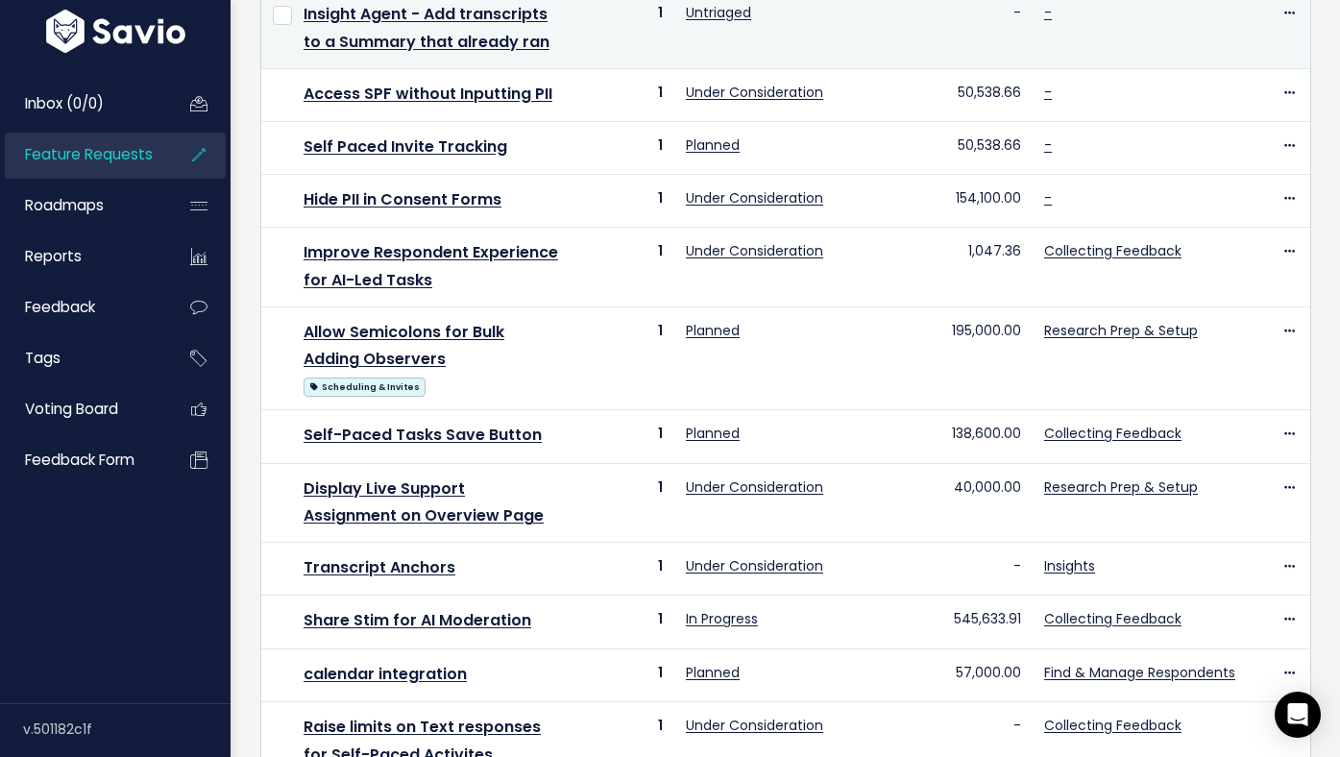
scroll to position [508, 0]
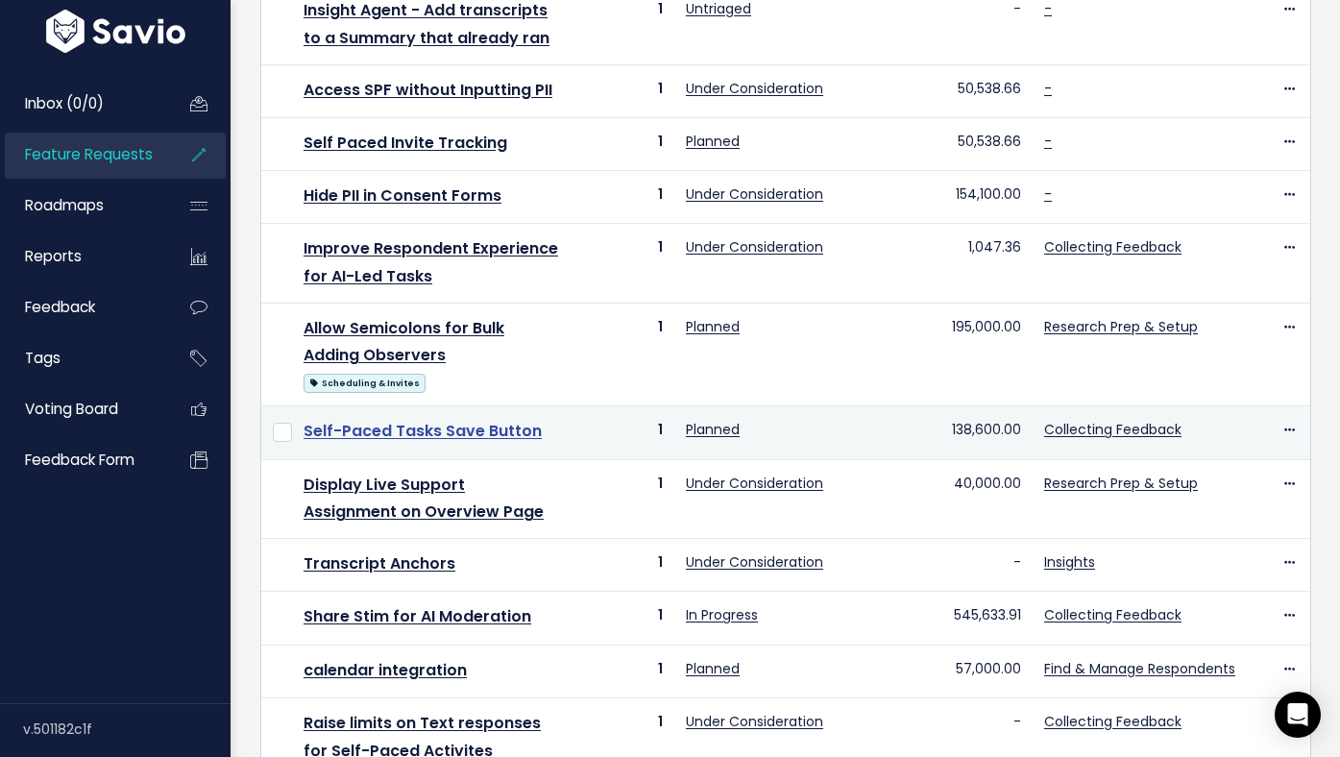
click at [500, 420] on link "Self-Paced Tasks Save Button" at bounding box center [423, 431] width 238 height 22
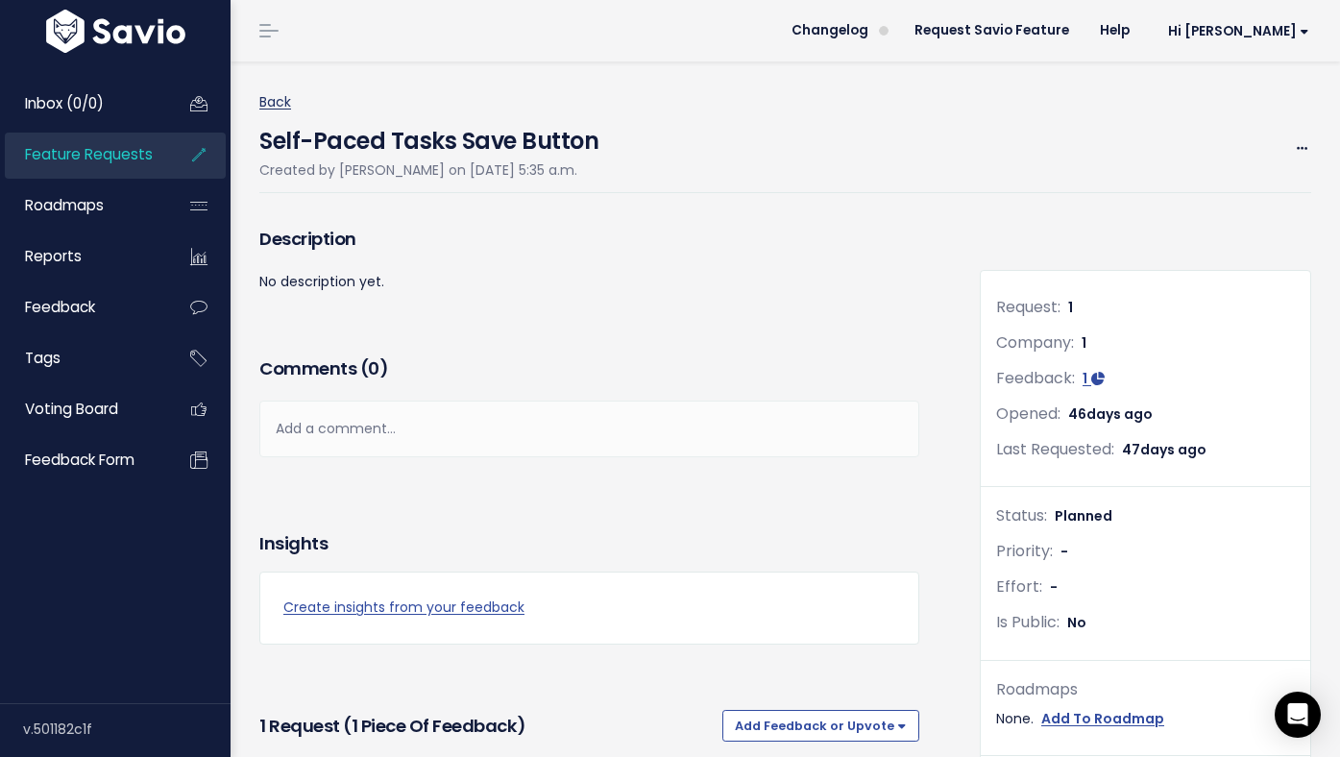
click at [279, 102] on link "Back" at bounding box center [275, 101] width 32 height 19
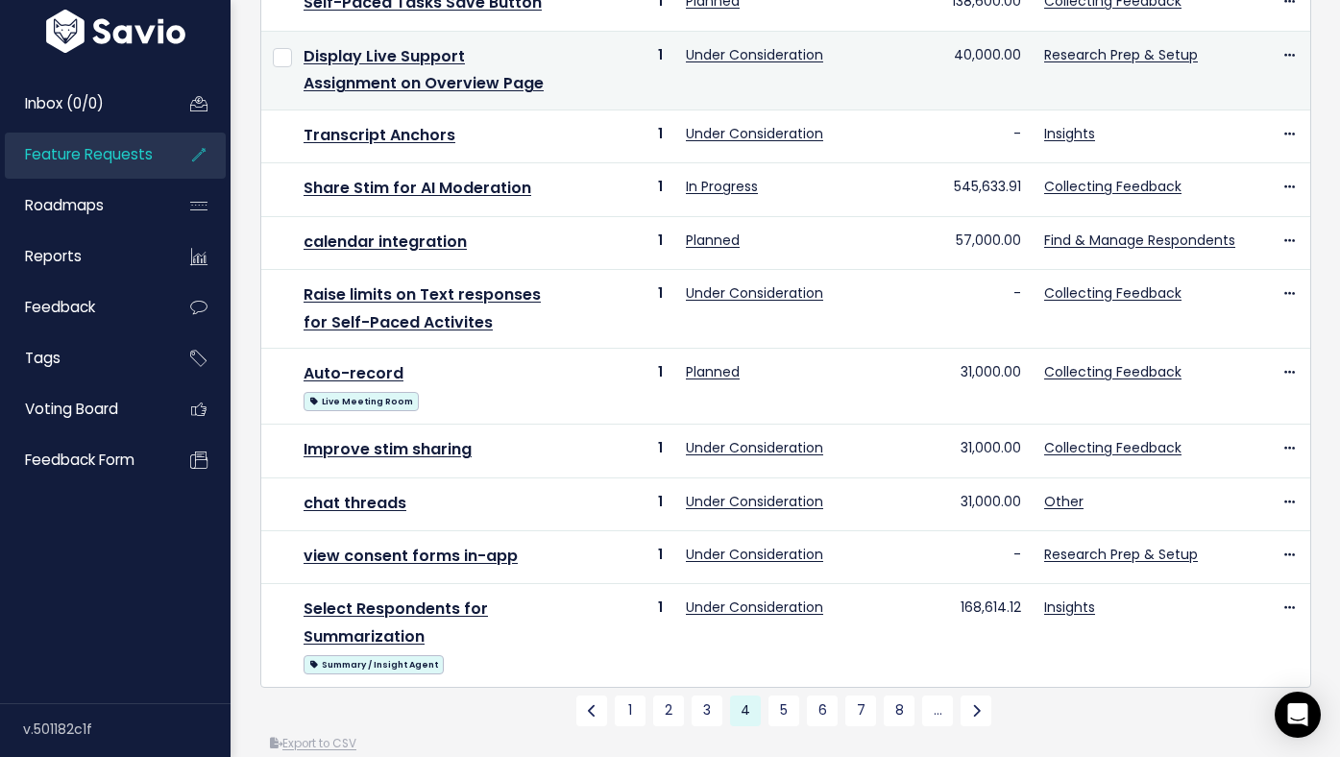
scroll to position [939, 0]
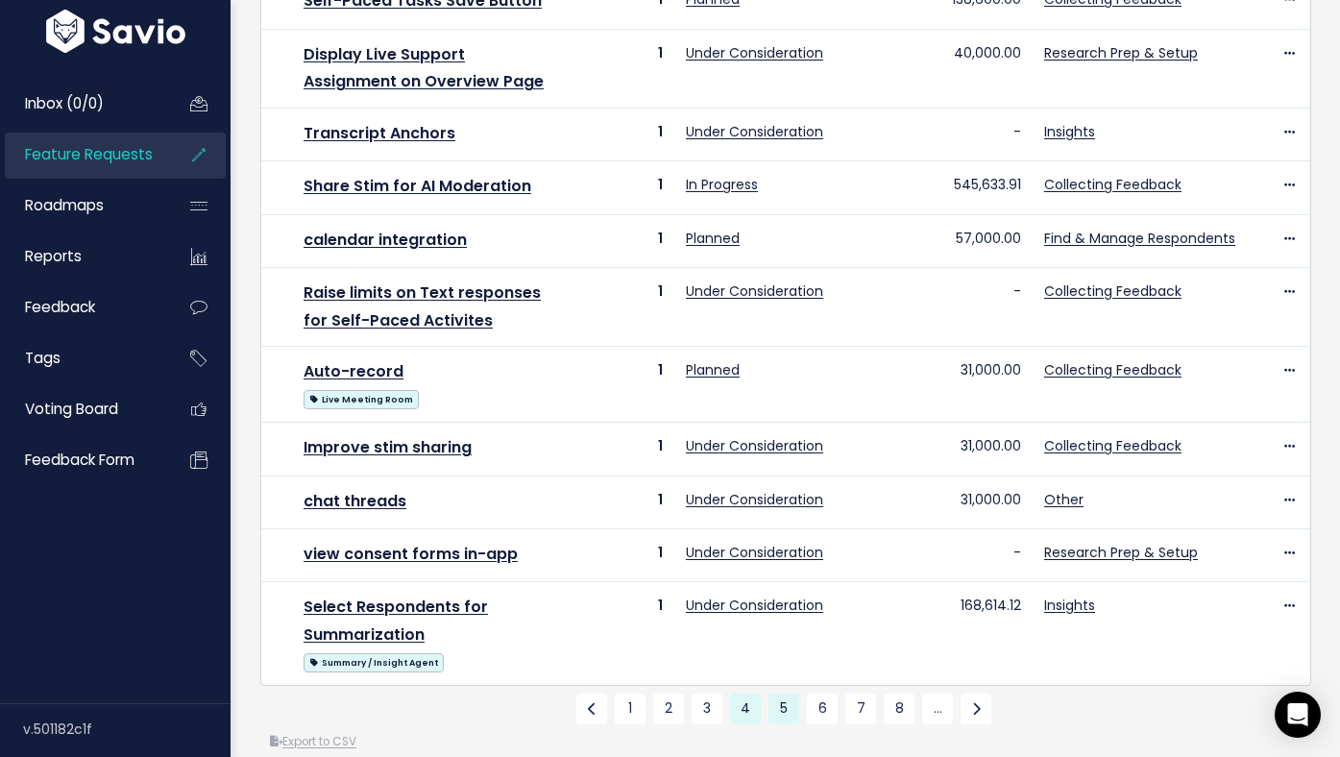
click at [782, 694] on link "5" at bounding box center [784, 709] width 31 height 31
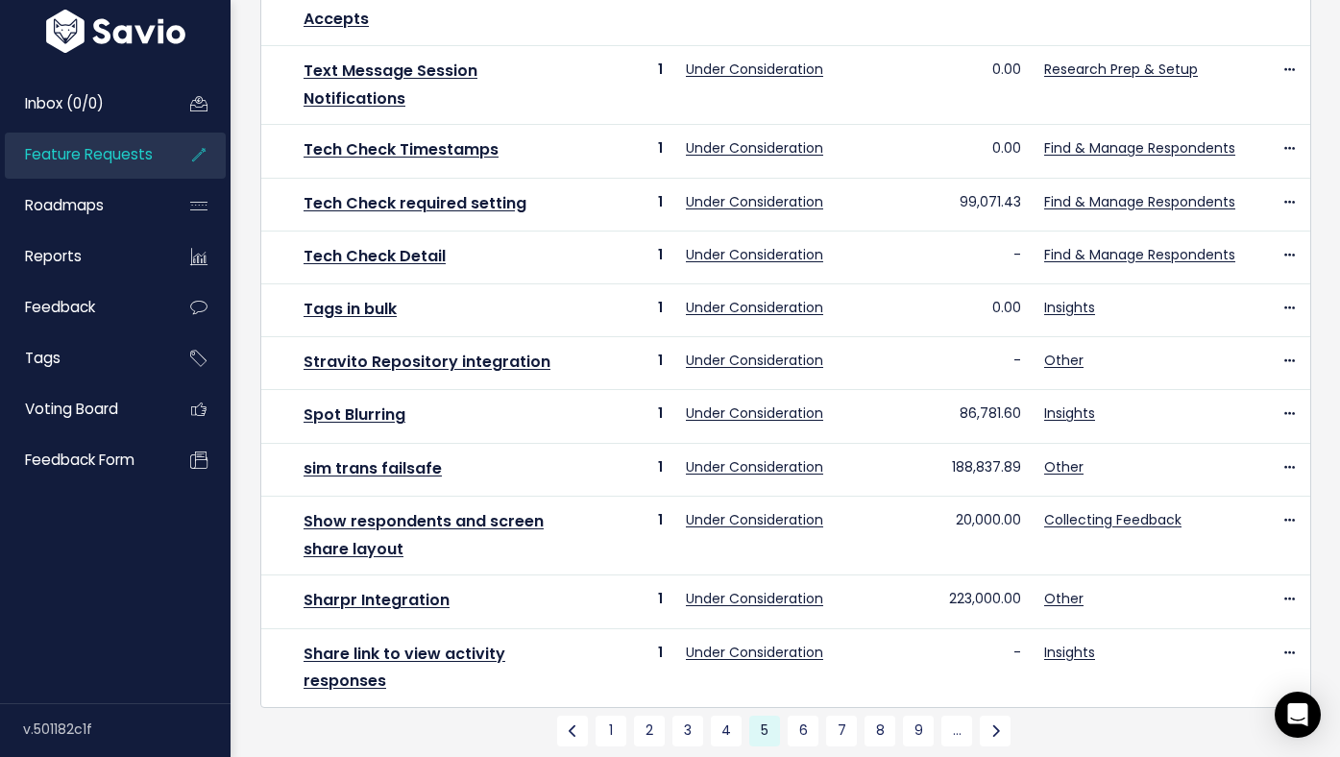
scroll to position [841, 0]
